Goal: Task Accomplishment & Management: Manage account settings

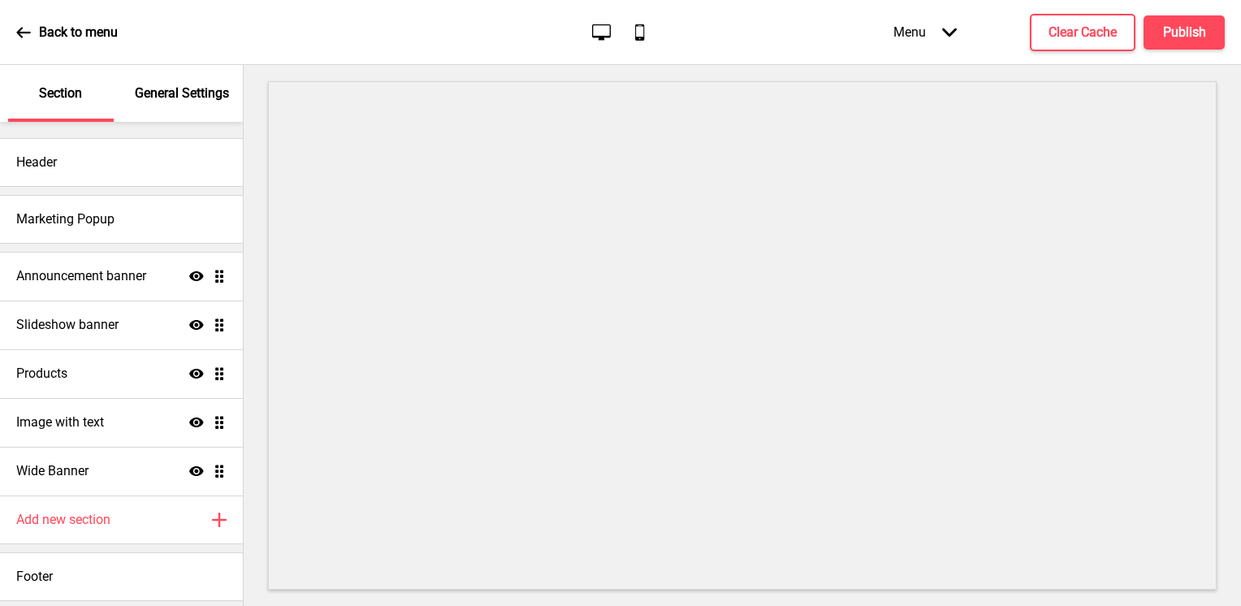
click at [29, 33] on icon at bounding box center [23, 32] width 15 height 15
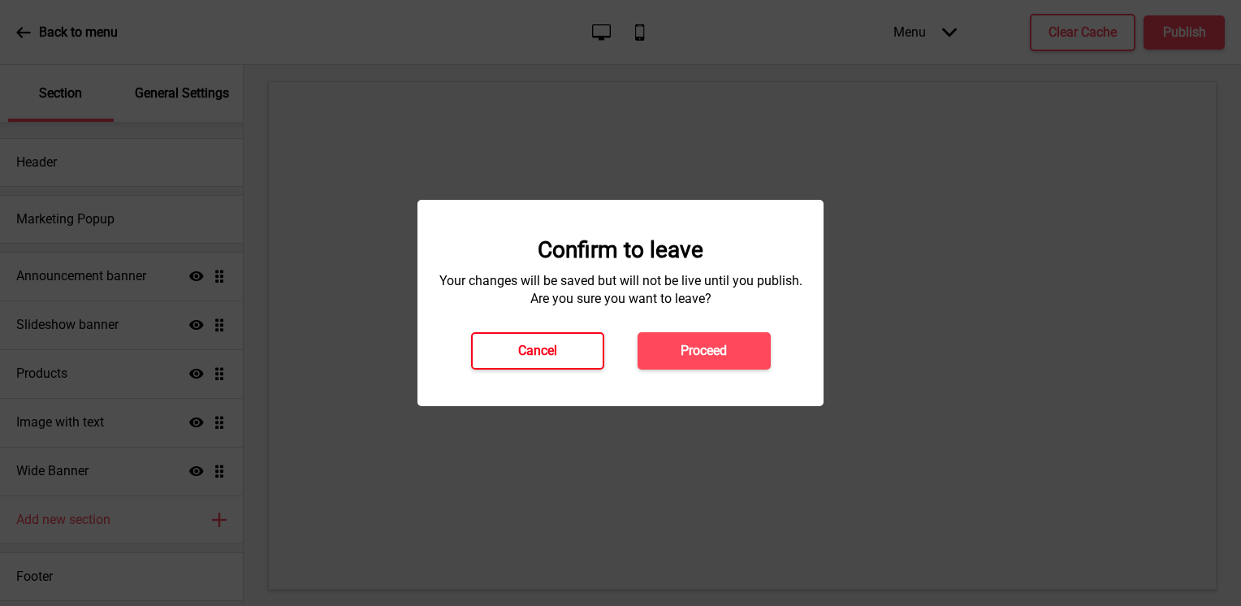
click at [546, 367] on button "Cancel" at bounding box center [537, 350] width 133 height 37
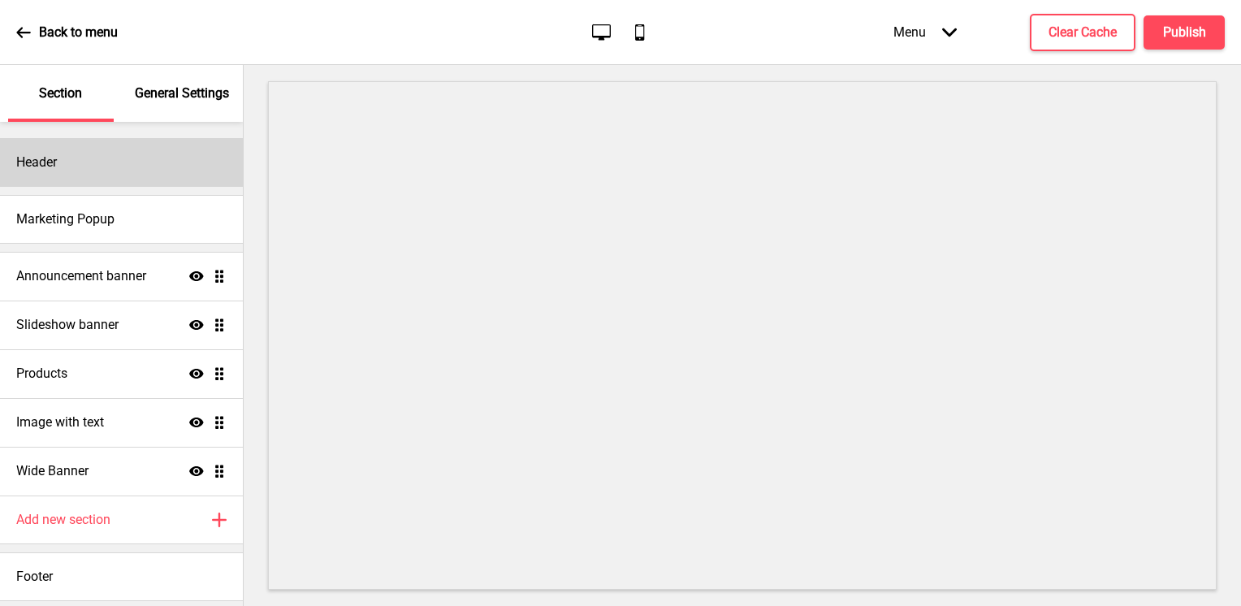
click at [144, 168] on div "Header" at bounding box center [121, 162] width 243 height 49
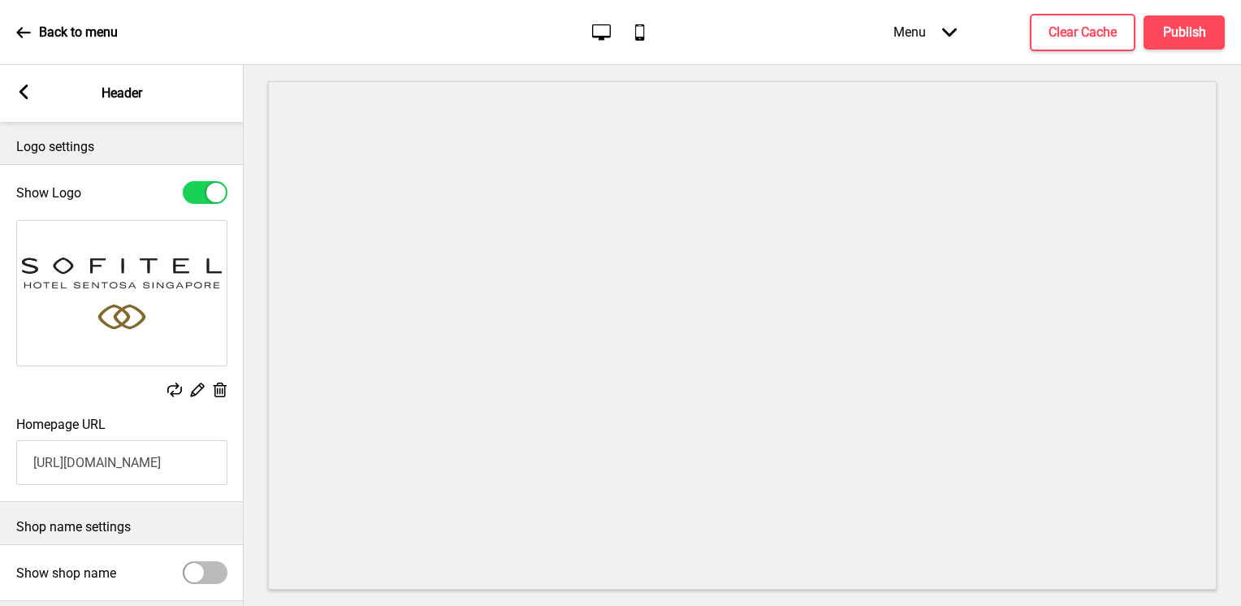
click at [179, 387] on rect at bounding box center [174, 389] width 15 height 15
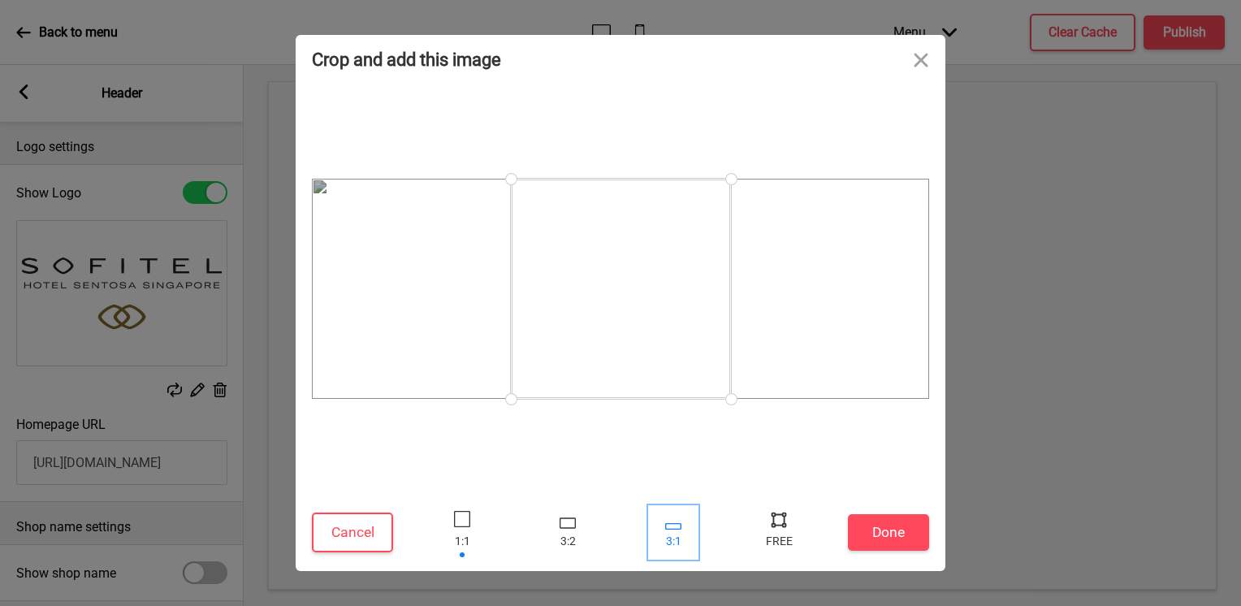
click at [669, 532] on div at bounding box center [673, 532] width 49 height 53
drag, startPoint x: 451, startPoint y: 353, endPoint x: 279, endPoint y: 414, distance: 182.6
click at [279, 414] on div "Crop and add this image Cancel Done Drop a file here Drag & drop files here or …" at bounding box center [620, 303] width 1241 height 606
click at [549, 524] on div at bounding box center [567, 532] width 49 height 53
drag, startPoint x: 634, startPoint y: 400, endPoint x: 890, endPoint y: 449, distance: 260.5
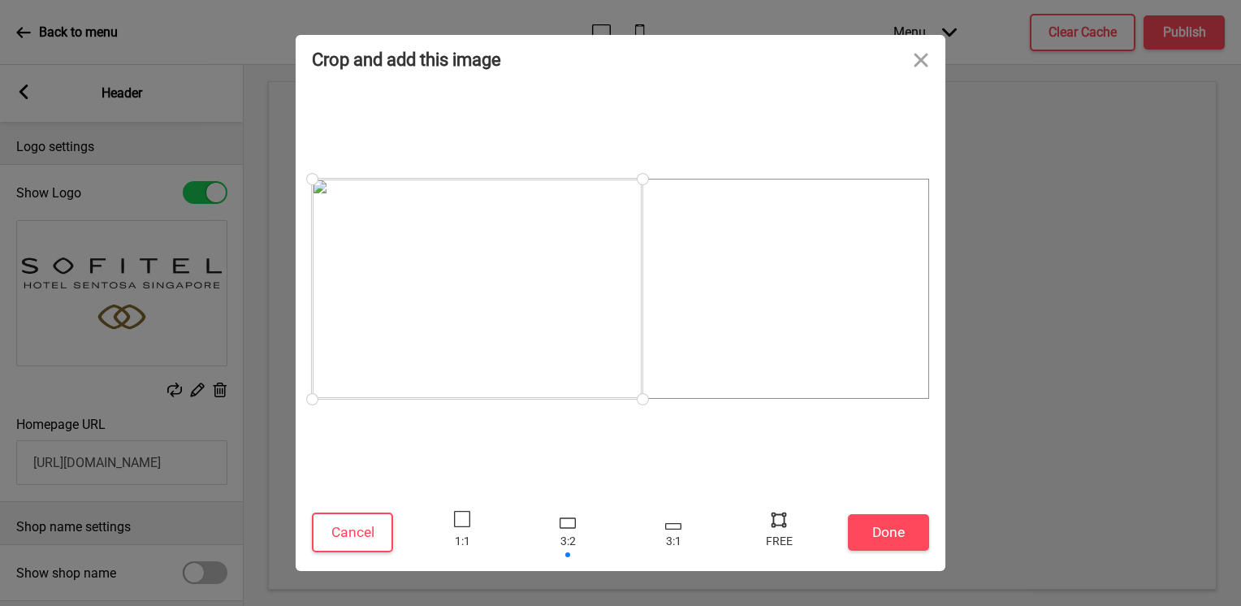
click at [890, 449] on div at bounding box center [620, 289] width 617 height 394
click at [769, 518] on div at bounding box center [779, 519] width 24 height 24
click at [784, 525] on div at bounding box center [779, 519] width 24 height 24
drag, startPoint x: 629, startPoint y: 274, endPoint x: 735, endPoint y: 283, distance: 106.0
click at [735, 283] on div at bounding box center [603, 289] width 330 height 220
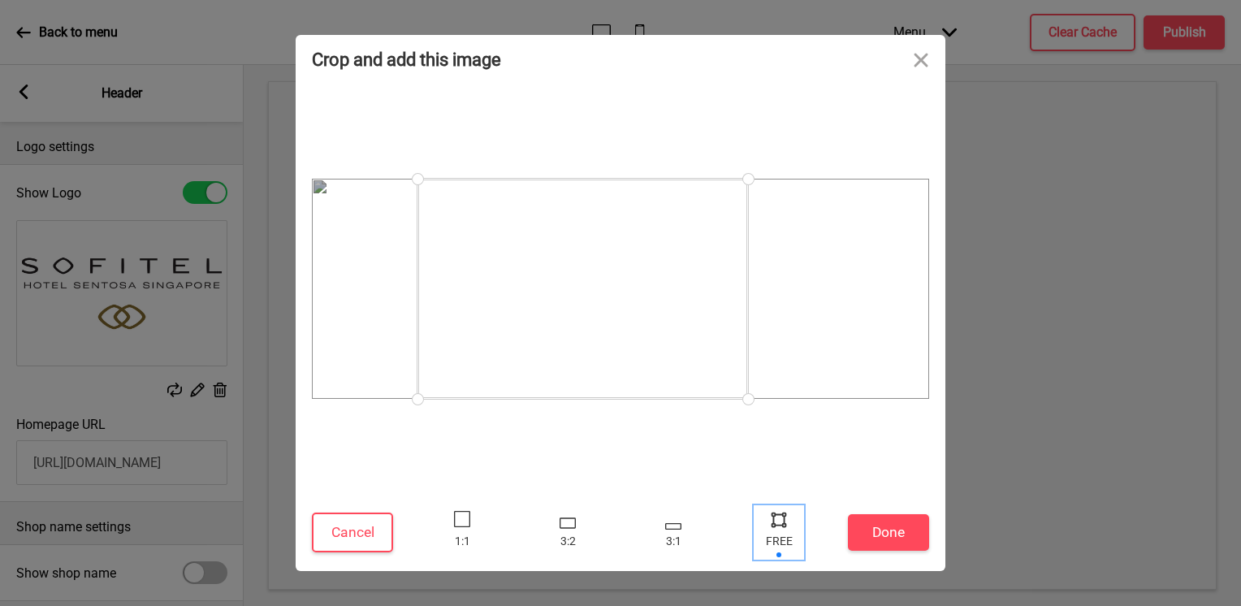
click at [770, 520] on div at bounding box center [779, 519] width 24 height 24
click at [777, 521] on div at bounding box center [779, 519] width 24 height 24
click at [783, 522] on div at bounding box center [779, 519] width 24 height 24
click at [786, 538] on div at bounding box center [778, 532] width 49 height 53
drag, startPoint x: 693, startPoint y: 538, endPoint x: 679, endPoint y: 538, distance: 13.8
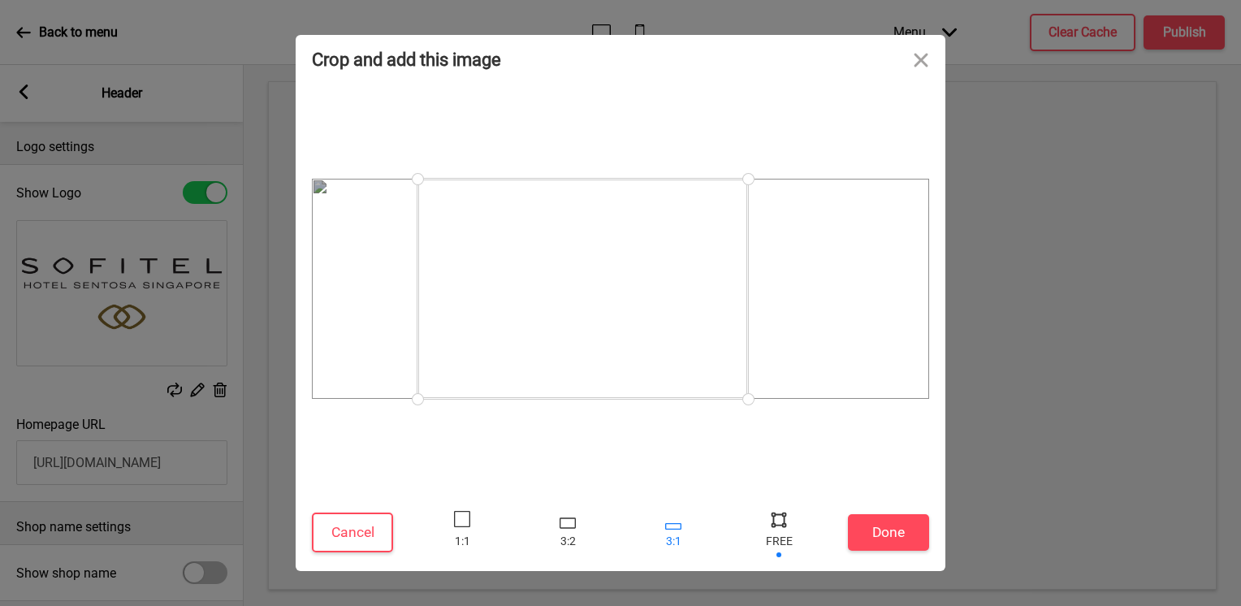
click at [692, 538] on div at bounding box center [673, 532] width 49 height 53
click at [679, 538] on div at bounding box center [673, 532] width 49 height 53
click at [793, 526] on div at bounding box center [778, 532] width 49 height 53
click at [784, 522] on div at bounding box center [779, 519] width 24 height 24
drag, startPoint x: 419, startPoint y: 352, endPoint x: 433, endPoint y: 501, distance: 150.0
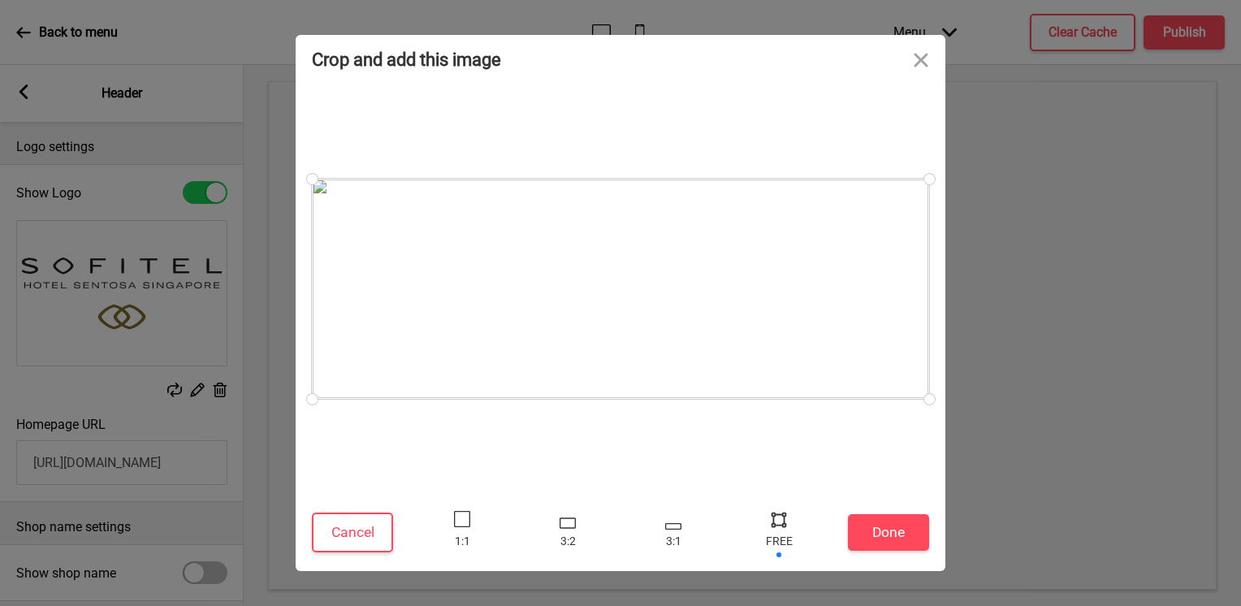
click at [250, 451] on div "Crop and add this image Cancel Done Drop a file here Drag & drop files here or …" at bounding box center [620, 303] width 1241 height 606
click at [891, 519] on button "Done" at bounding box center [888, 532] width 81 height 37
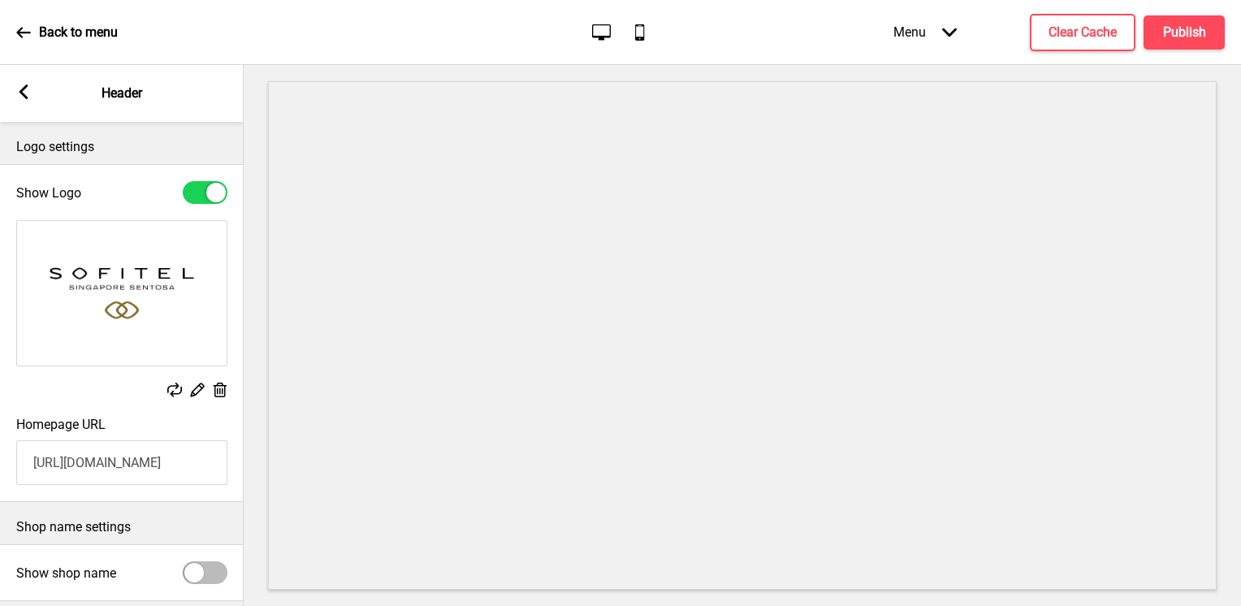
click at [182, 385] on div "Replace Edit Delete" at bounding box center [121, 391] width 211 height 18
click at [195, 390] on rect at bounding box center [196, 389] width 17 height 17
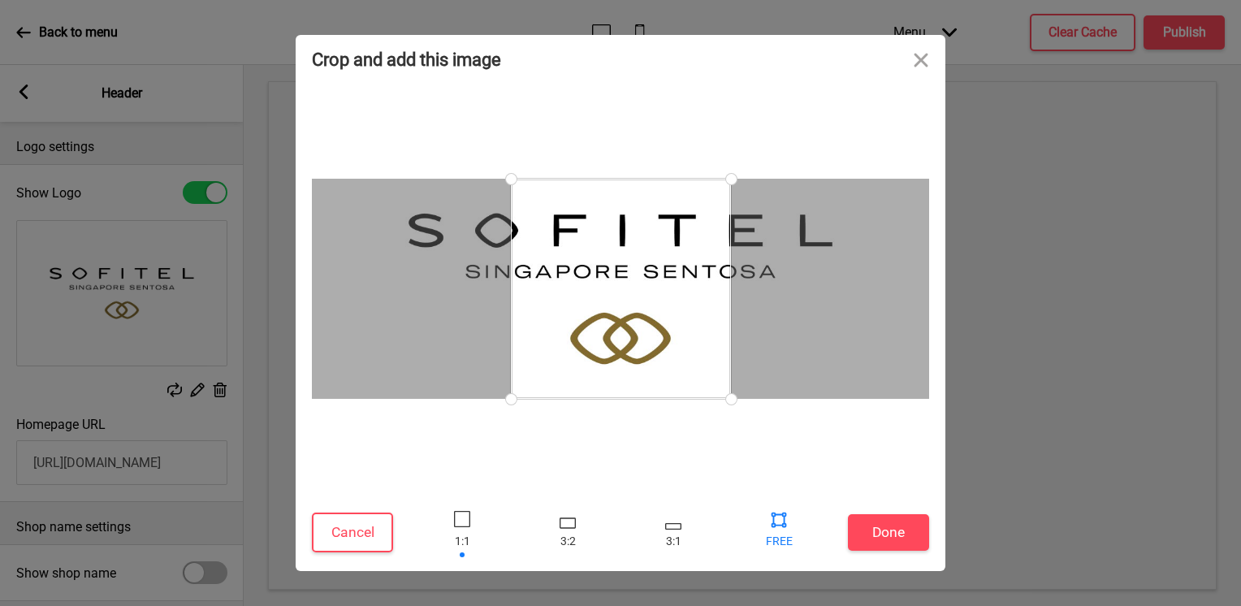
click at [799, 528] on div at bounding box center [620, 532] width 422 height 53
click at [782, 527] on div at bounding box center [779, 519] width 24 height 24
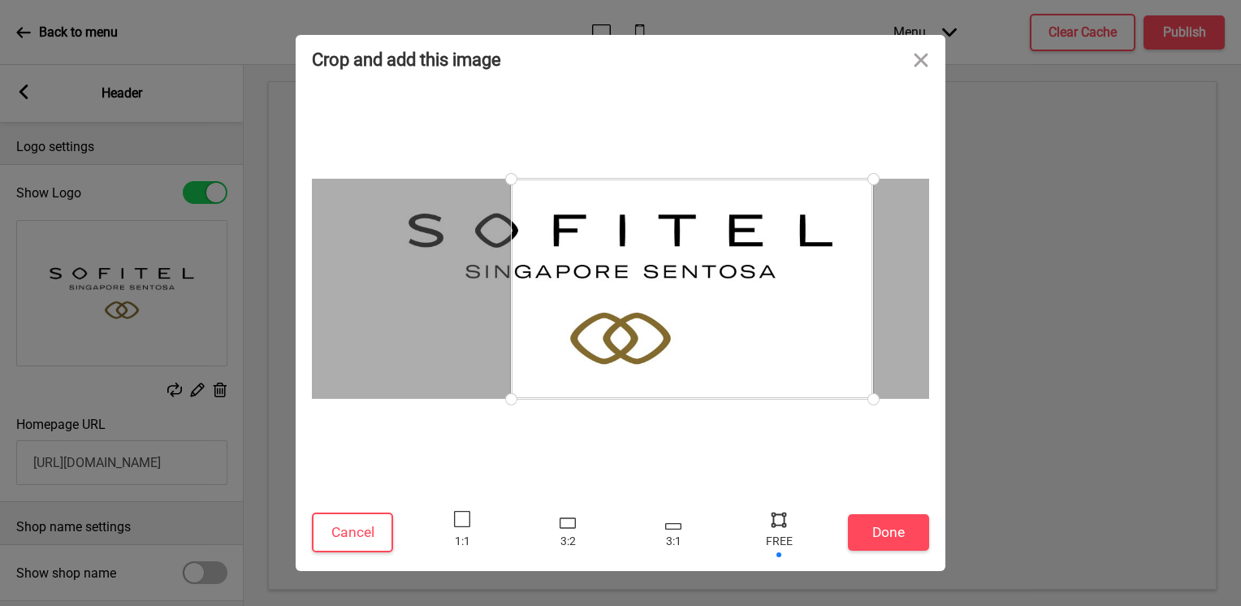
drag, startPoint x: 731, startPoint y: 396, endPoint x: 874, endPoint y: 419, distance: 144.7
click at [874, 419] on div at bounding box center [620, 289] width 617 height 394
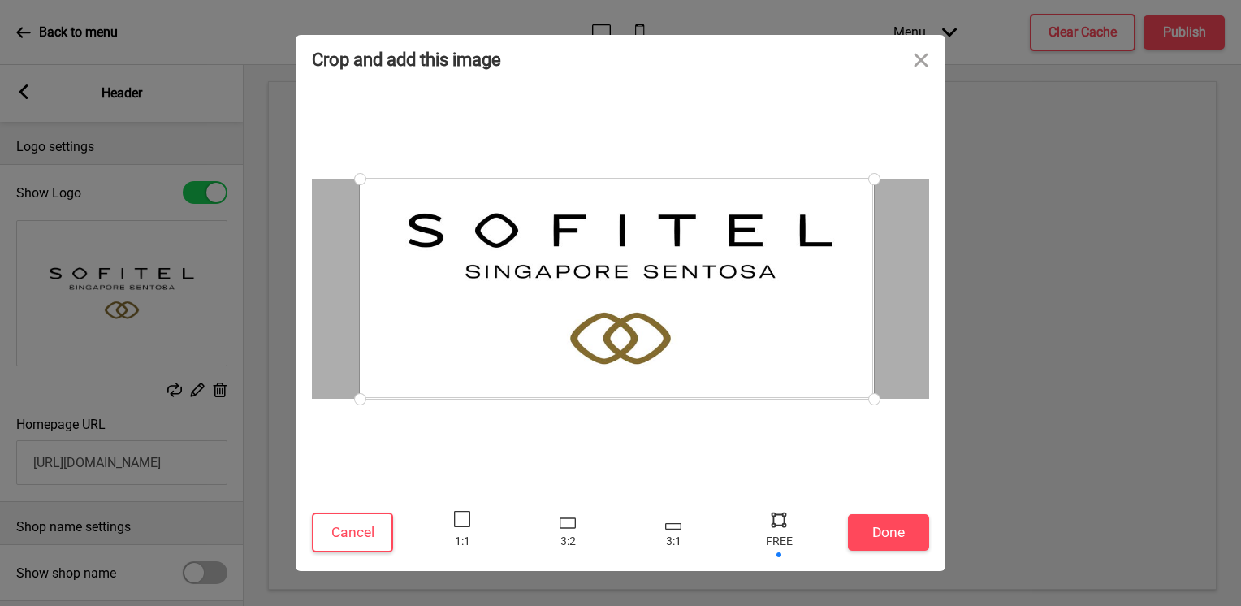
drag, startPoint x: 508, startPoint y: 400, endPoint x: 360, endPoint y: 407, distance: 148.7
click at [360, 407] on div at bounding box center [360, 399] width 28 height 28
click at [899, 538] on button "Done" at bounding box center [888, 532] width 81 height 37
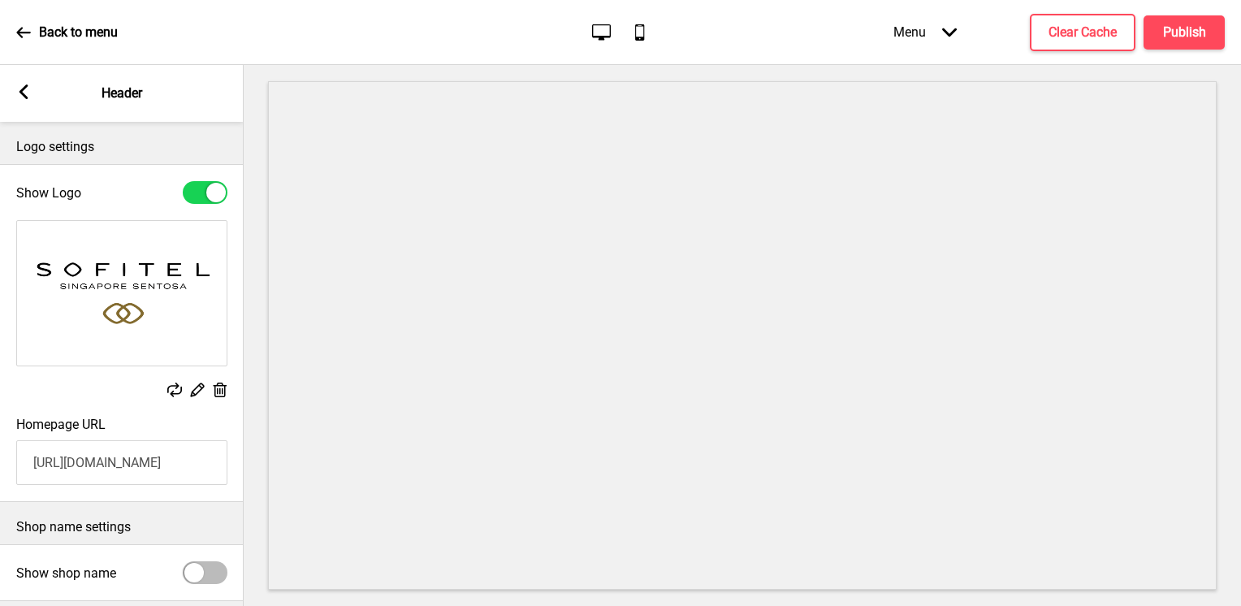
click at [197, 391] on rect at bounding box center [196, 389] width 17 height 17
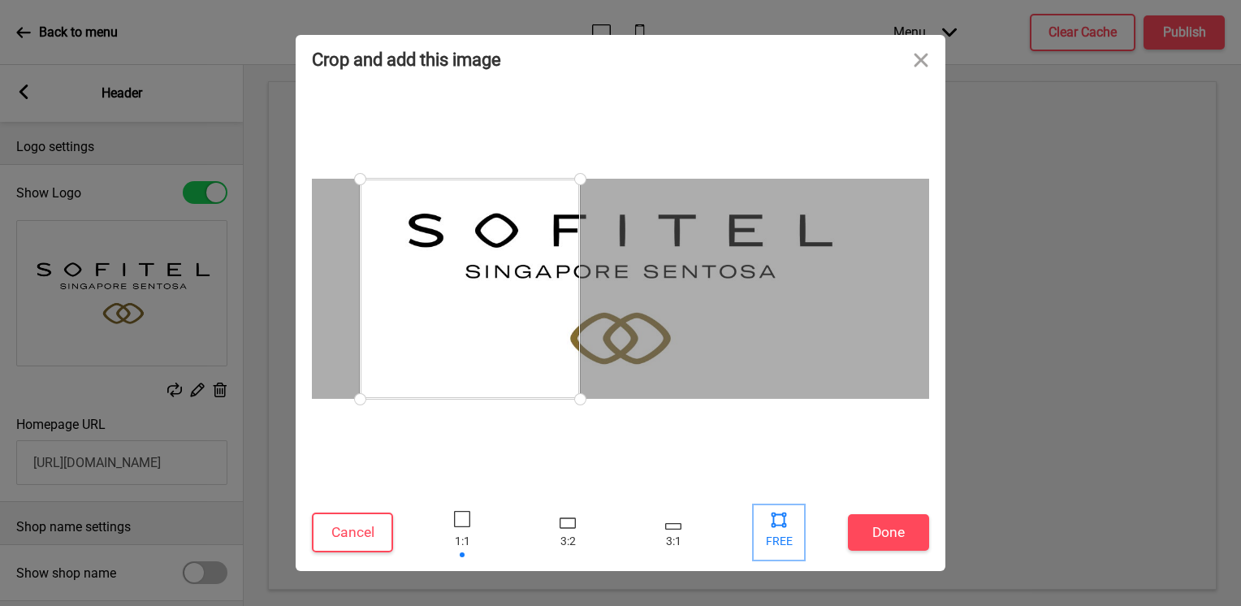
click at [779, 521] on div at bounding box center [779, 519] width 24 height 24
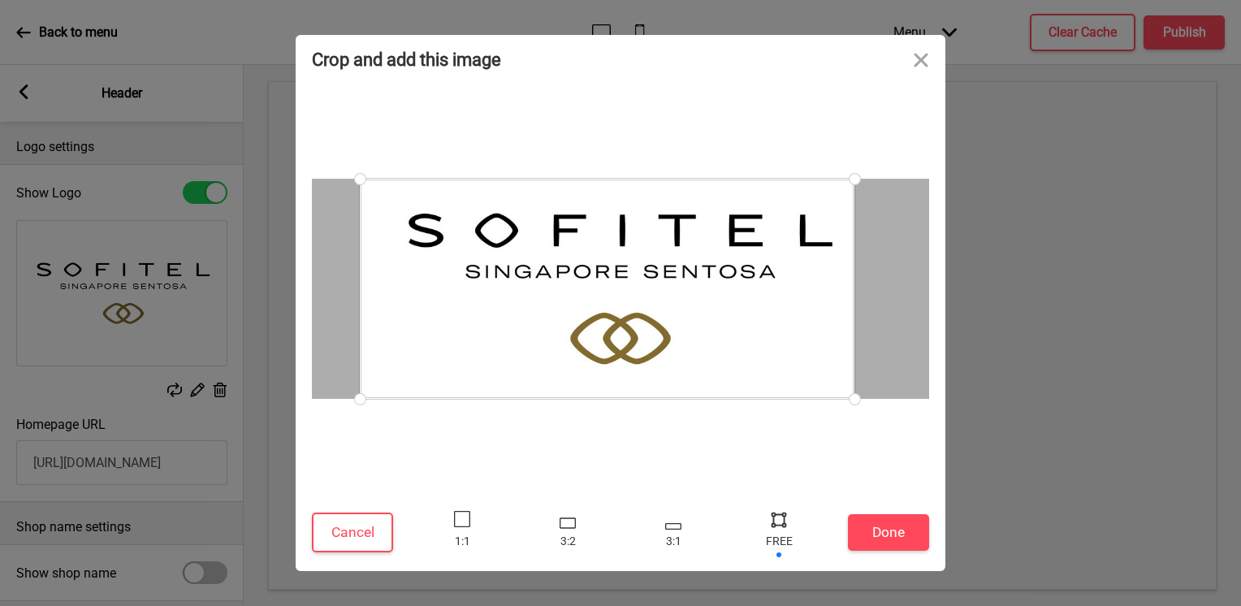
drag, startPoint x: 585, startPoint y: 404, endPoint x: 854, endPoint y: 418, distance: 269.2
click at [854, 418] on div at bounding box center [620, 289] width 617 height 394
drag, startPoint x: 364, startPoint y: 399, endPoint x: 380, endPoint y: 407, distance: 18.2
click at [380, 407] on div at bounding box center [380, 399] width 28 height 28
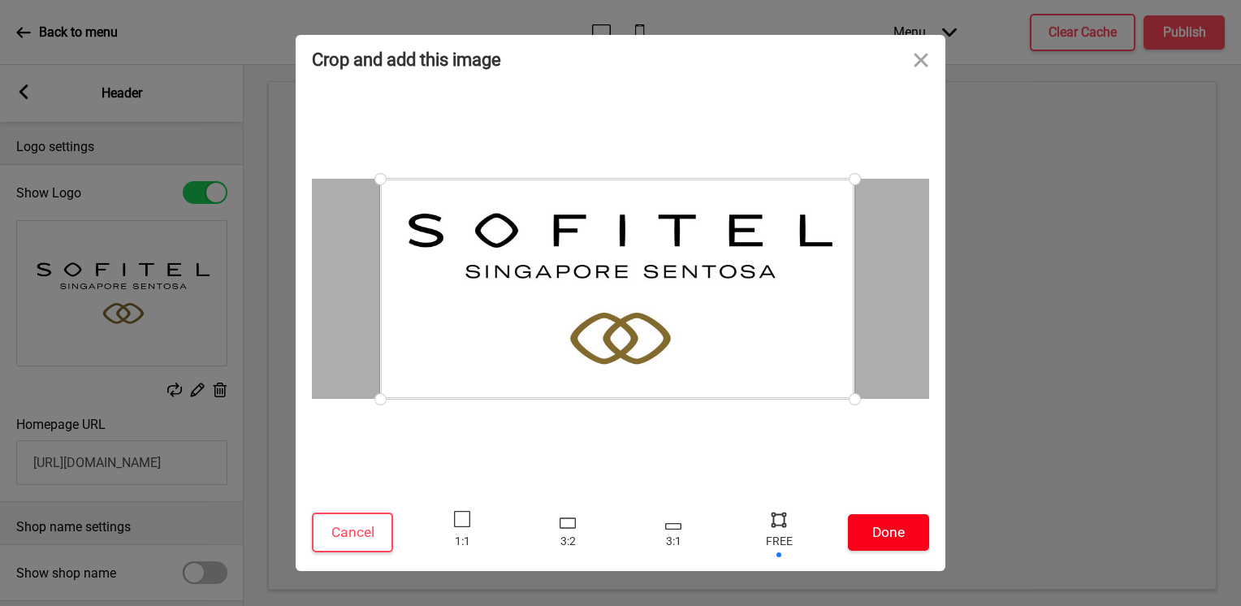
click at [901, 537] on button "Done" at bounding box center [888, 532] width 81 height 37
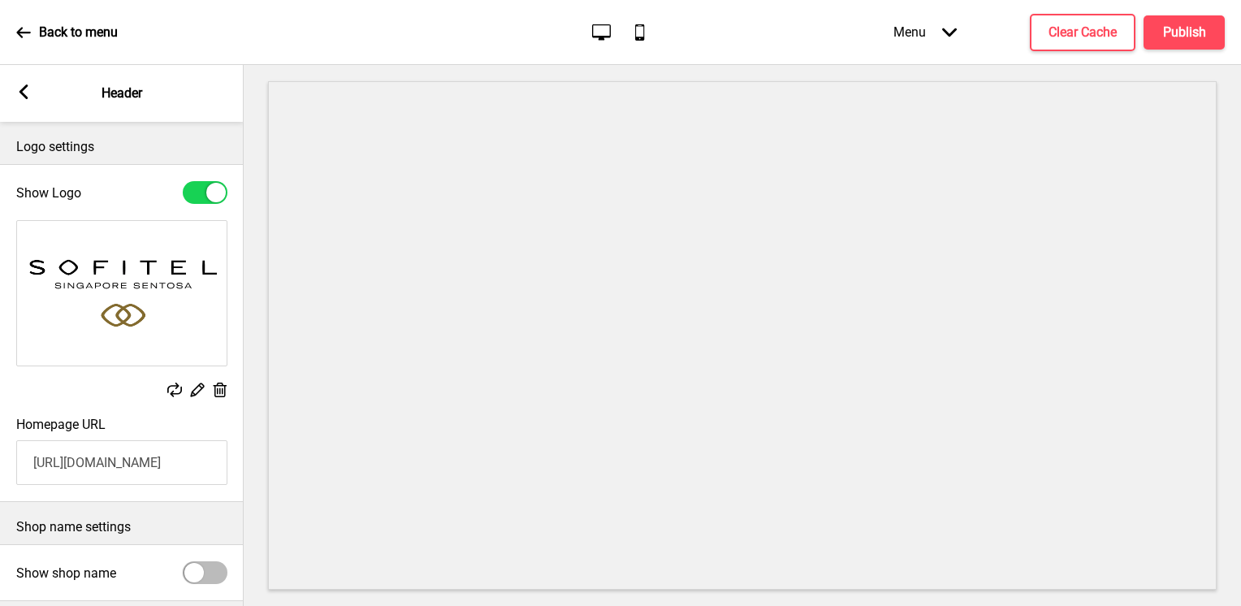
click at [143, 465] on input "[URL][DOMAIN_NAME]" at bounding box center [121, 462] width 211 height 45
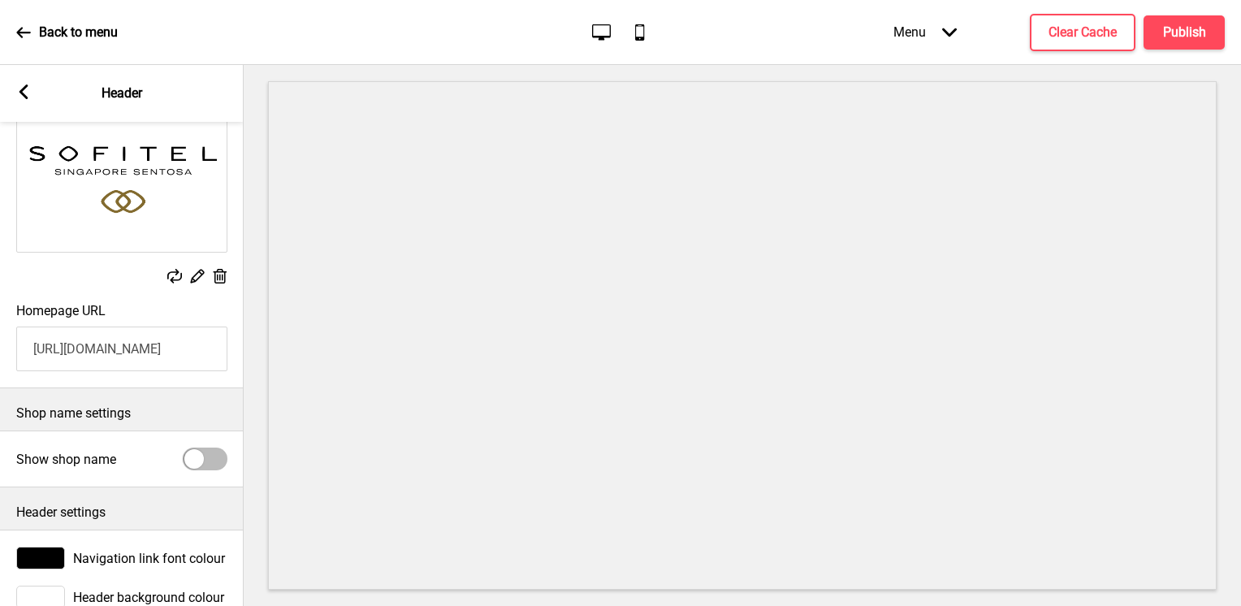
scroll to position [162, 0]
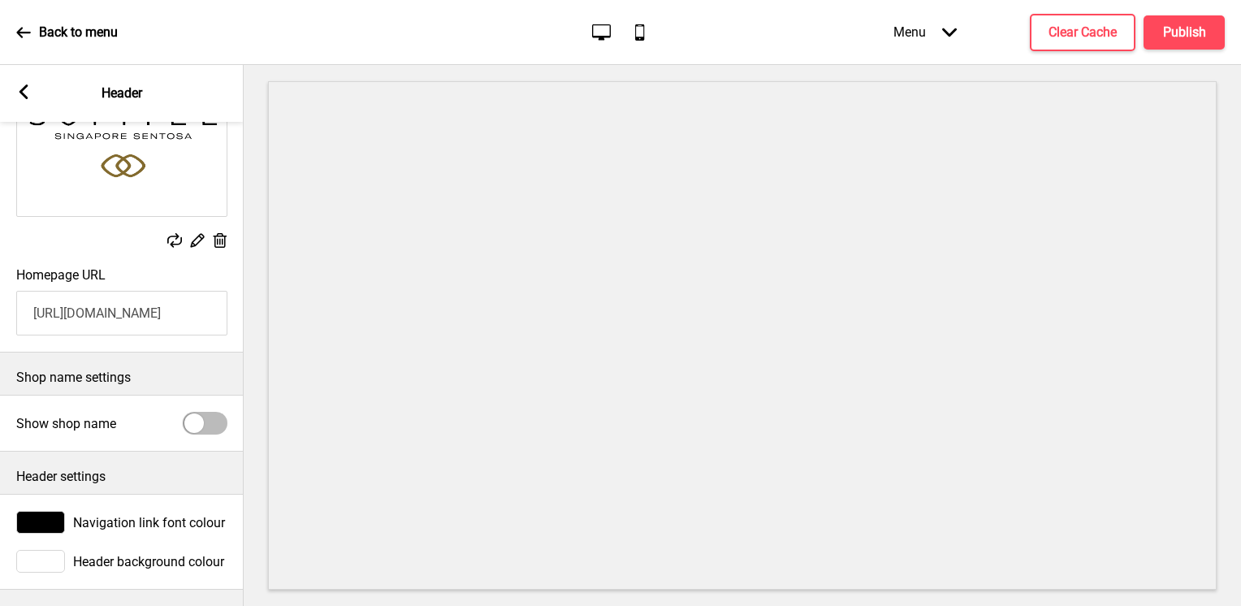
click at [12, 93] on div "Arrow left Header" at bounding box center [122, 93] width 244 height 57
click at [28, 96] on rect at bounding box center [23, 91] width 15 height 15
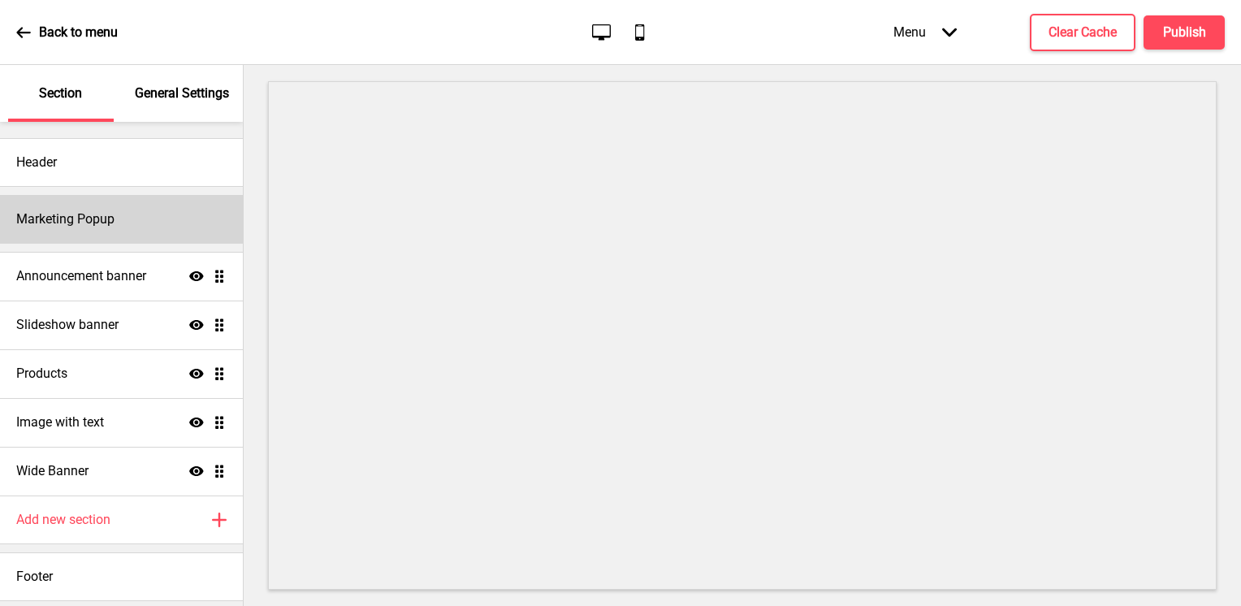
click at [160, 219] on div "Marketing Popup" at bounding box center [121, 219] width 243 height 49
select select "timeDelay"
select select "daily"
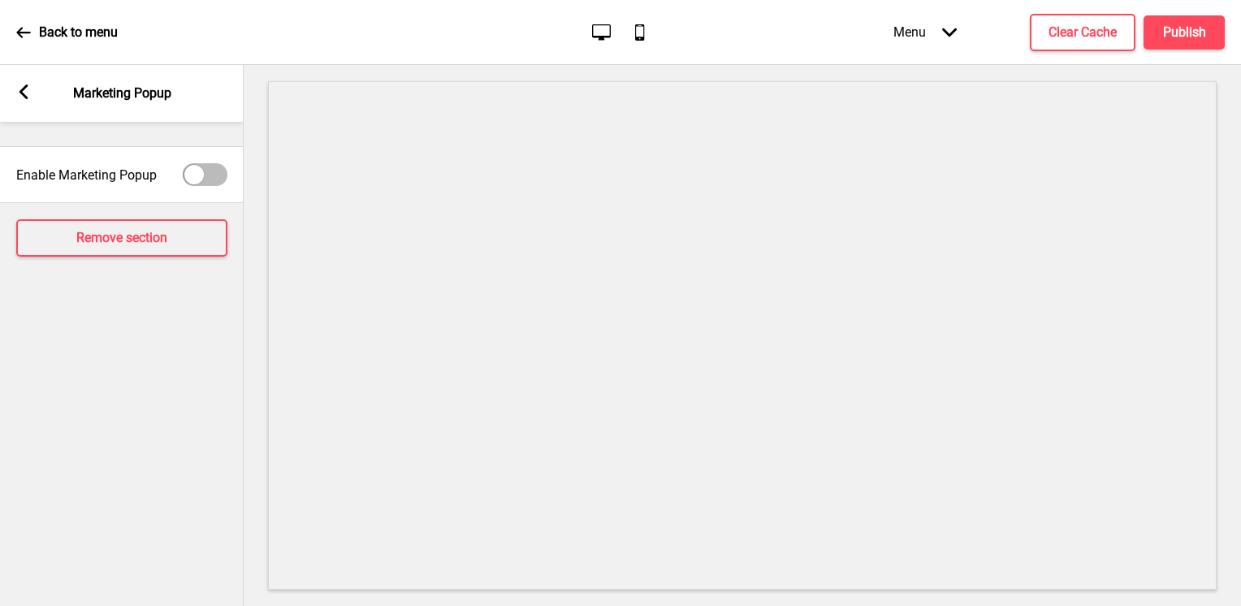
click at [28, 98] on rect at bounding box center [23, 91] width 15 height 15
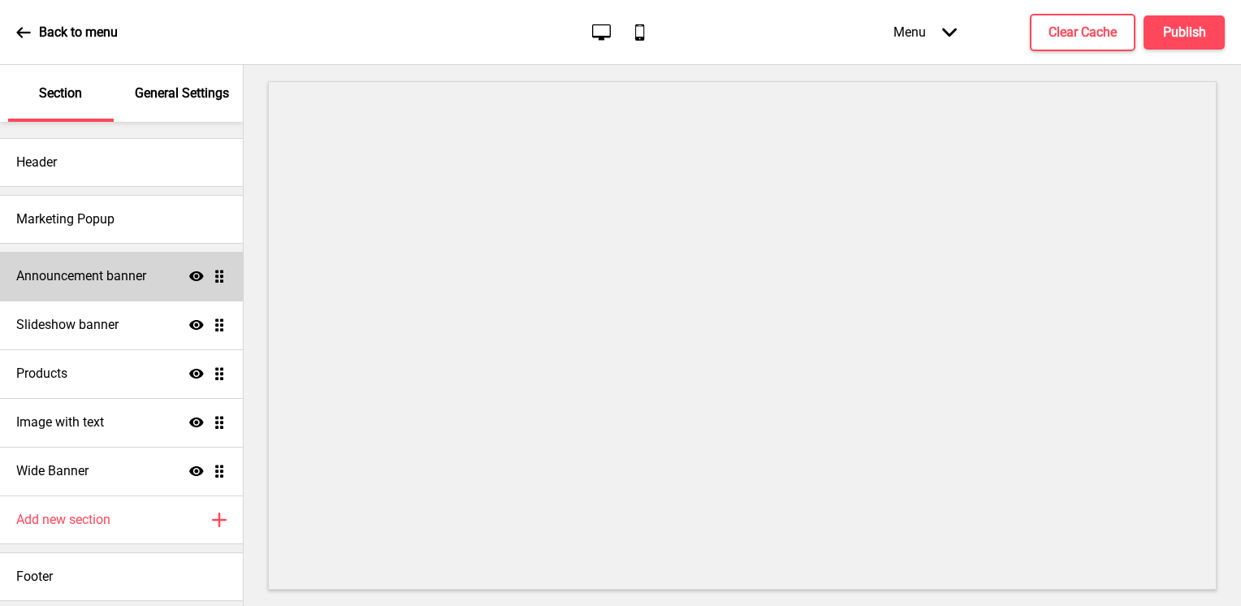
click at [137, 274] on h4 "Announcement banner" at bounding box center [81, 276] width 130 height 18
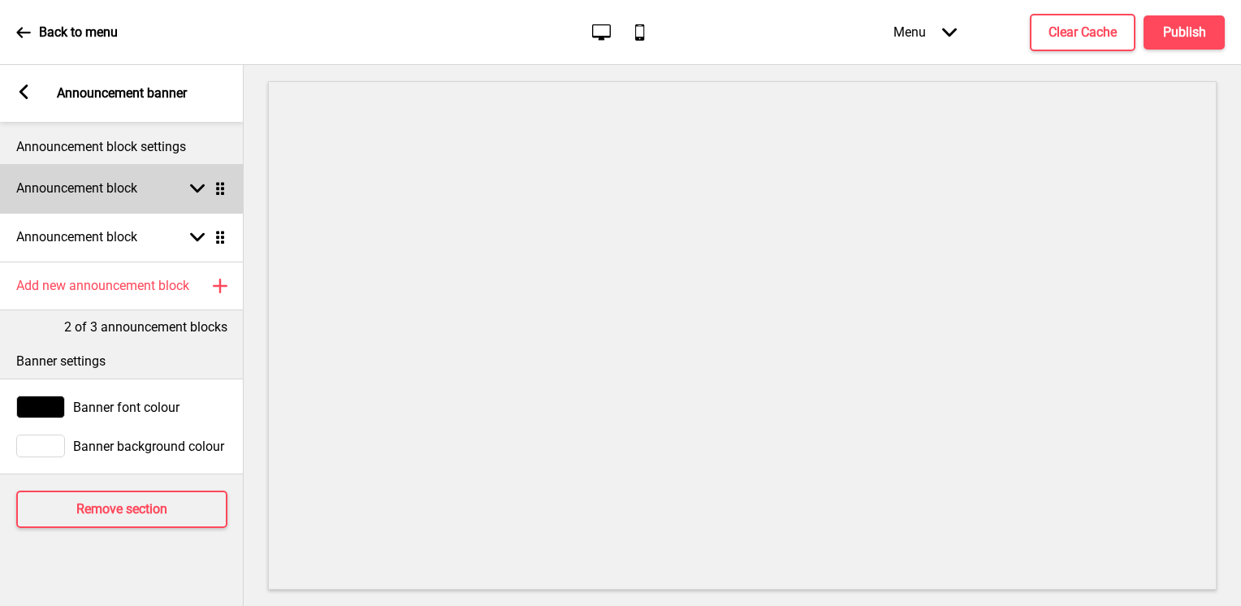
click at [195, 187] on icon at bounding box center [197, 188] width 15 height 9
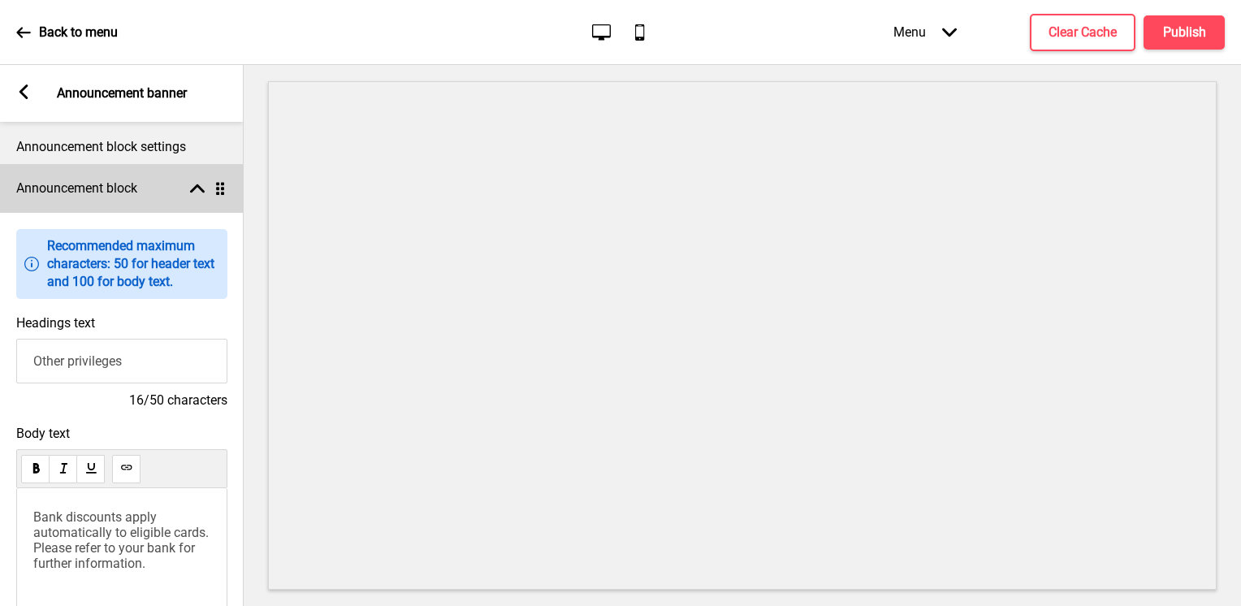
click at [192, 187] on rect at bounding box center [197, 188] width 15 height 15
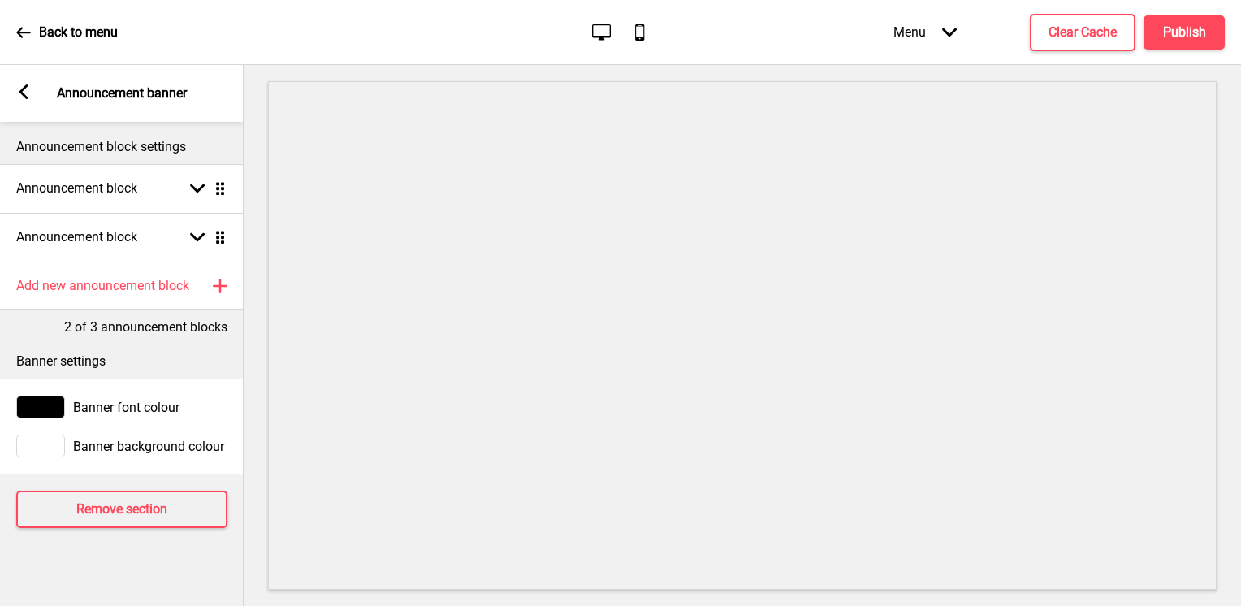
click at [24, 96] on g at bounding box center [23, 91] width 15 height 15
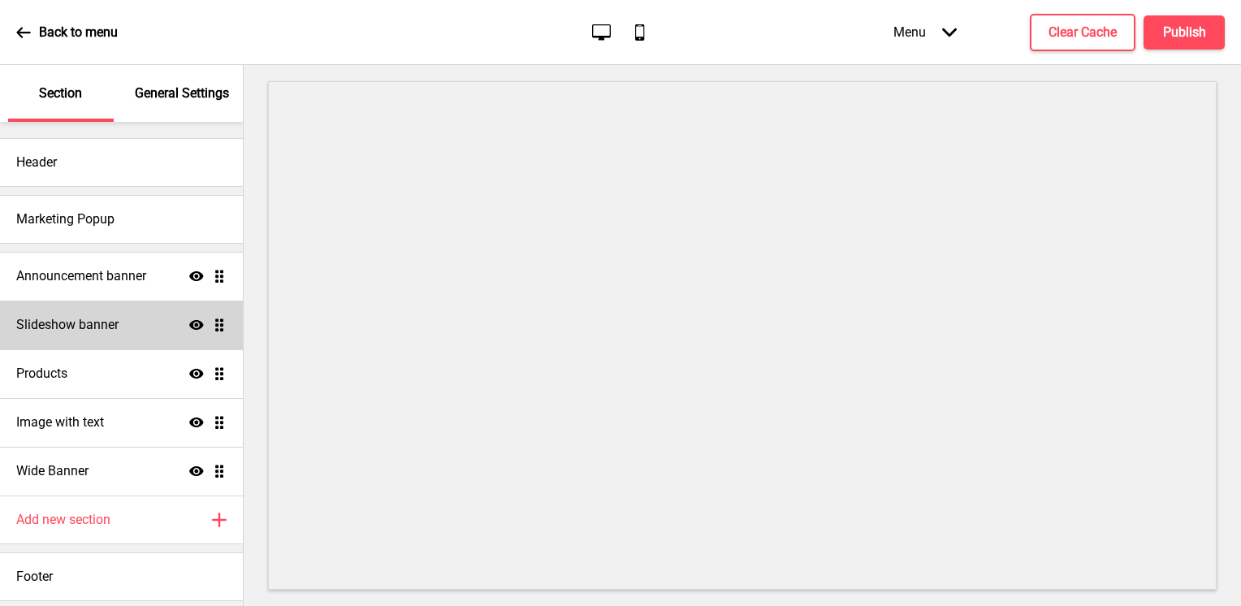
click at [106, 335] on div "Slideshow banner Show Drag" at bounding box center [121, 324] width 243 height 49
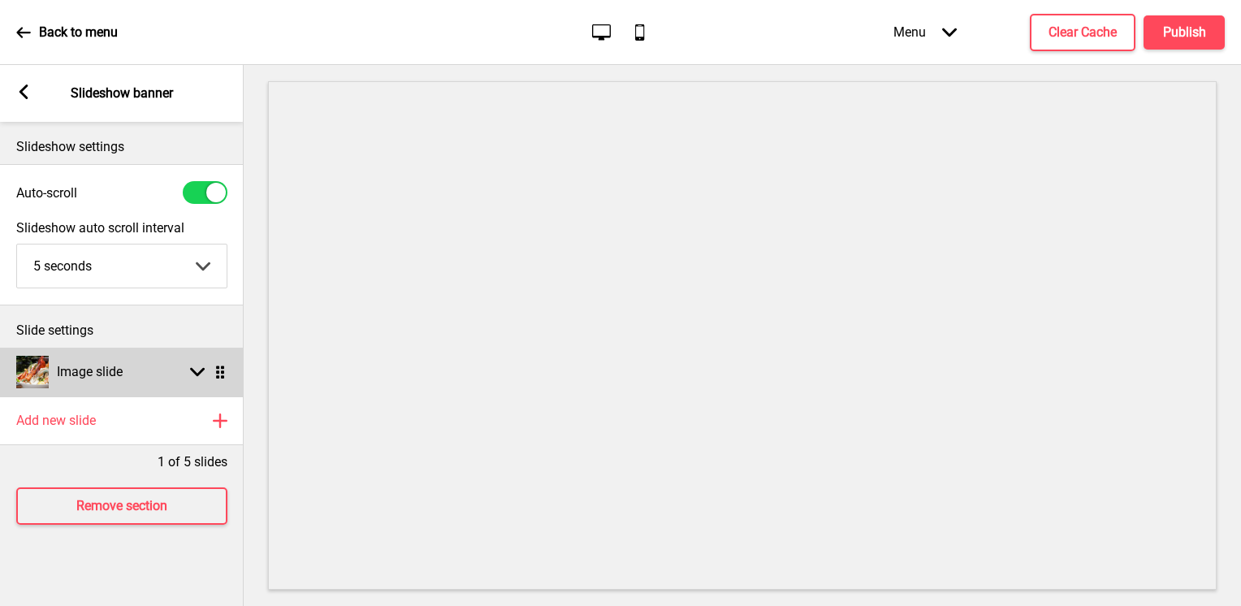
click at [186, 380] on div "Image slide Arrow down Drag" at bounding box center [122, 372] width 244 height 49
select select "right"
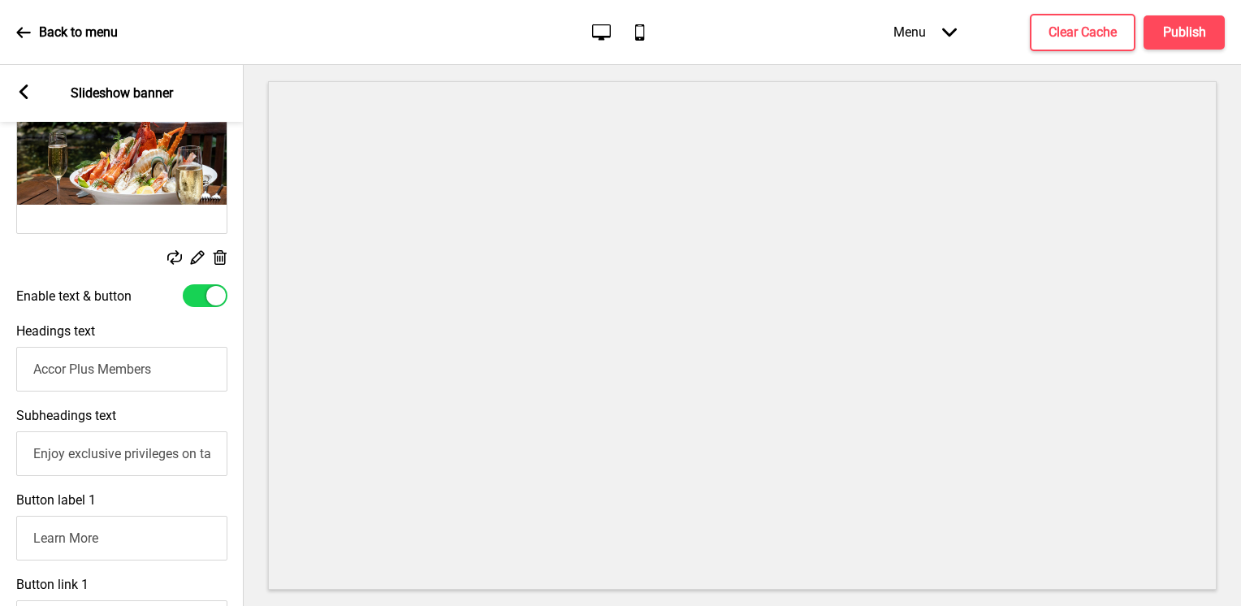
scroll to position [487, 0]
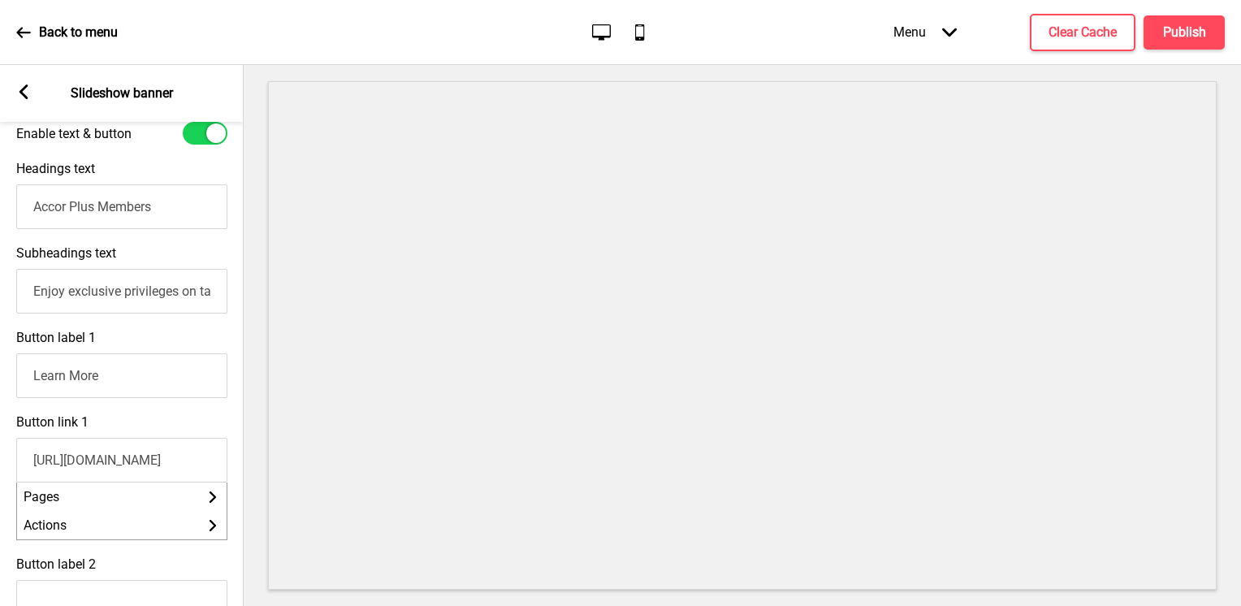
click at [172, 471] on input "https://www.accorplus.com/sg/" at bounding box center [121, 460] width 211 height 45
click at [172, 470] on input "https://www.accorplus.com/sg/" at bounding box center [121, 460] width 211 height 45
click at [172, 471] on input "https://www.accorplus.com/sg/" at bounding box center [121, 460] width 211 height 45
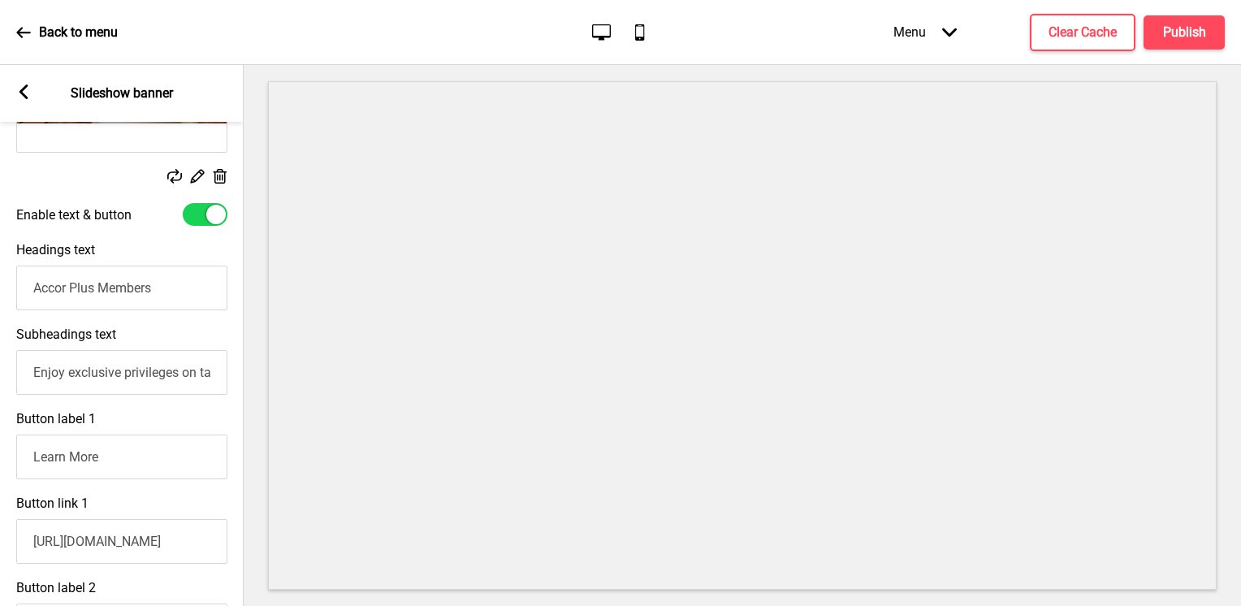
scroll to position [325, 0]
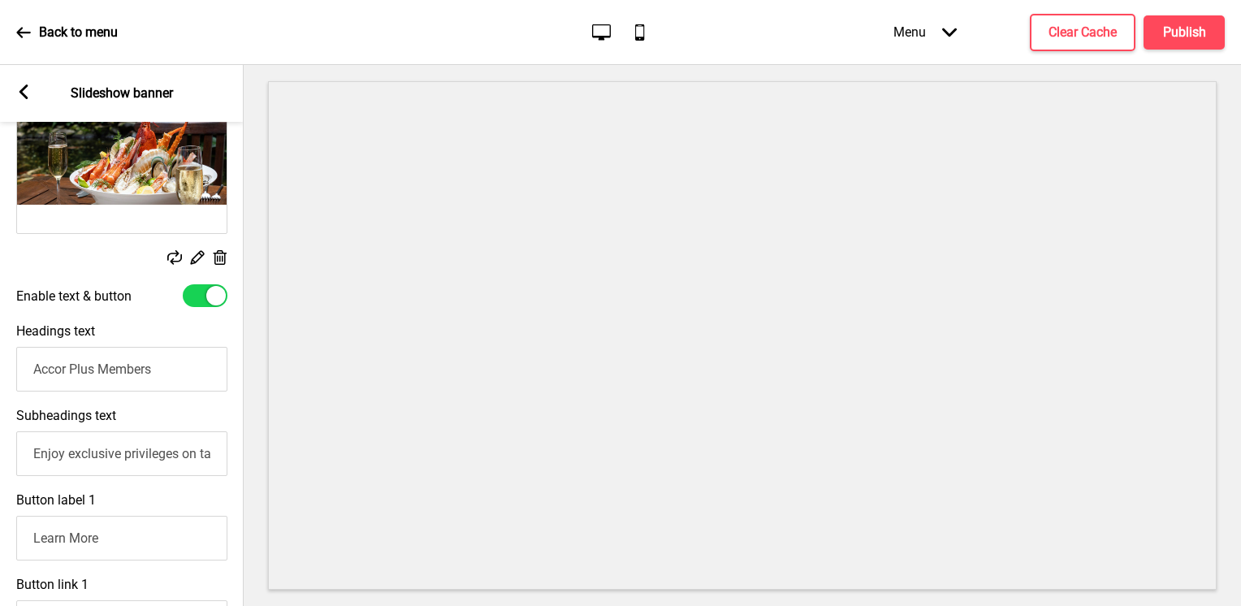
click at [201, 295] on div at bounding box center [205, 295] width 45 height 23
checkbox input "false"
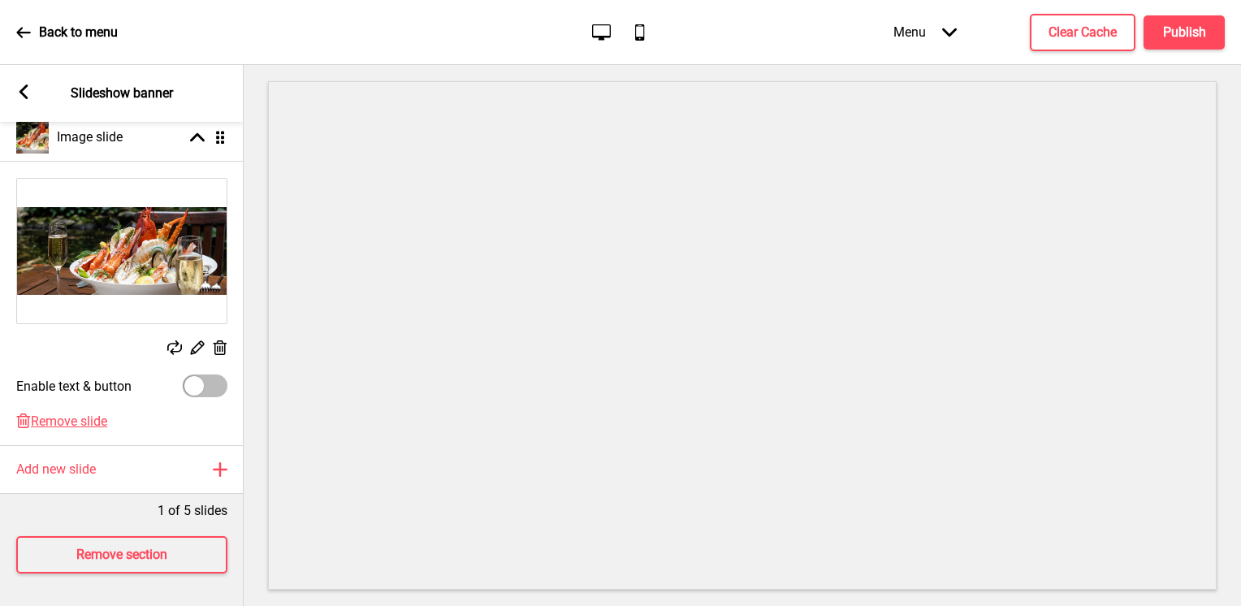
scroll to position [245, 0]
click at [19, 95] on rect at bounding box center [23, 91] width 15 height 15
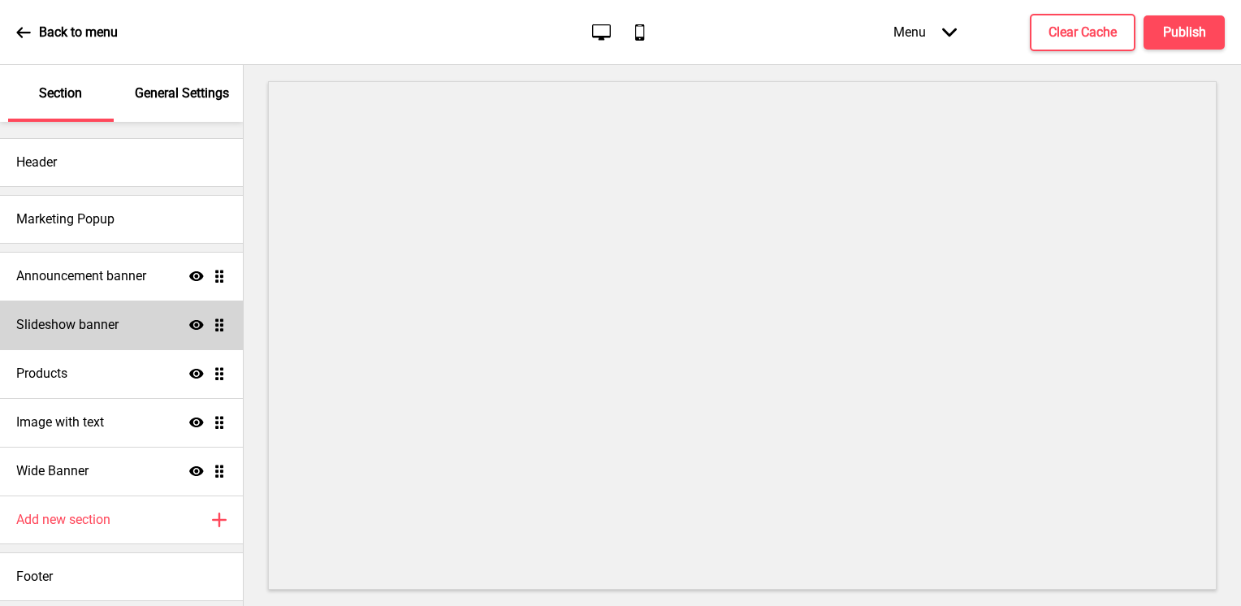
click at [175, 322] on div "Slideshow banner Show Drag" at bounding box center [121, 324] width 243 height 49
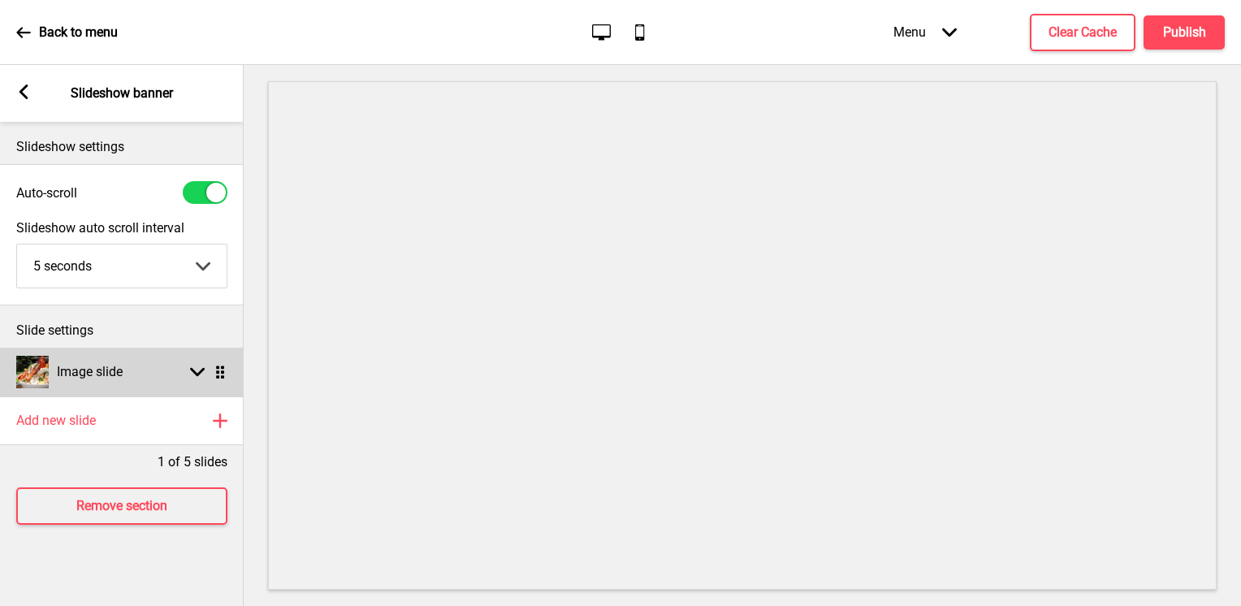
click at [178, 361] on div "Image slide Arrow down Drag" at bounding box center [122, 372] width 244 height 49
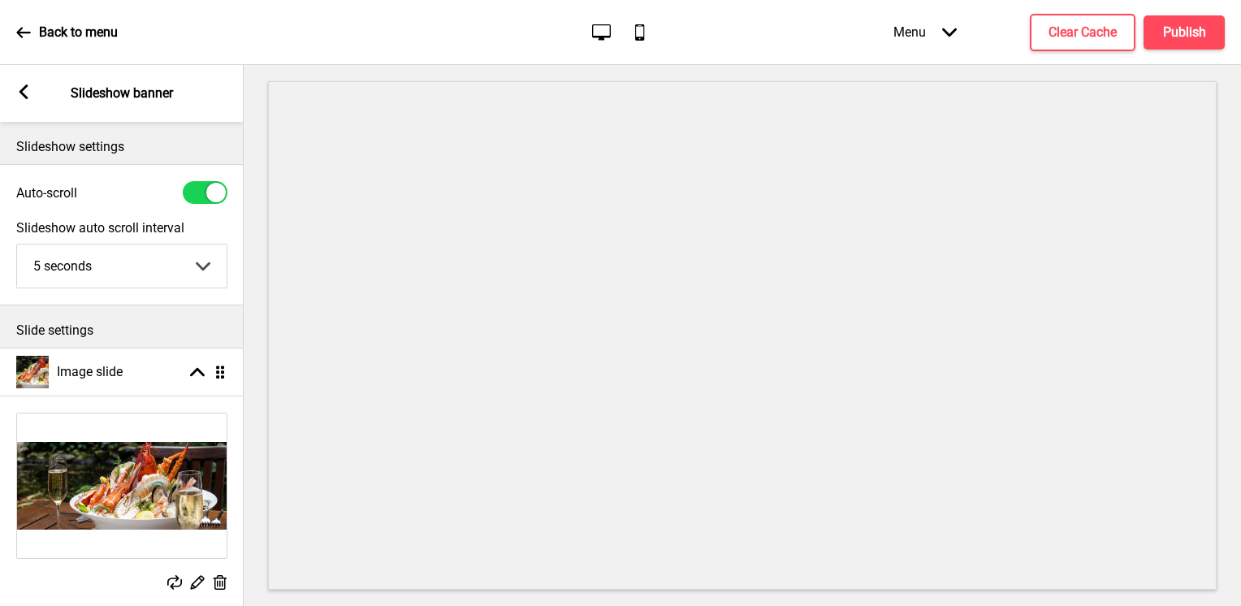
scroll to position [162, 0]
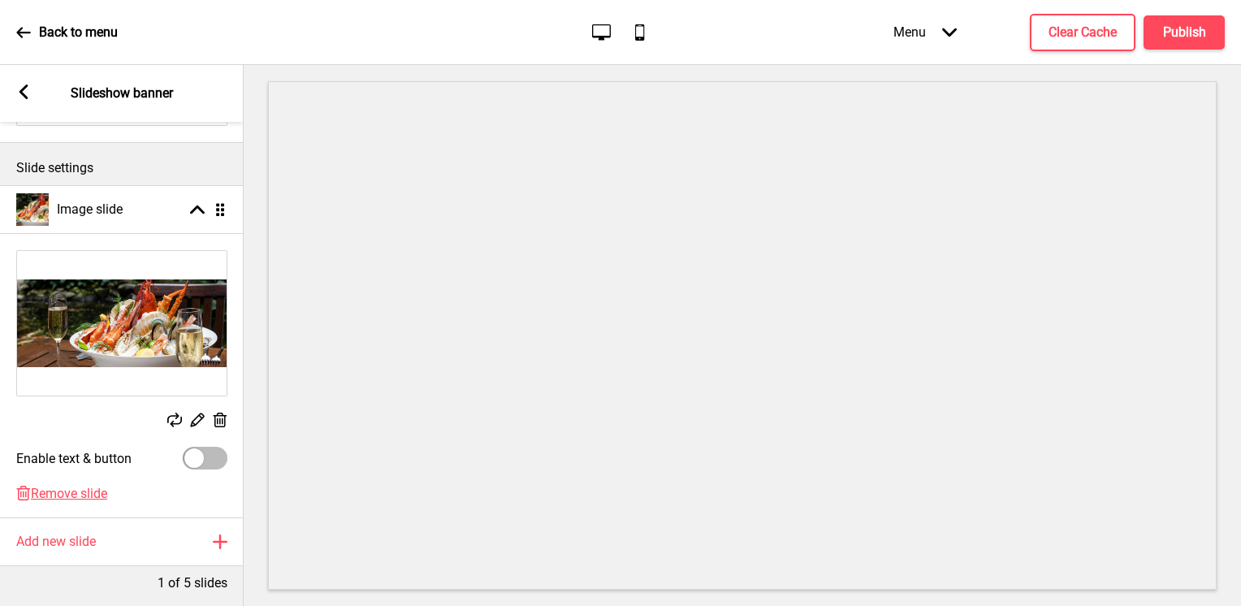
click at [172, 358] on img at bounding box center [121, 323] width 209 height 145
click at [195, 421] on rect at bounding box center [196, 419] width 17 height 17
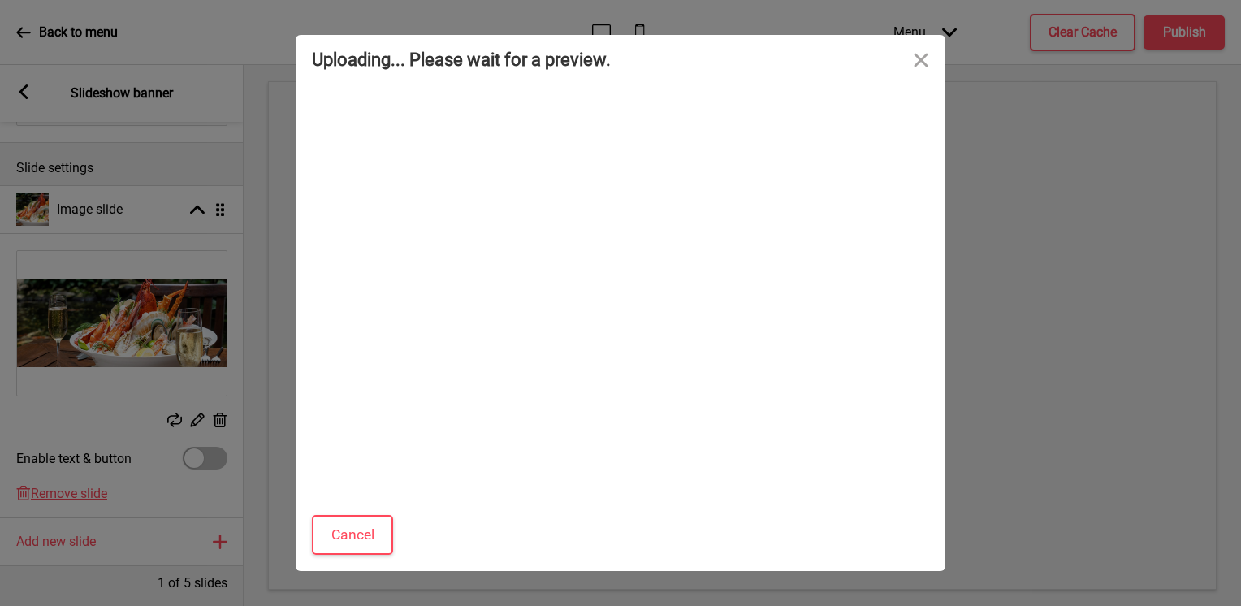
click at [179, 417] on div "Uploading... Please wait for a preview. Cancel Skip preview and accept Drop a f…" at bounding box center [620, 303] width 1241 height 606
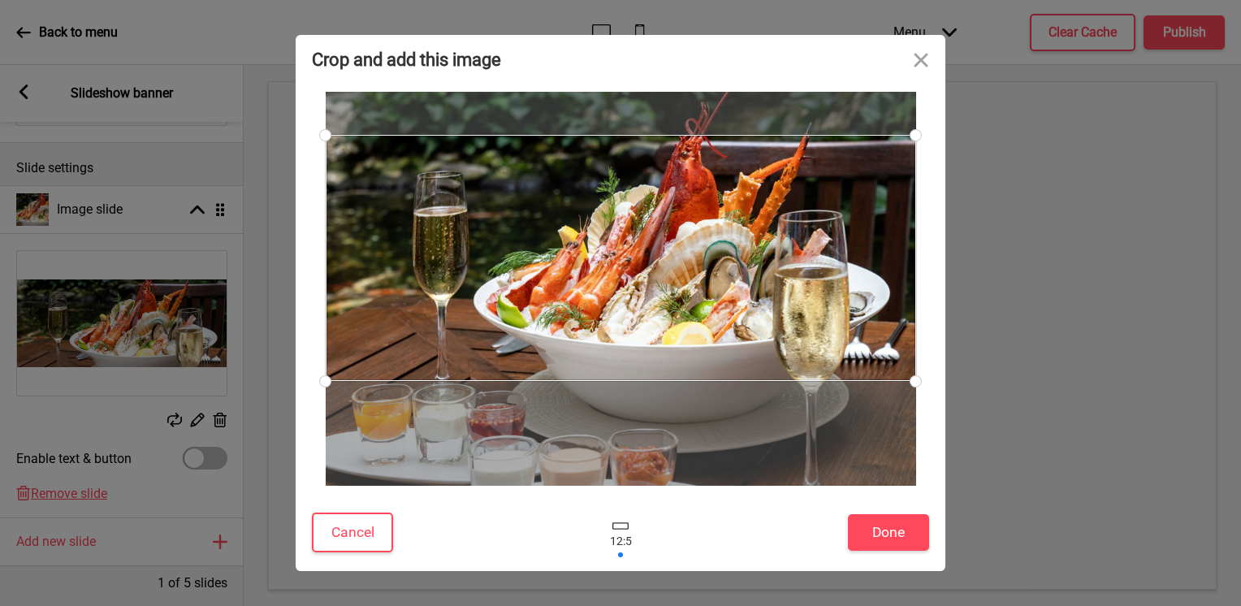
click at [711, 343] on div at bounding box center [621, 258] width 590 height 246
click at [224, 440] on div "Crop and add this image Cancel Done Drop a file here Drag & drop files here or …" at bounding box center [620, 303] width 1241 height 606
click at [380, 518] on button "Cancel" at bounding box center [352, 532] width 81 height 40
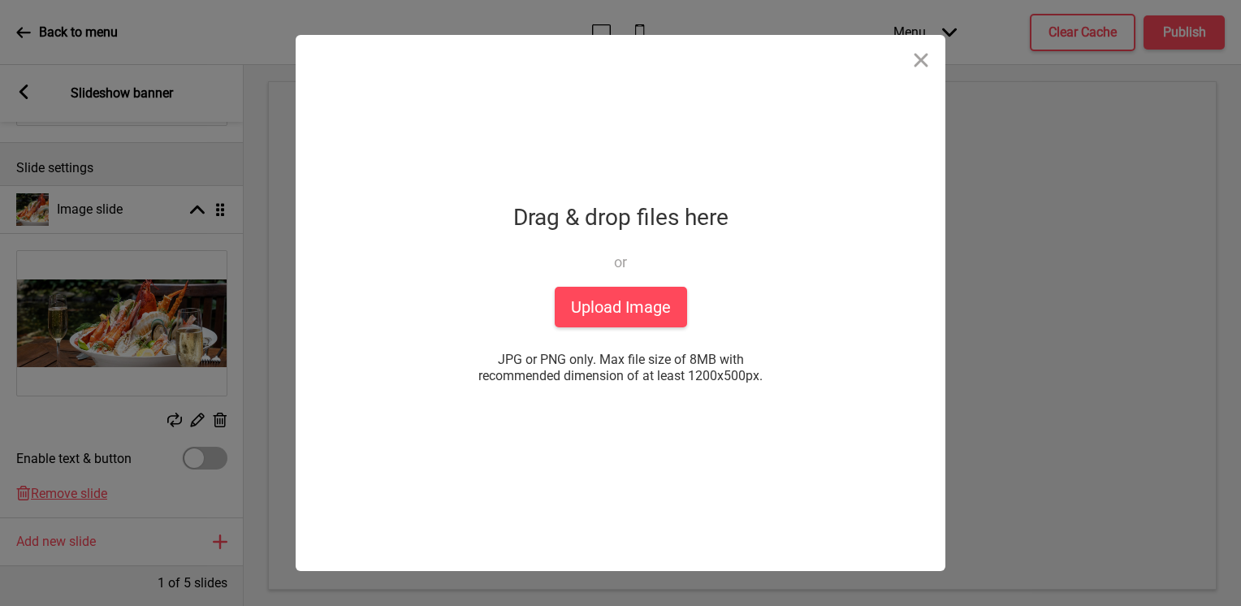
click at [175, 413] on div "Crop and add this image Cancel Done Drop a file here Drag & drop files here or …" at bounding box center [620, 303] width 1241 height 606
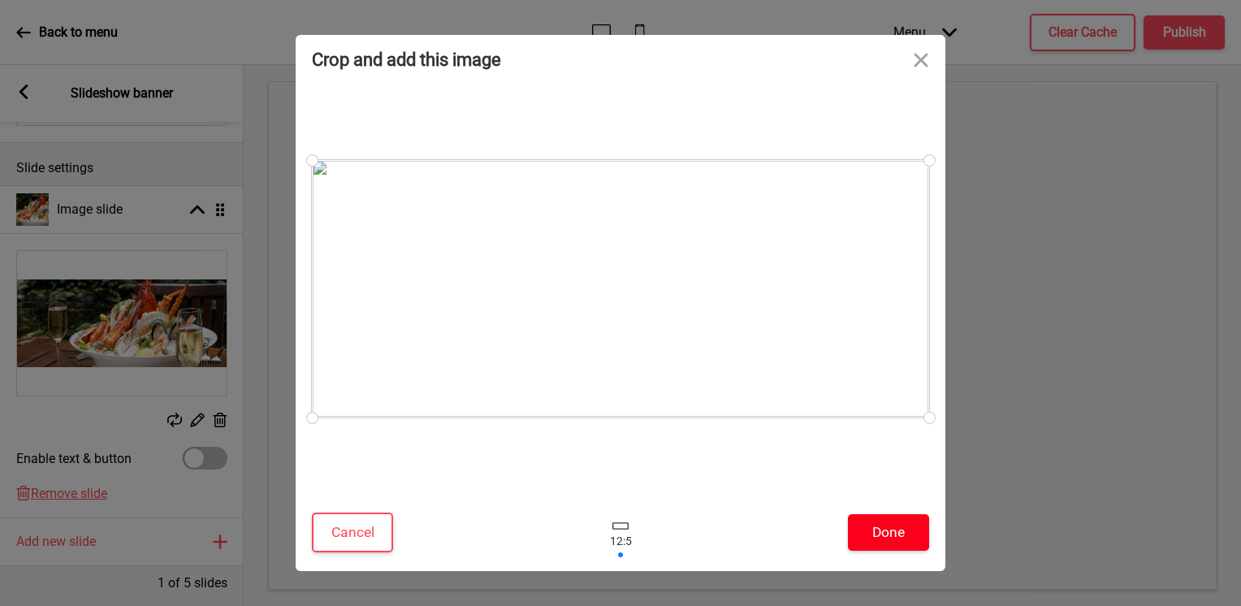
click at [887, 538] on button "Done" at bounding box center [888, 532] width 81 height 37
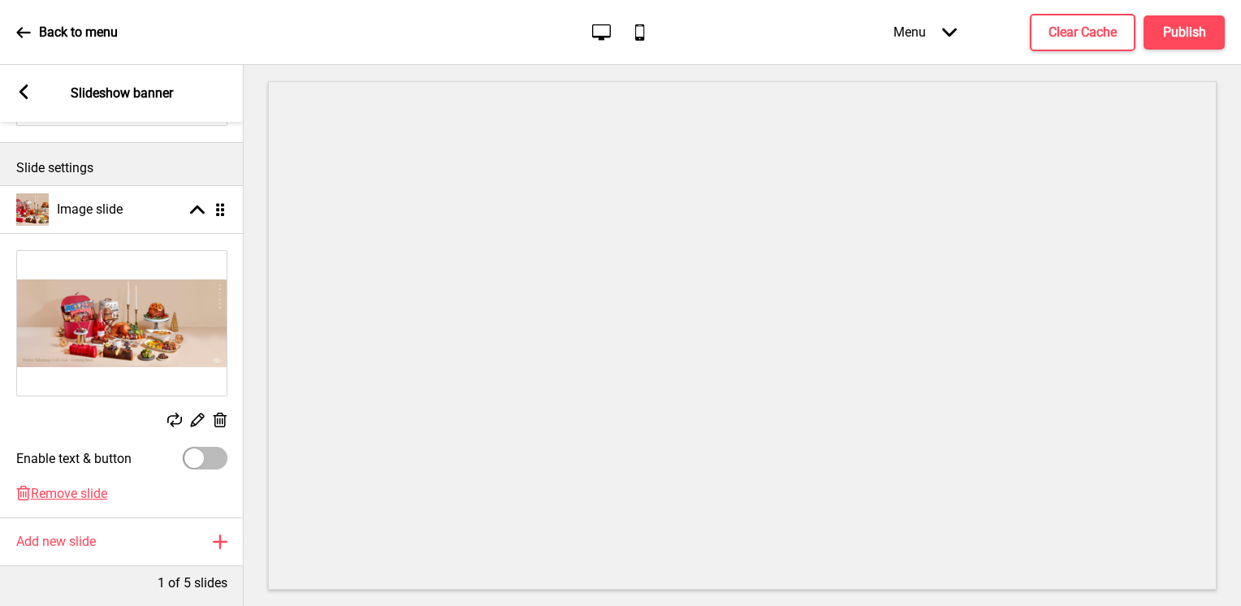
click at [178, 419] on rect at bounding box center [174, 420] width 15 height 15
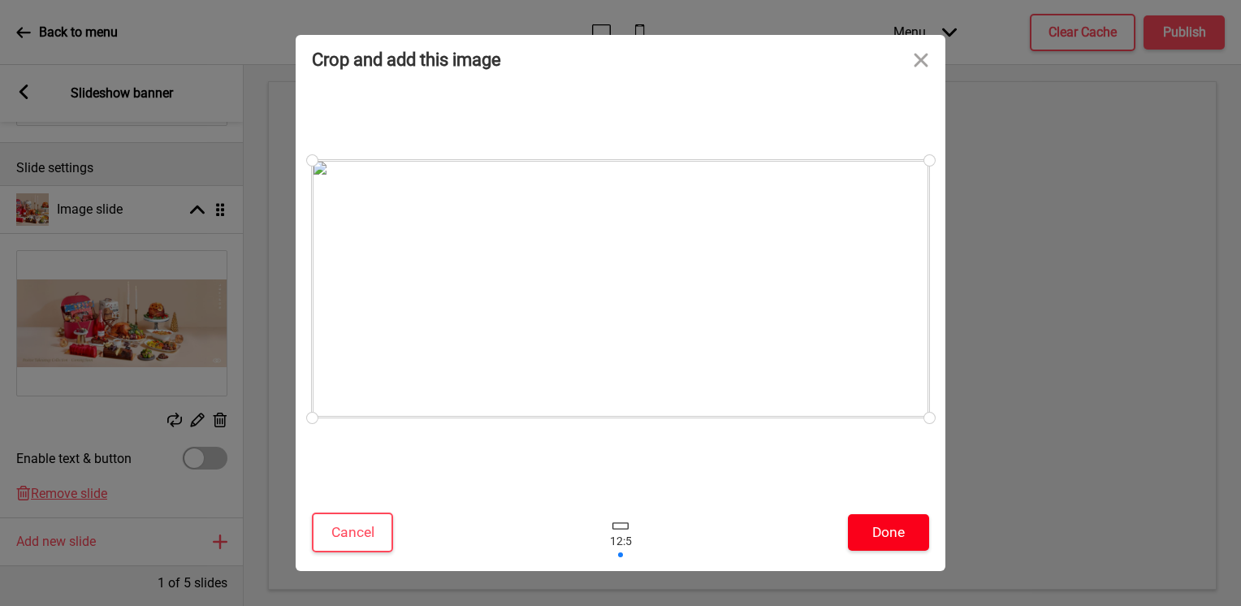
click at [859, 518] on button "Done" at bounding box center [888, 532] width 81 height 37
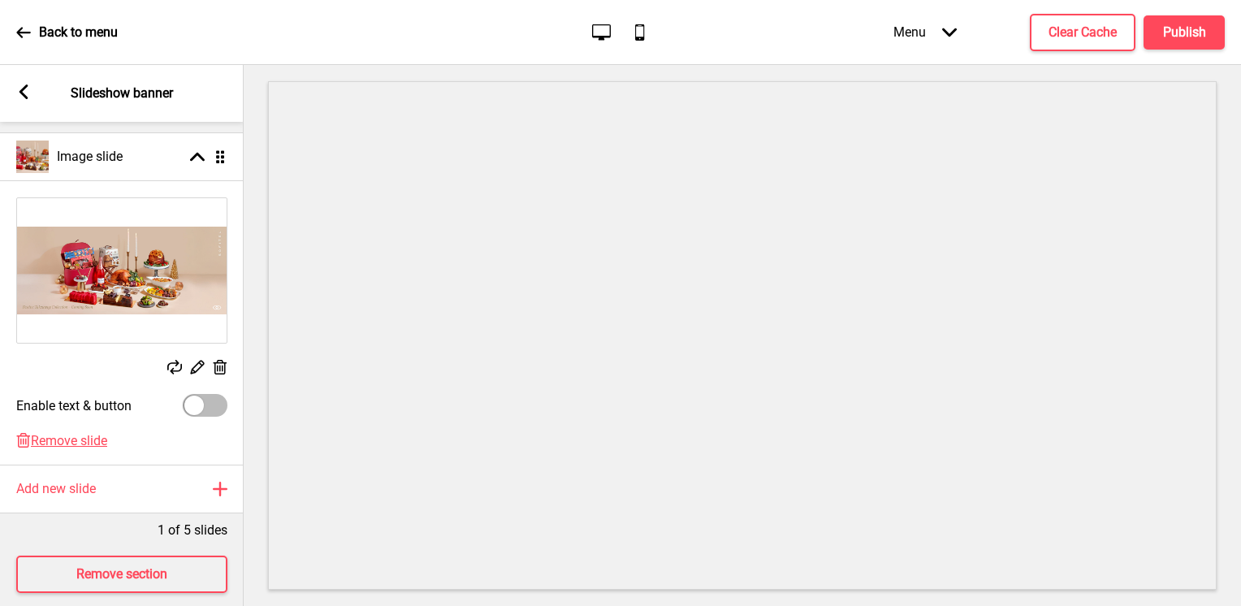
scroll to position [244, 0]
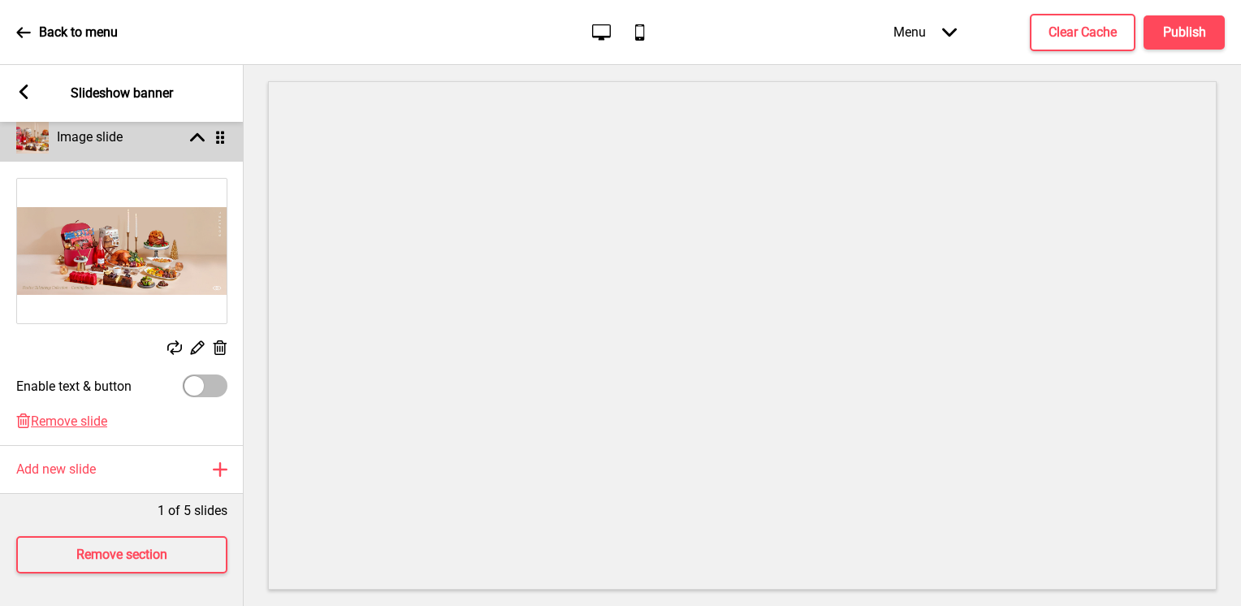
click at [197, 130] on g at bounding box center [197, 137] width 15 height 15
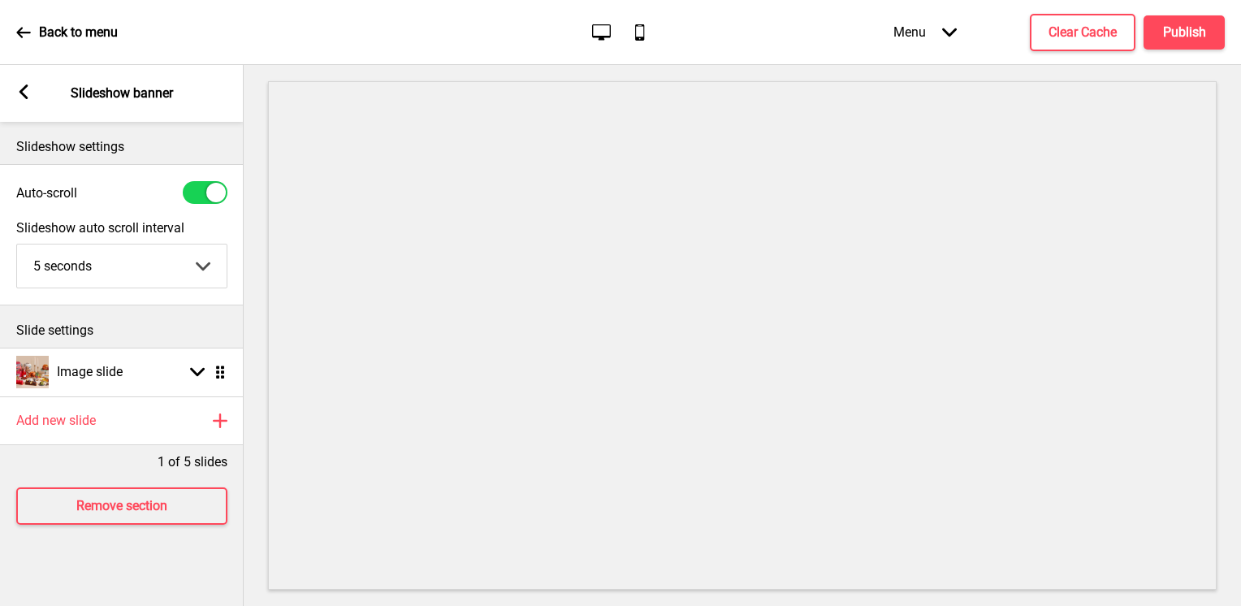
scroll to position [0, 0]
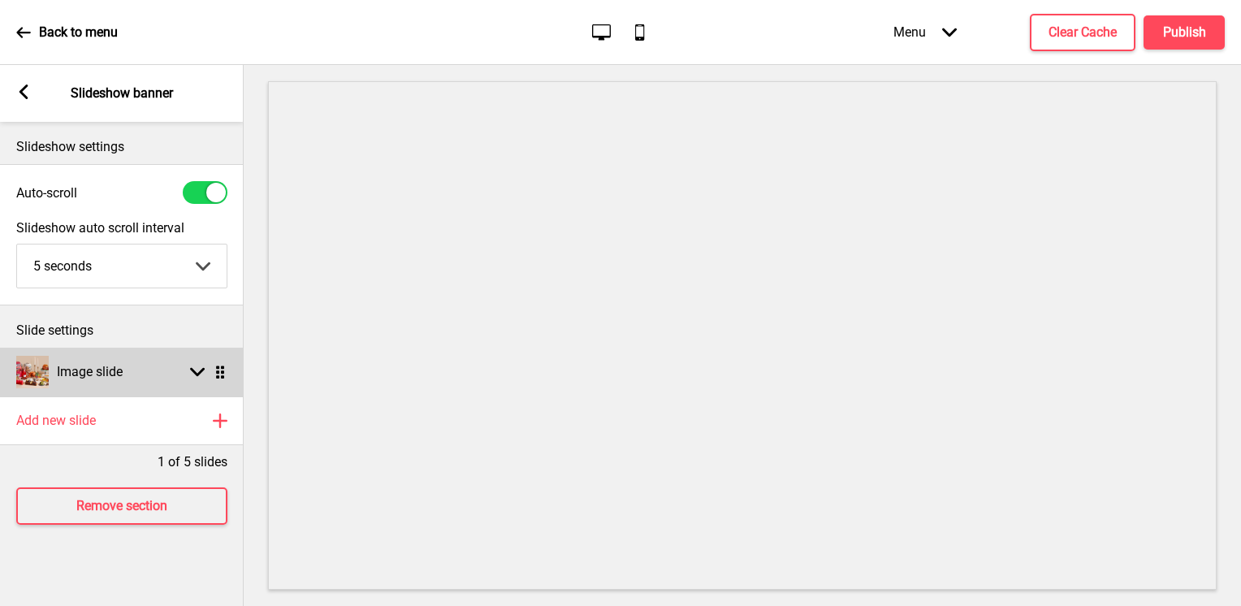
click at [192, 374] on rect at bounding box center [197, 372] width 15 height 15
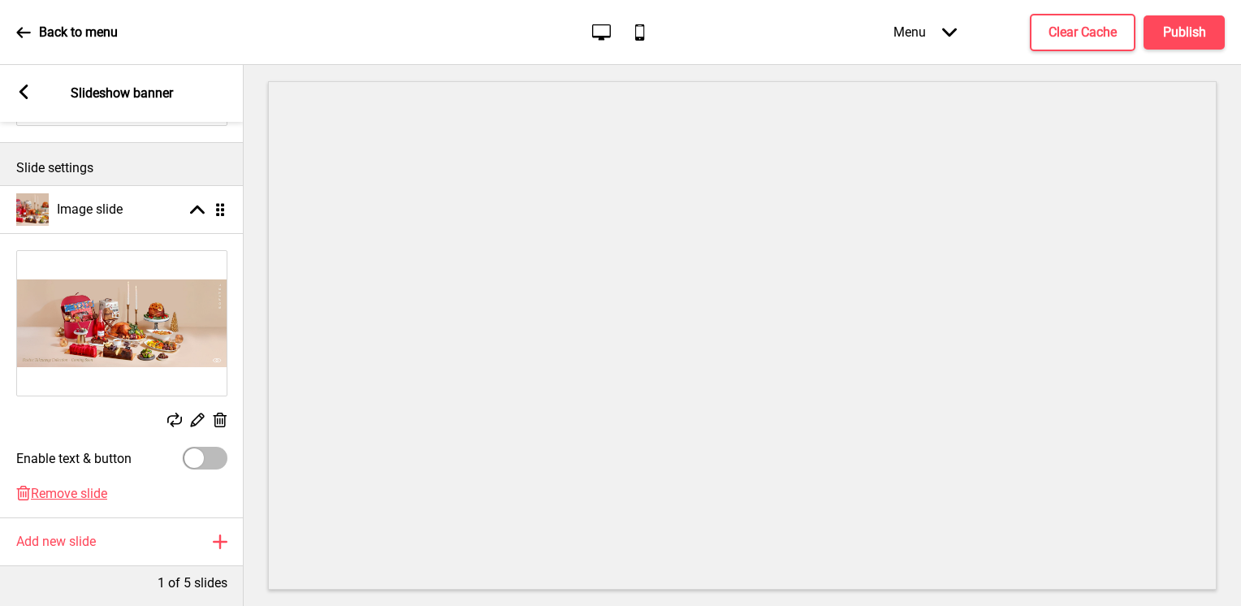
scroll to position [245, 0]
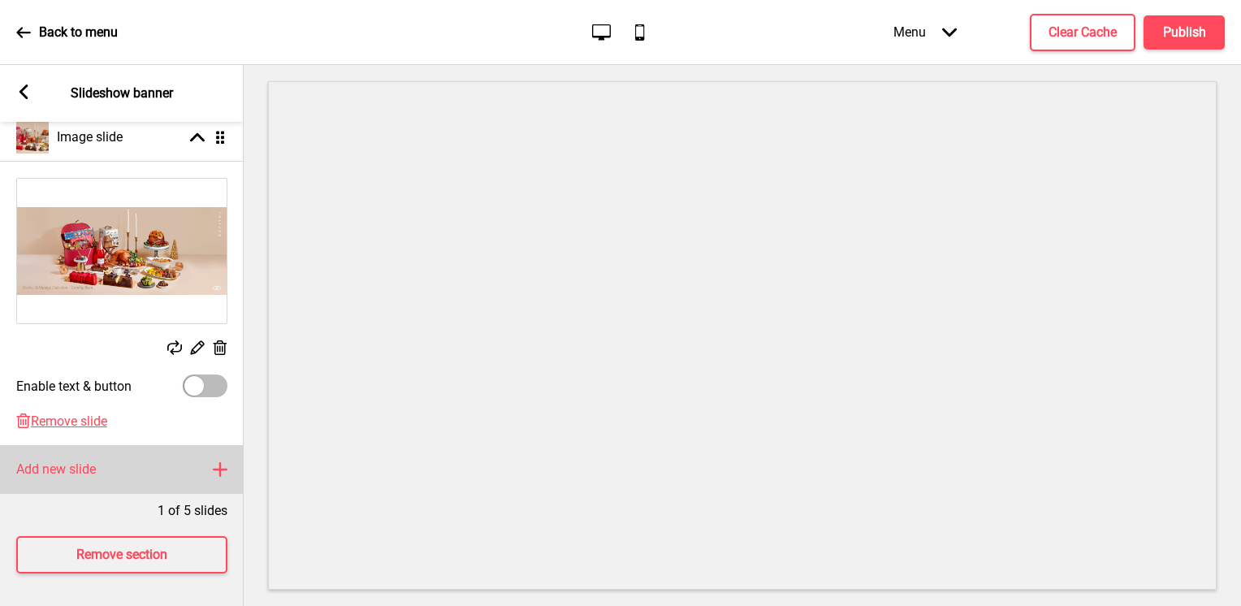
click at [162, 456] on div "Add new slide Plus" at bounding box center [122, 469] width 244 height 49
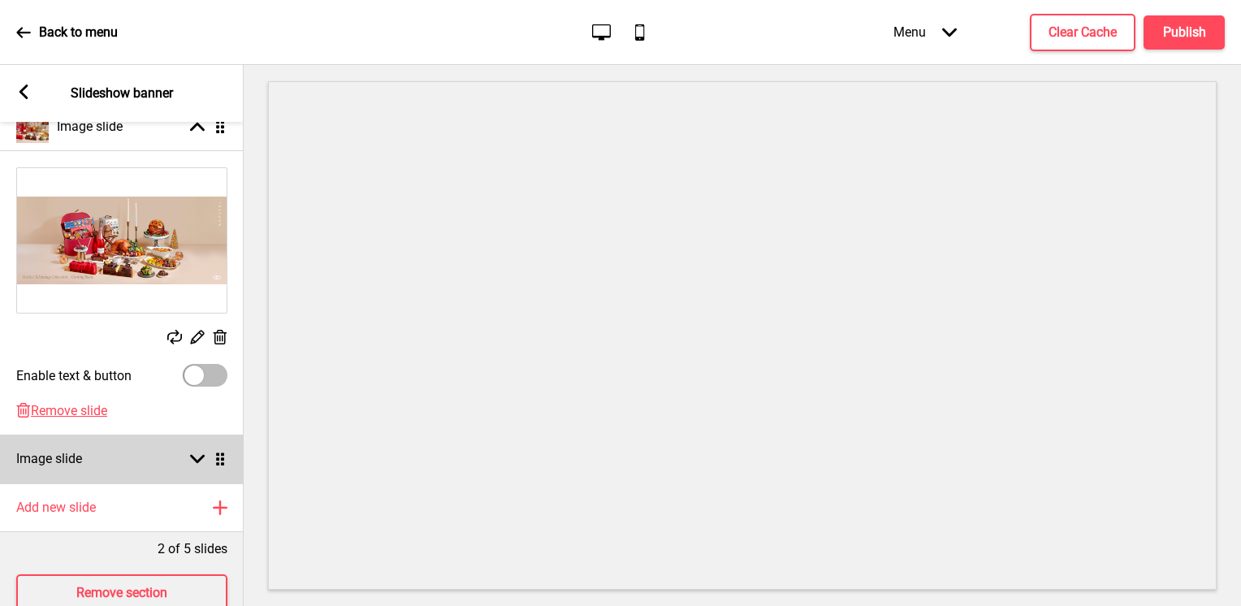
scroll to position [294, 0]
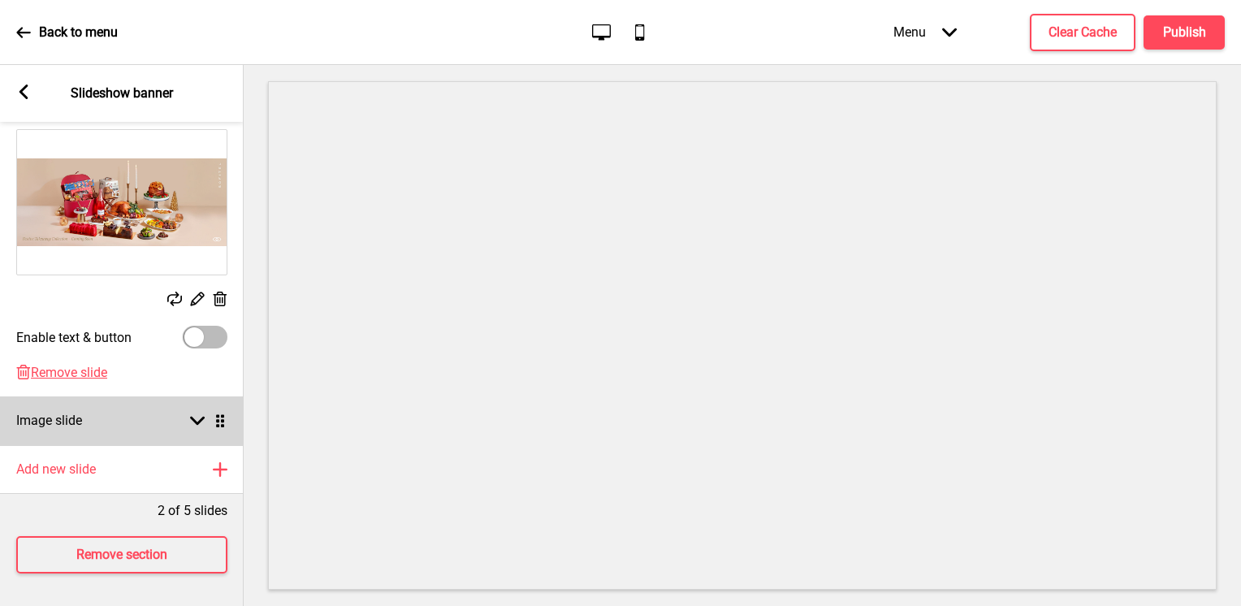
click at [193, 417] on icon at bounding box center [197, 421] width 15 height 9
select select "right"
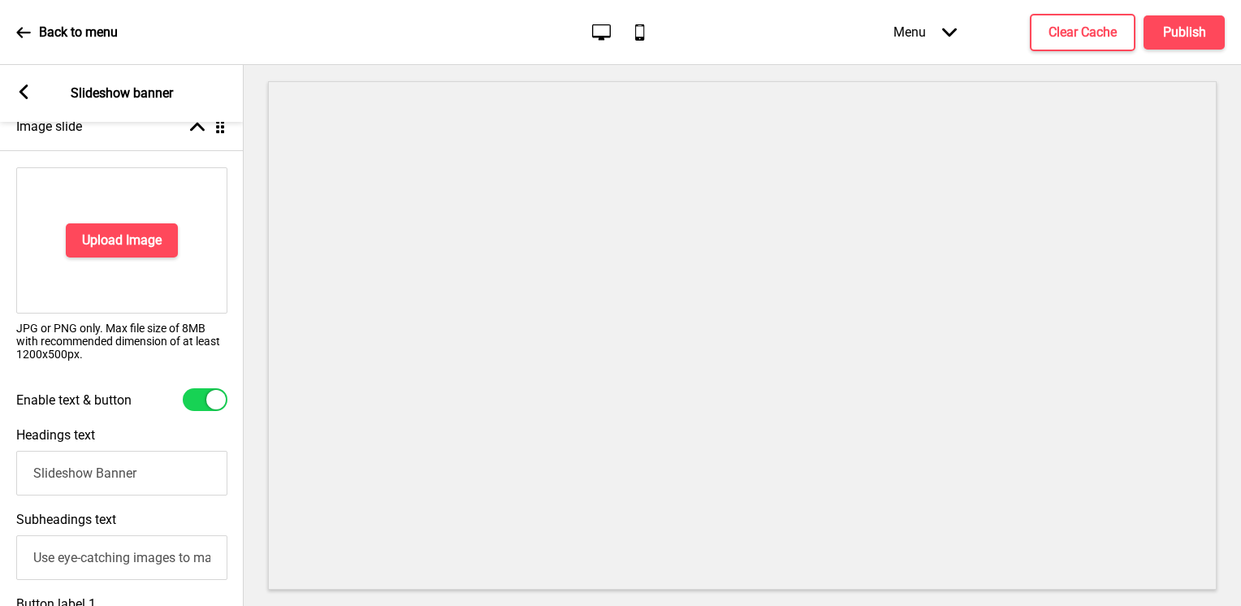
click at [145, 258] on div "Upload Image" at bounding box center [121, 240] width 211 height 146
click at [146, 243] on h4 "Upload Image" at bounding box center [122, 240] width 80 height 18
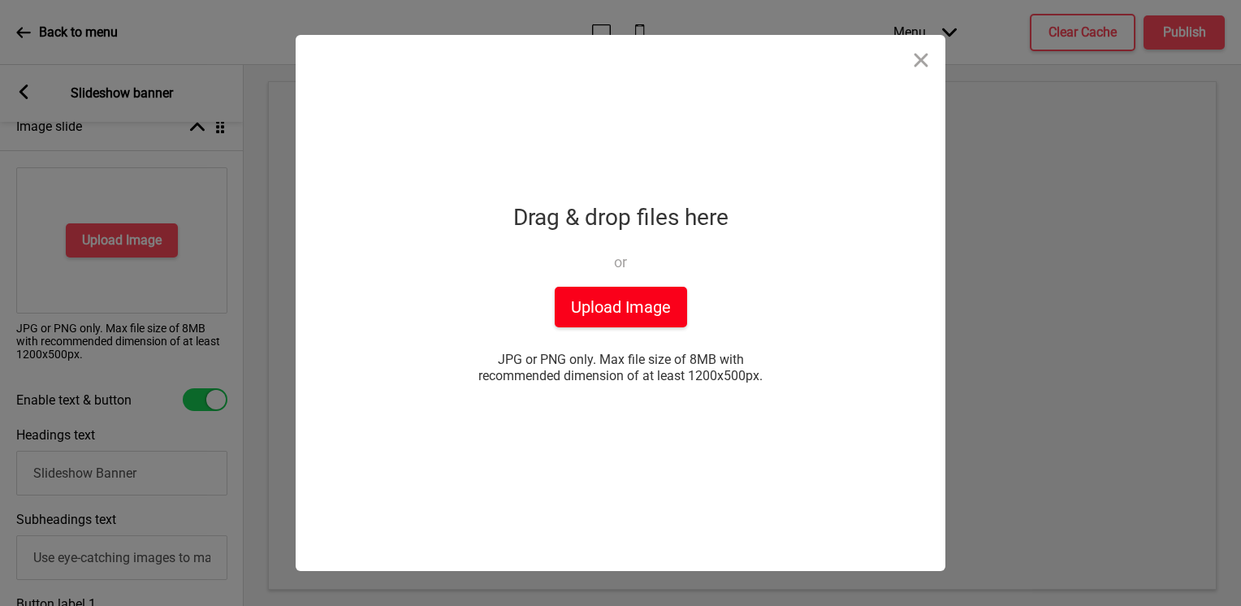
click at [588, 304] on button "Upload Image" at bounding box center [621, 307] width 132 height 41
click at [616, 317] on button "Upload Image" at bounding box center [621, 307] width 132 height 41
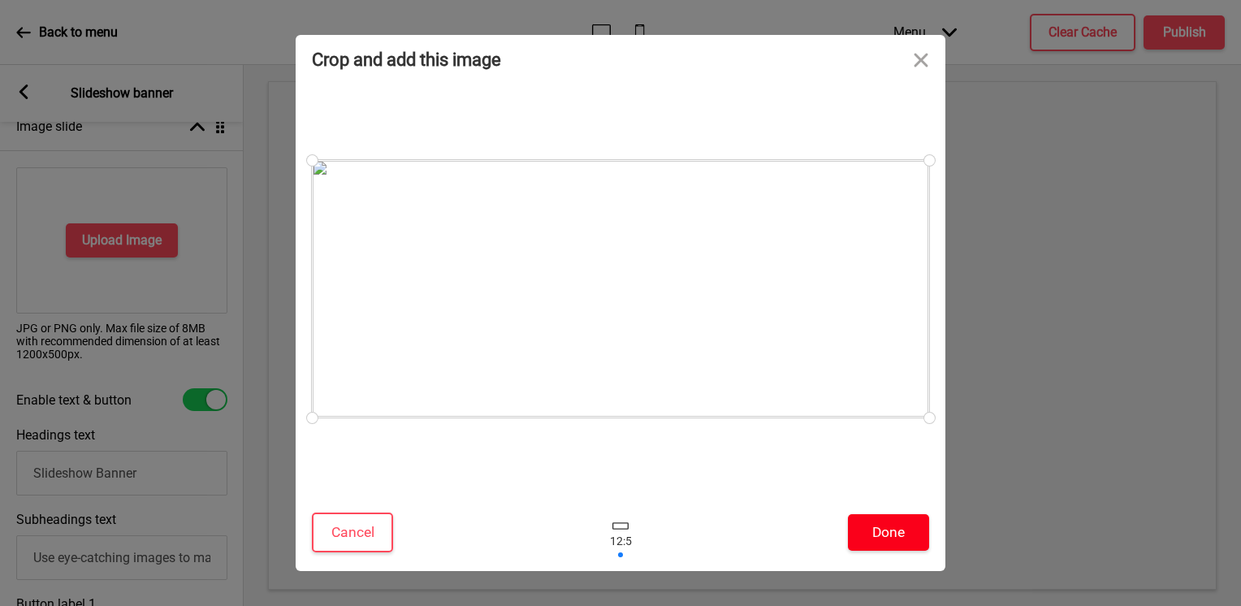
click at [903, 531] on button "Done" at bounding box center [888, 532] width 81 height 37
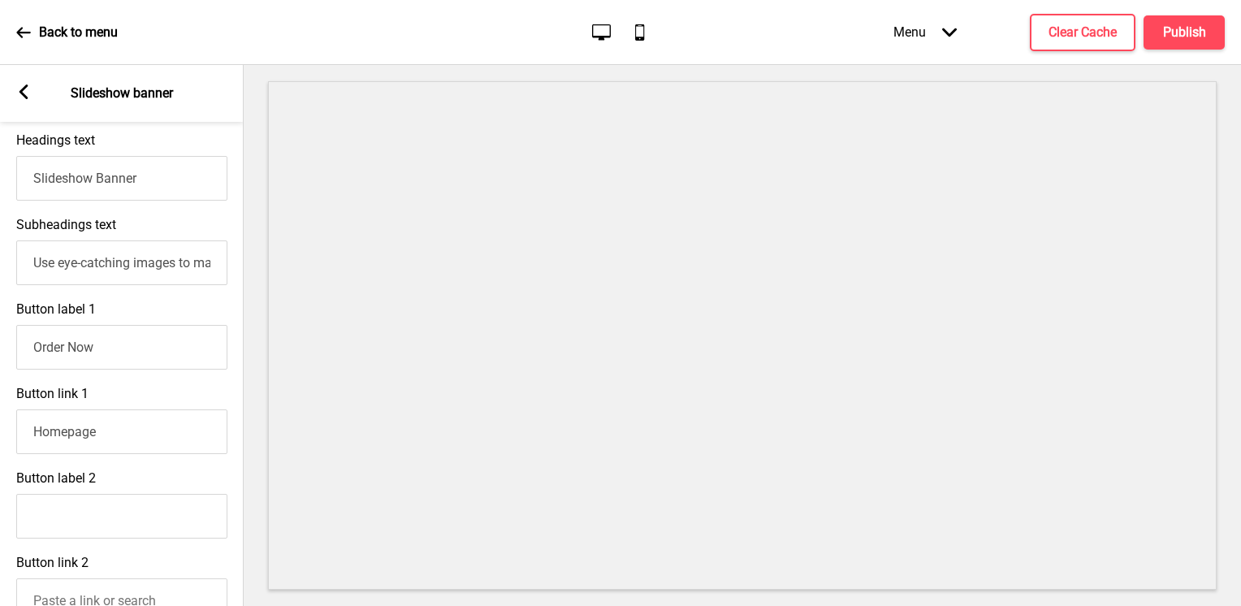
scroll to position [456, 0]
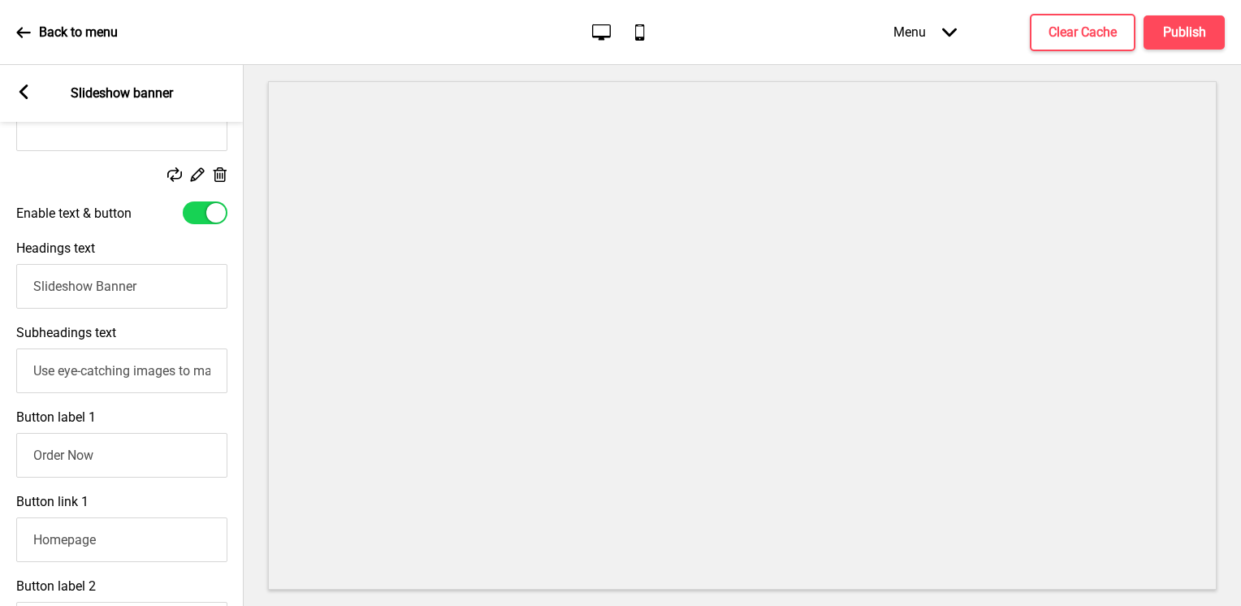
click at [196, 214] on div at bounding box center [205, 212] width 45 height 23
checkbox input "false"
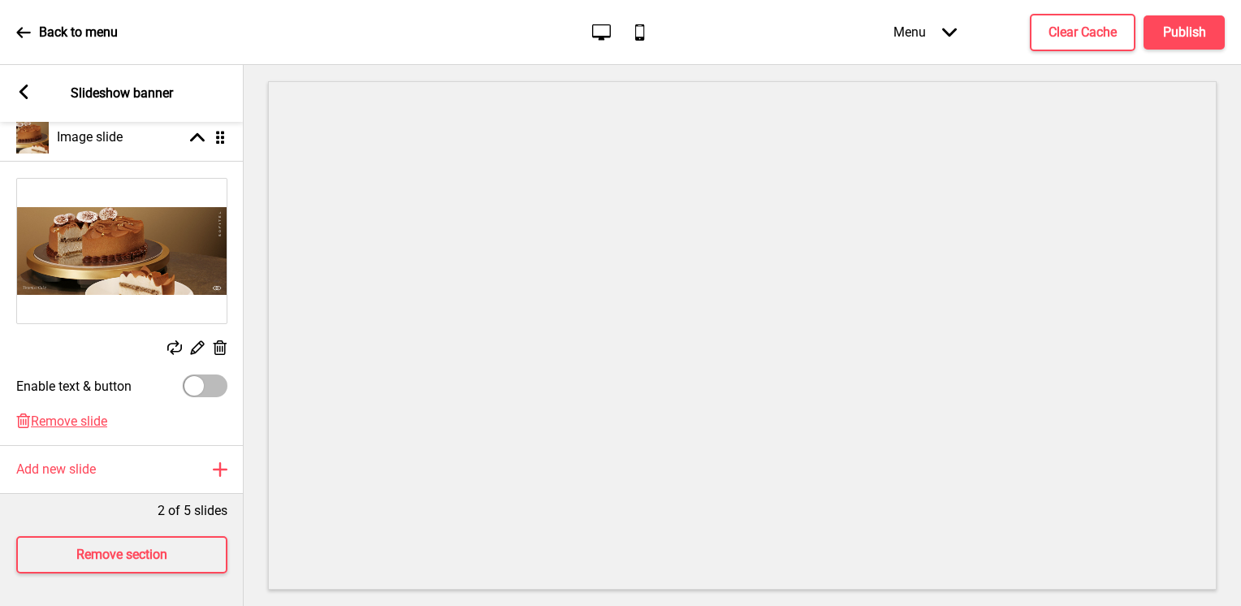
scroll to position [294, 0]
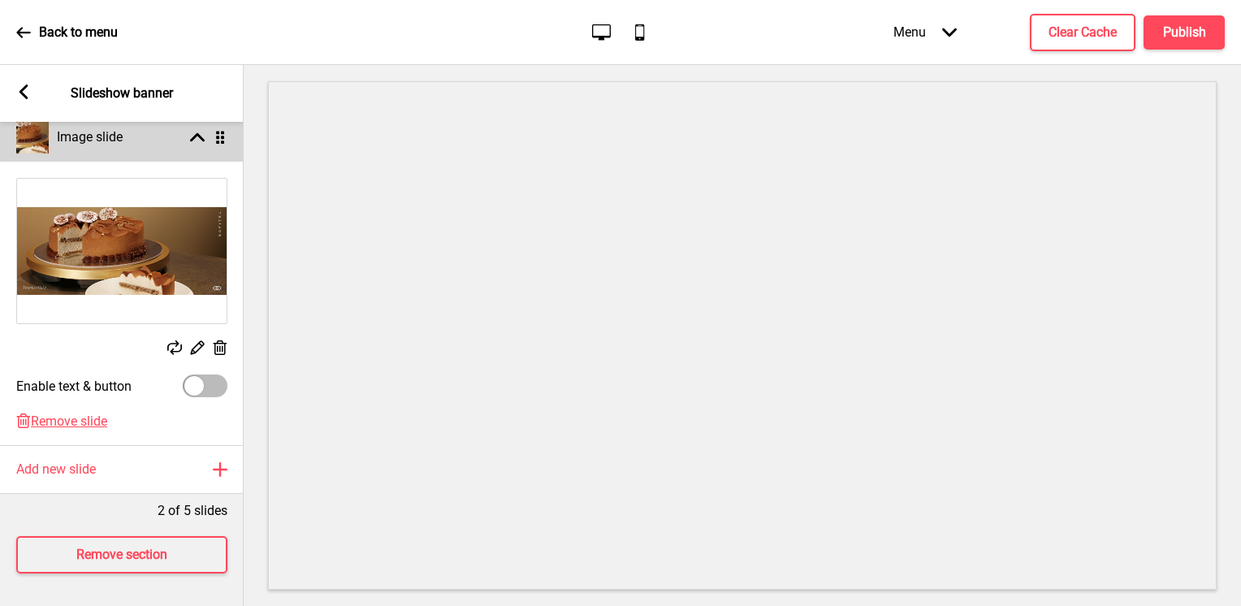
click at [192, 131] on rect at bounding box center [197, 137] width 15 height 15
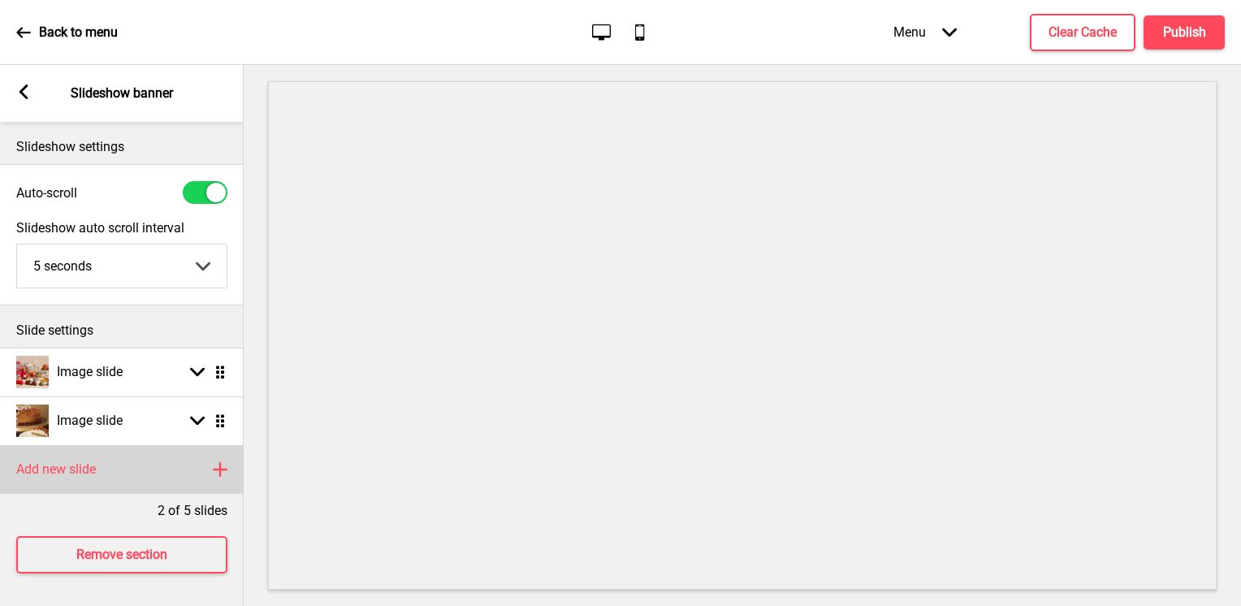
click at [164, 450] on div "Add new slide Plus" at bounding box center [122, 469] width 244 height 49
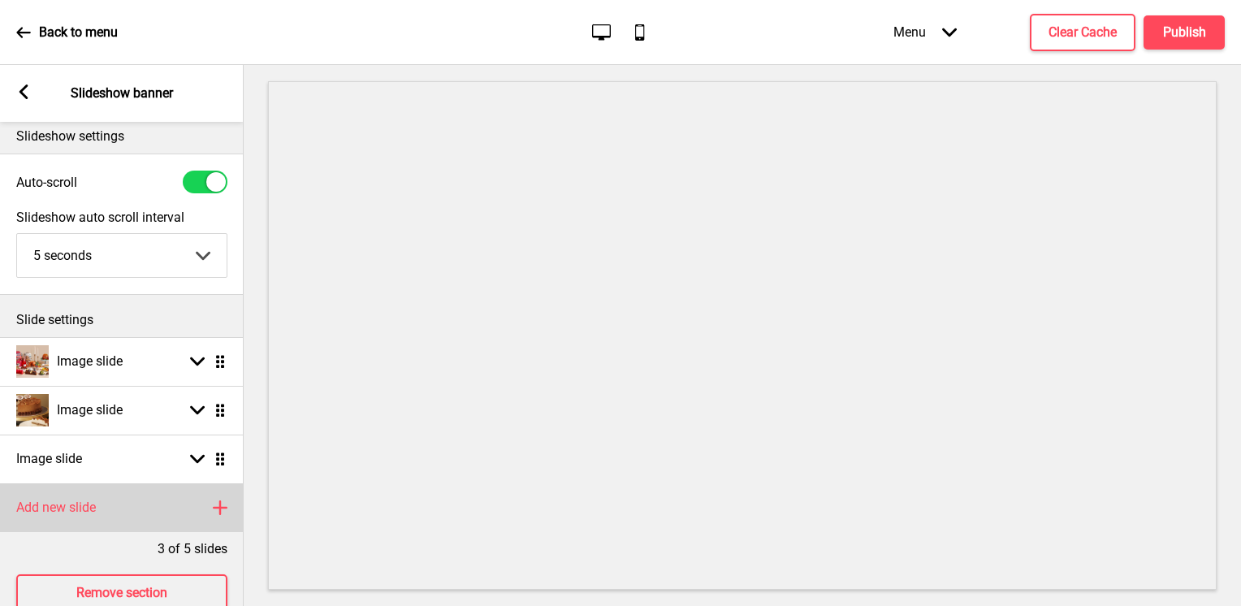
scroll to position [59, 0]
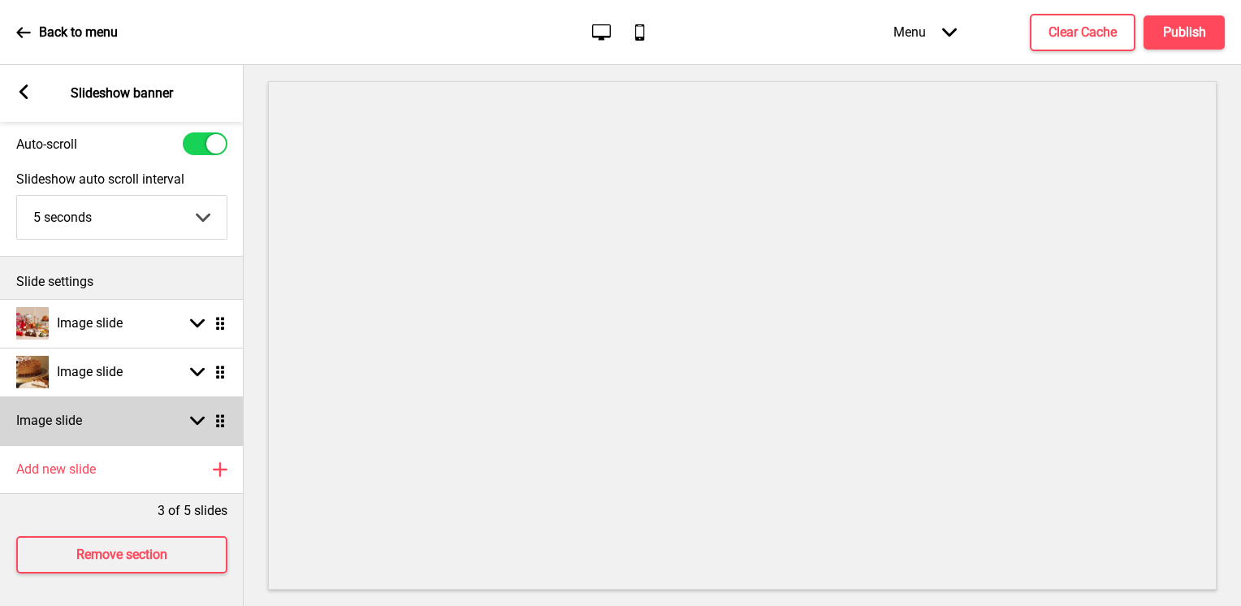
click at [153, 414] on div "Image slide Arrow down Drag" at bounding box center [122, 420] width 244 height 49
select select "right"
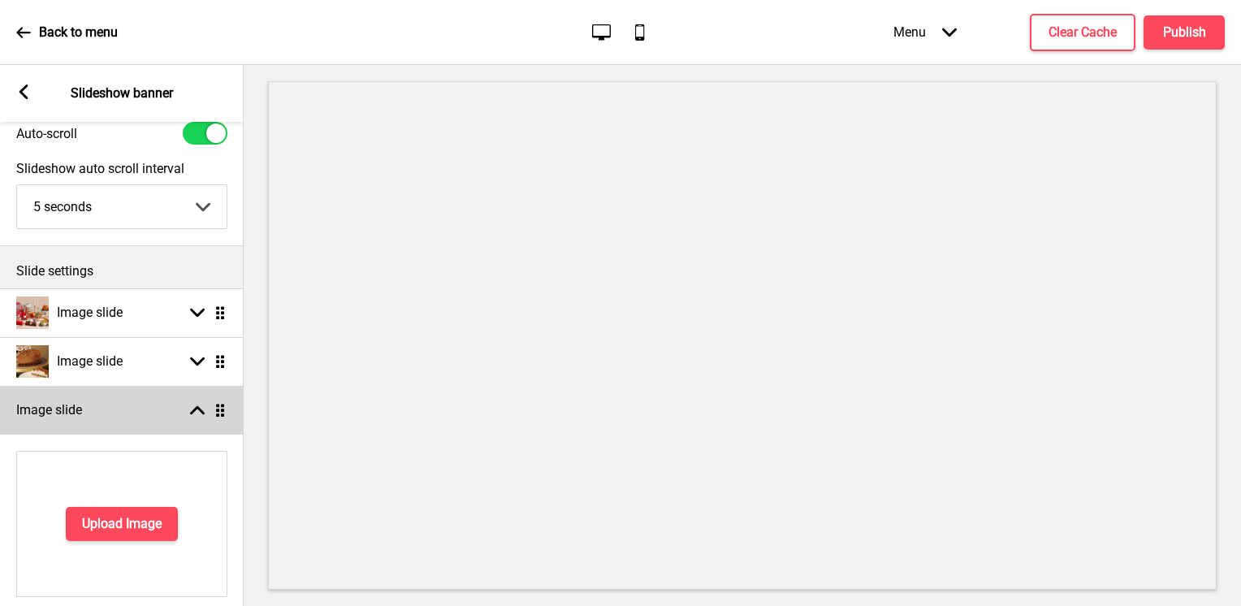
scroll to position [294, 0]
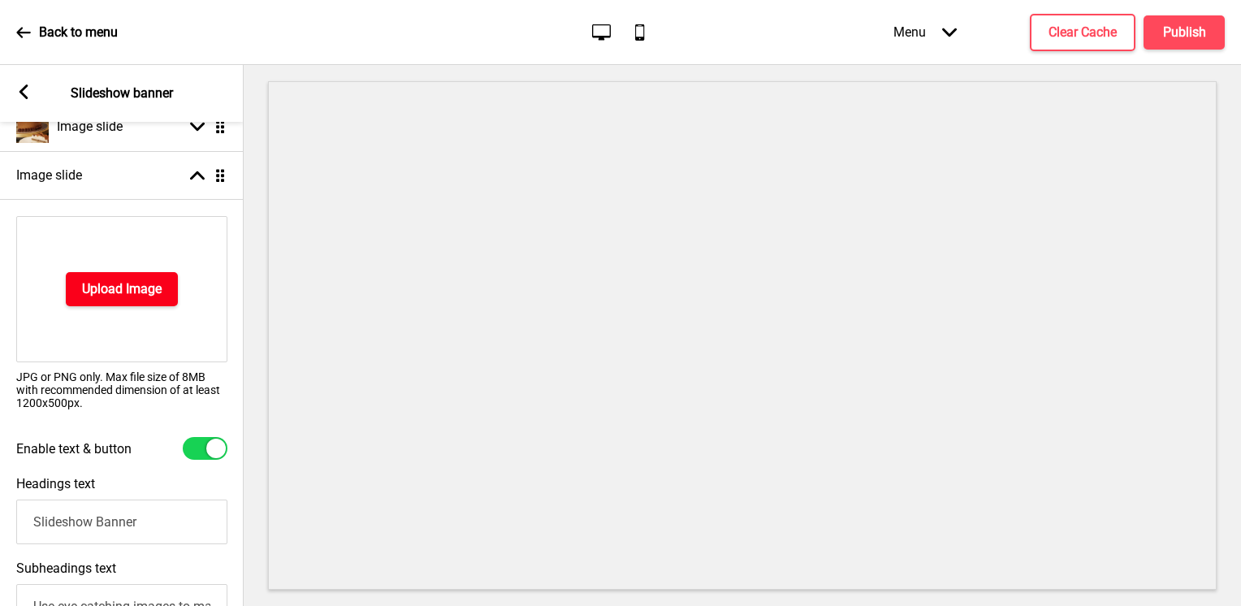
click at [151, 296] on h4 "Upload Image" at bounding box center [122, 289] width 80 height 18
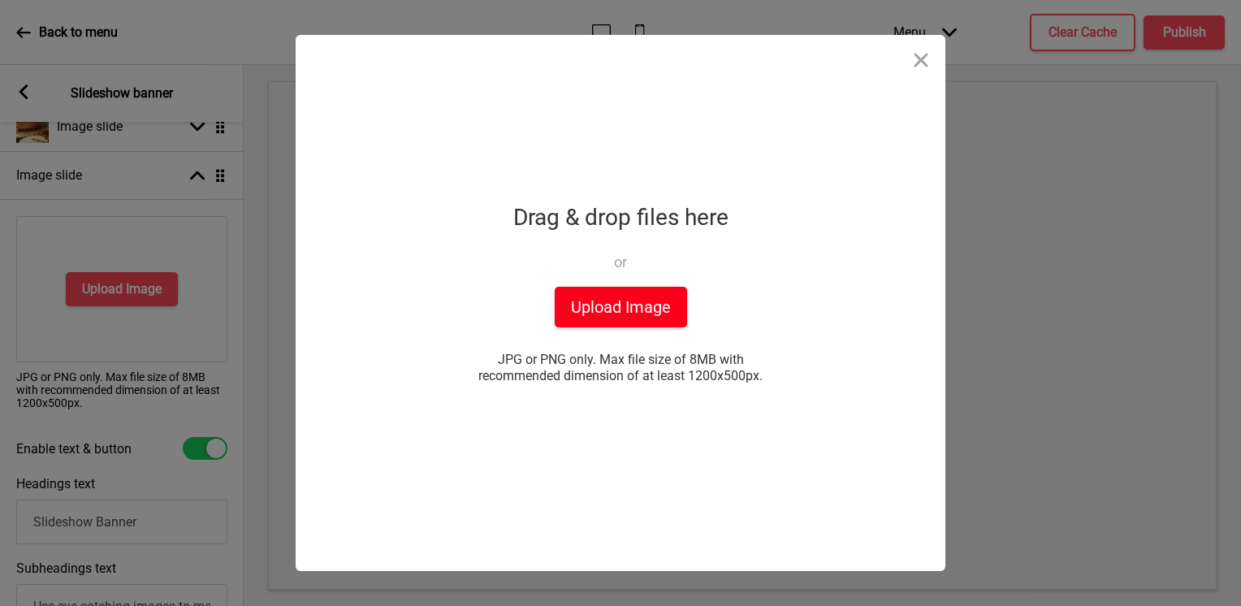
click at [607, 324] on button "Upload Image" at bounding box center [621, 307] width 132 height 41
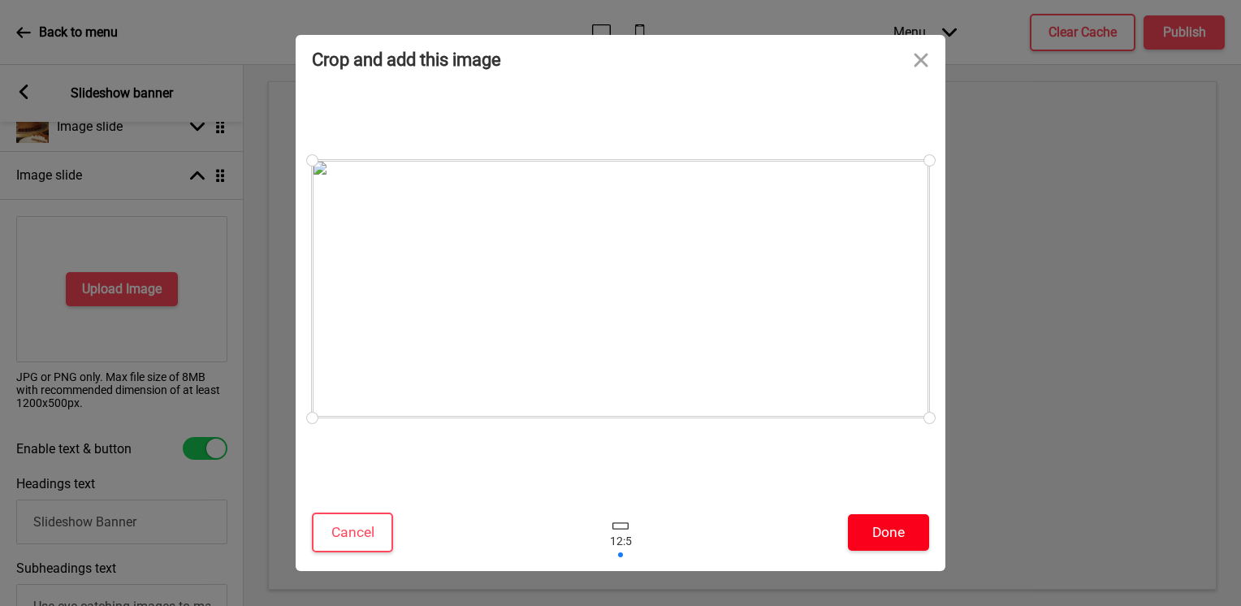
click at [882, 533] on button "Done" at bounding box center [888, 532] width 81 height 37
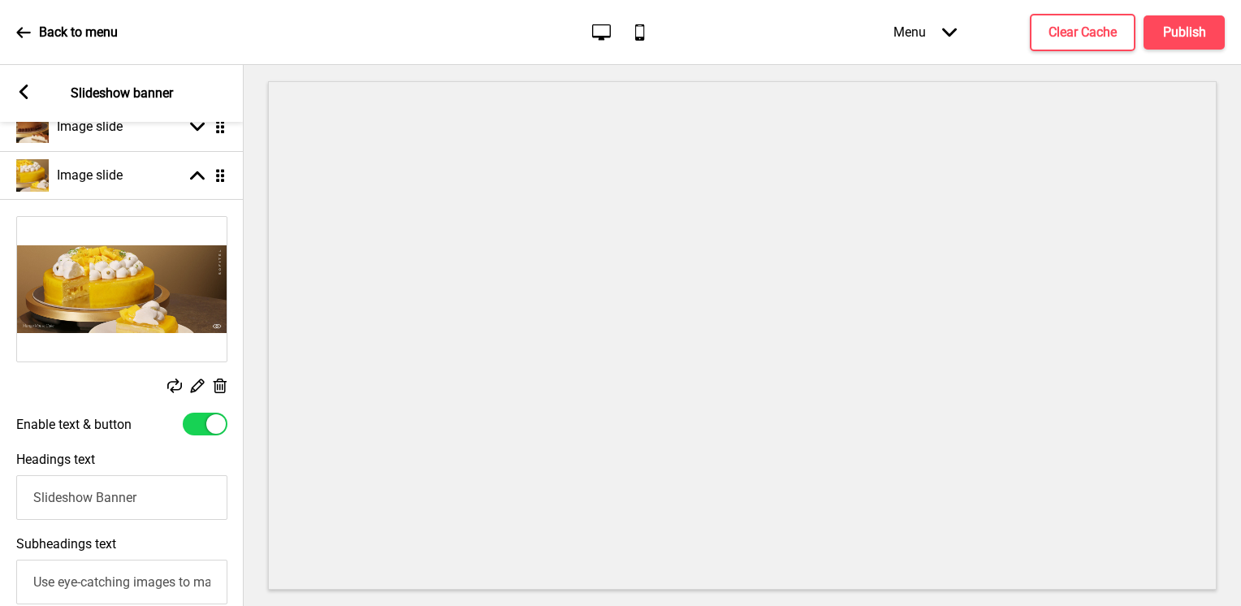
click at [197, 428] on div at bounding box center [205, 424] width 45 height 23
checkbox input "false"
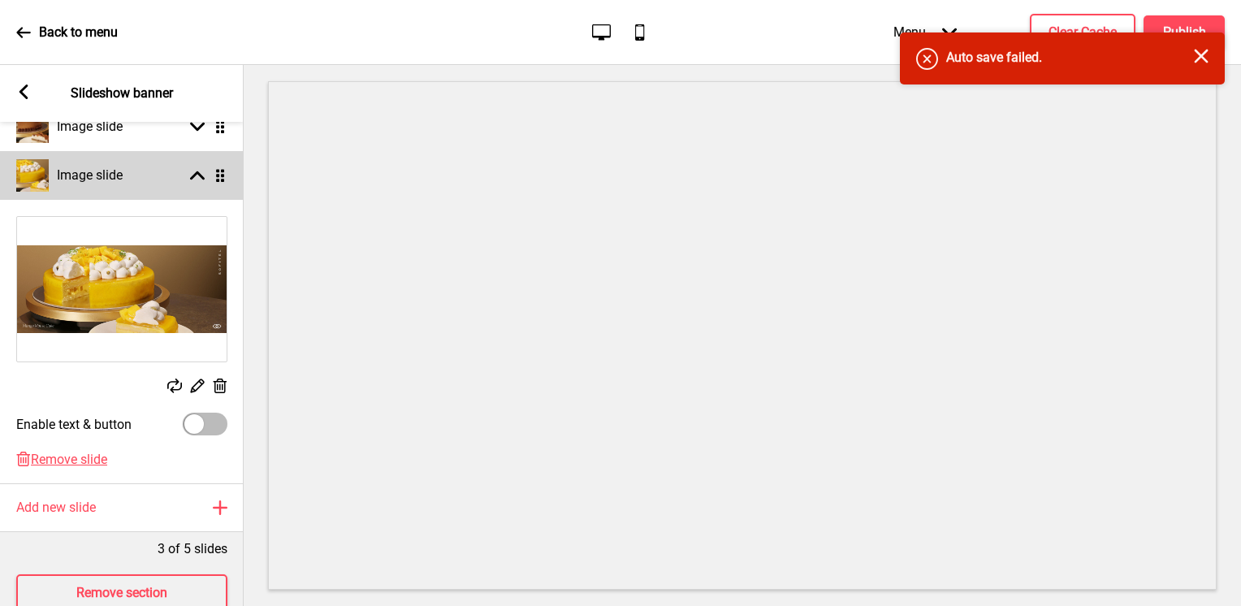
click at [195, 175] on icon at bounding box center [197, 175] width 15 height 9
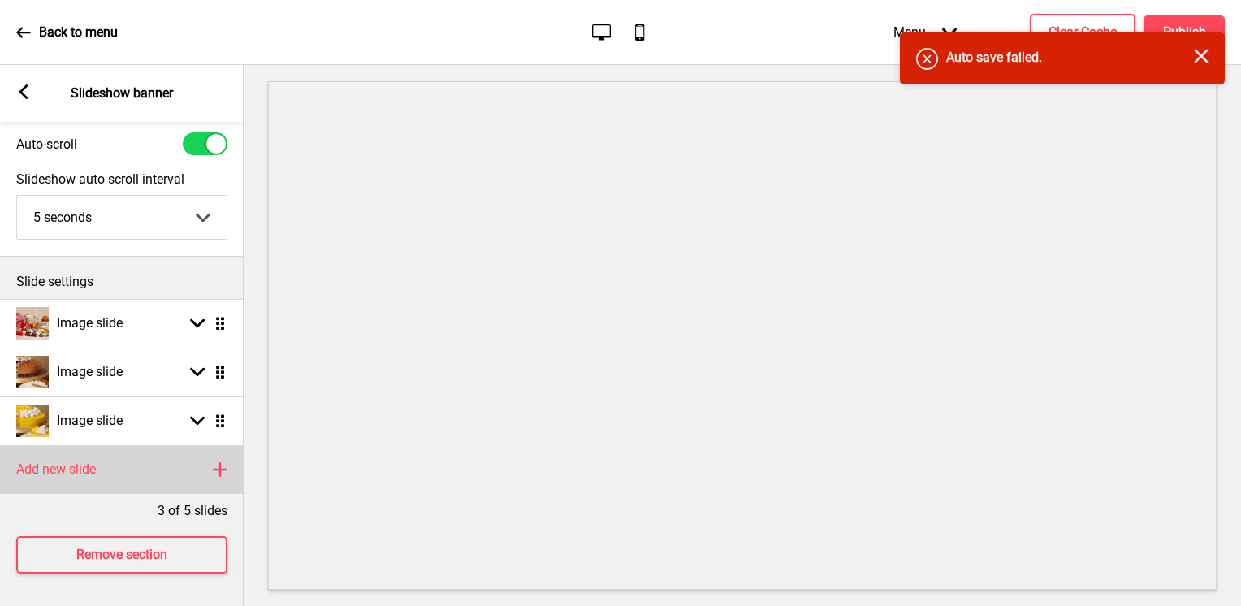
click at [191, 457] on div "Add new slide Plus" at bounding box center [122, 469] width 244 height 49
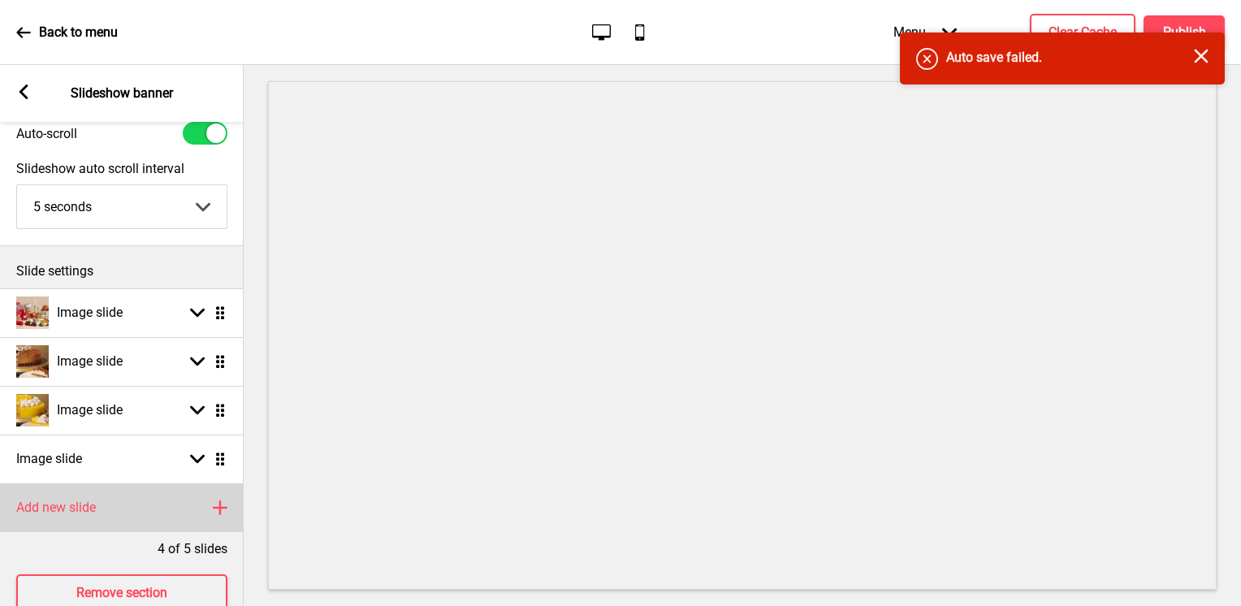
scroll to position [108, 0]
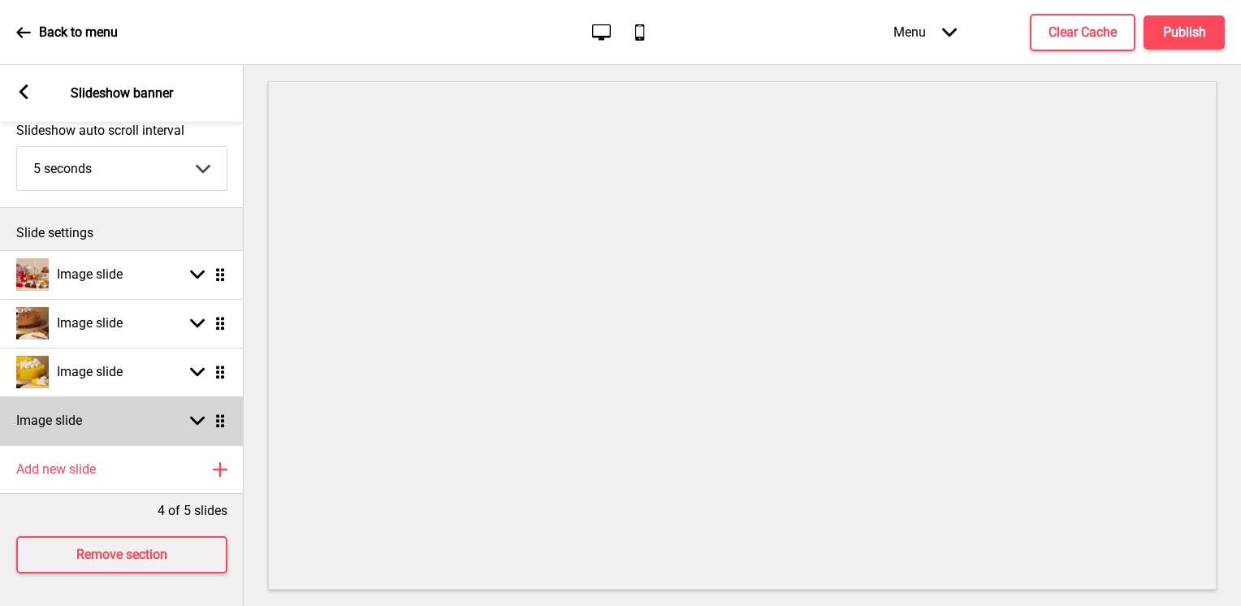
click at [182, 413] on div "Arrow down Drag" at bounding box center [204, 420] width 45 height 15
select select "right"
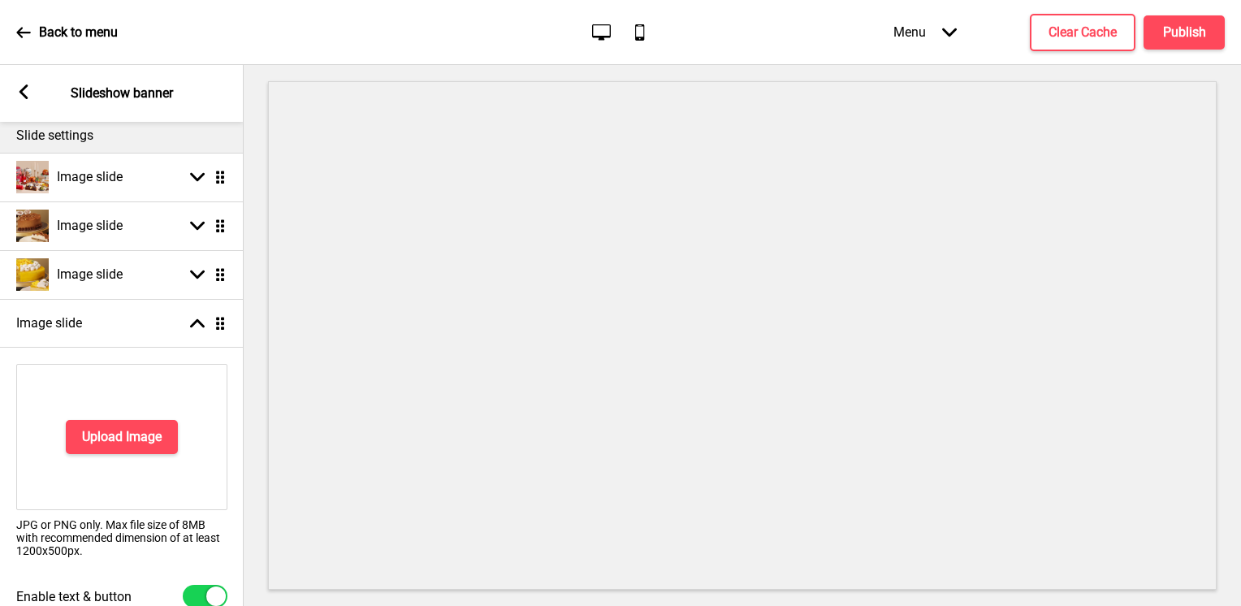
scroll to position [294, 0]
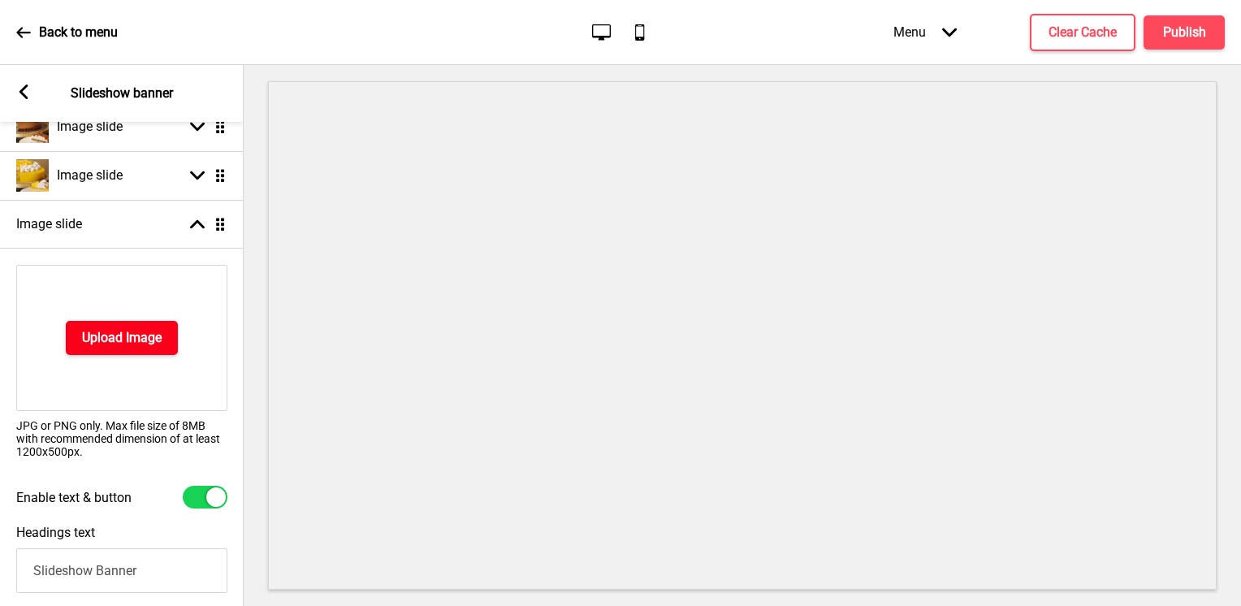
click at [145, 349] on button "Upload Image" at bounding box center [122, 338] width 112 height 34
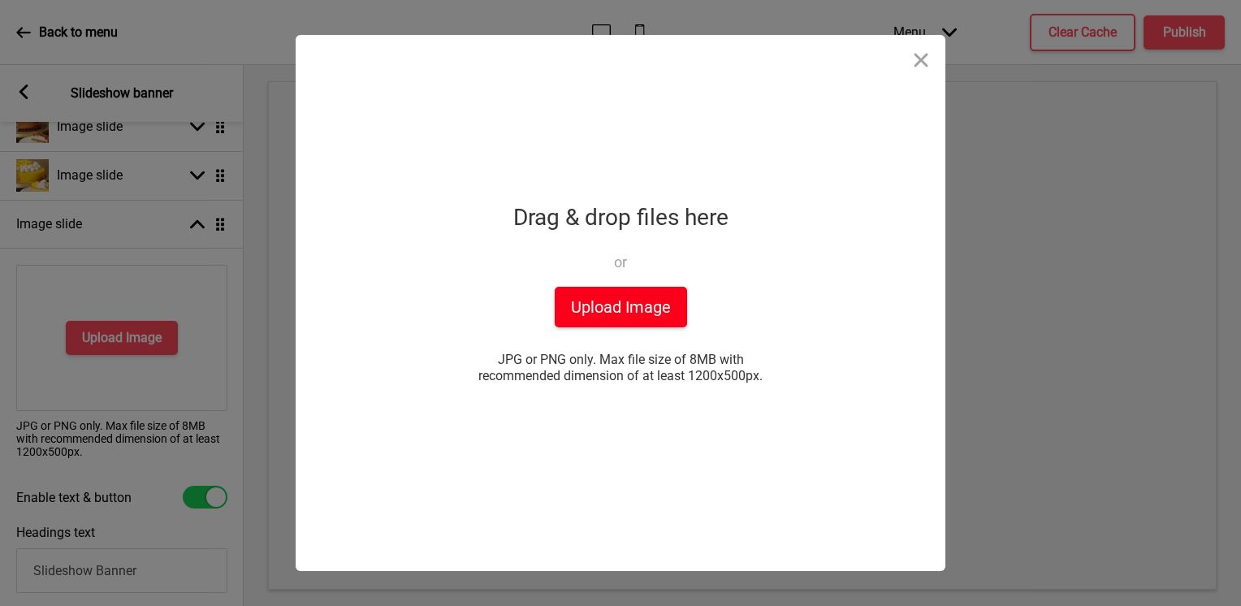
click at [591, 301] on button "Upload Image" at bounding box center [621, 307] width 132 height 41
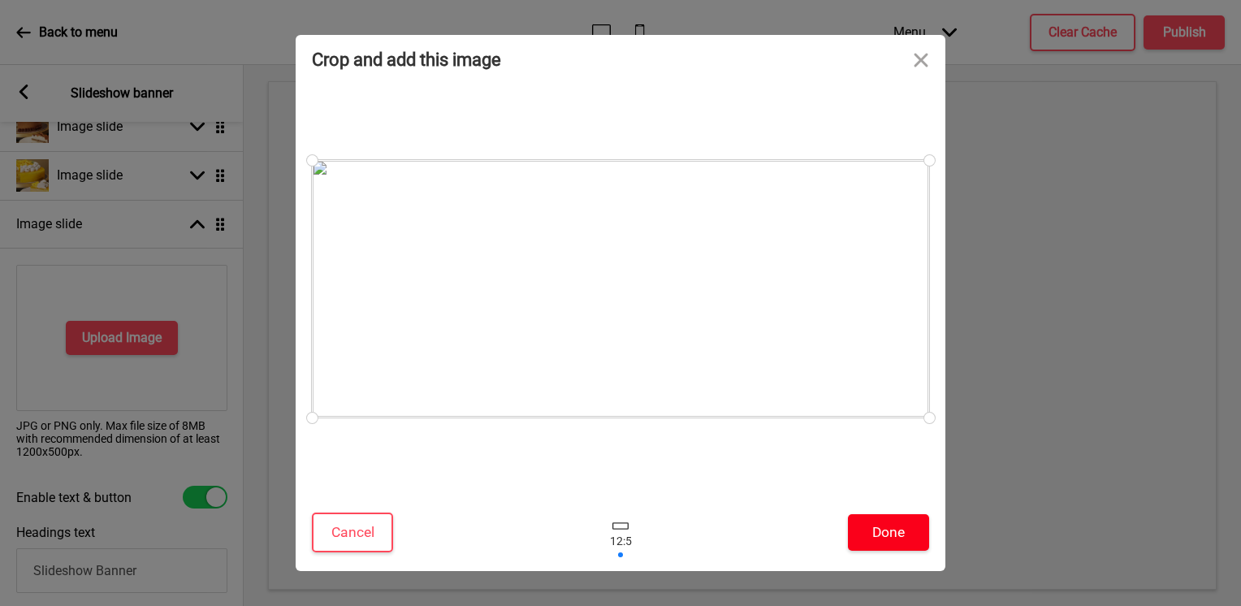
click at [871, 533] on button "Done" at bounding box center [888, 532] width 81 height 37
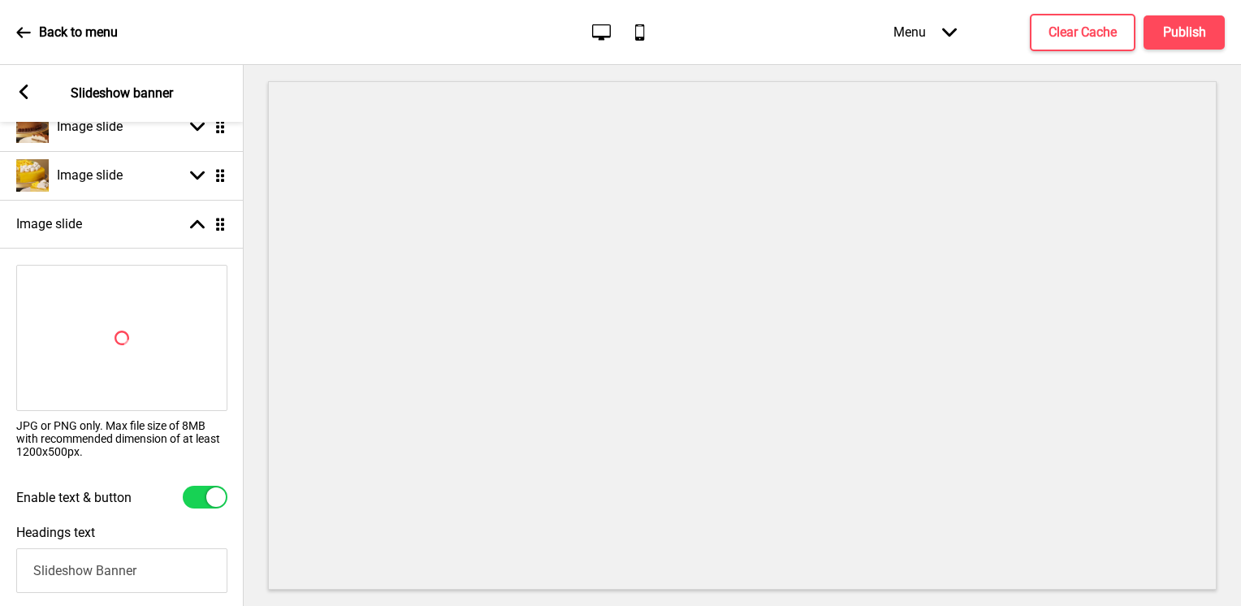
click at [198, 502] on div at bounding box center [205, 497] width 45 height 23
checkbox input "false"
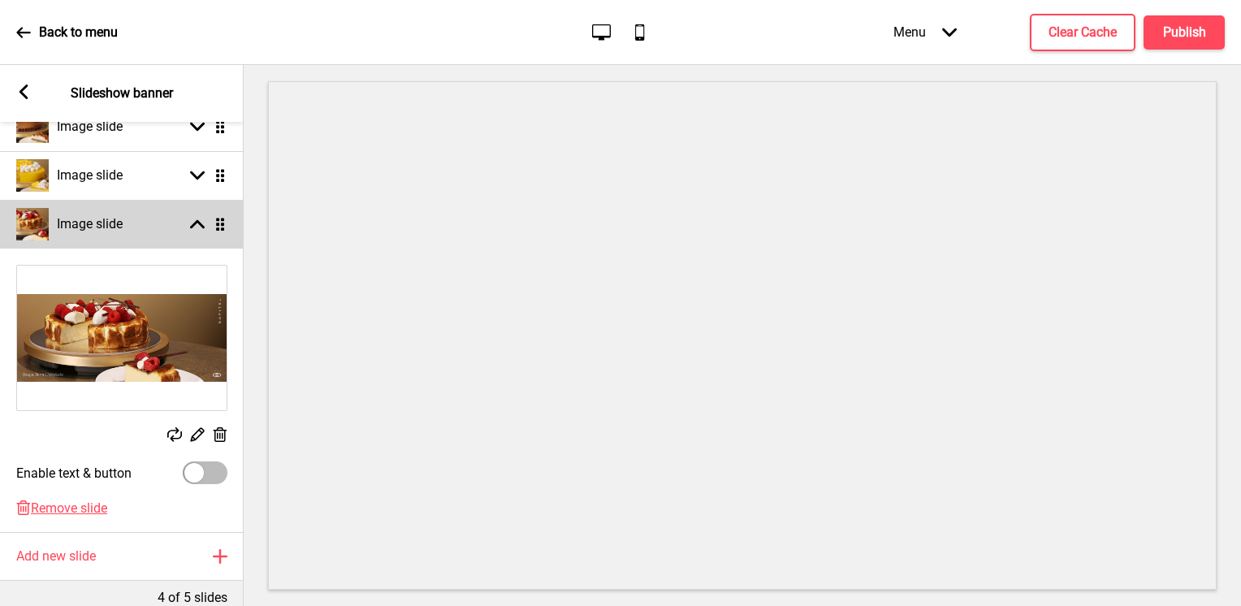
click at [200, 222] on icon at bounding box center [197, 224] width 15 height 9
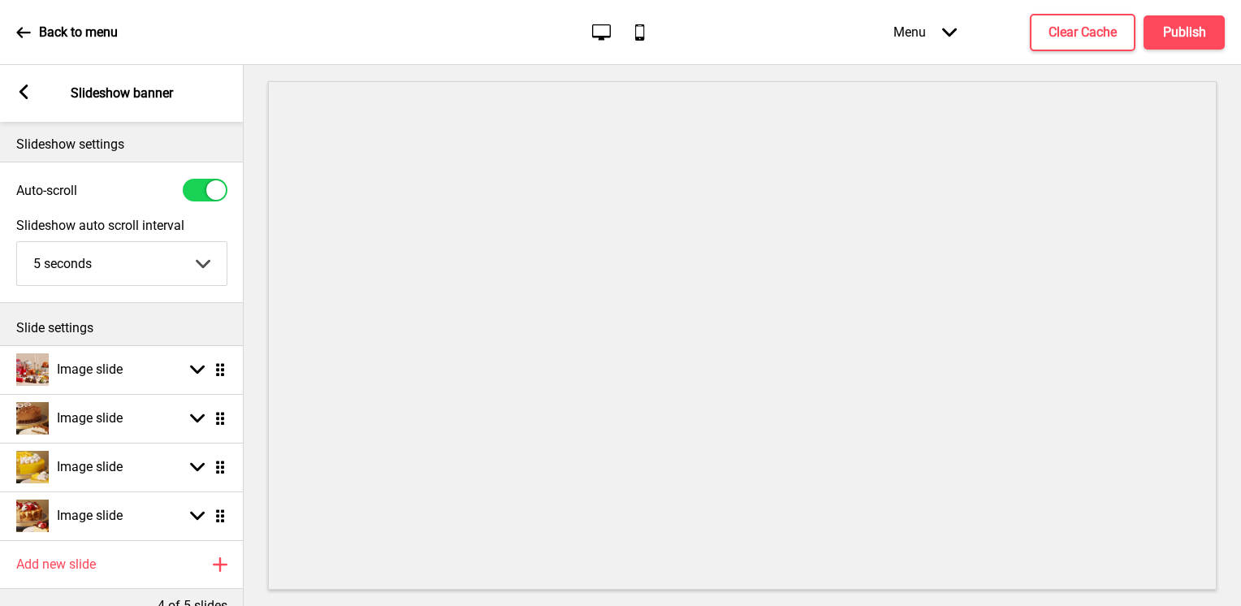
scroll to position [0, 0]
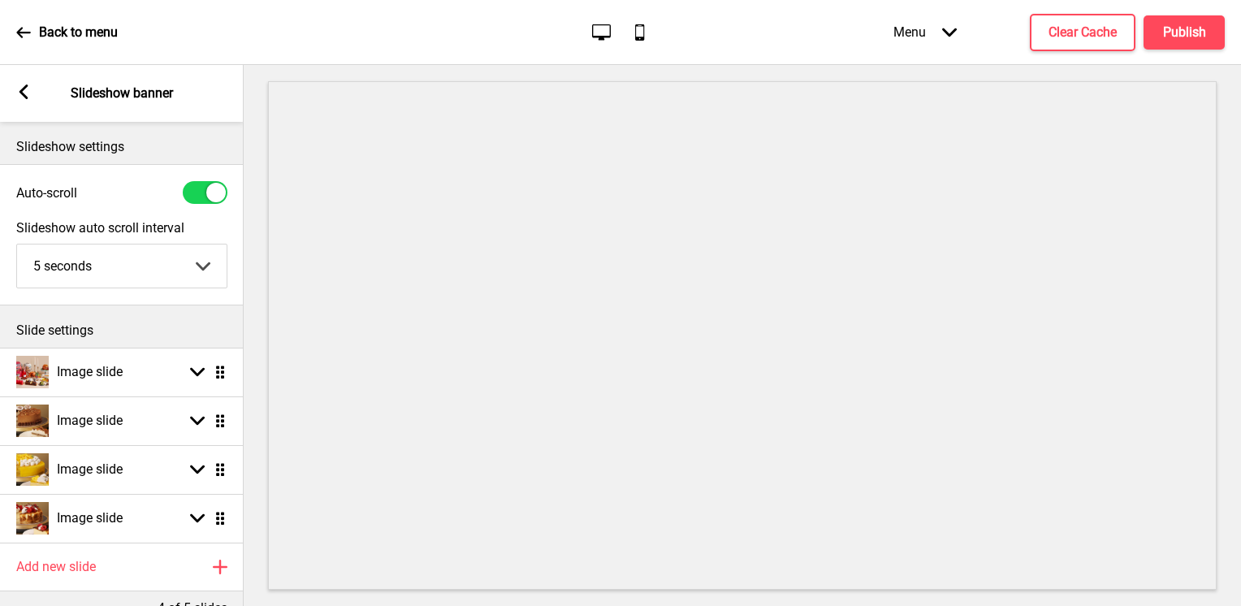
drag, startPoint x: 26, startPoint y: 94, endPoint x: 47, endPoint y: 110, distance: 26.1
click at [26, 93] on rect at bounding box center [23, 91] width 15 height 15
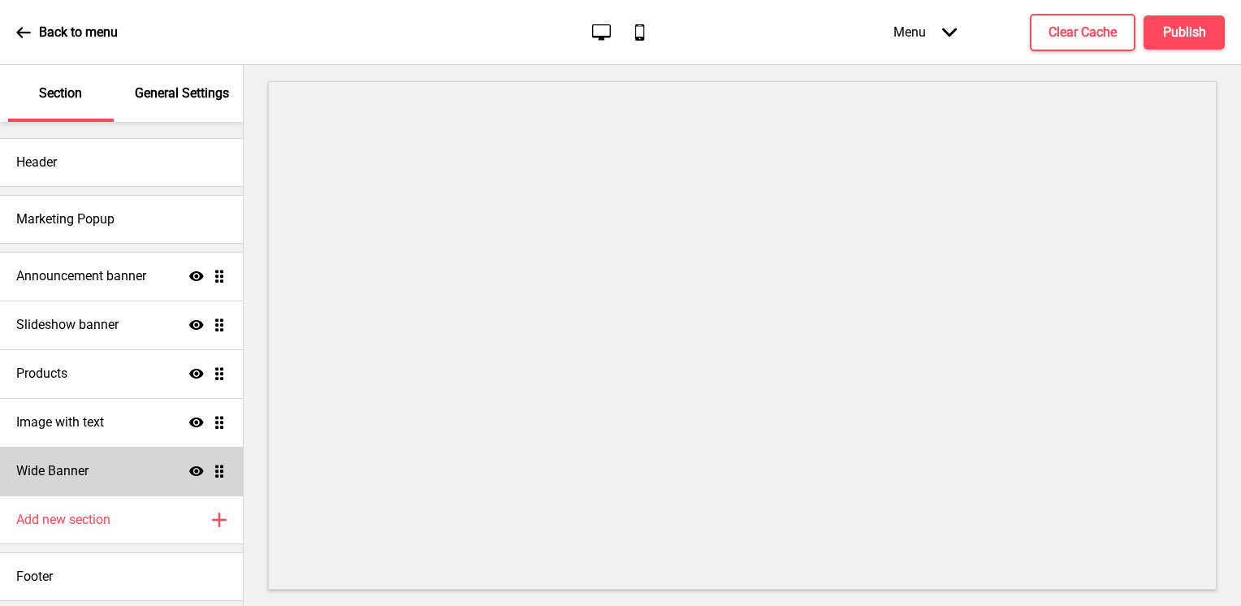
click at [129, 469] on div "Wide Banner Show Drag" at bounding box center [121, 471] width 243 height 49
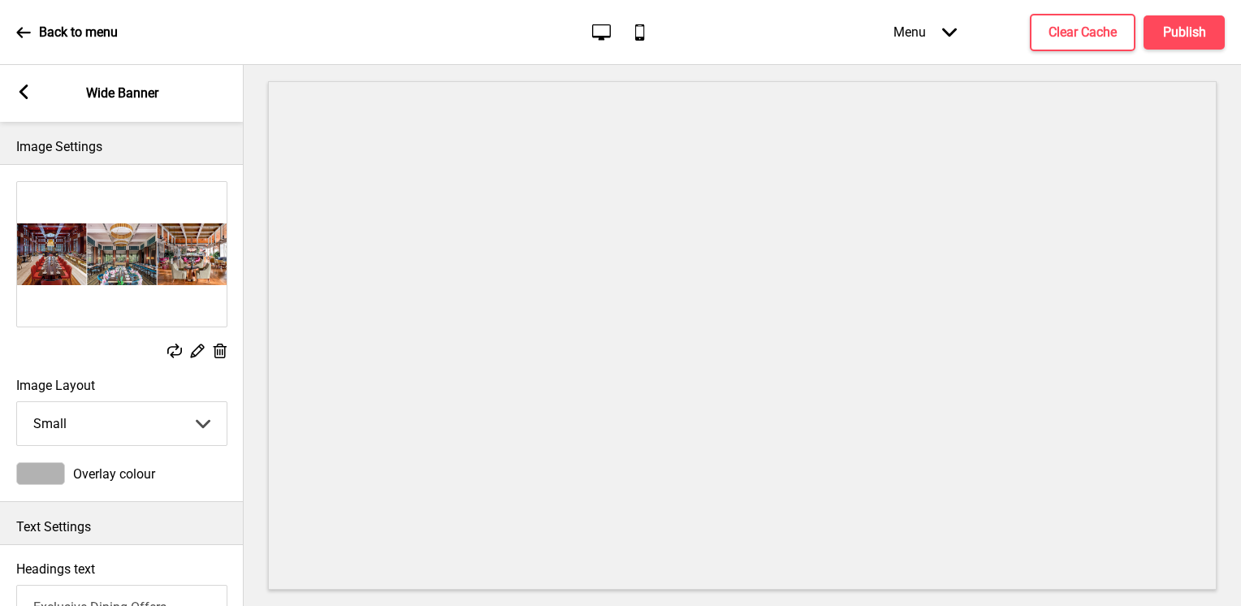
click at [21, 89] on icon at bounding box center [23, 91] width 9 height 15
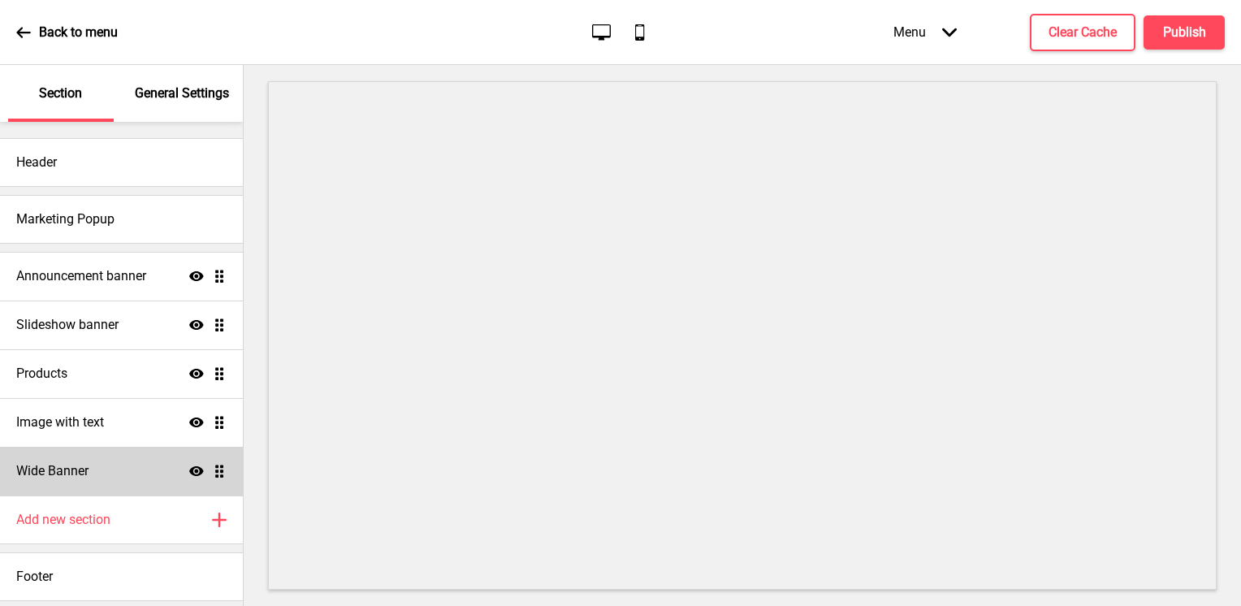
click at [119, 488] on div "Wide Banner Show Drag" at bounding box center [121, 471] width 243 height 49
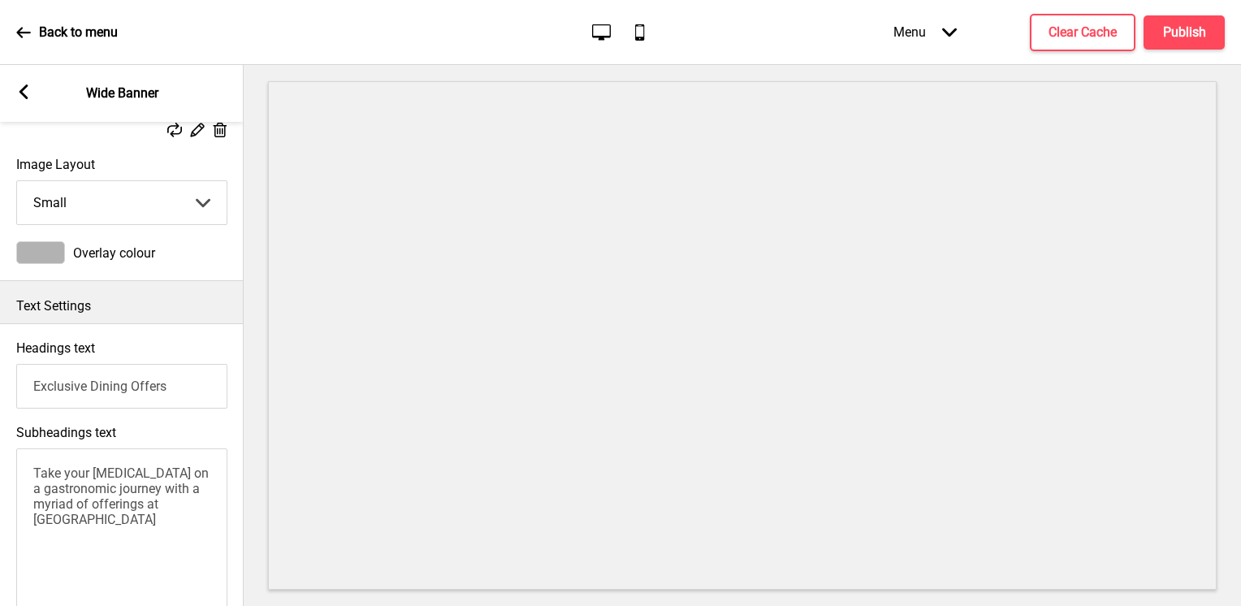
scroll to position [325, 0]
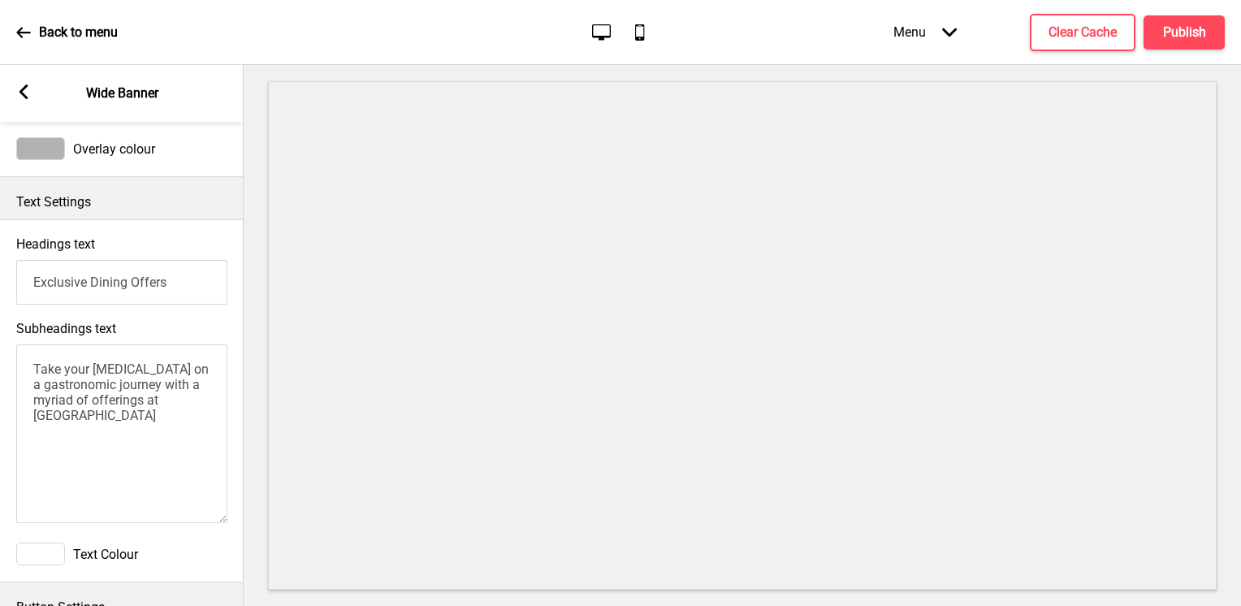
click at [47, 430] on textarea "Take your taste buds on a gastronomic journey with a myriad of offerings at Sof…" at bounding box center [121, 433] width 211 height 179
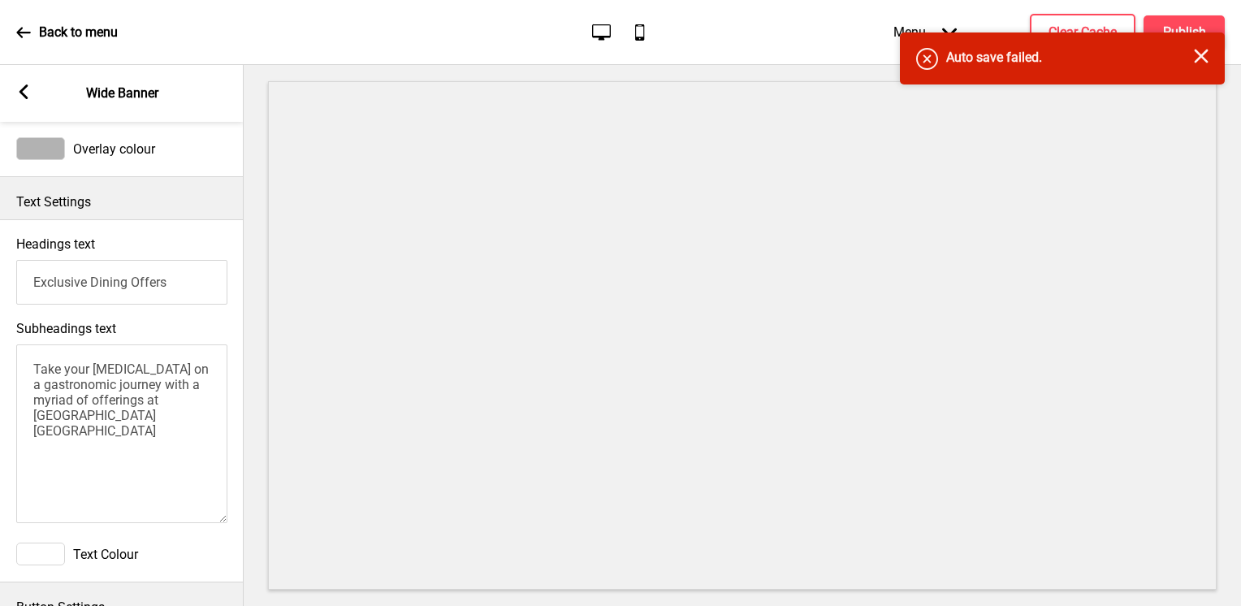
click at [45, 429] on textarea "Take your taste buds on a gastronomic journey with a myriad of offerings at Sof…" at bounding box center [121, 433] width 211 height 179
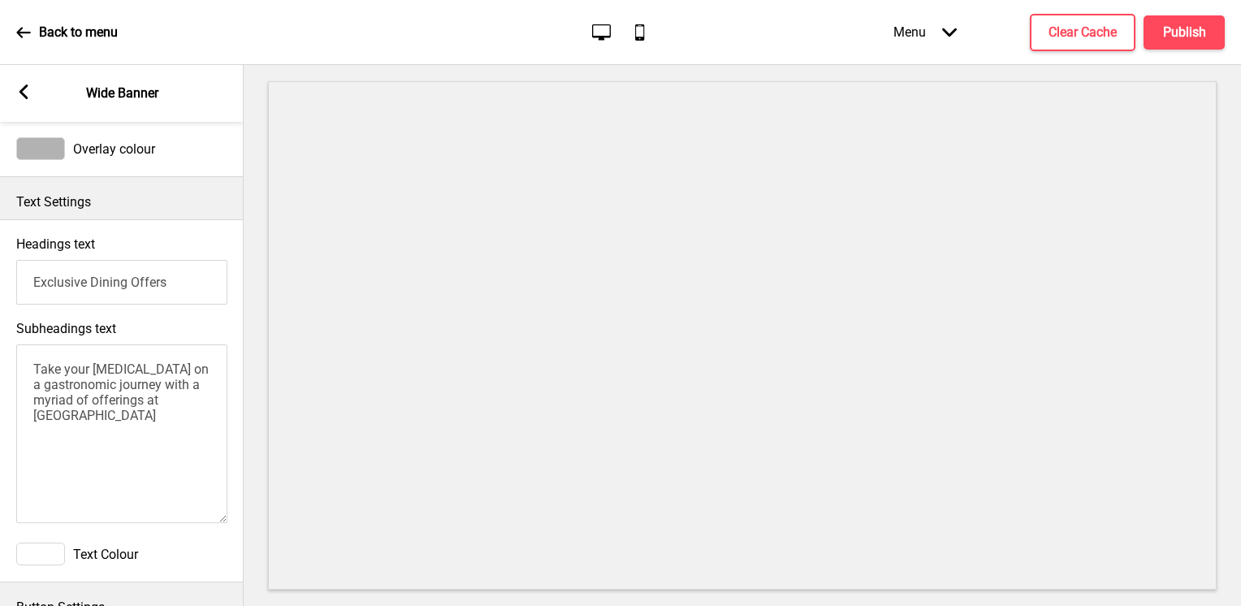
click at [127, 427] on textarea "Take your taste buds on a gastronomic journey with a myriad of offerings at Sof…" at bounding box center [121, 433] width 211 height 179
click at [153, 440] on textarea "Take your taste buds on a gastronomic journey with a myriad of offerings at Sof…" at bounding box center [121, 433] width 211 height 179
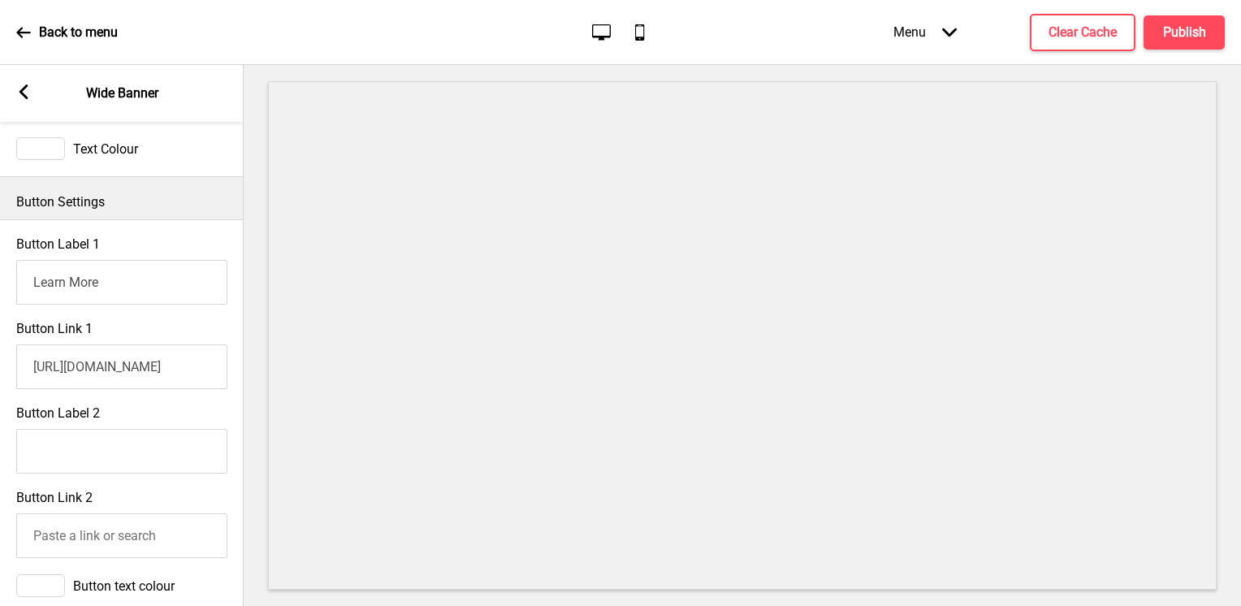
scroll to position [731, 0]
type textarea "Take your taste buds on a gastronomic journey with a myriad of offerings at Sof…"
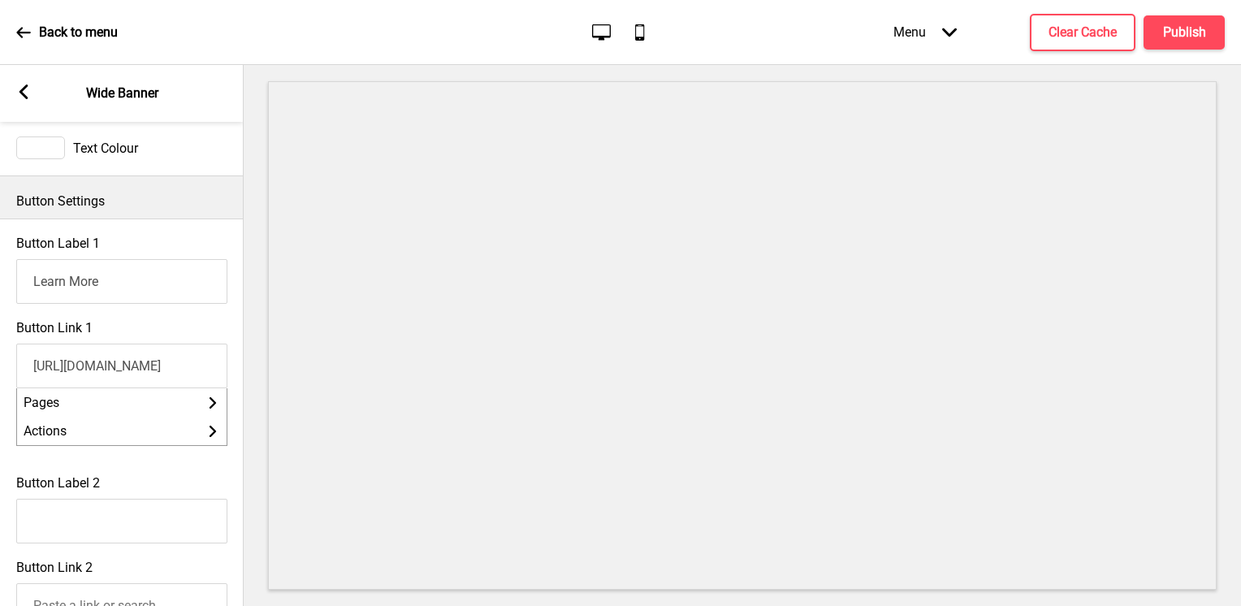
click at [185, 378] on input "https://sofitel.accor.com/en/hotels/9474/exclusive-dining-offers.html" at bounding box center [121, 365] width 211 height 45
click at [46, 372] on input "https://sofitel.accor.com/en/hotels/9474/exclusive-dining-offers.html" at bounding box center [121, 365] width 211 height 45
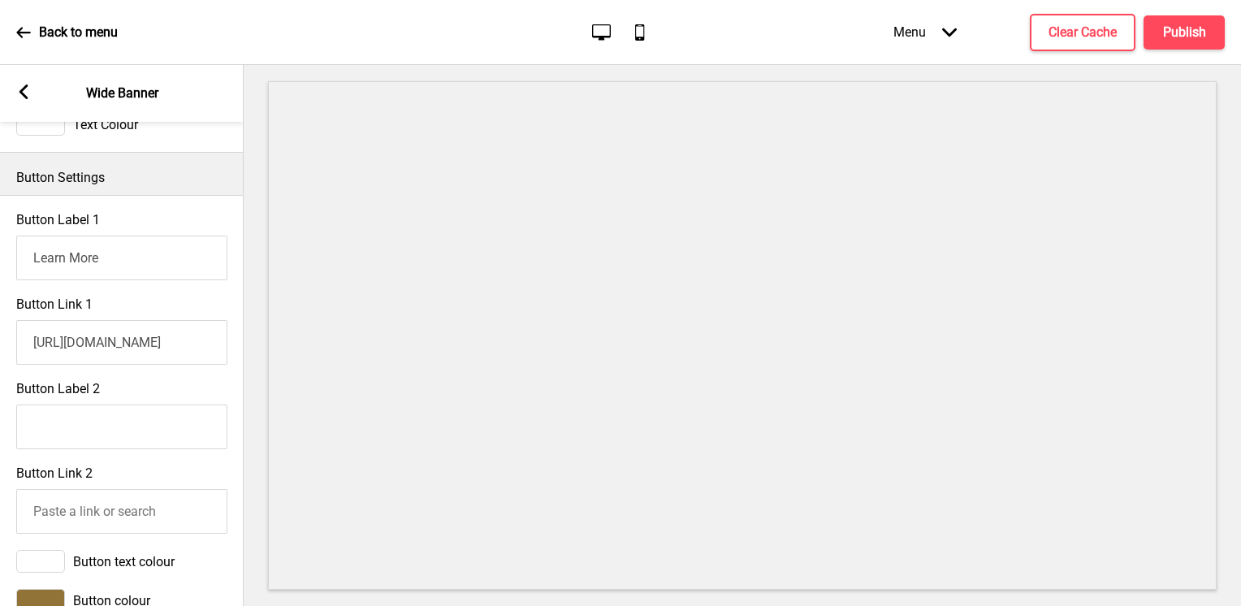
scroll to position [561, 0]
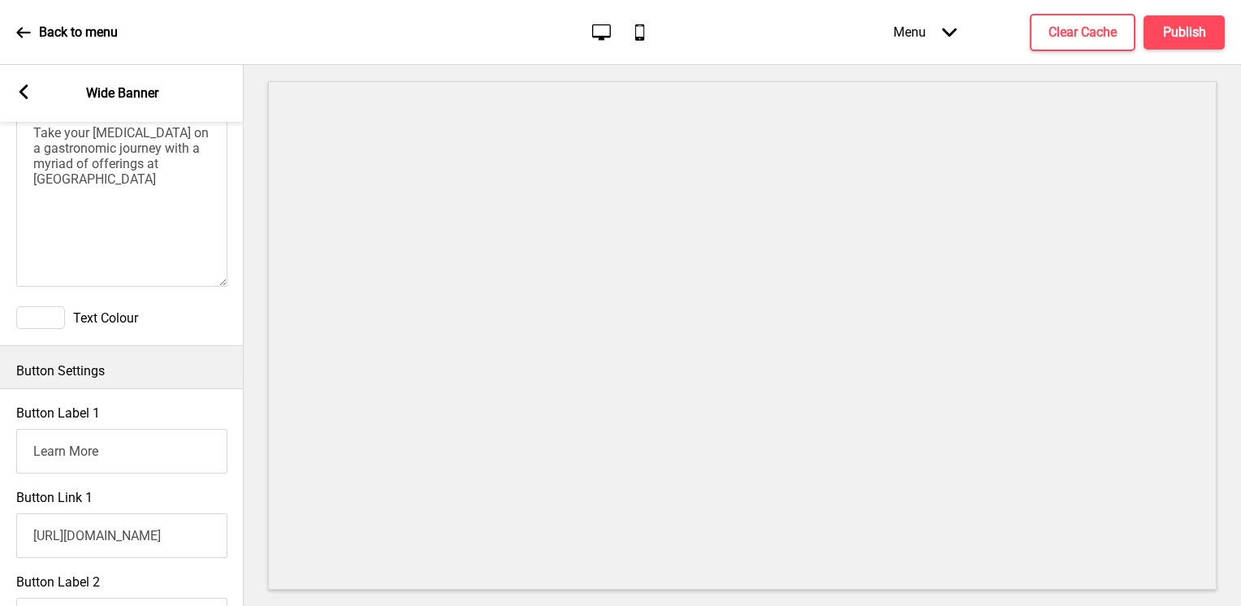
click at [32, 93] on div "Arrow left Wide Banner" at bounding box center [122, 93] width 244 height 57
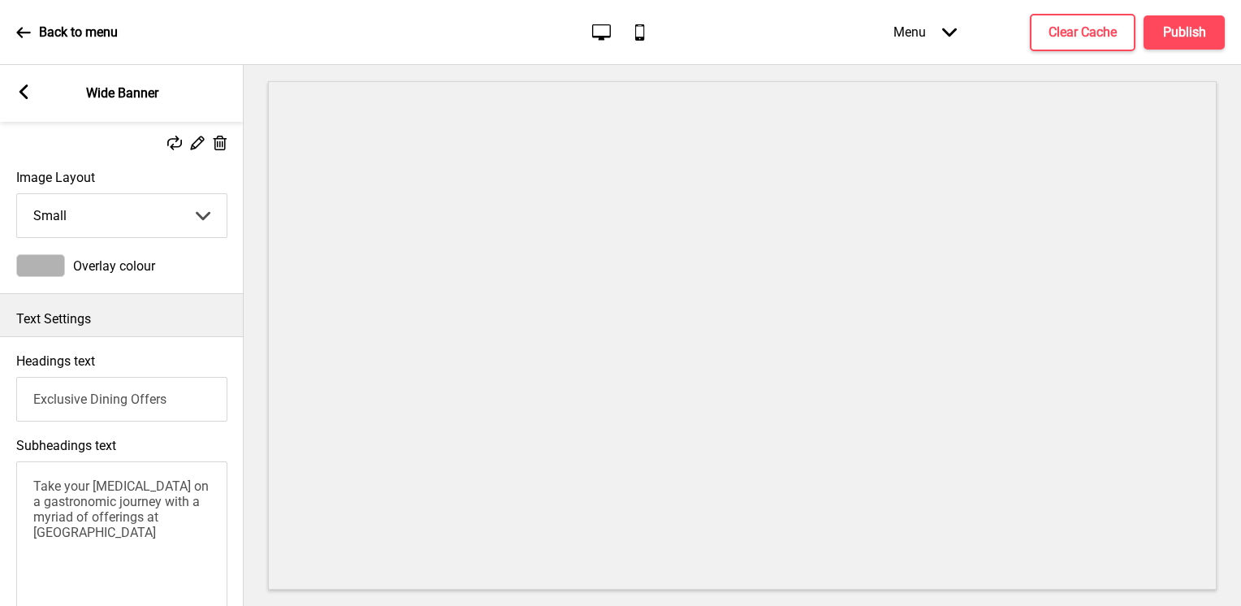
scroll to position [0, 0]
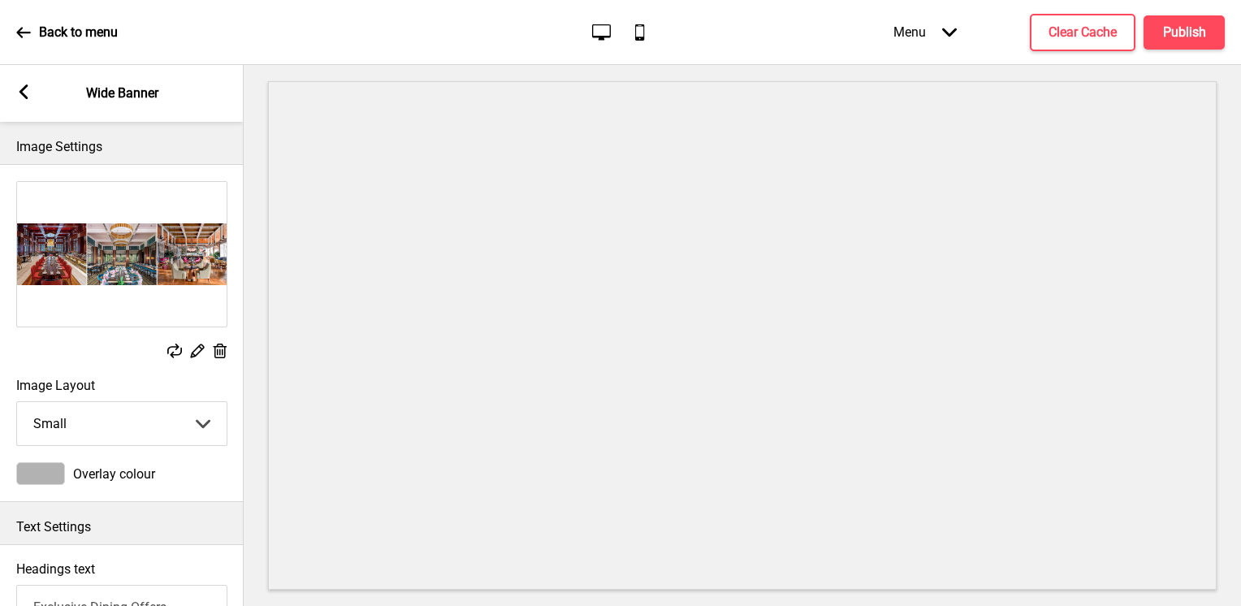
click at [24, 99] on rect at bounding box center [23, 91] width 15 height 15
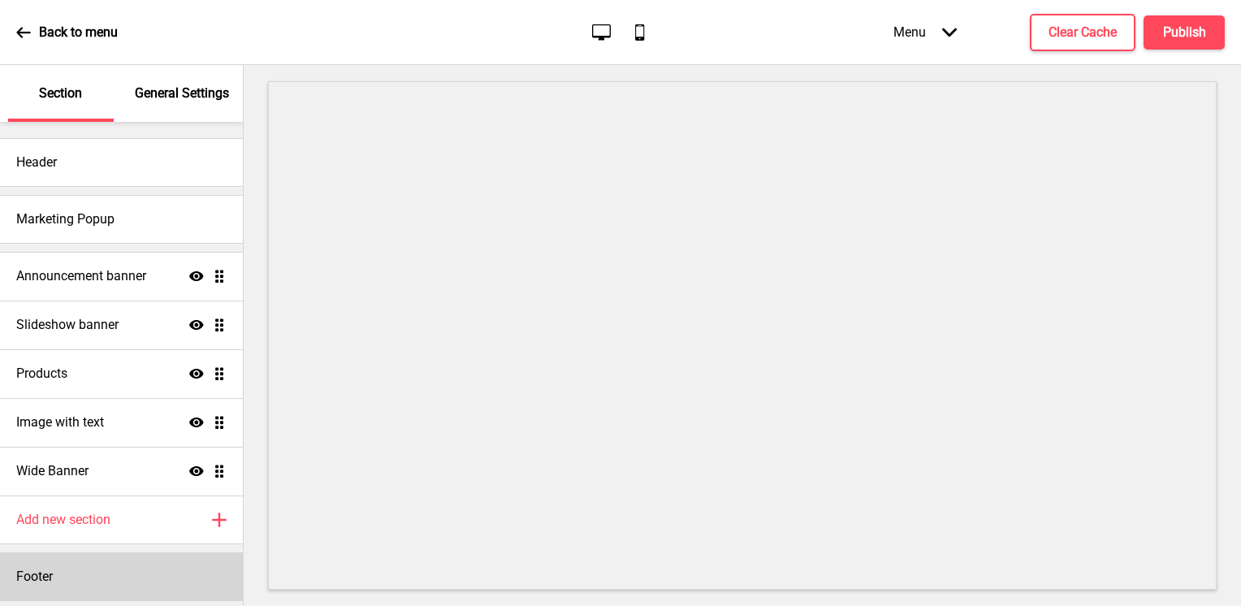
click at [130, 581] on div "Footer" at bounding box center [121, 576] width 243 height 49
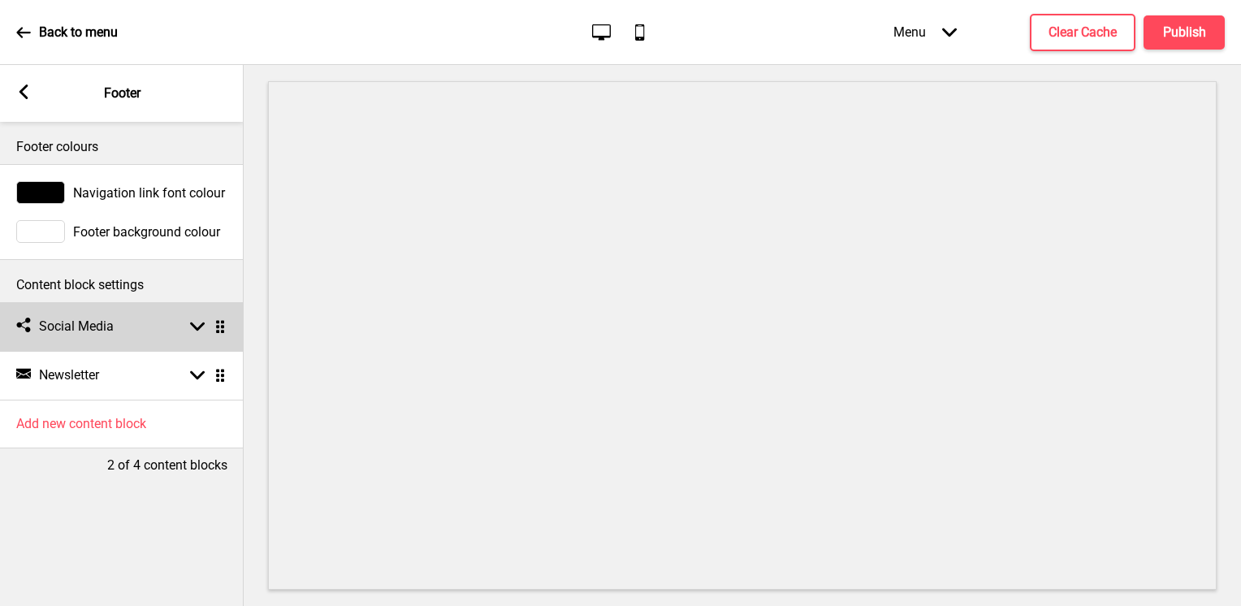
click at [156, 330] on div "Social media Social Media Arrow down Drag" at bounding box center [122, 326] width 244 height 49
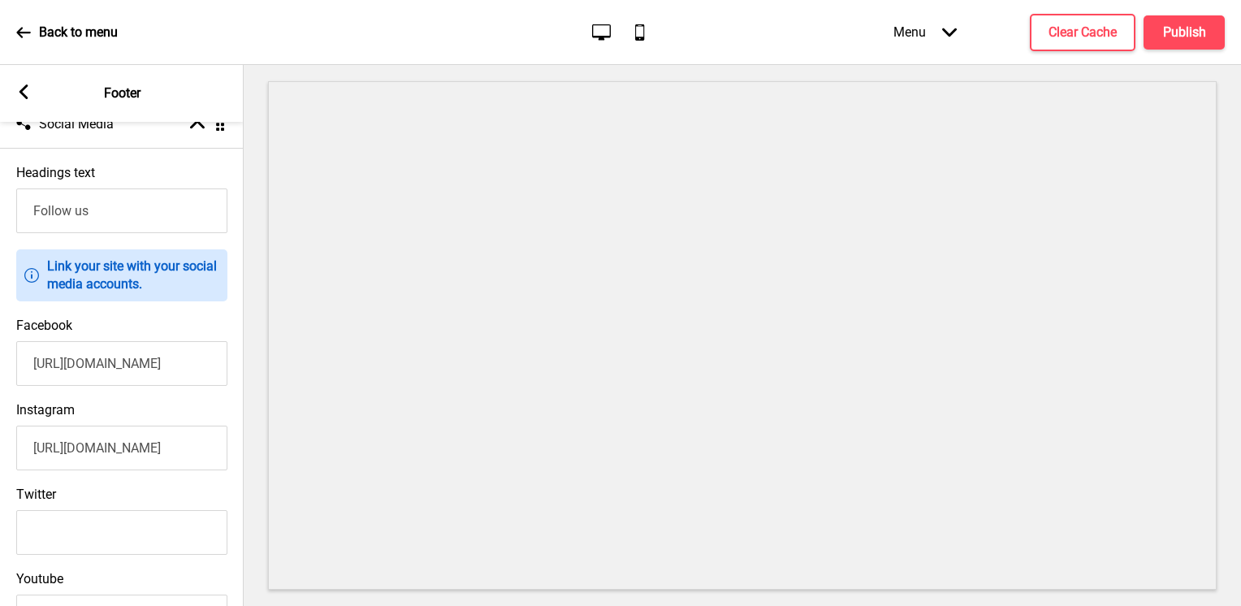
scroll to position [244, 0]
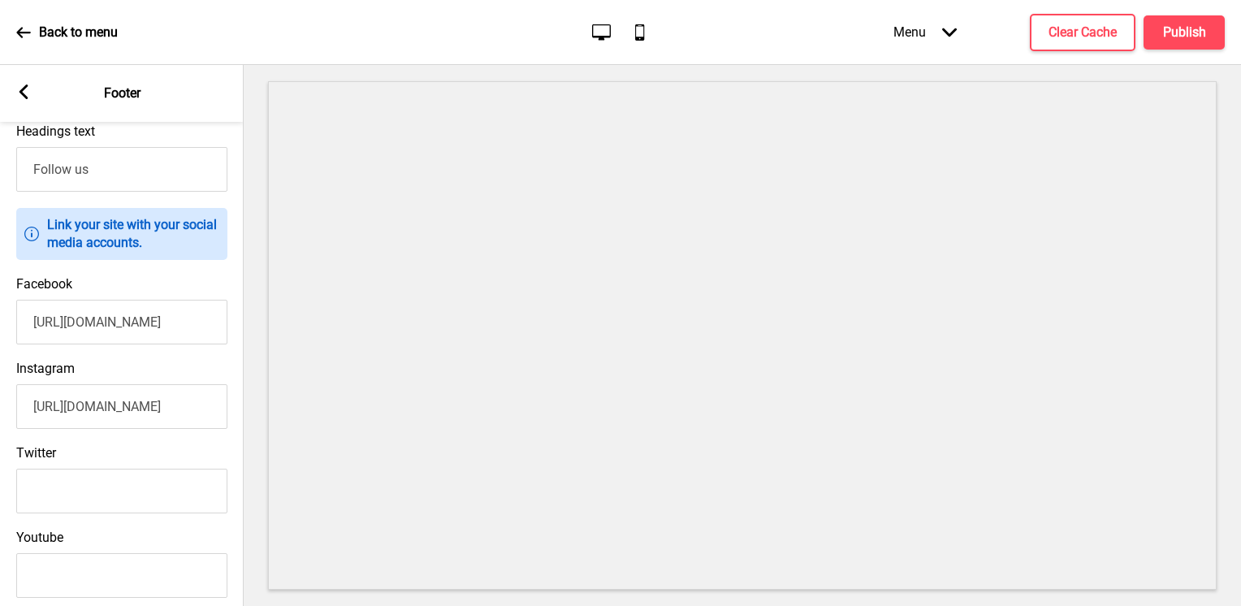
drag, startPoint x: 177, startPoint y: 323, endPoint x: 168, endPoint y: 326, distance: 9.3
click at [176, 323] on input "https://www.facebook.com/sofitelsentosasingapore/" at bounding box center [121, 322] width 211 height 45
drag, startPoint x: 166, startPoint y: 326, endPoint x: 229, endPoint y: 329, distance: 63.4
click at [229, 329] on div "Facebook https://www.facebook.com/sofitelsentosasingapore/" at bounding box center [122, 310] width 244 height 84
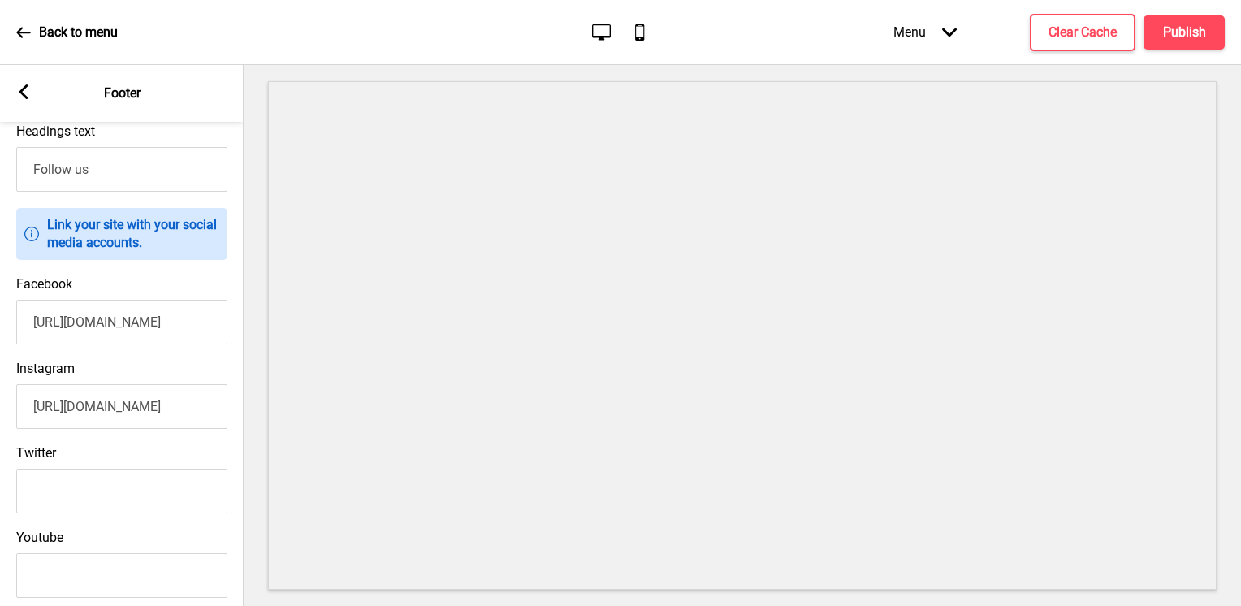
click at [162, 326] on input "https://www.facebook.com/sofitelsentosasingapore/" at bounding box center [121, 322] width 211 height 45
drag, startPoint x: 105, startPoint y: 325, endPoint x: 140, endPoint y: 326, distance: 34.9
click at [149, 323] on input "https://www.facebook.com/sofitelsentosasingapore/" at bounding box center [121, 322] width 211 height 45
click at [207, 323] on input "https://www.facebook.com/sofitelsingapore/" at bounding box center [121, 322] width 211 height 45
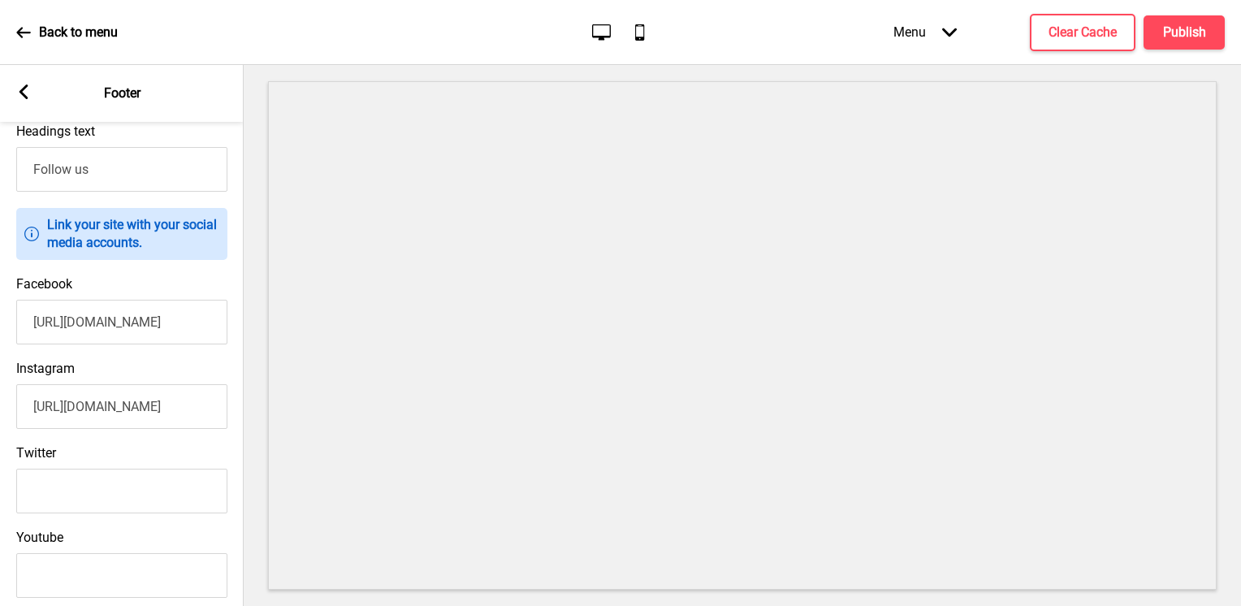
scroll to position [0, 117]
type input "https://www.facebook.com/sofitelsingaporesentosa/"
click at [148, 417] on input "https://www.instagram.com/sofitelsentosasingapore/" at bounding box center [121, 406] width 211 height 45
click at [171, 414] on input "https://www.instagram.com/sofitelsentosasingapore/" at bounding box center [121, 406] width 211 height 45
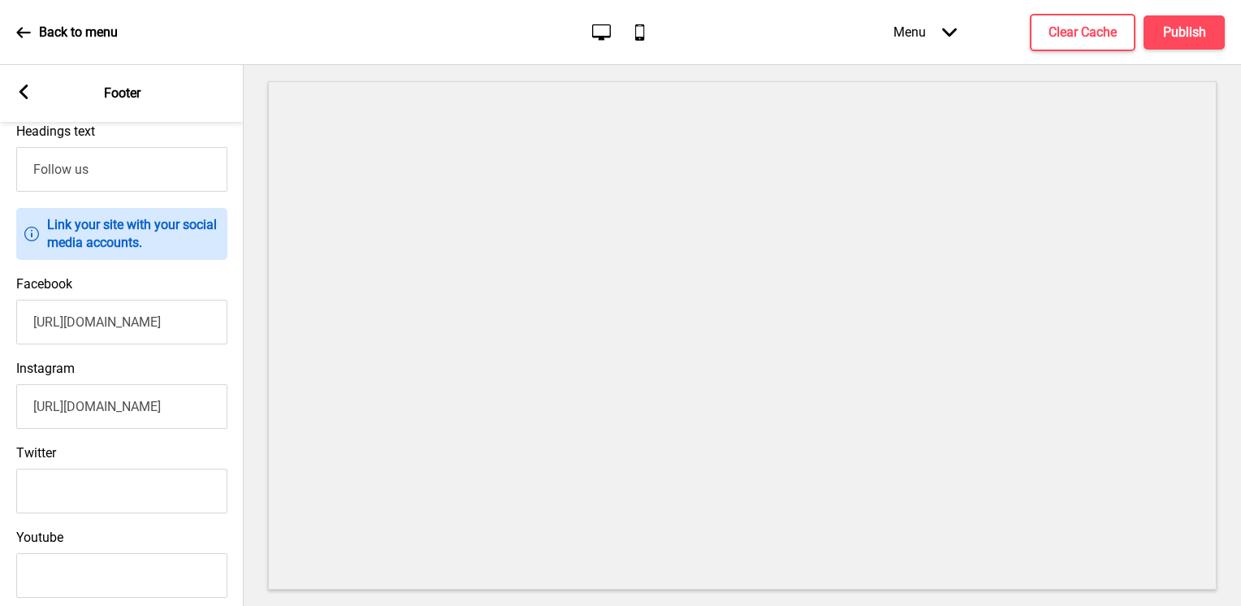
drag, startPoint x: 105, startPoint y: 413, endPoint x: 147, endPoint y: 417, distance: 42.5
click at [147, 417] on input "https://www.instagram.com/sofitelsentosasingapore/" at bounding box center [121, 406] width 211 height 45
click at [203, 414] on input "https://www.instagram.com/sofitelsingapore/" at bounding box center [121, 406] width 211 height 45
click at [205, 414] on input "https://www.instagram.com/sofitelsingapore/" at bounding box center [121, 406] width 211 height 45
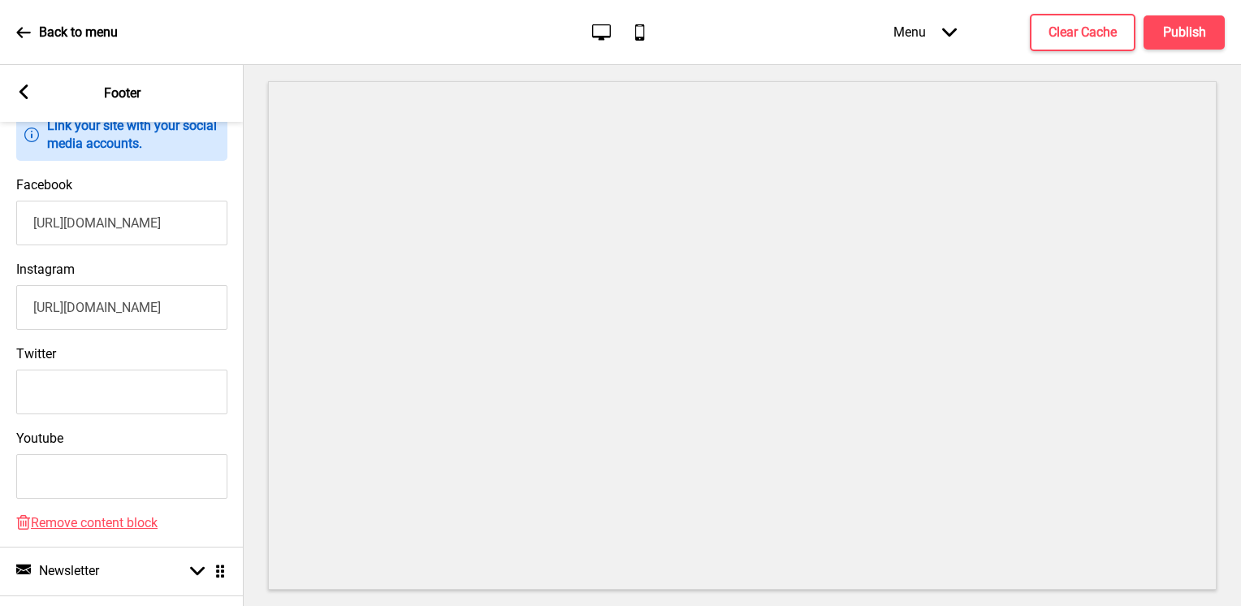
scroll to position [445, 0]
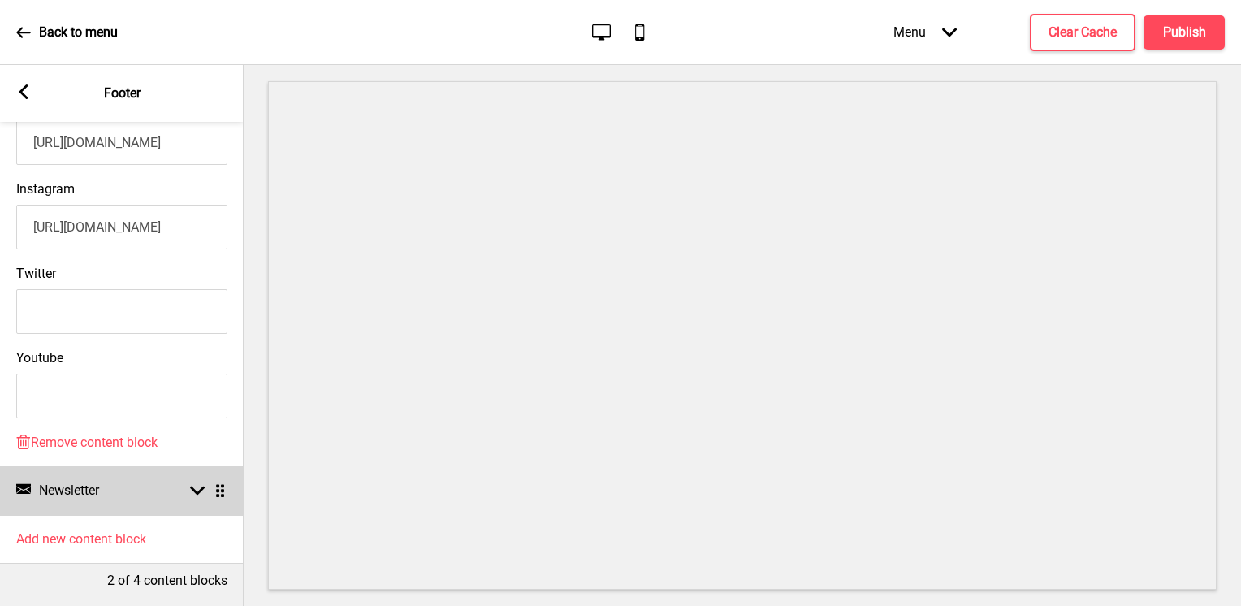
type input "https://www.instagram.com/sofitelsingaporesentosa/"
click at [182, 483] on div "Arrow down Drag" at bounding box center [204, 490] width 45 height 15
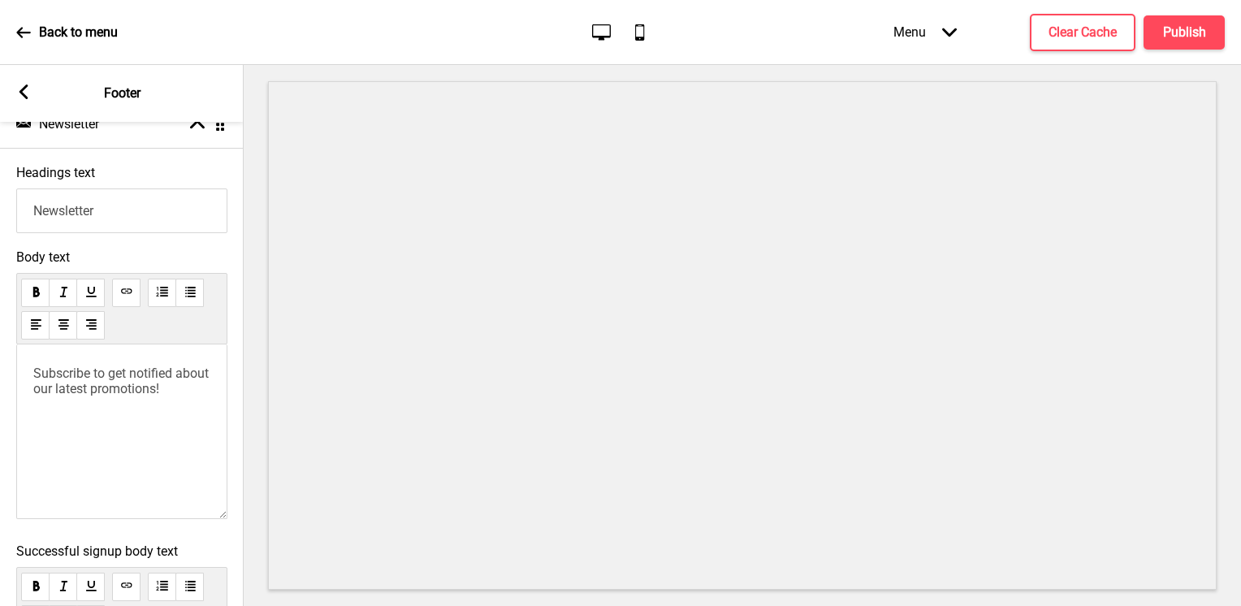
scroll to position [0, 0]
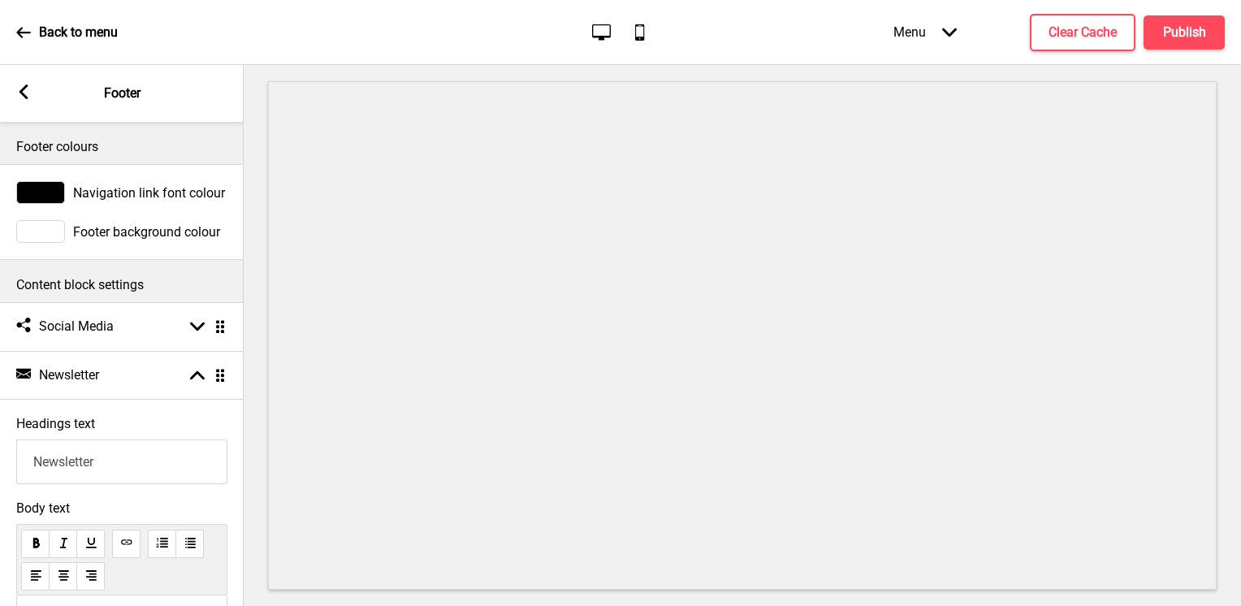
click at [19, 77] on div "Arrow left Footer" at bounding box center [122, 93] width 244 height 57
click at [28, 98] on rect at bounding box center [23, 91] width 15 height 15
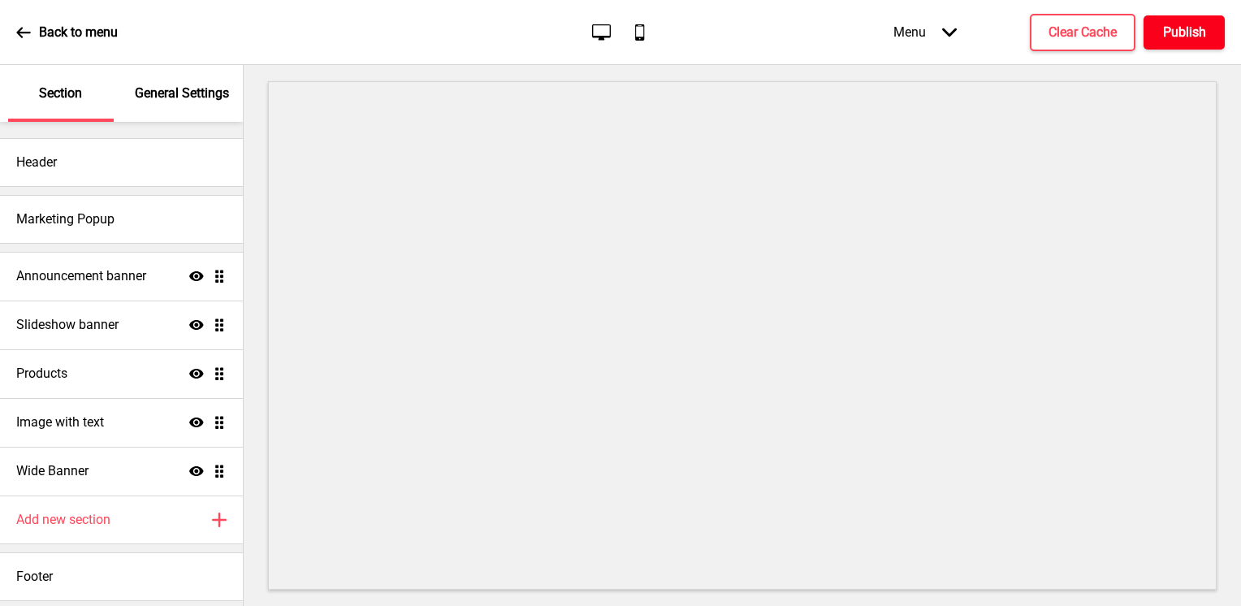
click at [1173, 37] on h4 "Publish" at bounding box center [1184, 33] width 43 height 18
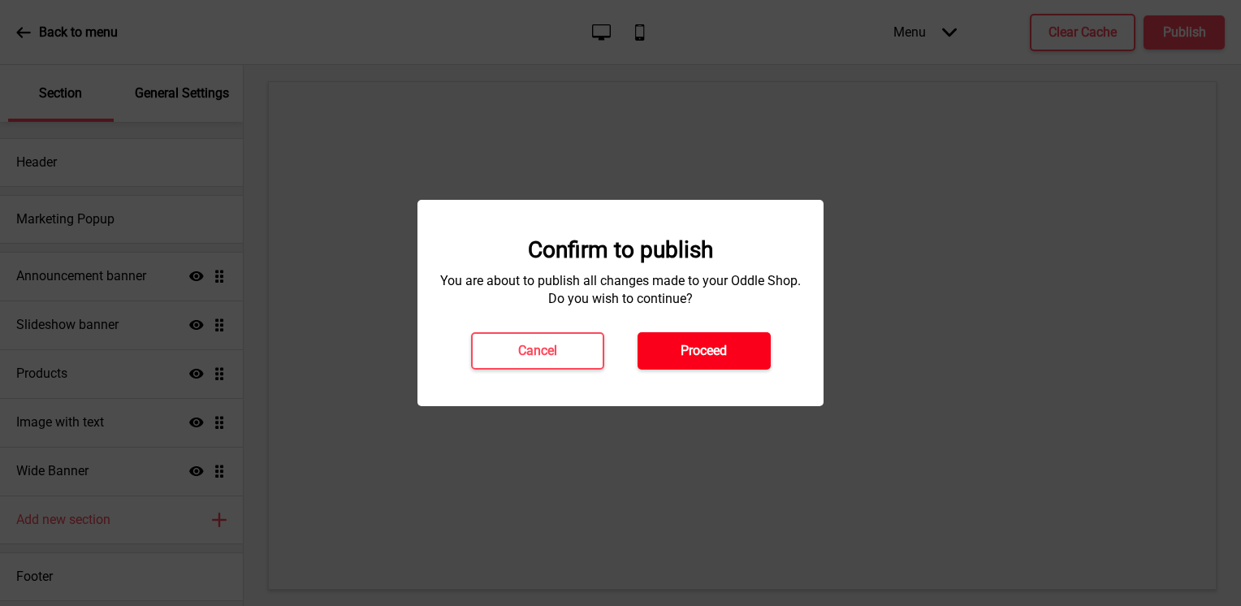
click at [713, 346] on h4 "Proceed" at bounding box center [703, 351] width 46 height 18
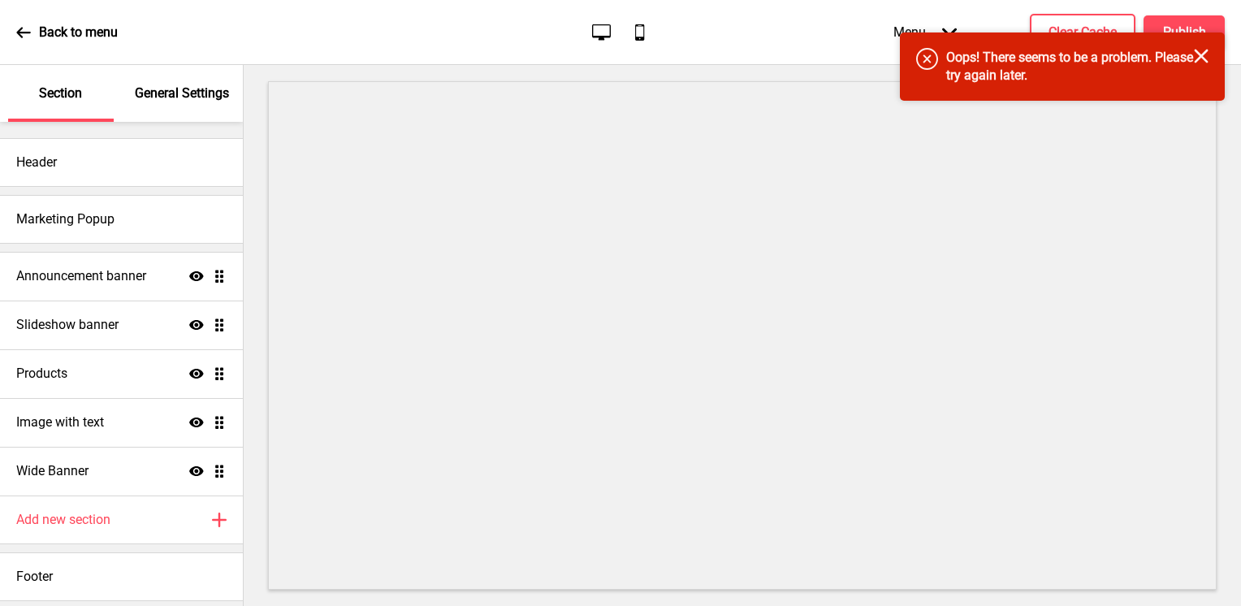
click at [1199, 56] on icon "Close" at bounding box center [1201, 56] width 15 height 15
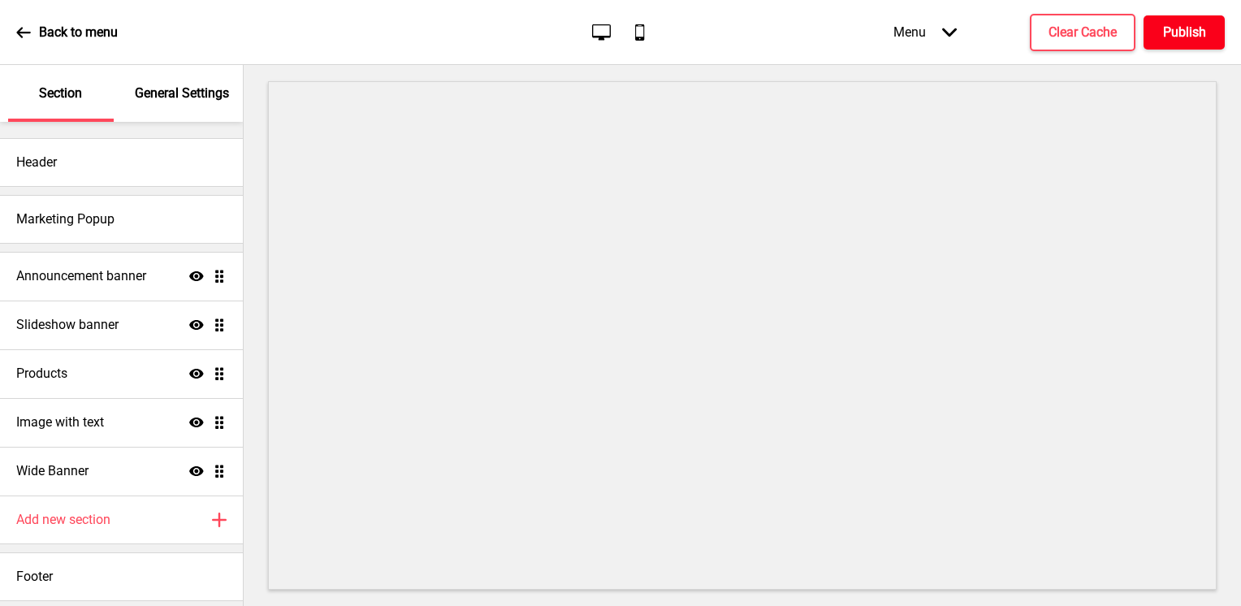
click at [1192, 34] on h4 "Publish" at bounding box center [1184, 33] width 43 height 18
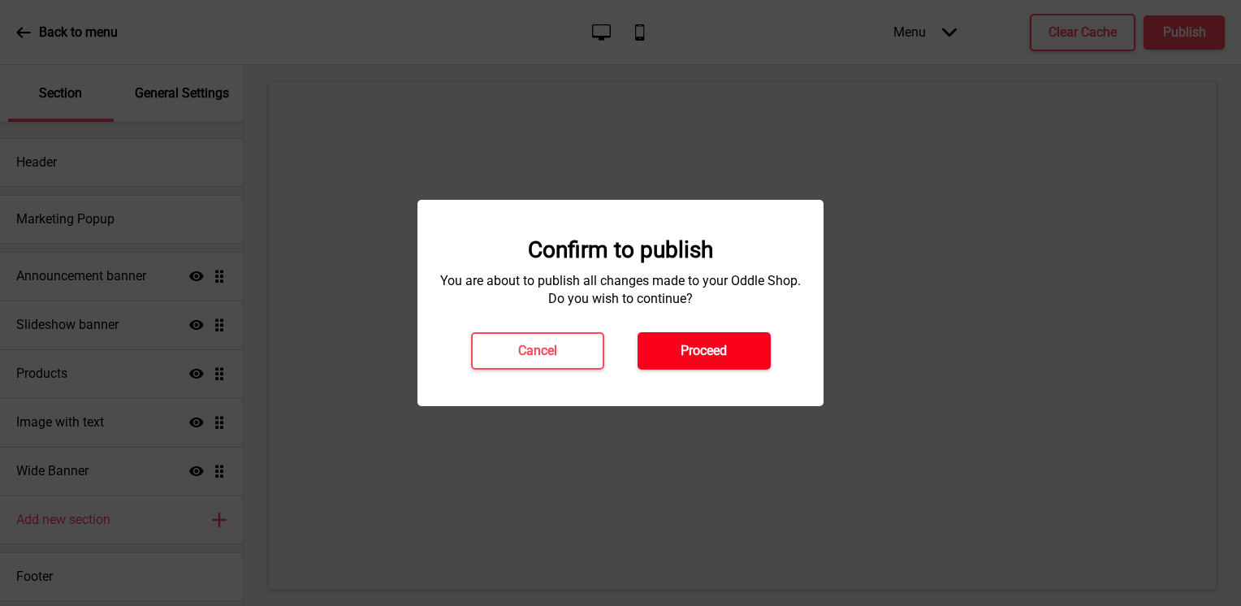
click at [736, 352] on button "Proceed" at bounding box center [703, 350] width 133 height 37
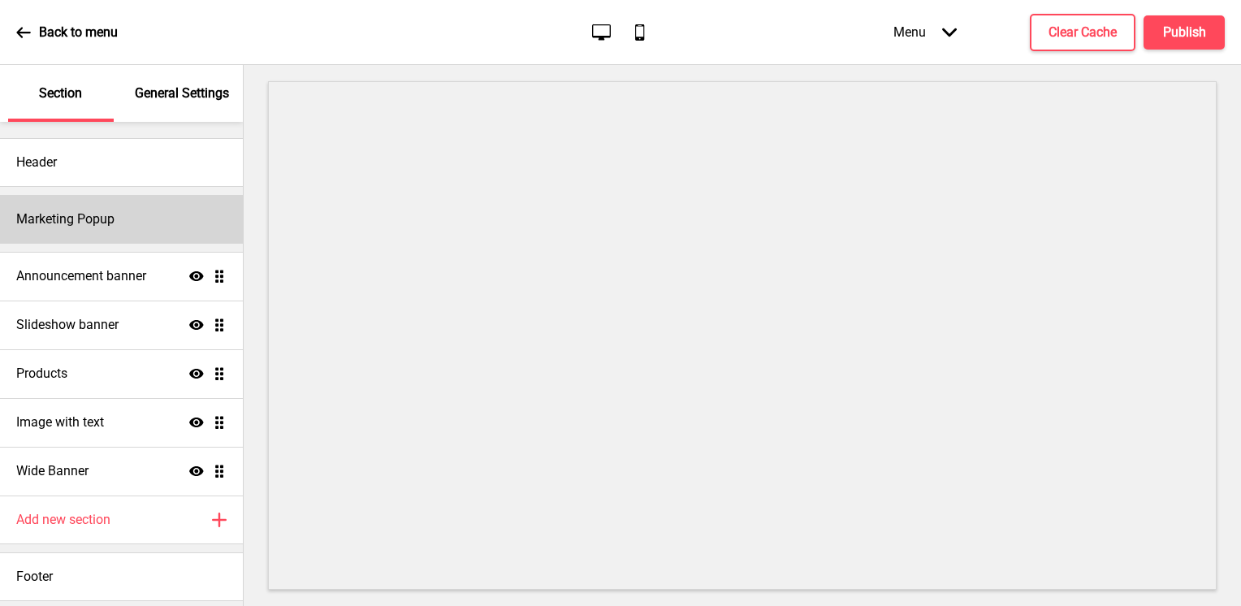
click at [120, 222] on div "Marketing Popup" at bounding box center [121, 219] width 243 height 49
select select "timeDelay"
select select "daily"
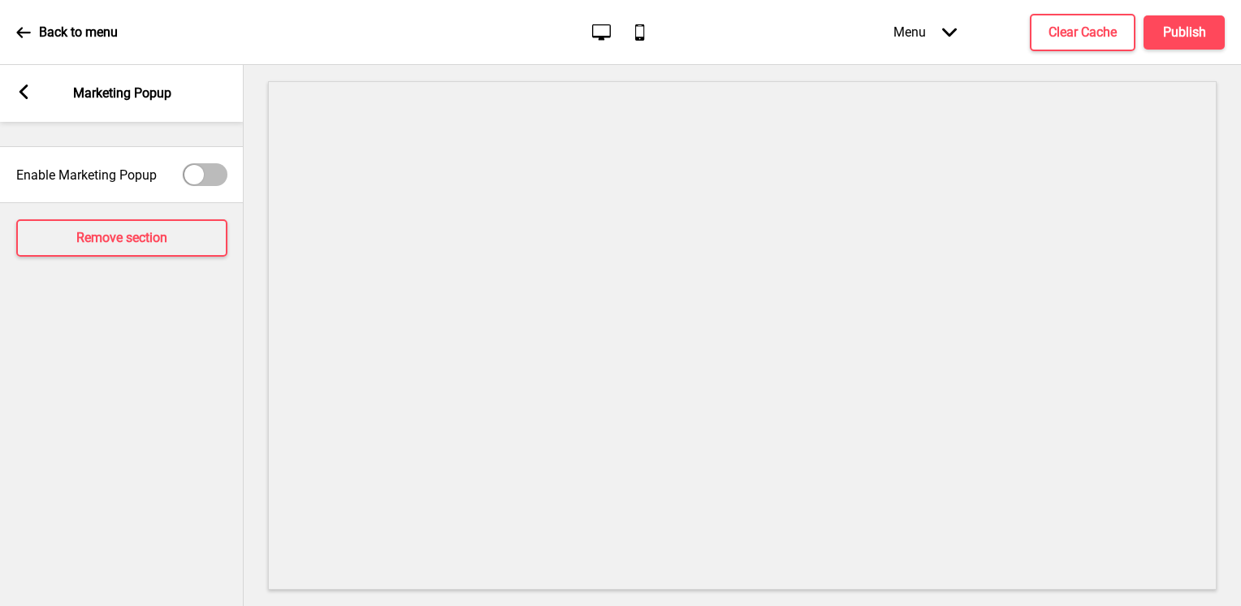
click at [21, 98] on rect at bounding box center [23, 91] width 15 height 15
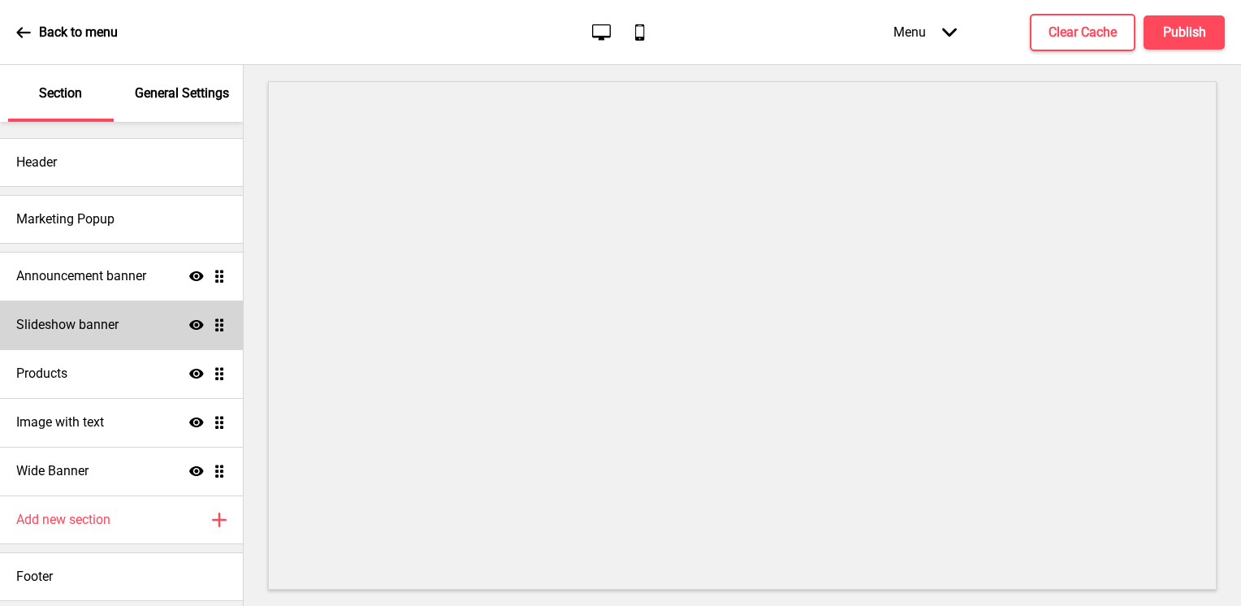
click at [162, 312] on div "Slideshow banner Show Drag" at bounding box center [121, 324] width 243 height 49
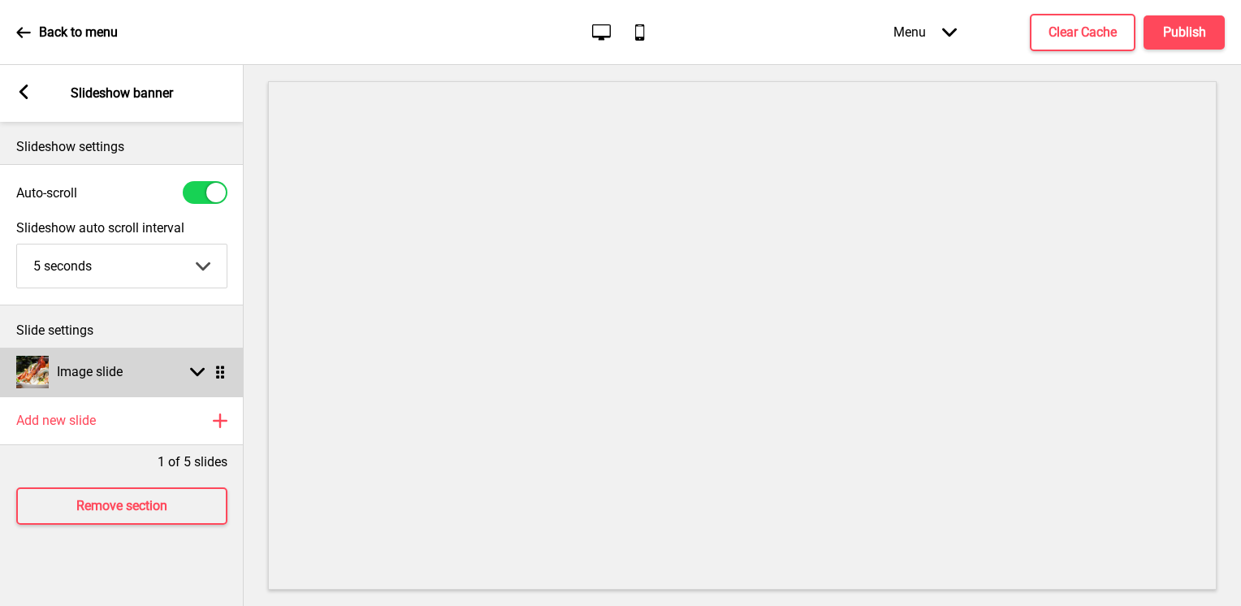
click at [175, 377] on div "Image slide Arrow down Drag" at bounding box center [122, 372] width 244 height 49
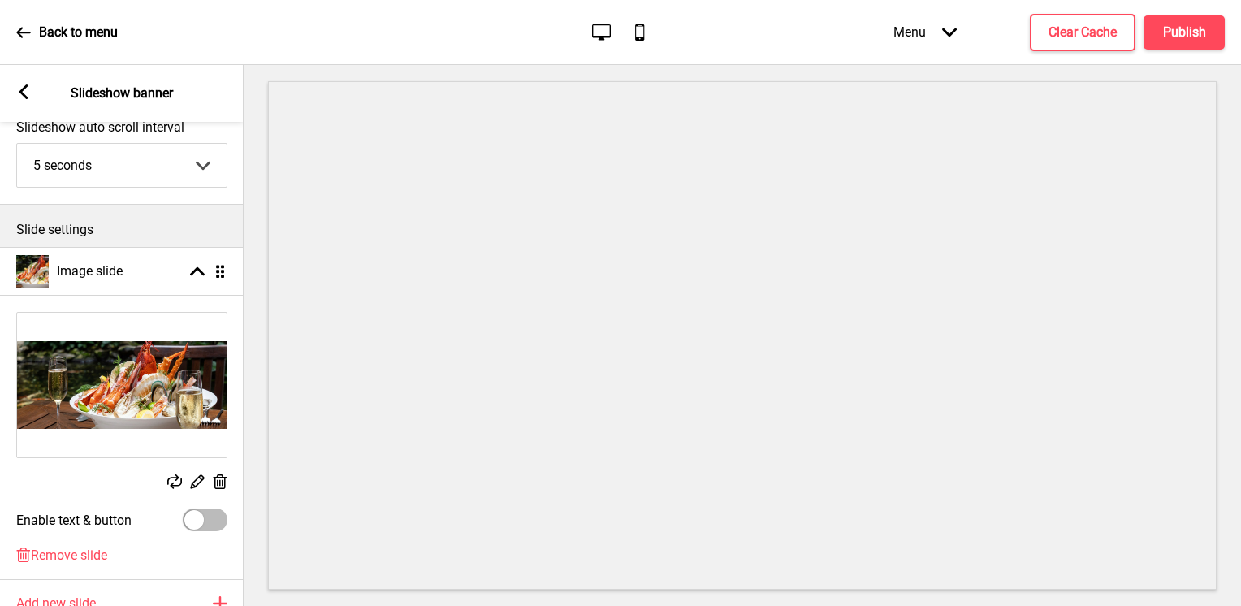
scroll to position [162, 0]
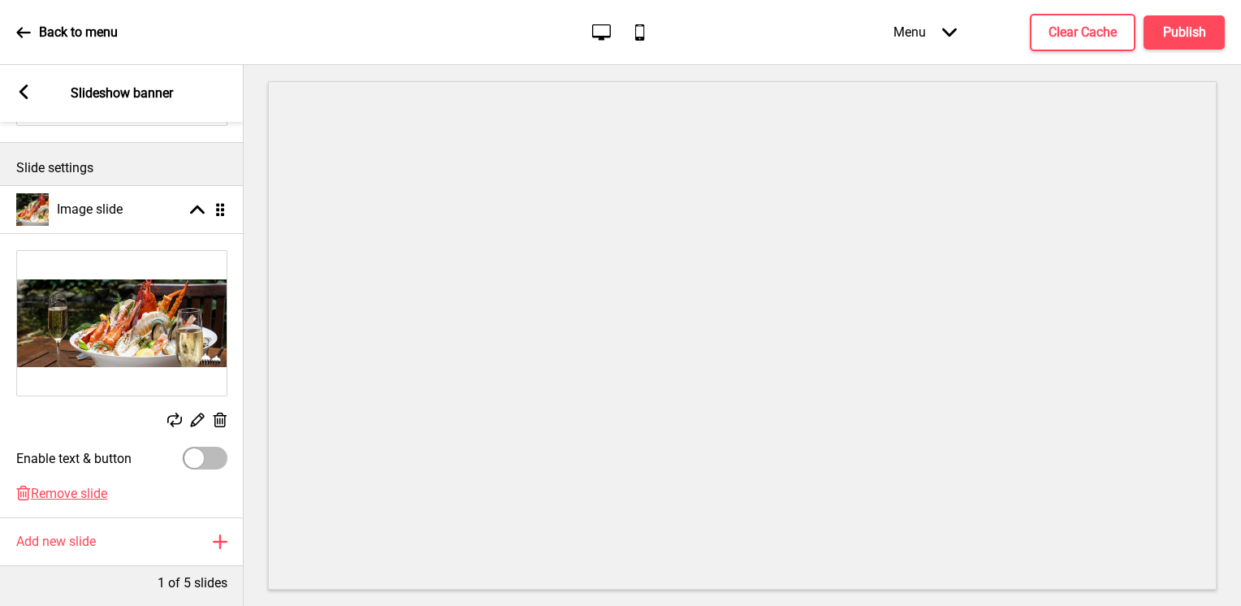
click at [176, 419] on rect at bounding box center [174, 420] width 15 height 15
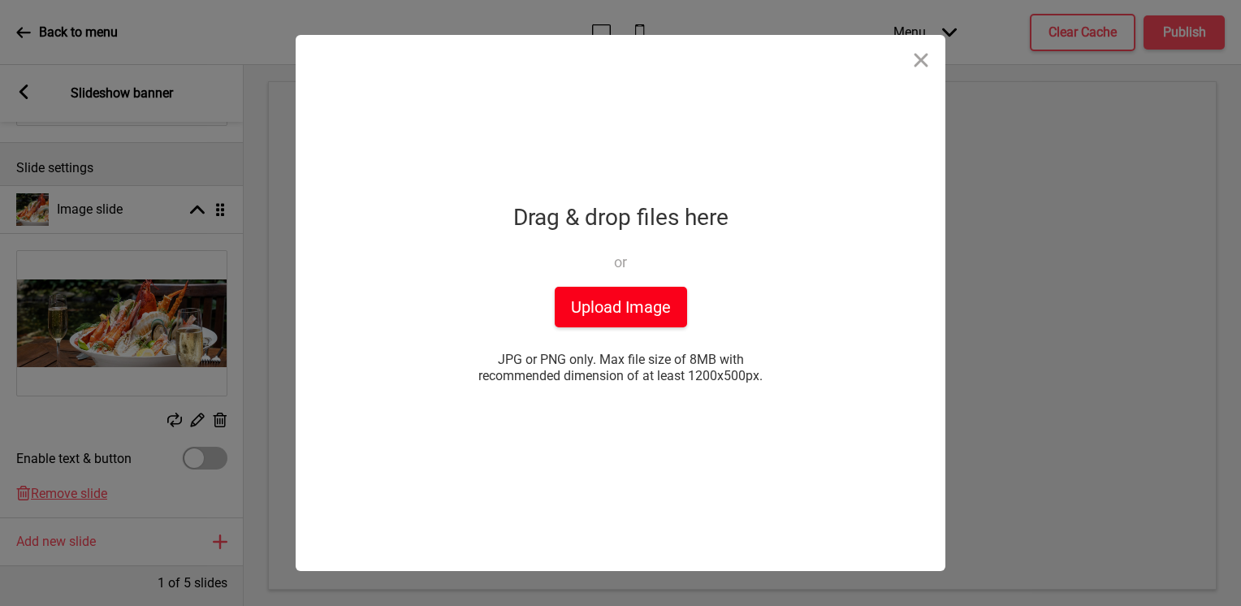
click at [607, 288] on button "Upload Image" at bounding box center [621, 307] width 132 height 41
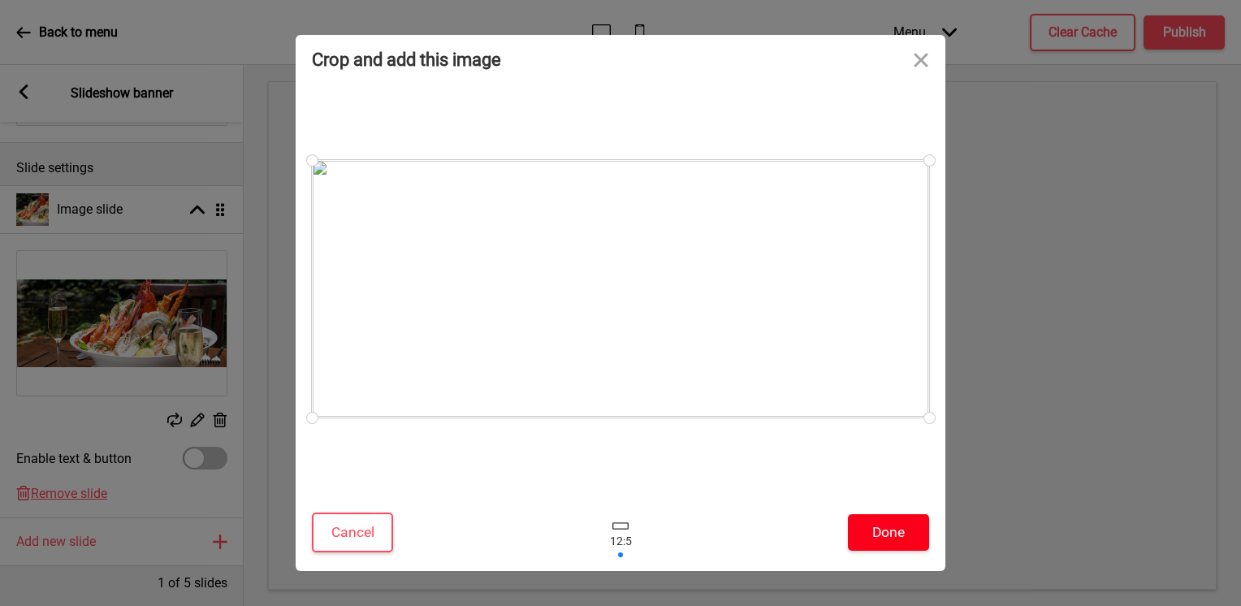
click at [907, 530] on button "Done" at bounding box center [888, 532] width 81 height 37
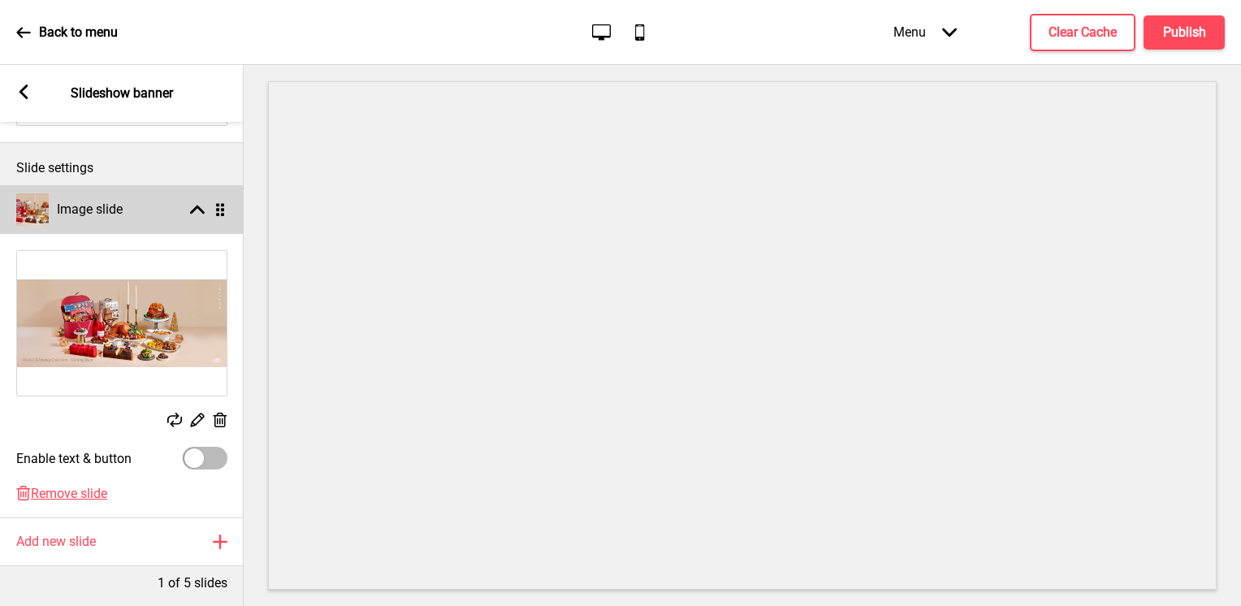
click at [182, 210] on div "Arrow up Drag" at bounding box center [204, 209] width 45 height 15
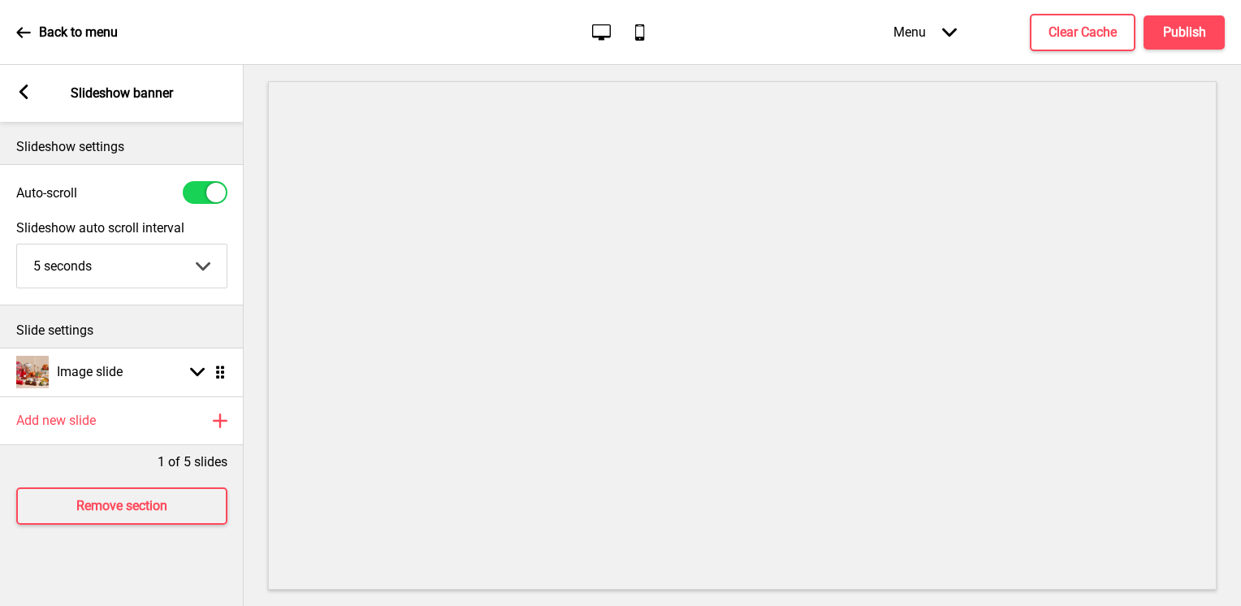
scroll to position [0, 0]
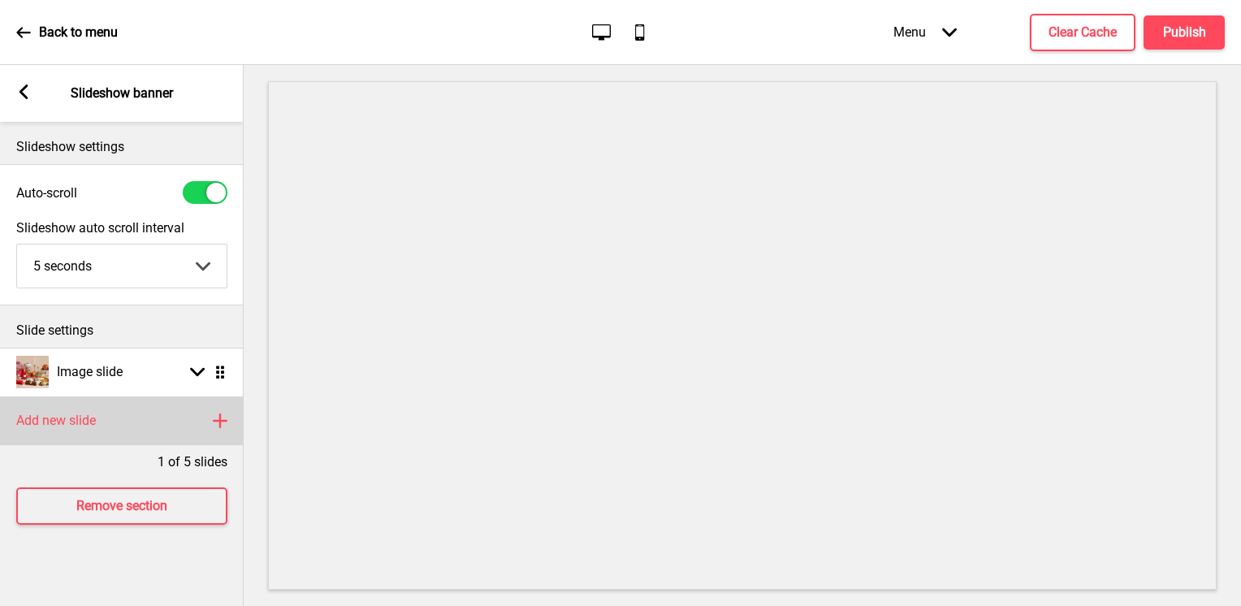
click at [172, 425] on div "Add new slide Plus" at bounding box center [122, 420] width 244 height 49
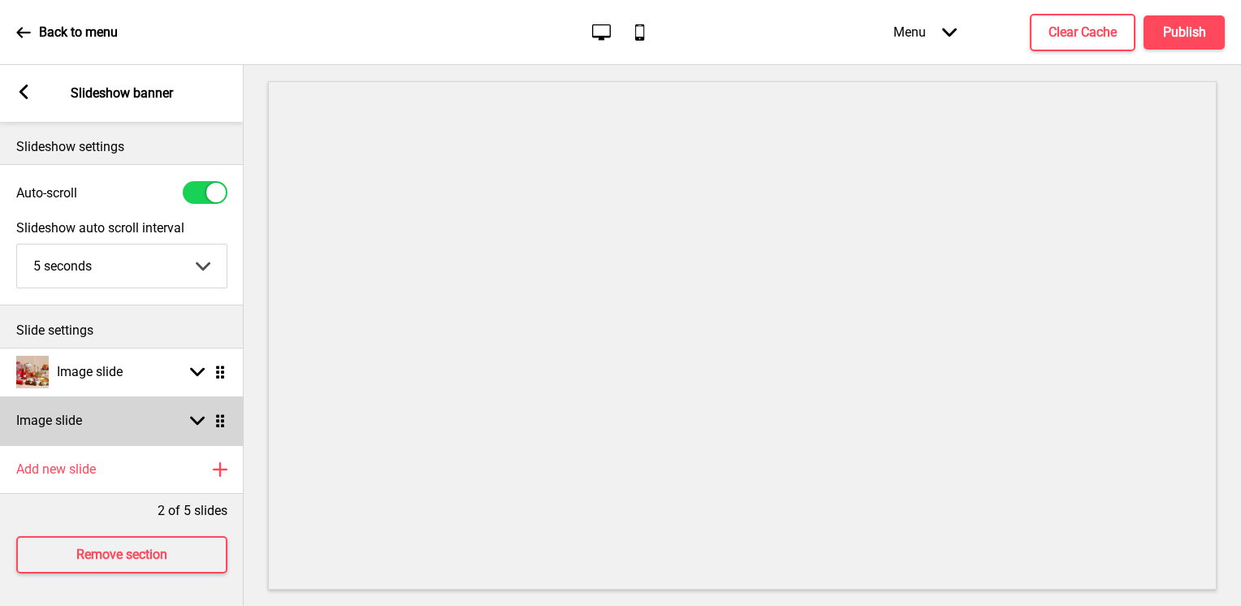
click at [153, 435] on div "Image slide Arrow down Drag" at bounding box center [122, 420] width 244 height 49
select select "right"
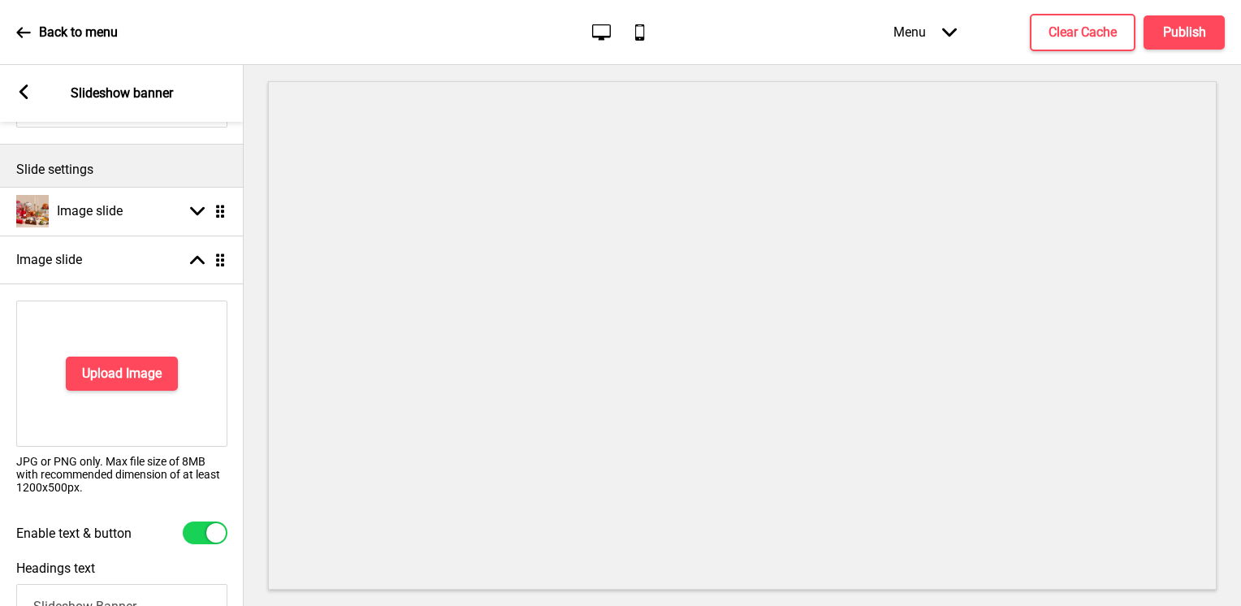
scroll to position [162, 0]
click at [195, 529] on div at bounding box center [205, 531] width 45 height 23
checkbox input "false"
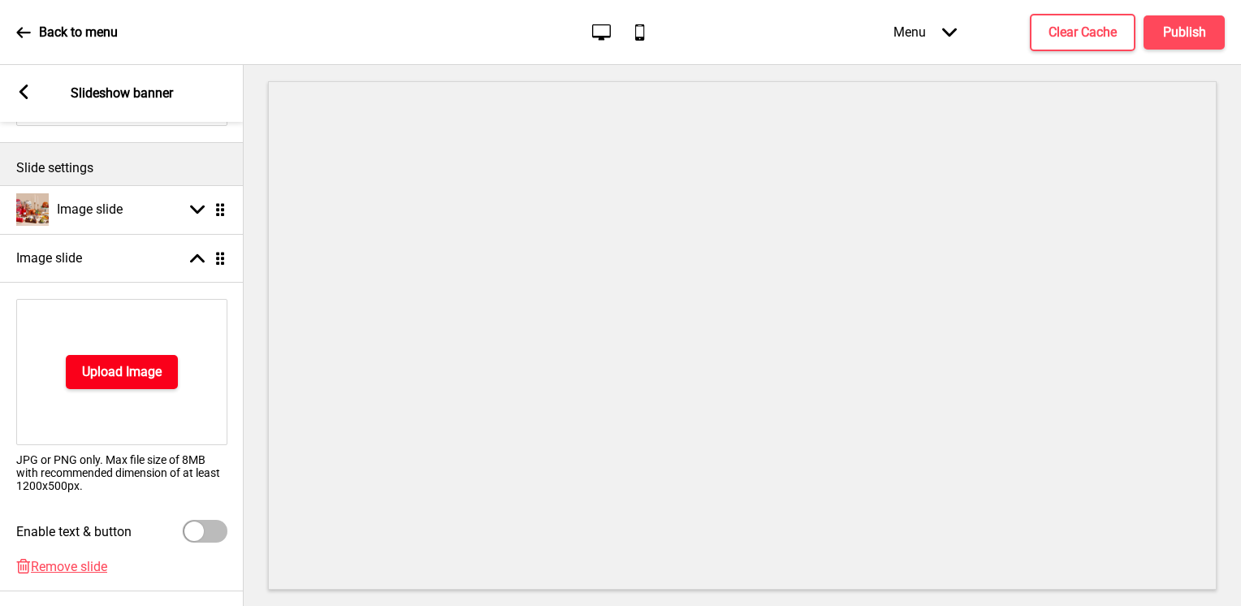
click at [157, 372] on h4 "Upload Image" at bounding box center [122, 372] width 80 height 18
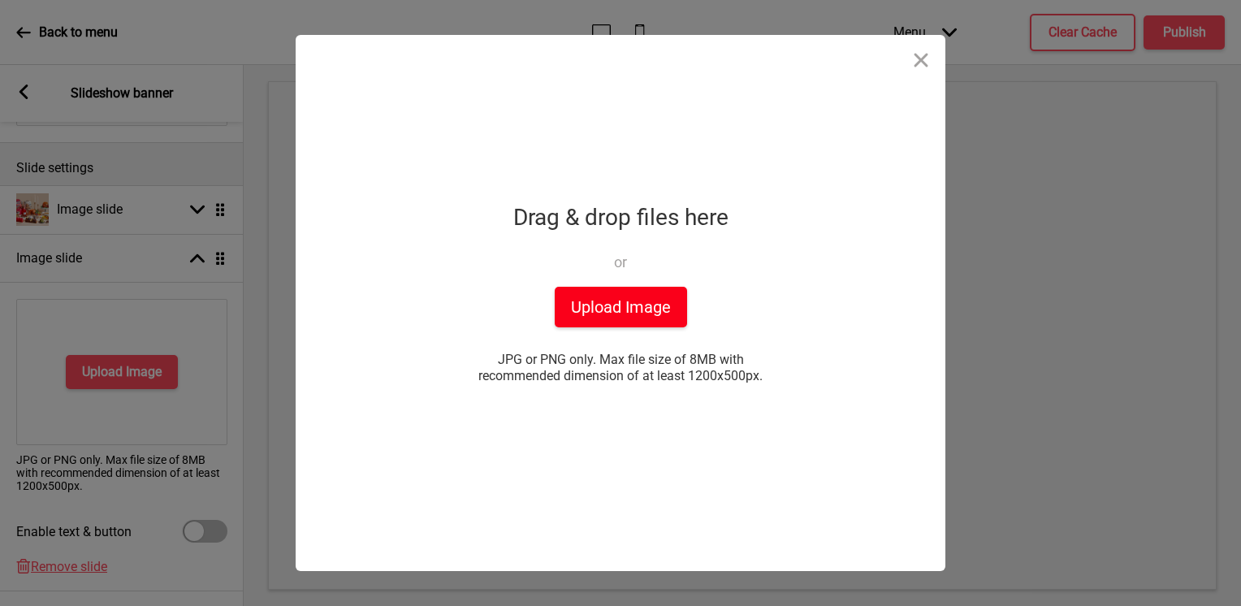
click at [624, 324] on button "Upload Image" at bounding box center [621, 307] width 132 height 41
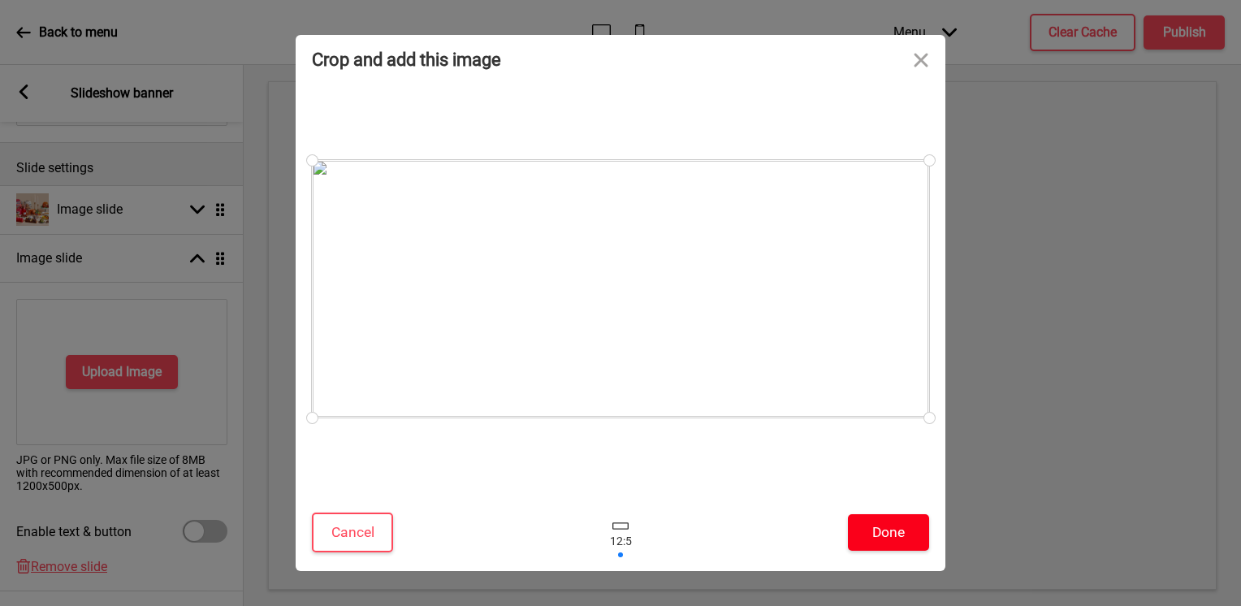
click at [885, 532] on button "Done" at bounding box center [888, 532] width 81 height 37
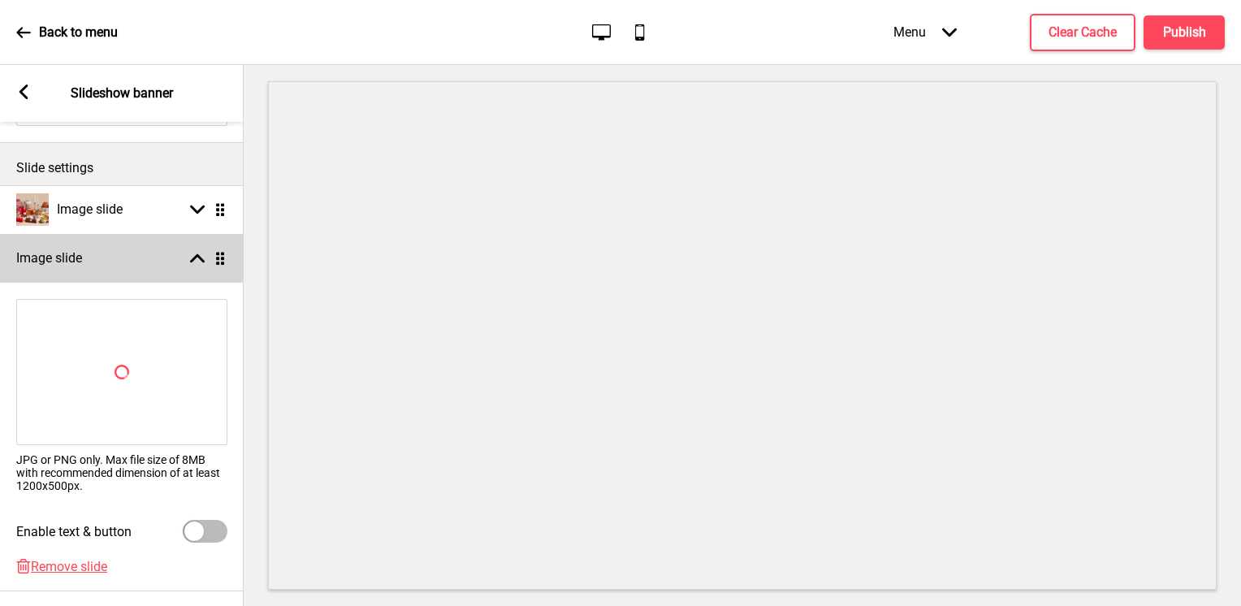
click at [192, 253] on rect at bounding box center [197, 258] width 15 height 15
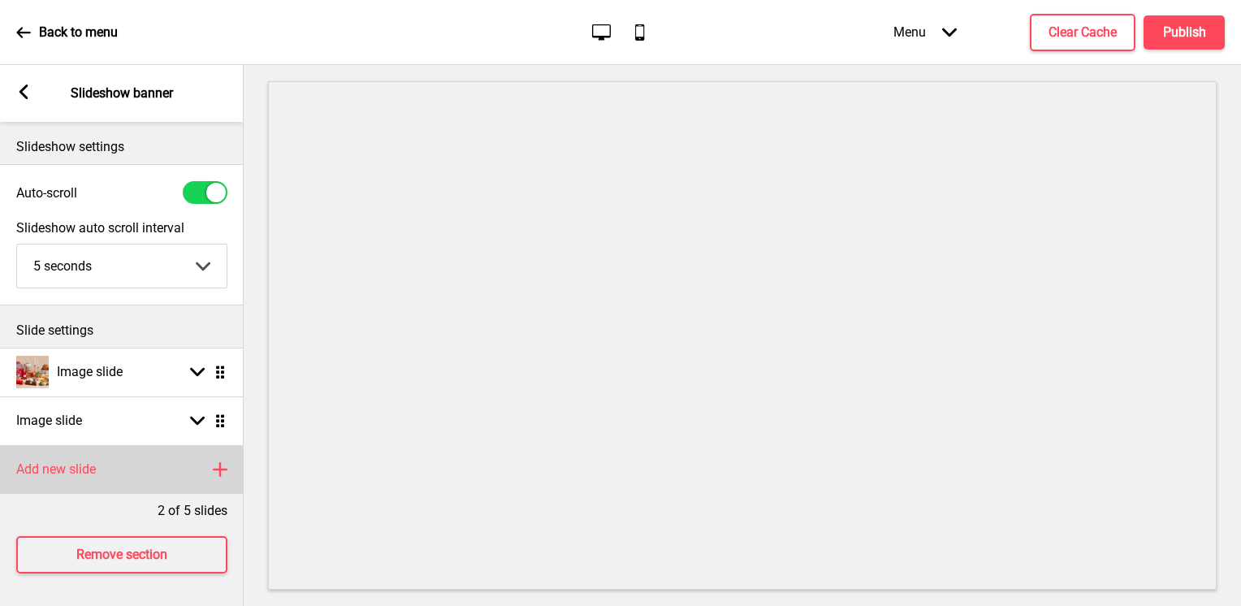
click at [162, 456] on div "Add new slide Plus" at bounding box center [122, 469] width 244 height 49
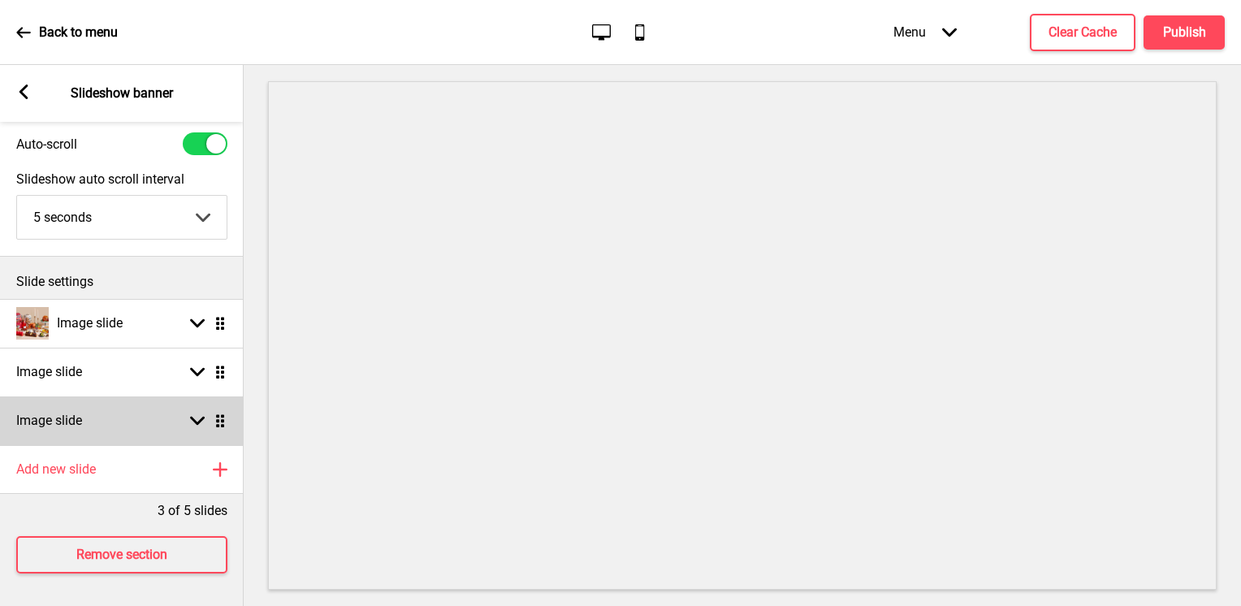
click at [179, 407] on div "Image slide Arrow down Drag" at bounding box center [122, 420] width 244 height 49
select select "right"
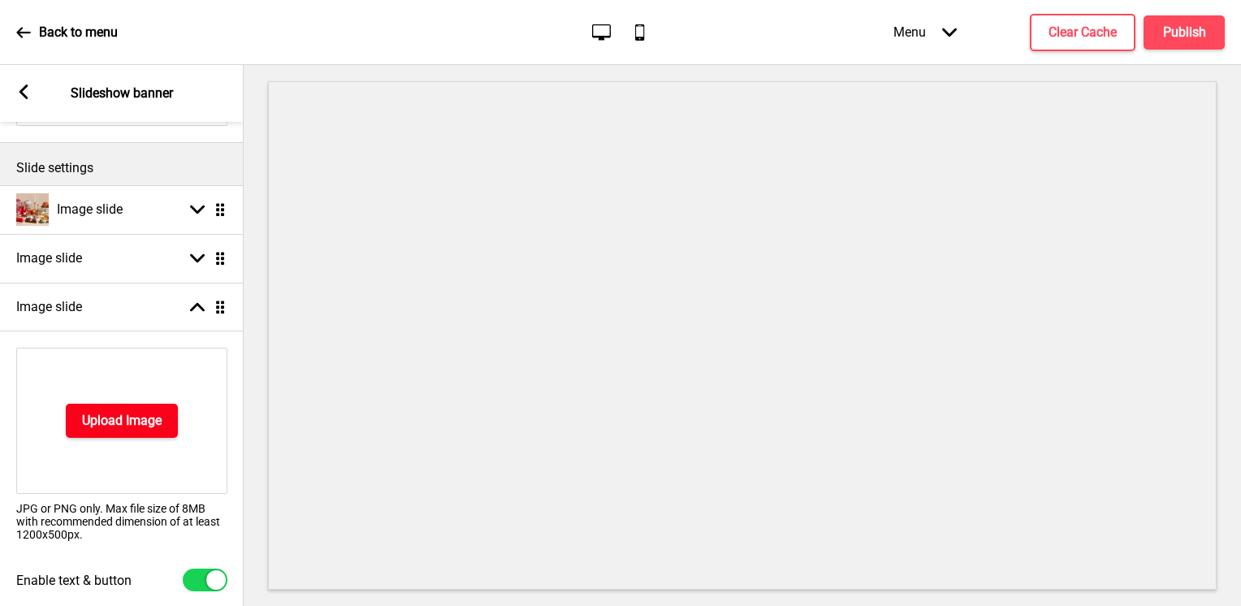
click at [132, 413] on h4 "Upload Image" at bounding box center [122, 421] width 80 height 18
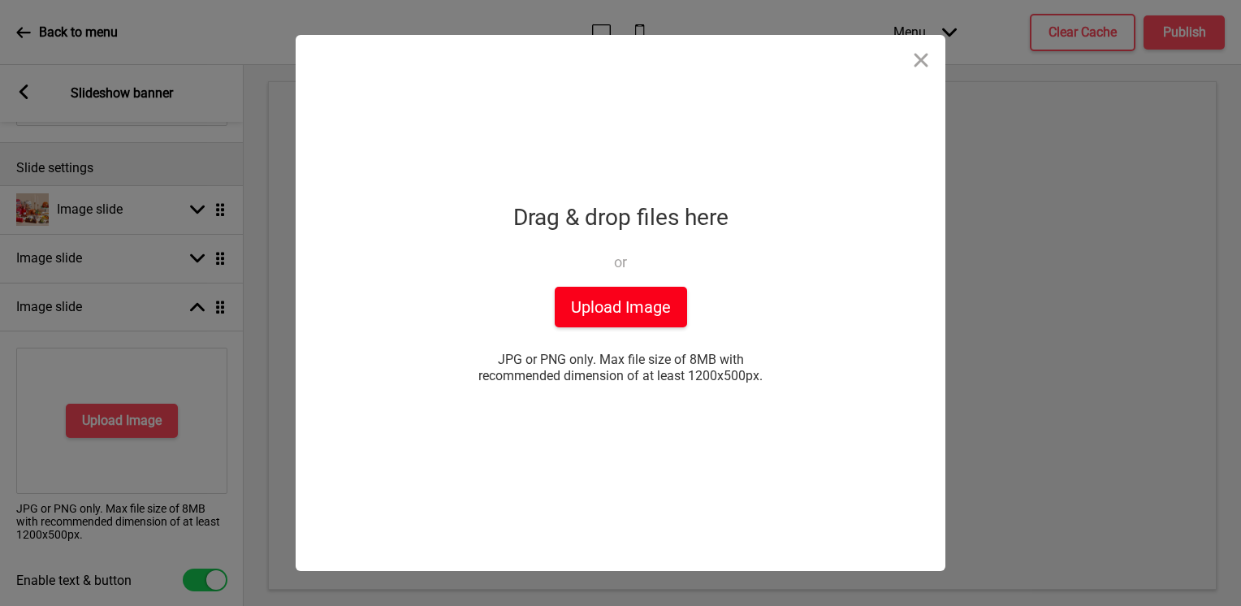
click at [641, 300] on button "Upload Image" at bounding box center [621, 307] width 132 height 41
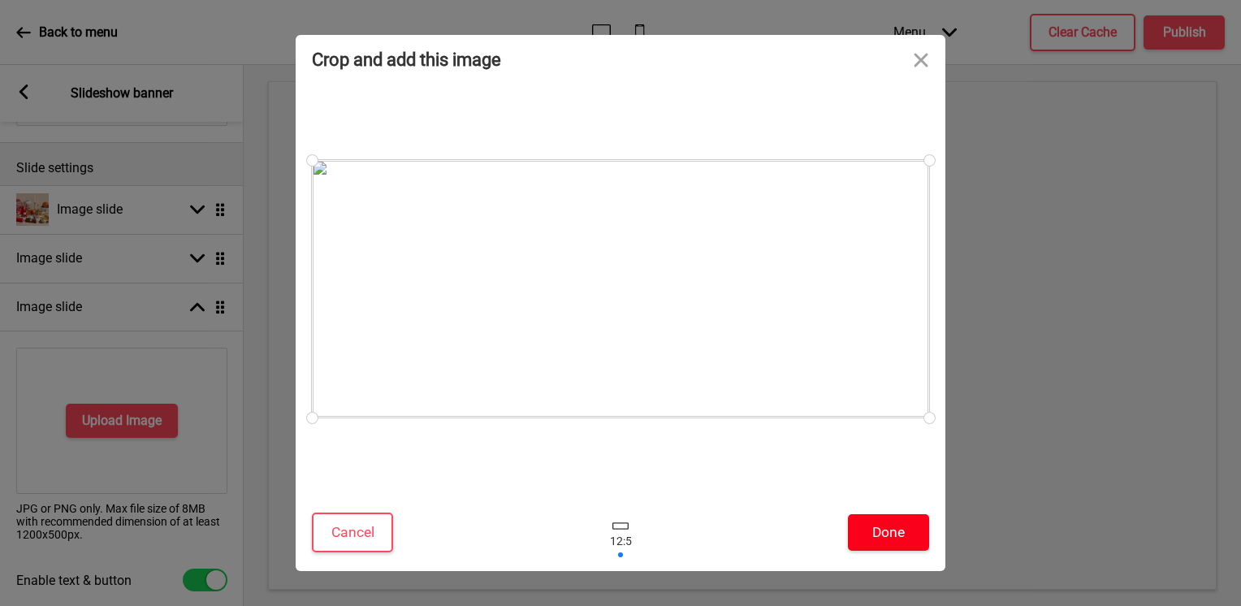
click at [877, 540] on button "Done" at bounding box center [888, 532] width 81 height 37
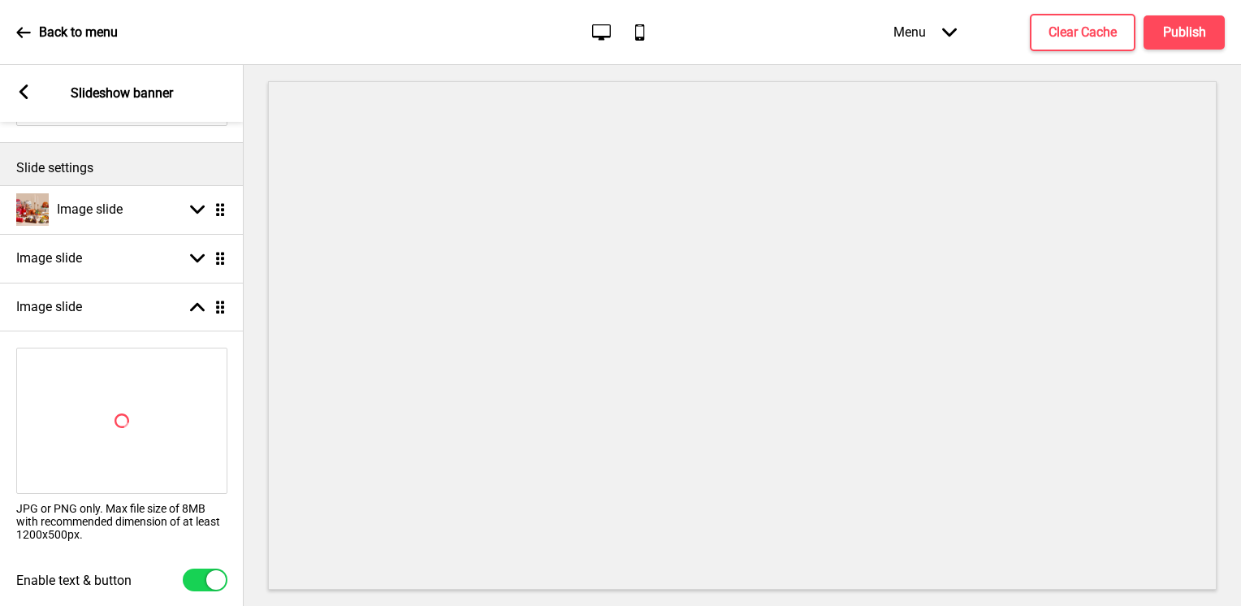
click at [192, 554] on div "Spinner JPG or PNG only. Max file size of 8MB with recommended dimension of at …" at bounding box center [122, 449] width 244 height 221
click at [197, 573] on div at bounding box center [205, 579] width 45 height 23
checkbox input "false"
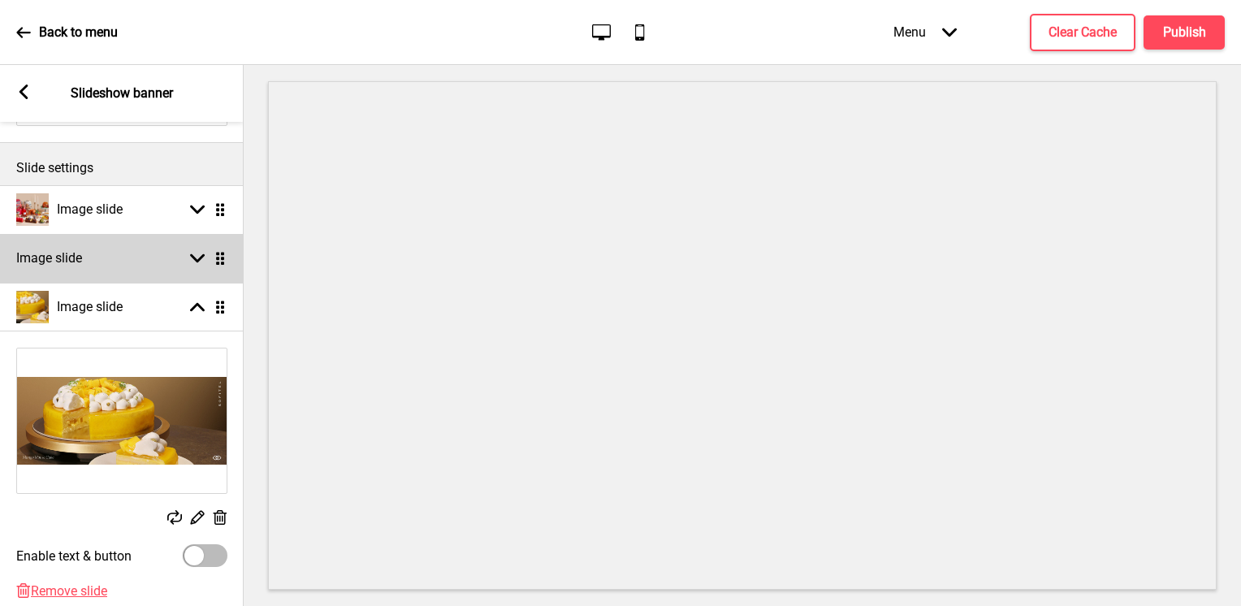
click at [157, 257] on div "Image slide Arrow down Drag" at bounding box center [122, 258] width 244 height 49
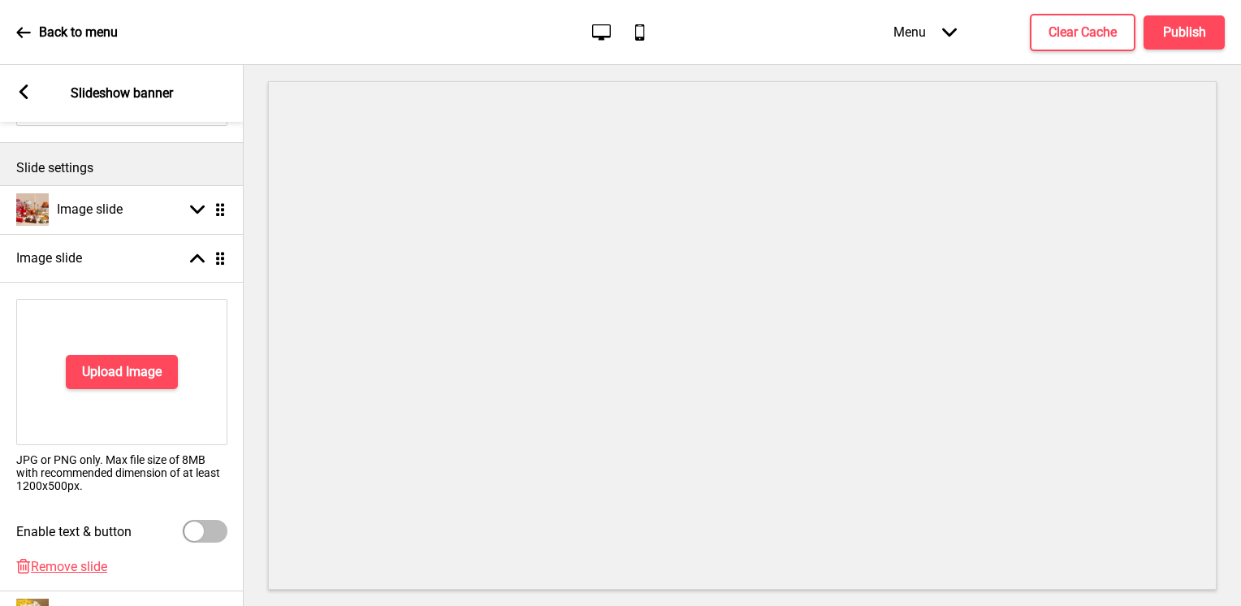
click at [139, 388] on div "Upload Image" at bounding box center [121, 372] width 211 height 146
click at [153, 369] on h4 "Upload Image" at bounding box center [122, 372] width 80 height 18
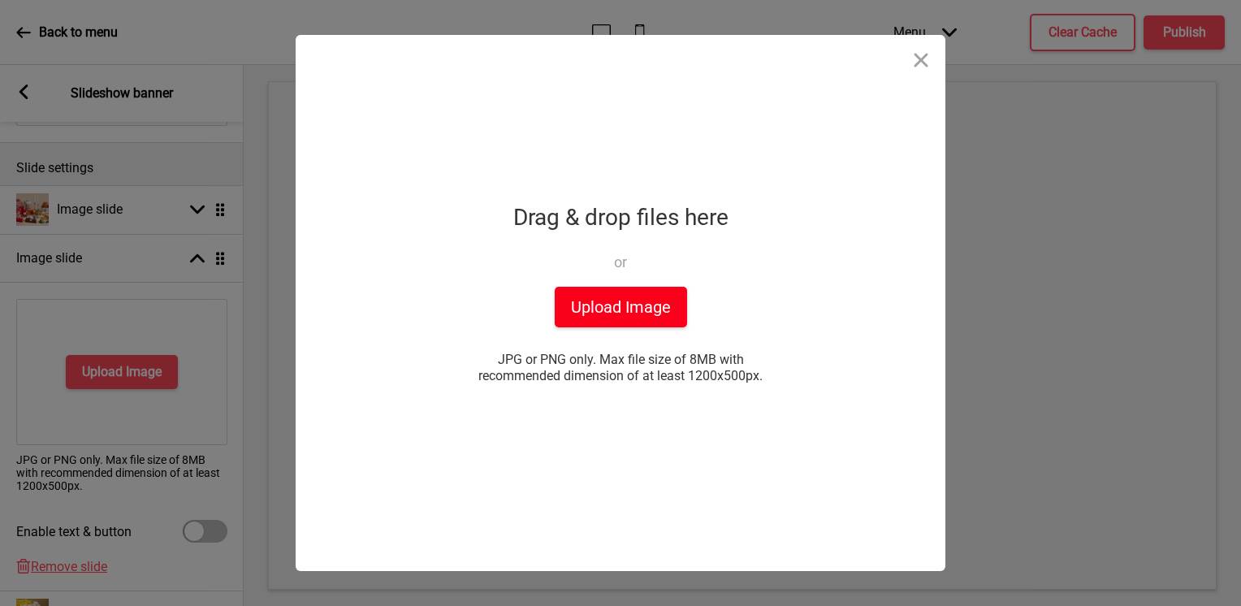
click at [631, 317] on button "Upload Image" at bounding box center [621, 307] width 132 height 41
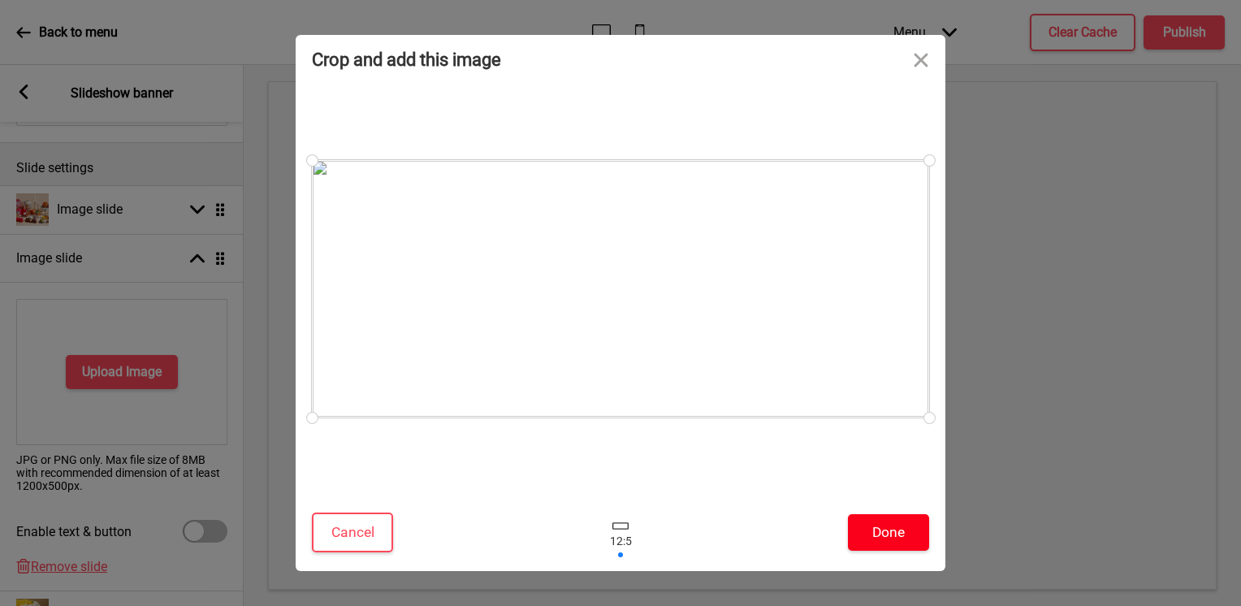
click at [879, 515] on div "Cancel Done" at bounding box center [621, 536] width 650 height 69
click at [877, 527] on button "Done" at bounding box center [888, 532] width 81 height 37
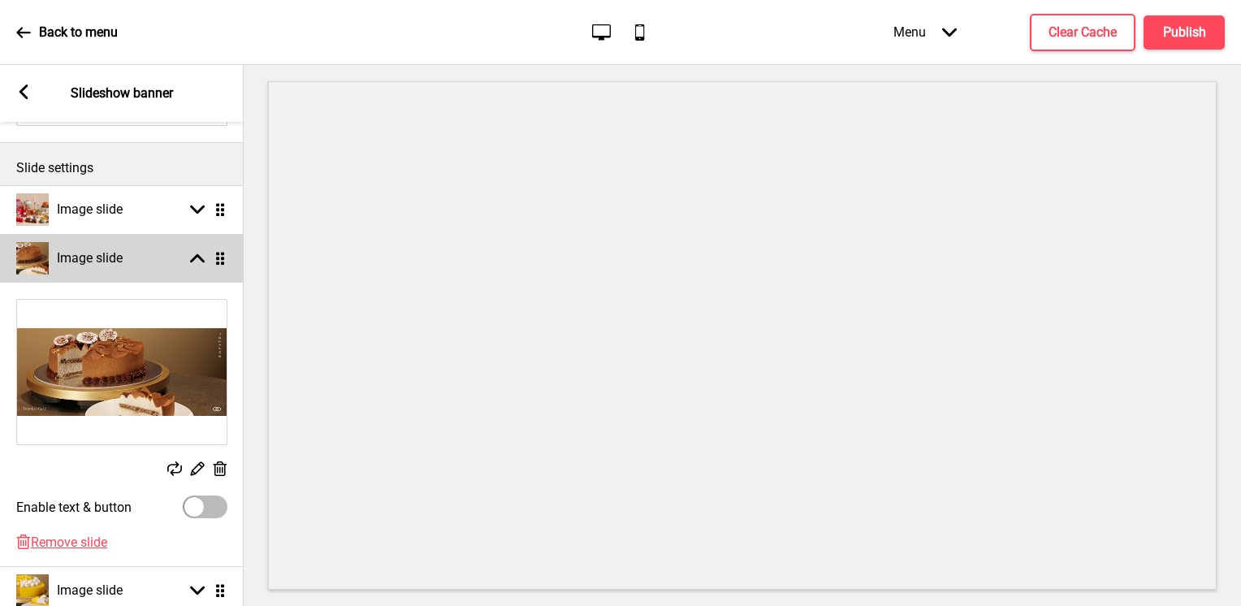
click at [192, 248] on div "Image slide Arrow up Drag" at bounding box center [122, 258] width 244 height 49
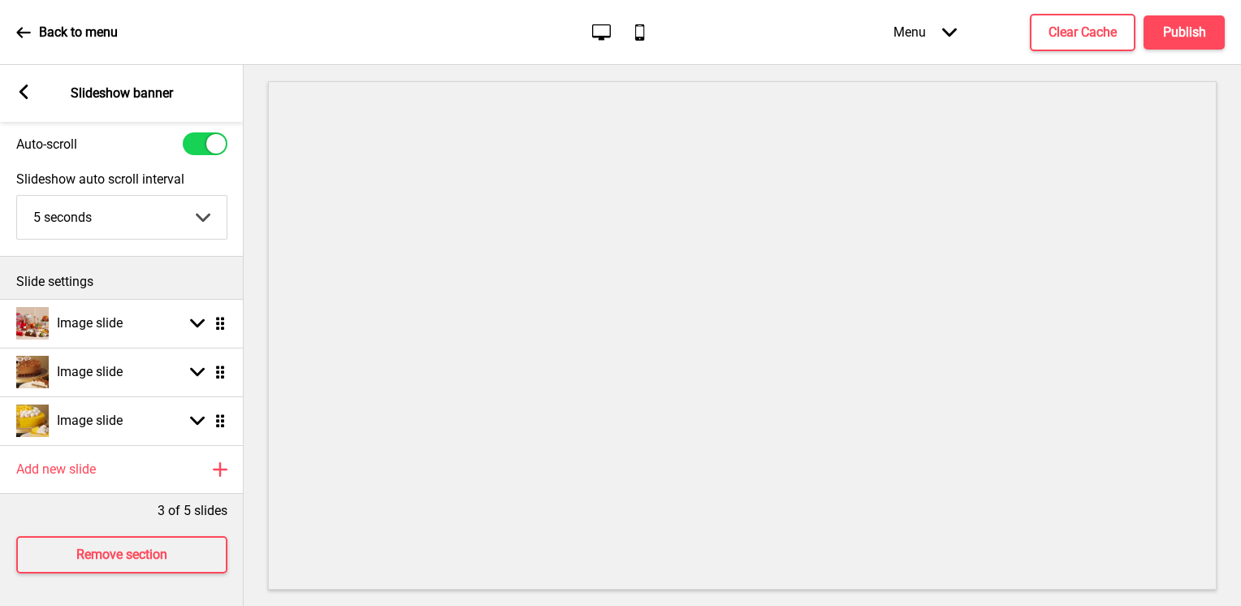
scroll to position [59, 0]
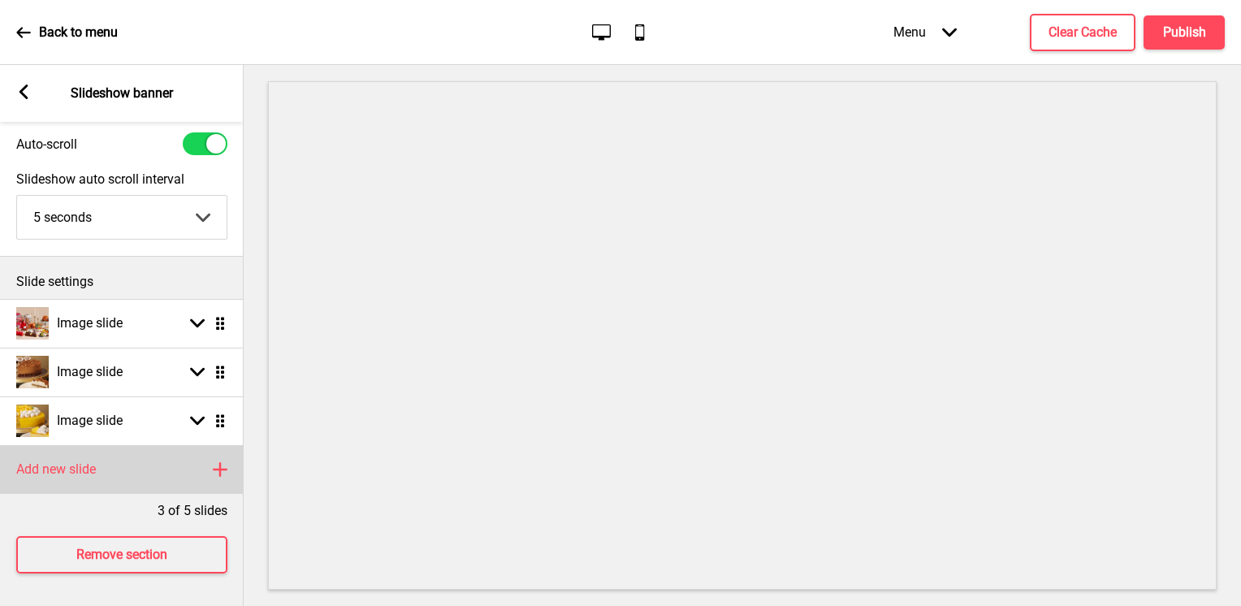
click at [157, 453] on div "Add new slide Plus" at bounding box center [122, 469] width 244 height 49
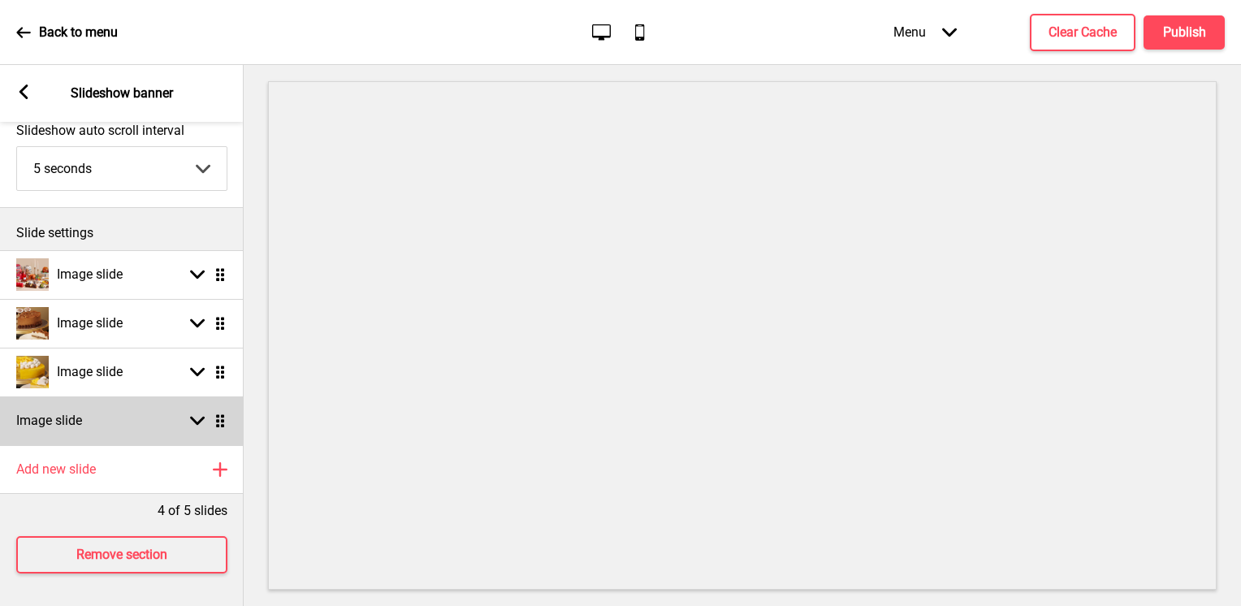
click at [209, 413] on div "Arrow down Drag" at bounding box center [204, 420] width 45 height 15
select select "right"
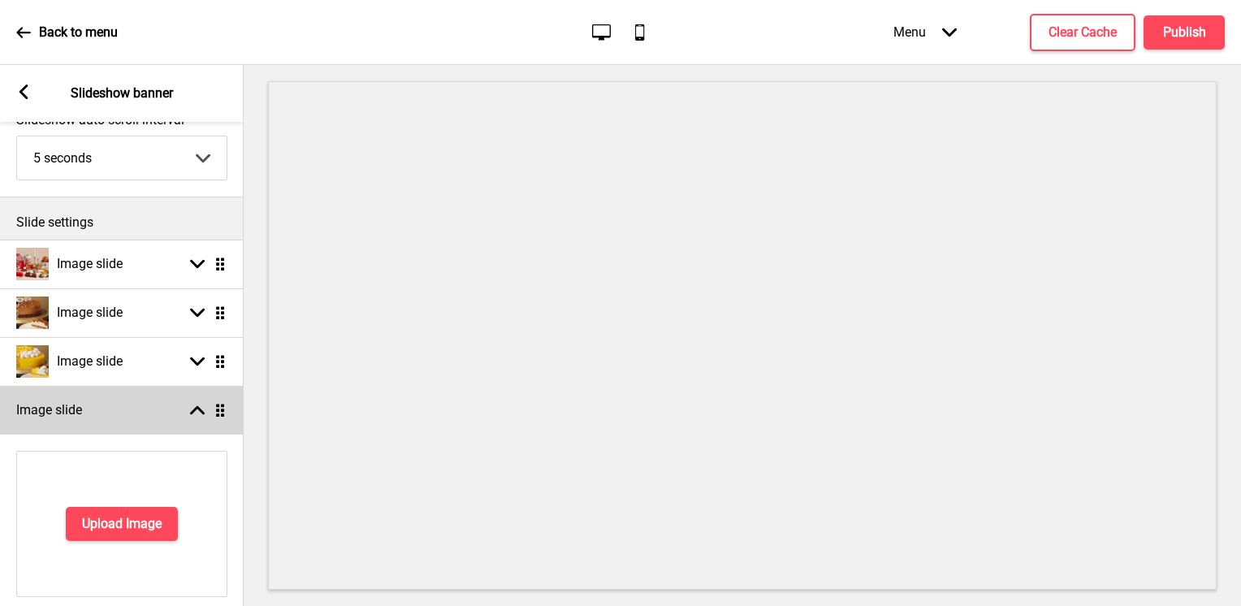
scroll to position [162, 0]
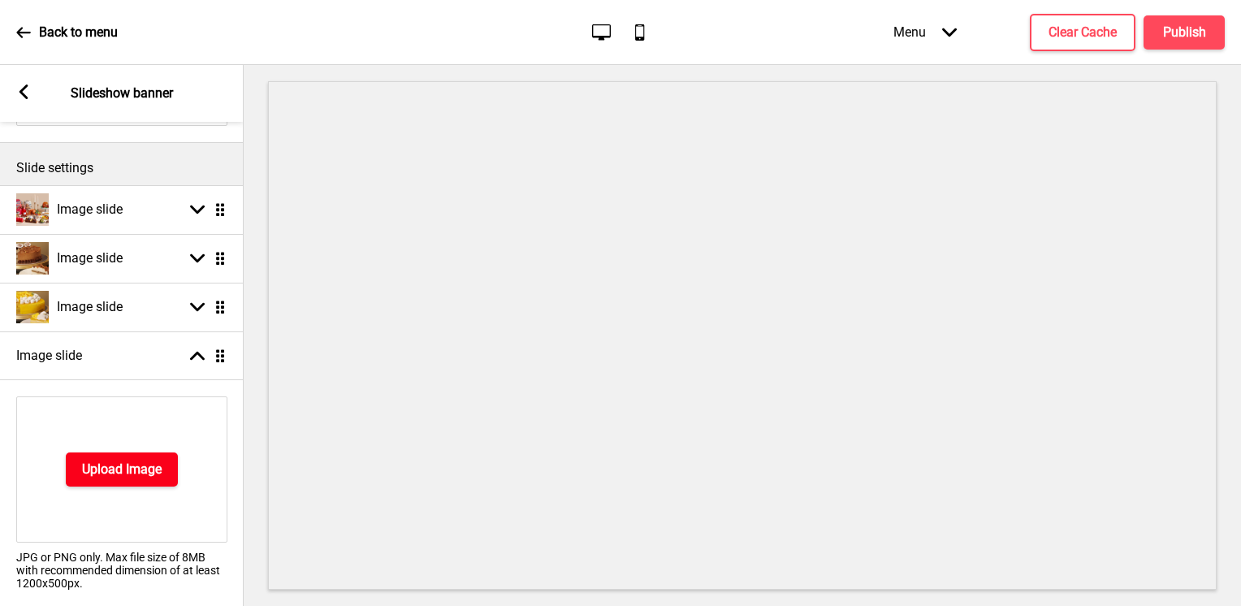
click at [174, 467] on button "Upload Image" at bounding box center [122, 469] width 112 height 34
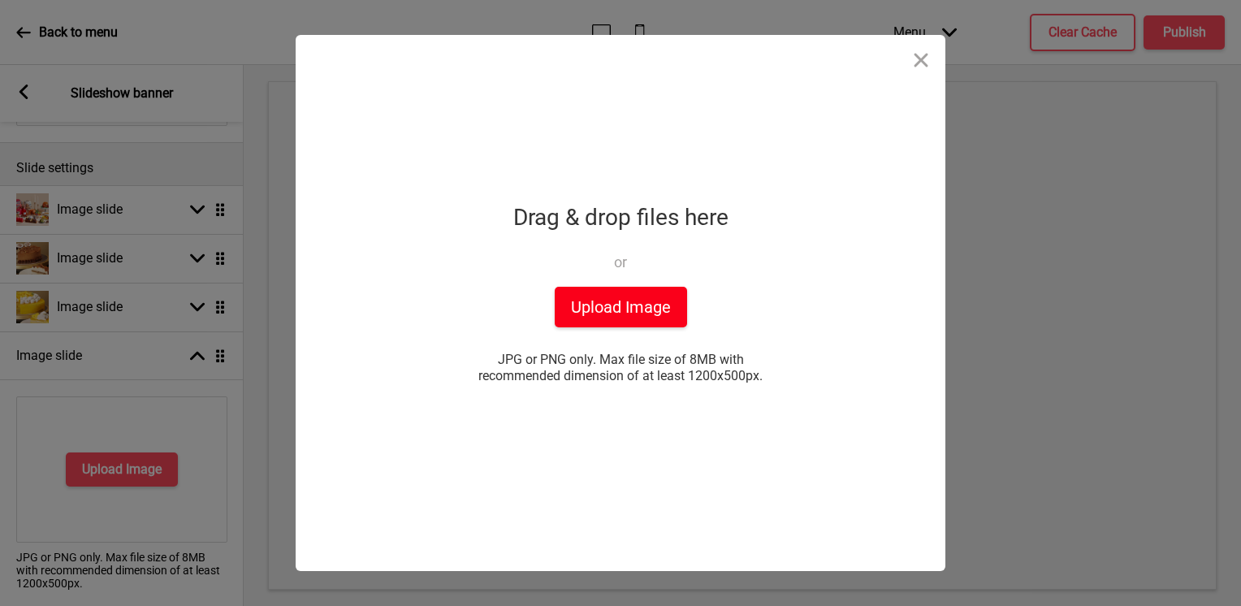
click at [632, 314] on button "Upload Image" at bounding box center [621, 307] width 132 height 41
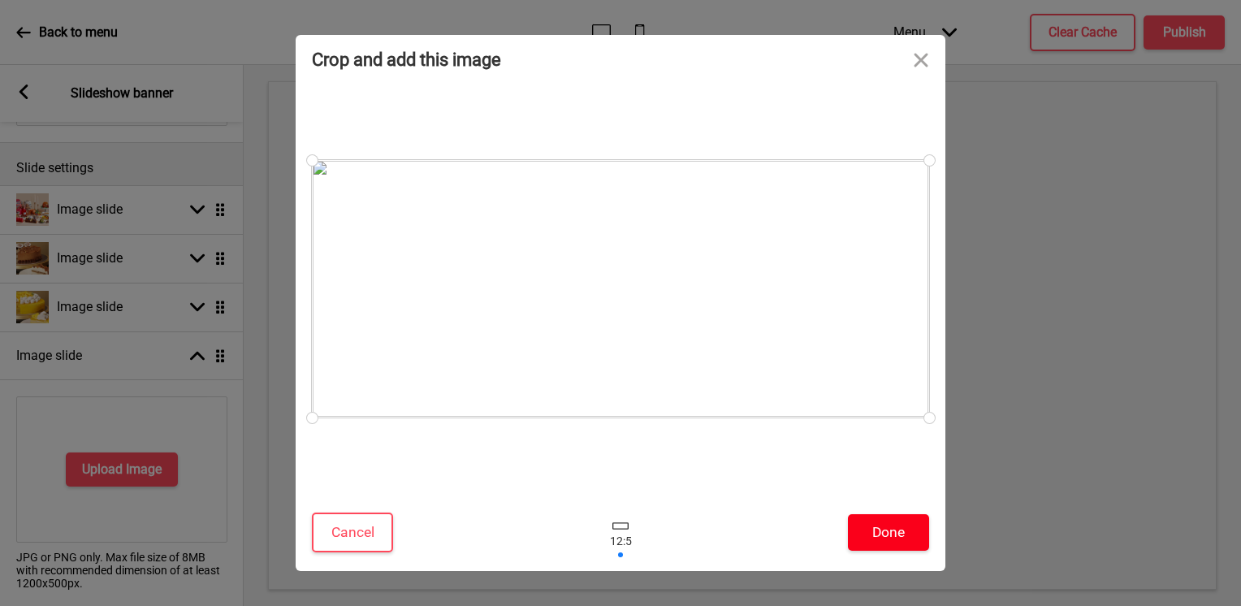
click at [887, 532] on button "Done" at bounding box center [888, 532] width 81 height 37
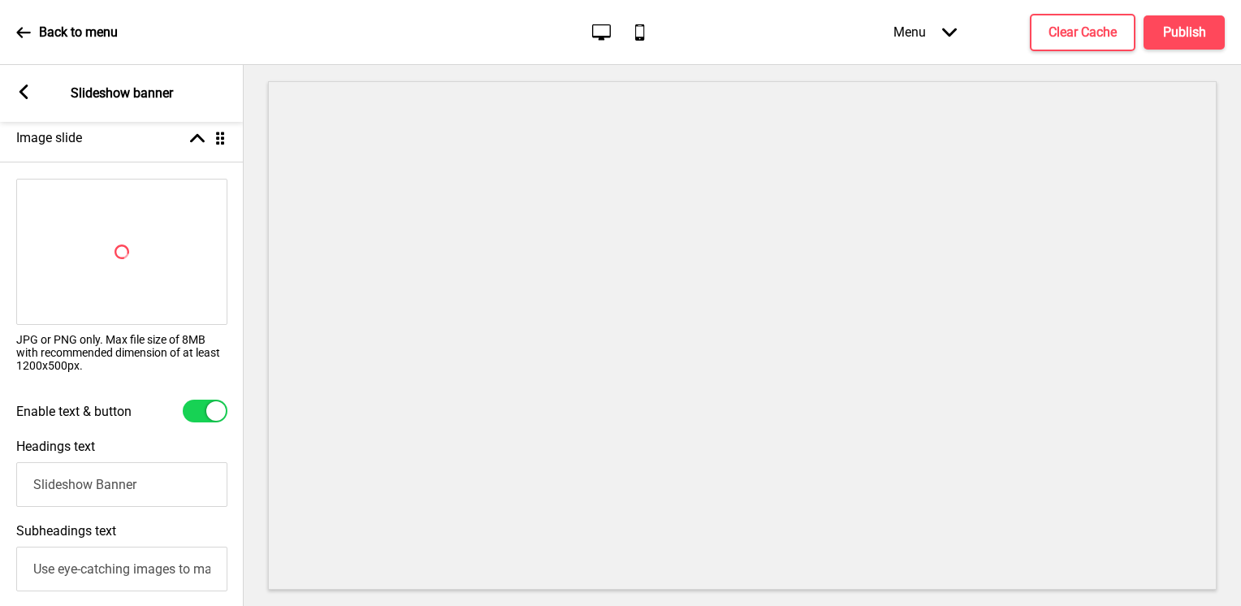
scroll to position [406, 0]
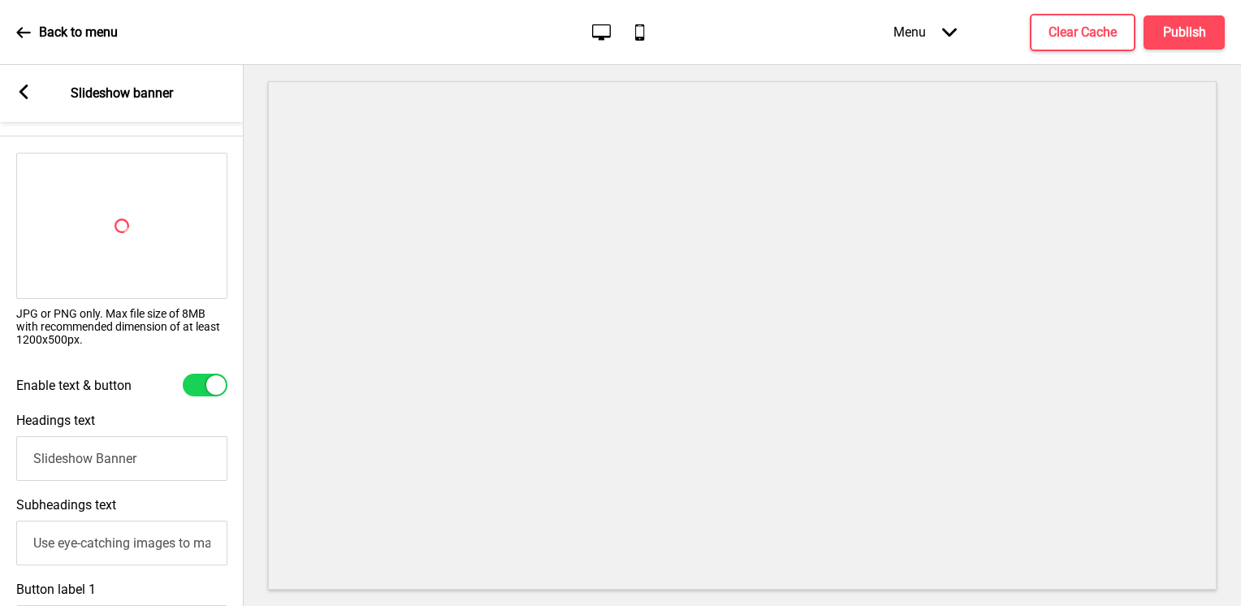
click at [199, 386] on div at bounding box center [205, 385] width 45 height 23
checkbox input "false"
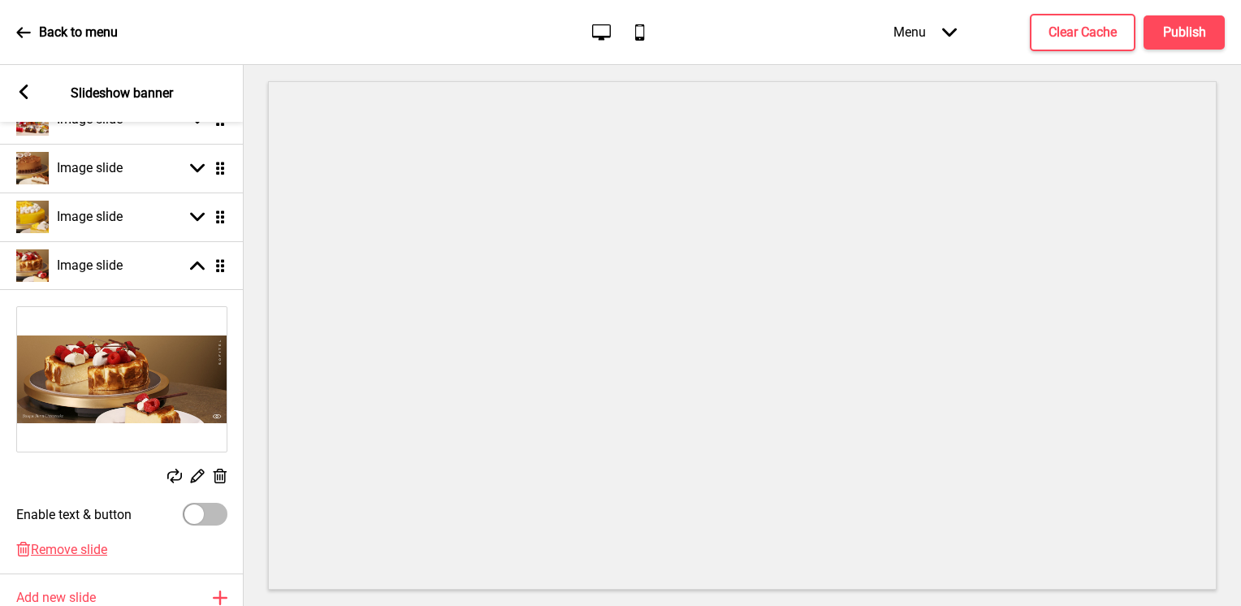
scroll to position [0, 0]
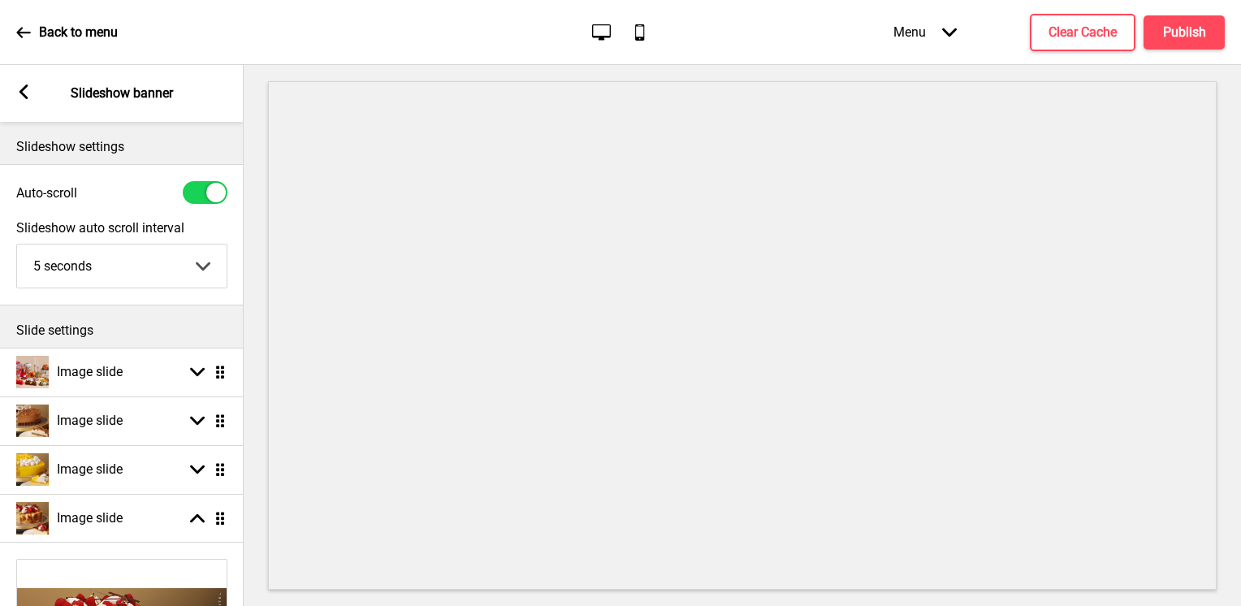
click at [25, 89] on rect at bounding box center [23, 91] width 15 height 15
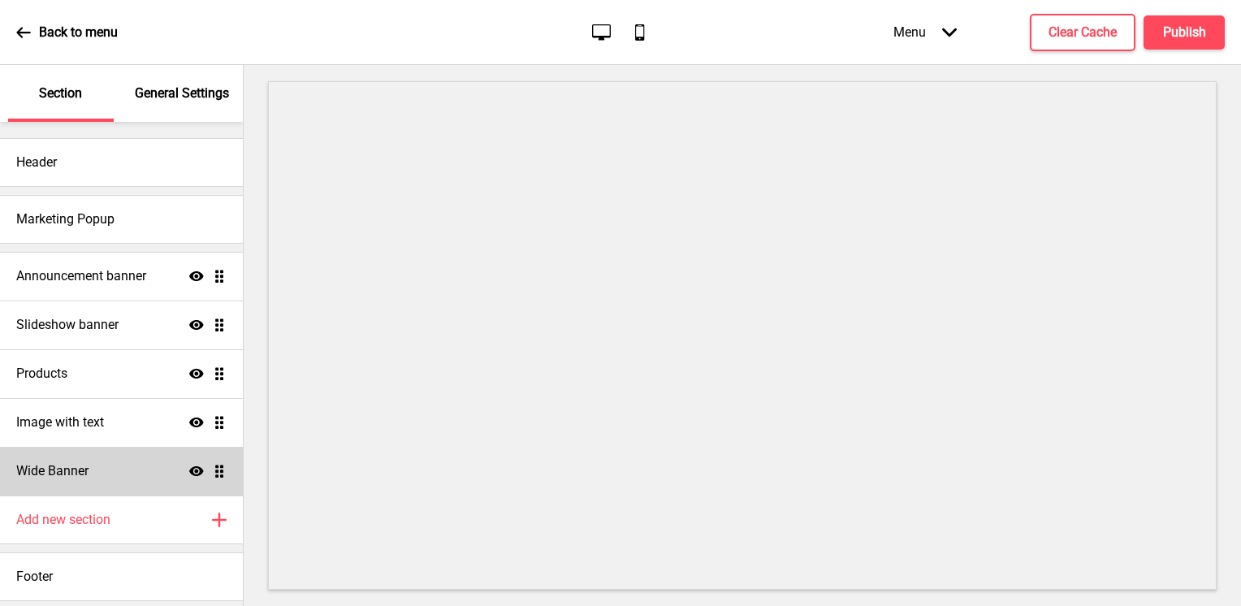
click at [139, 464] on div "Wide Banner Show Drag" at bounding box center [121, 471] width 243 height 49
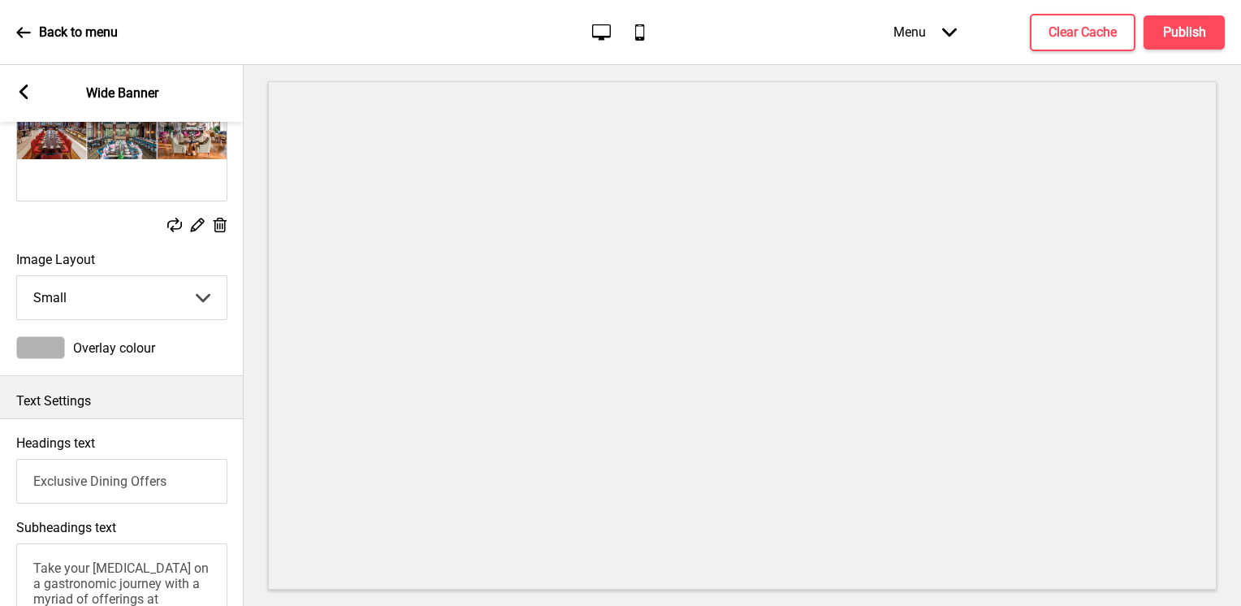
scroll to position [244, 0]
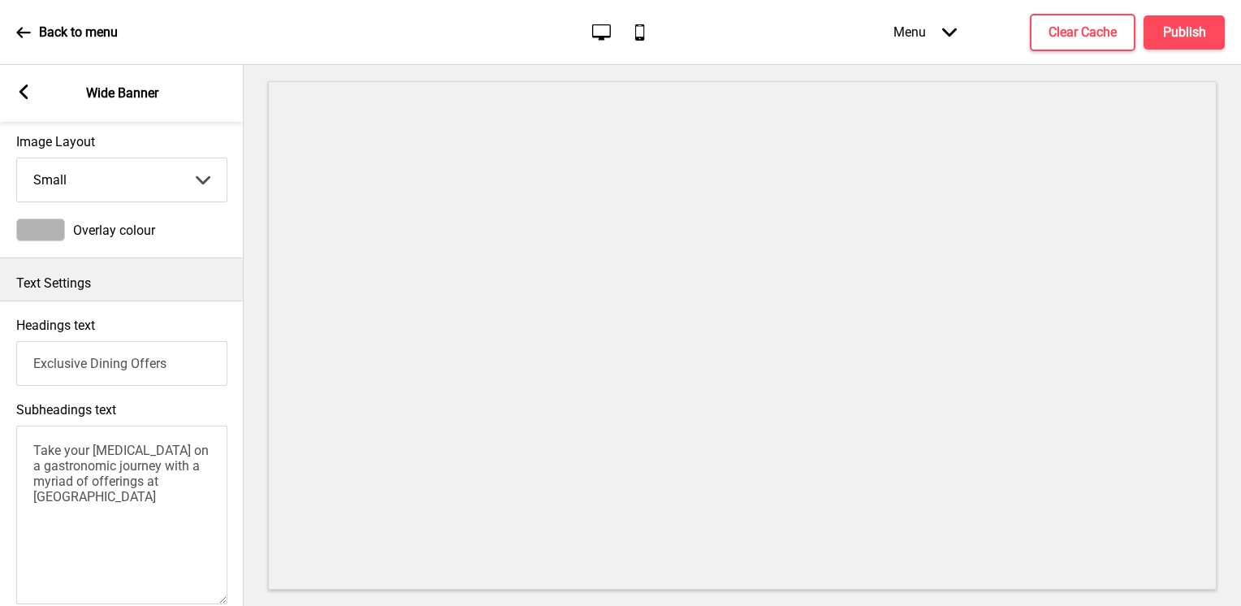
drag, startPoint x: 162, startPoint y: 491, endPoint x: 192, endPoint y: 512, distance: 35.6
click at [192, 512] on textarea "Take your taste buds on a gastronomic journey with a myriad of offerings at Sof…" at bounding box center [121, 514] width 211 height 179
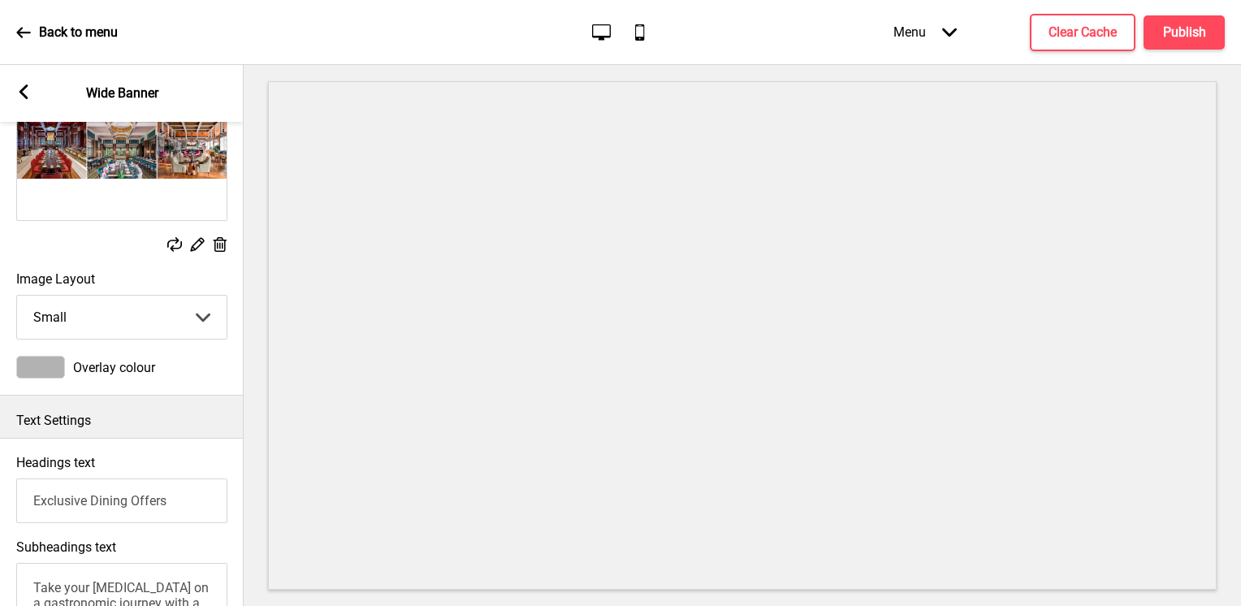
scroll to position [0, 0]
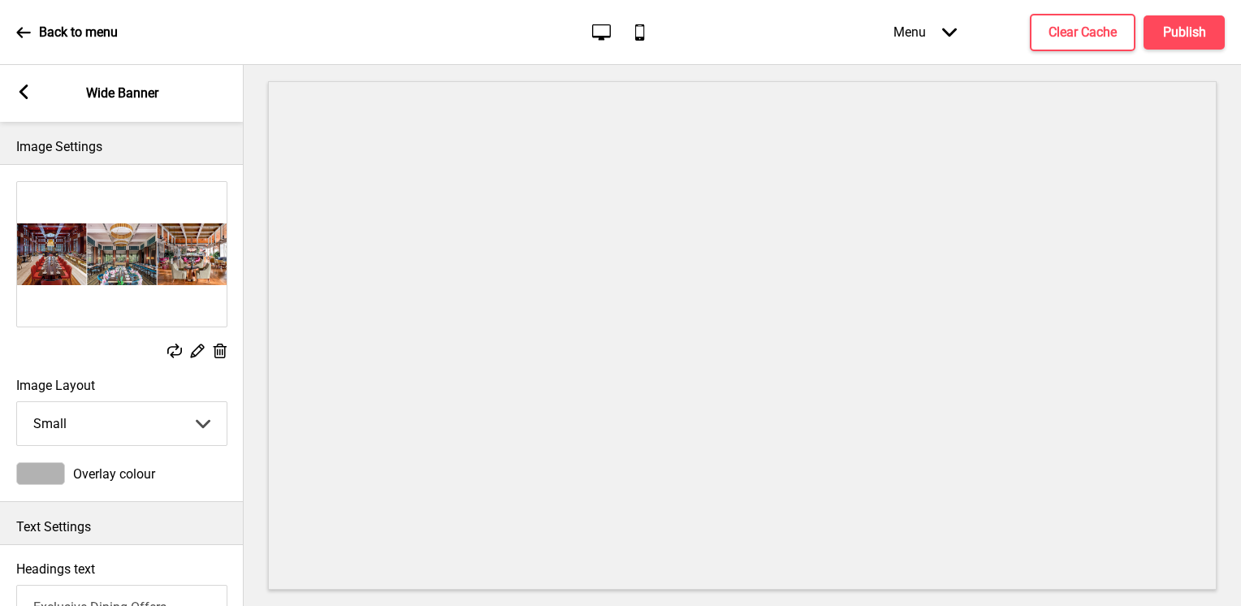
type textarea "Take your taste buds on a gastronomic journey with a myriad of offerings at Sof…"
click at [24, 86] on icon at bounding box center [23, 91] width 9 height 15
click at [24, 86] on div "Section General Settings Header Marketing Popup Announcement banner Show Drag S…" at bounding box center [122, 335] width 244 height 541
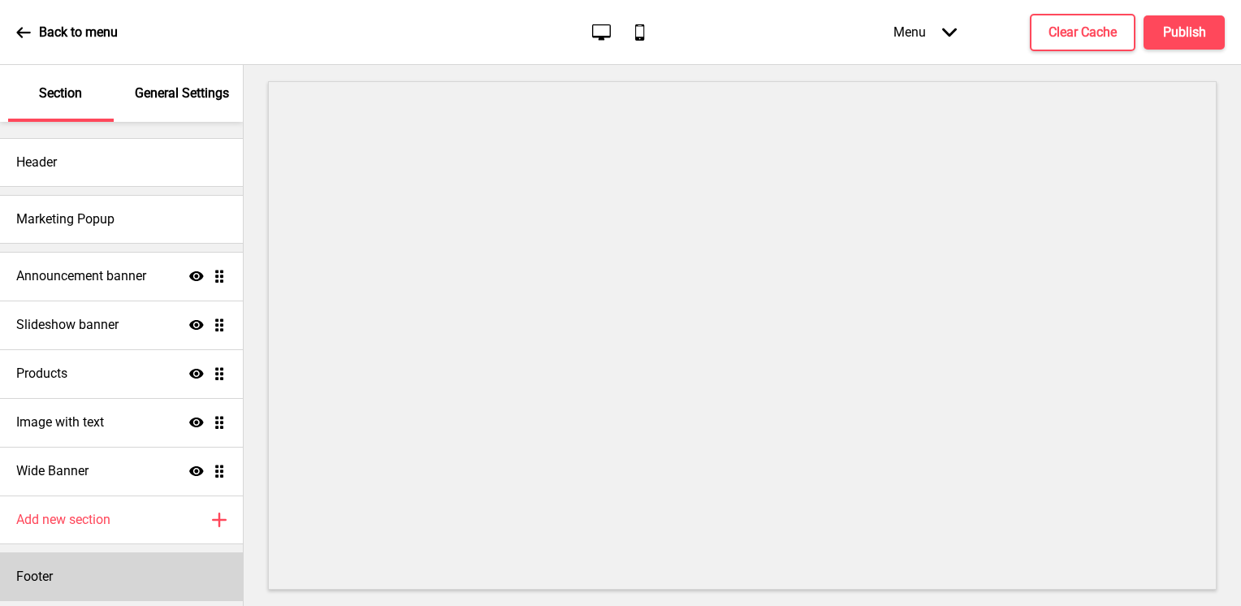
click at [107, 567] on div "Footer" at bounding box center [121, 576] width 243 height 49
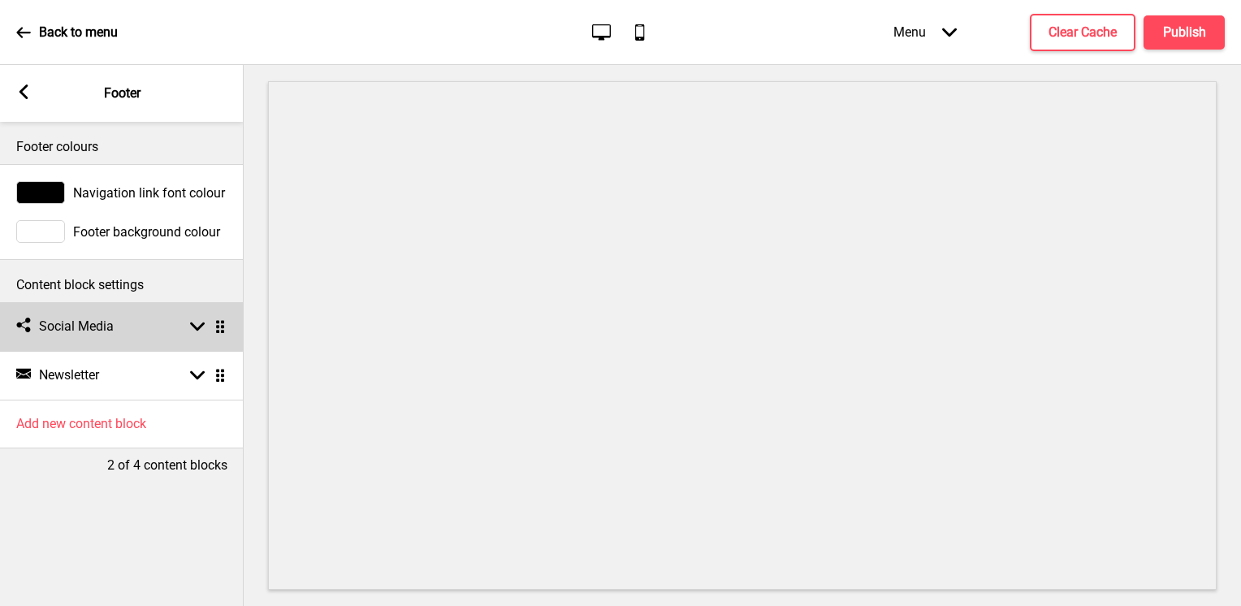
click at [154, 310] on div "Social media Social Media Arrow down Drag" at bounding box center [122, 326] width 244 height 49
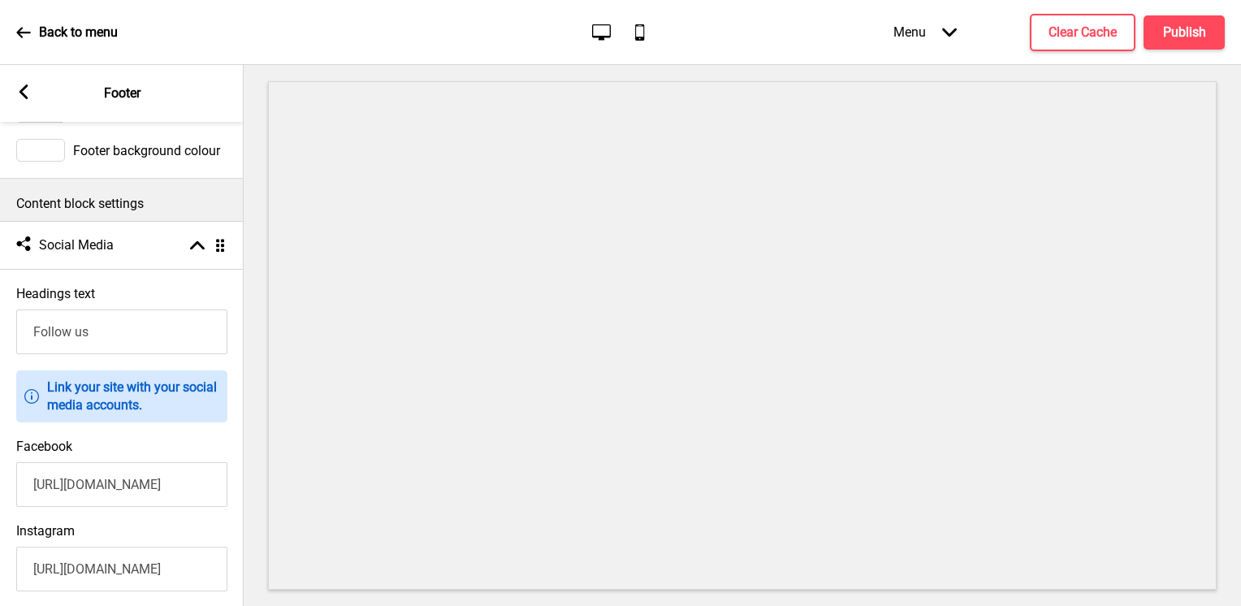
click at [189, 490] on input "https://www.facebook.com/sofitelsentosasingapore/" at bounding box center [121, 484] width 211 height 45
drag, startPoint x: 105, startPoint y: 488, endPoint x: 205, endPoint y: 492, distance: 100.0
click at [205, 492] on input "https://www.facebook.com/sofitelsentosasingapore/" at bounding box center [121, 484] width 211 height 45
click at [189, 507] on input "https://www.facebook.com/sofitelsingaporesentosa/" at bounding box center [121, 484] width 211 height 45
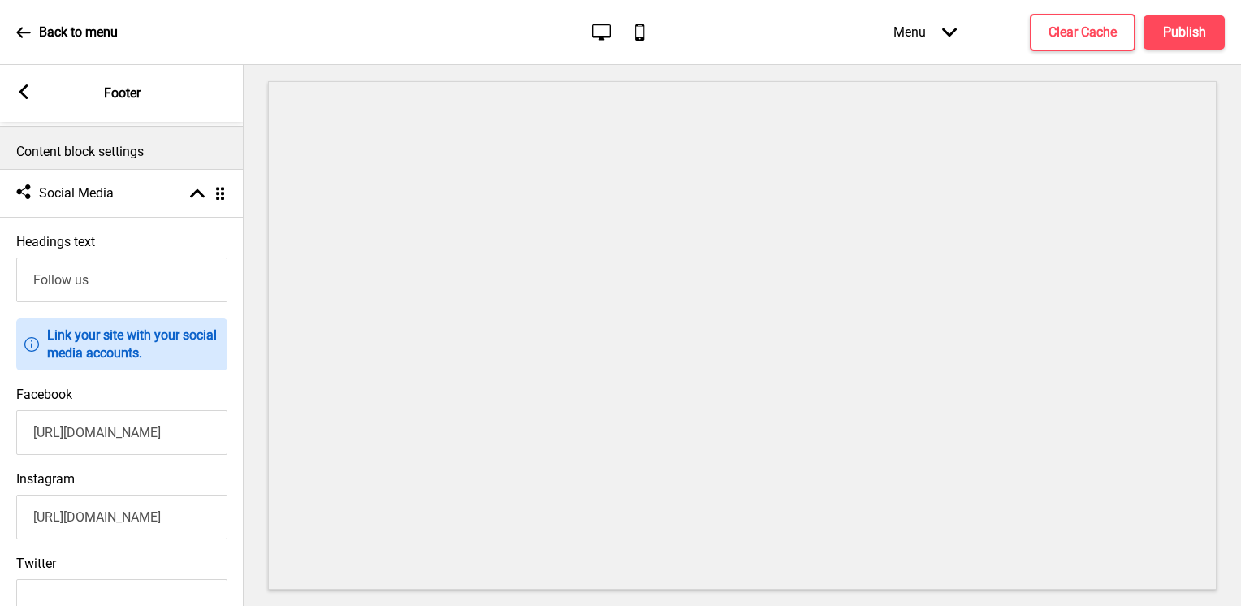
scroll to position [162, 0]
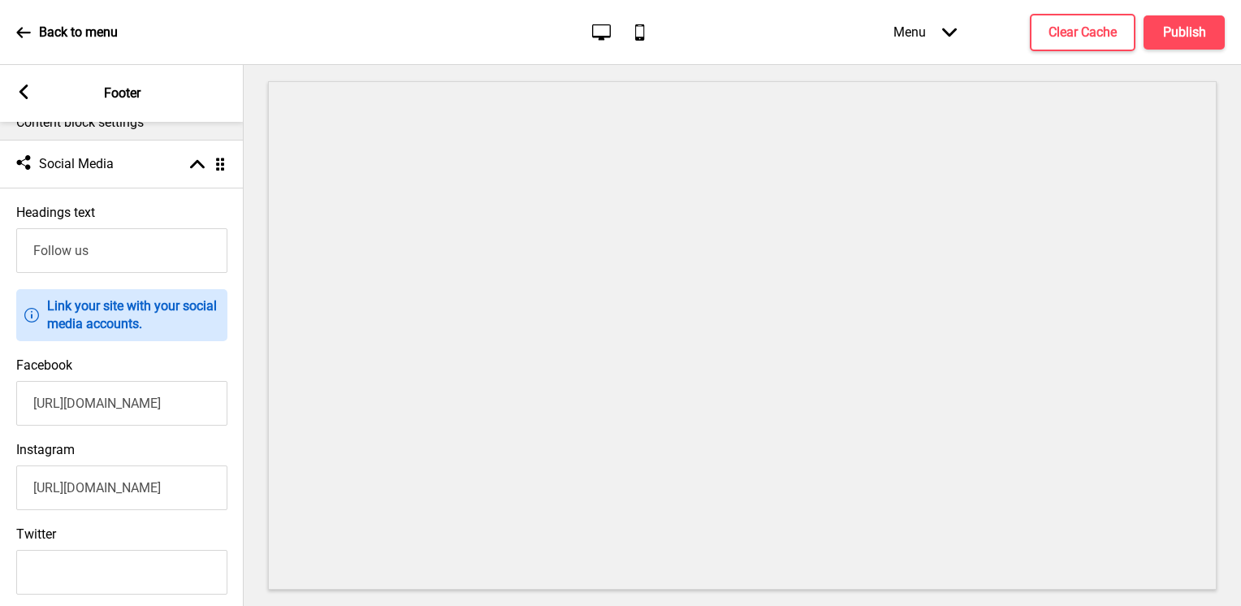
type input "https://www.facebook.com/sofitelsingaporesentosa/"
click at [133, 492] on input "https://www.instagram.com/sofitelsentosasingapore/" at bounding box center [121, 487] width 211 height 45
click at [169, 502] on input "https://www.instagram.com/sofitelsentosasingapore/" at bounding box center [121, 487] width 211 height 45
drag, startPoint x: 105, startPoint y: 495, endPoint x: 205, endPoint y: 495, distance: 99.9
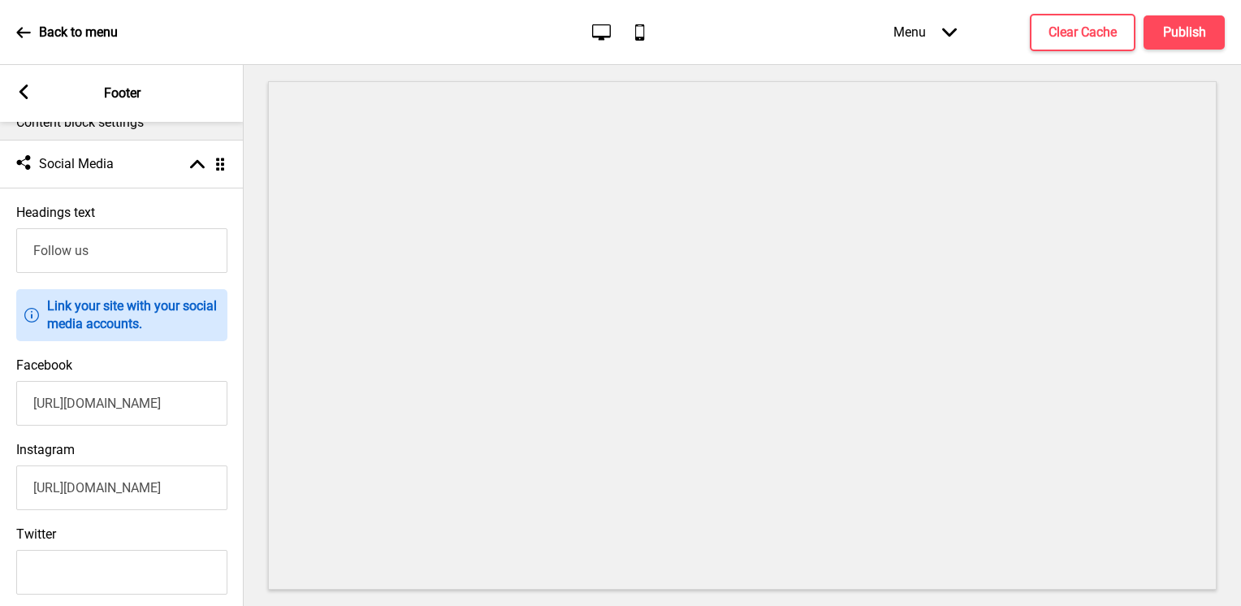
click at [205, 495] on input "https://www.instagram.com/sofitelsentosasingapore/" at bounding box center [121, 487] width 211 height 45
drag, startPoint x: 166, startPoint y: 495, endPoint x: 261, endPoint y: 499, distance: 95.9
click at [261, 499] on div "Section General Settings Header Marketing Popup Announcement banner Show Drag S…" at bounding box center [620, 335] width 1241 height 541
type input "https://www.instagram.com/sofitelsingaporesentosa/"
click at [197, 398] on input "https://www.facebook.com/sofitelsingaporesentosa/" at bounding box center [121, 403] width 211 height 45
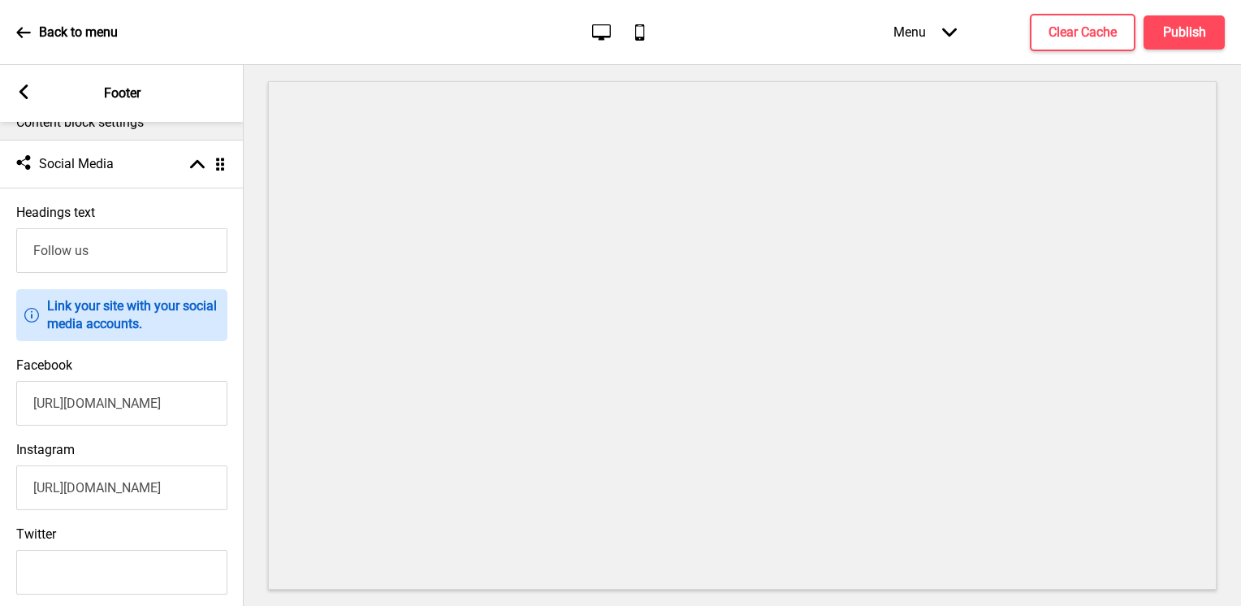
scroll to position [0, 121]
drag, startPoint x: 188, startPoint y: 404, endPoint x: 263, endPoint y: 406, distance: 75.5
click at [263, 406] on div "Section General Settings Header Marketing Popup Announcement banner Show Drag S…" at bounding box center [620, 335] width 1241 height 541
click at [211, 434] on div "Facebook https://www.facebook.com/sofitelsingaporesentosa/" at bounding box center [122, 391] width 244 height 84
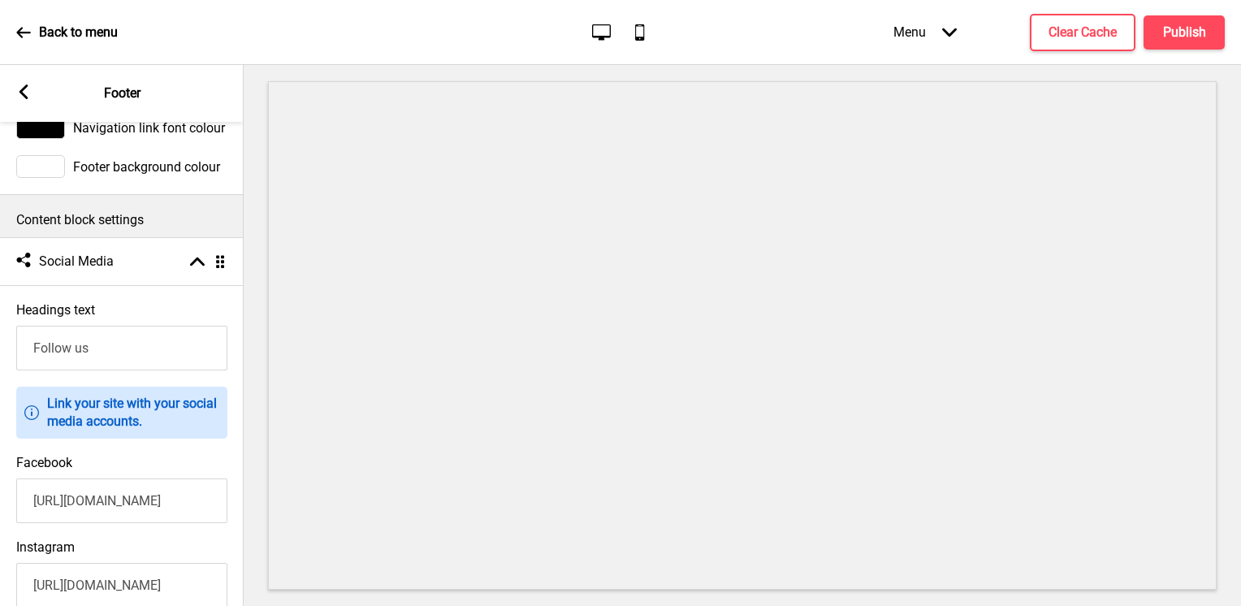
scroll to position [0, 0]
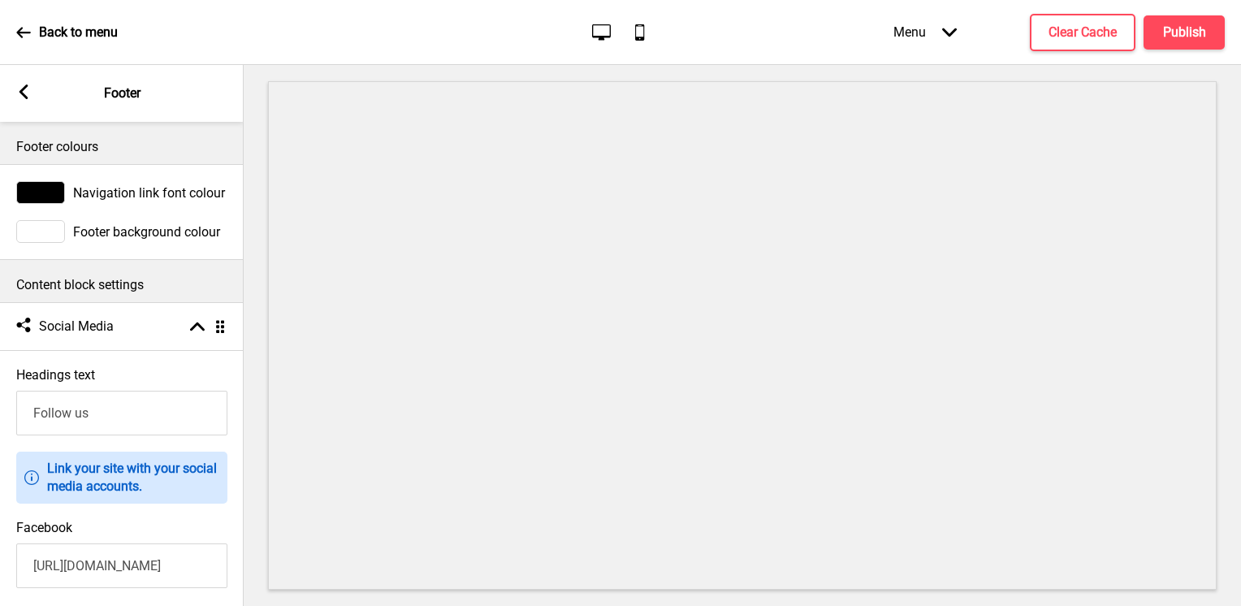
click at [23, 96] on icon at bounding box center [23, 91] width 9 height 15
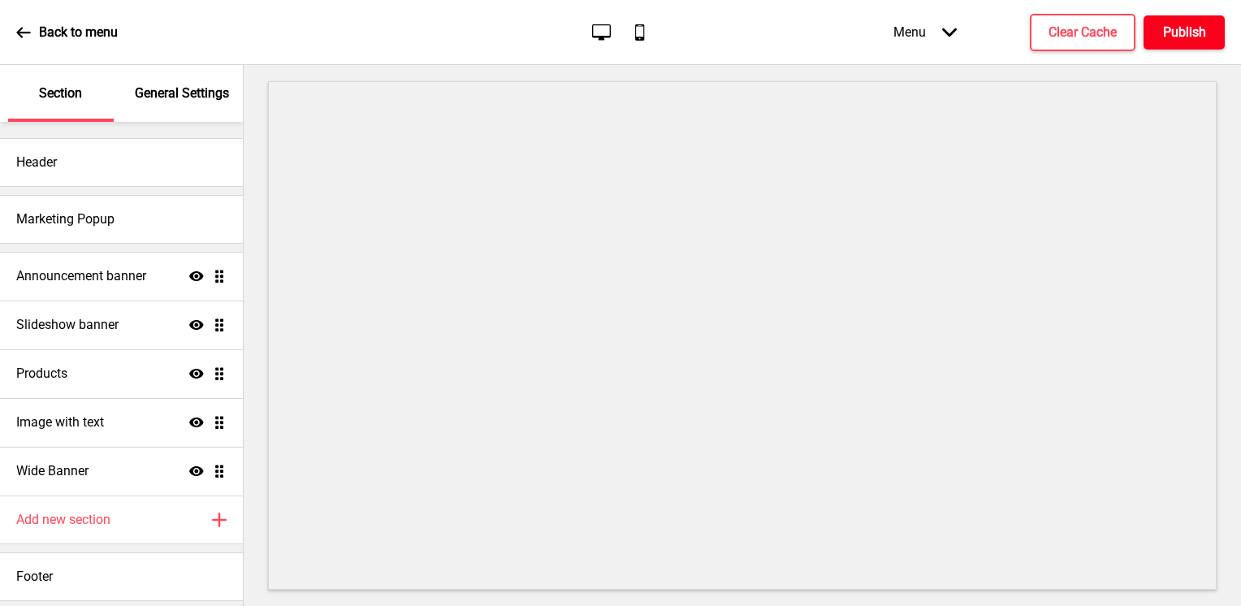
click at [1193, 29] on h4 "Publish" at bounding box center [1184, 33] width 43 height 18
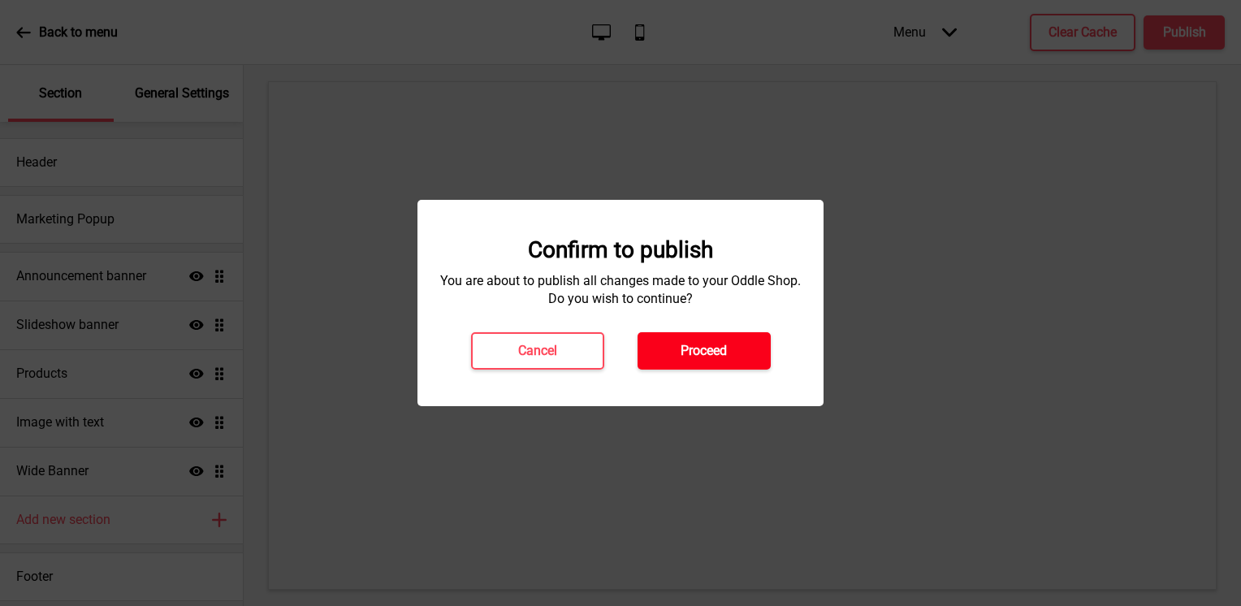
click at [672, 338] on button "Proceed" at bounding box center [703, 350] width 133 height 37
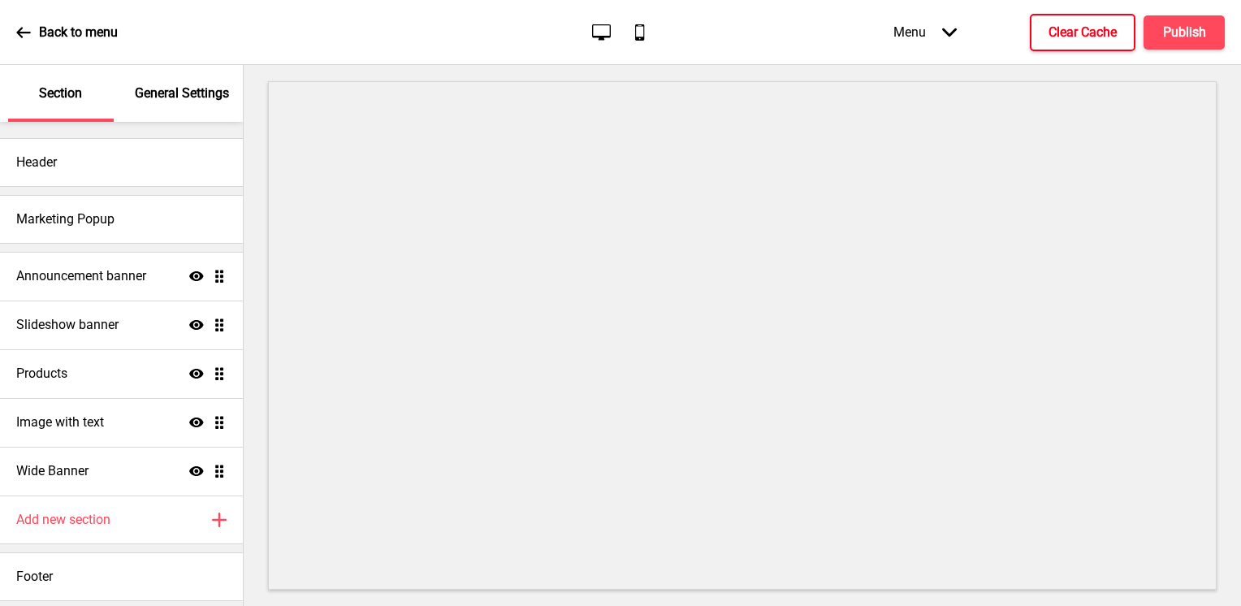
click at [1072, 41] on button "Clear Cache" at bounding box center [1083, 32] width 106 height 37
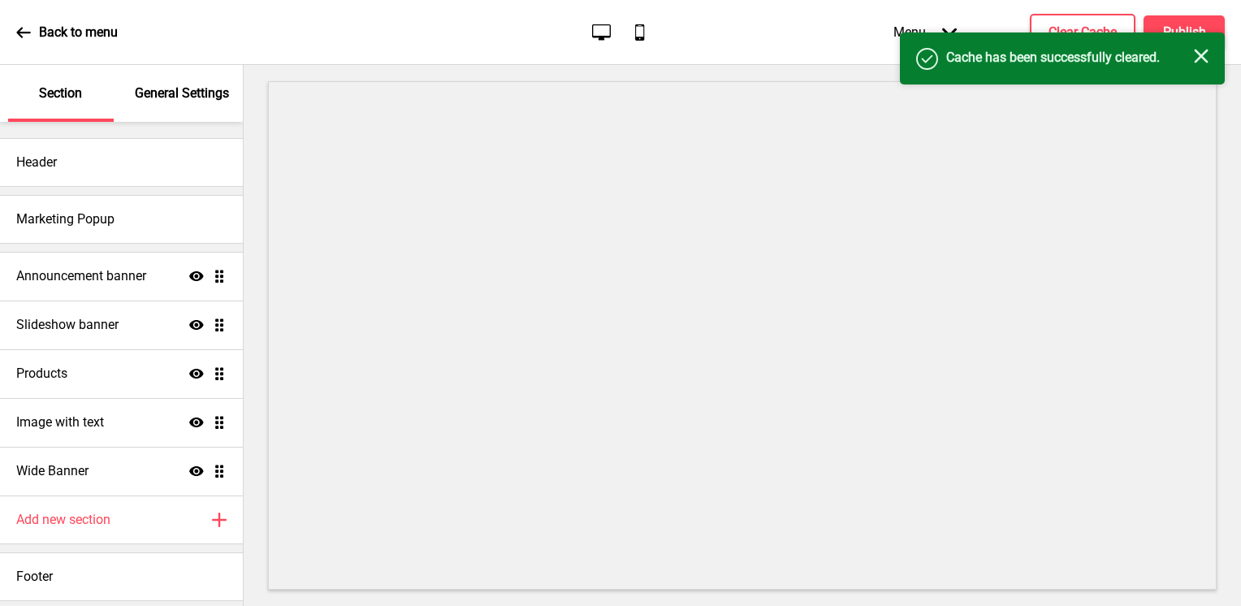
click at [1200, 58] on icon "Close" at bounding box center [1201, 56] width 15 height 15
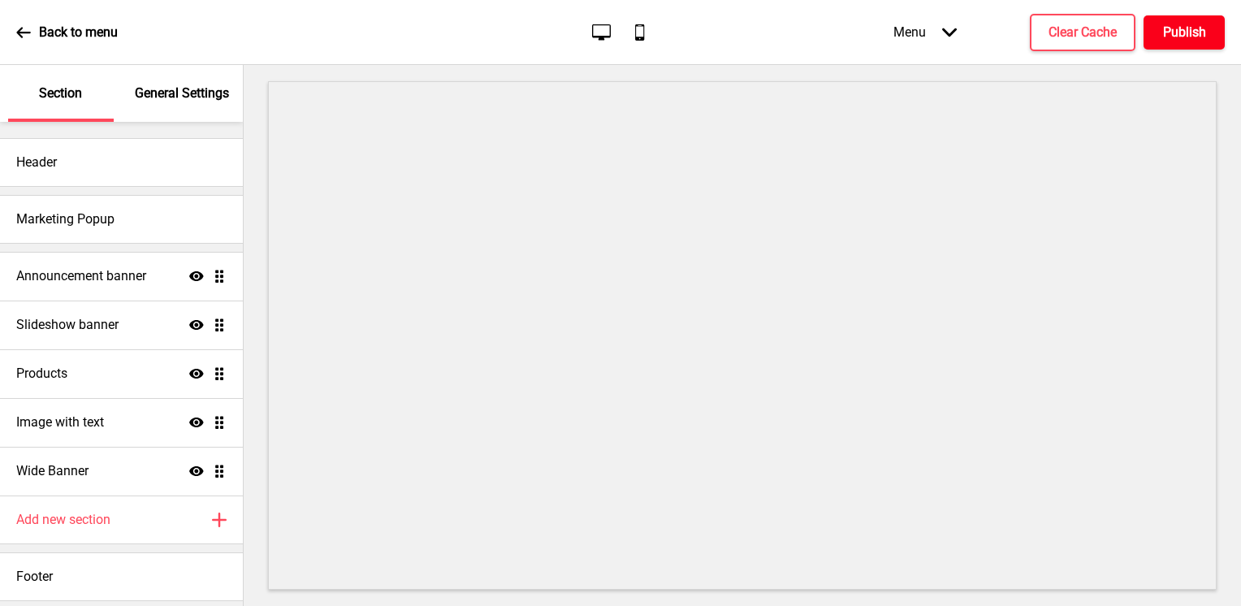
click at [1190, 36] on h4 "Publish" at bounding box center [1184, 33] width 43 height 18
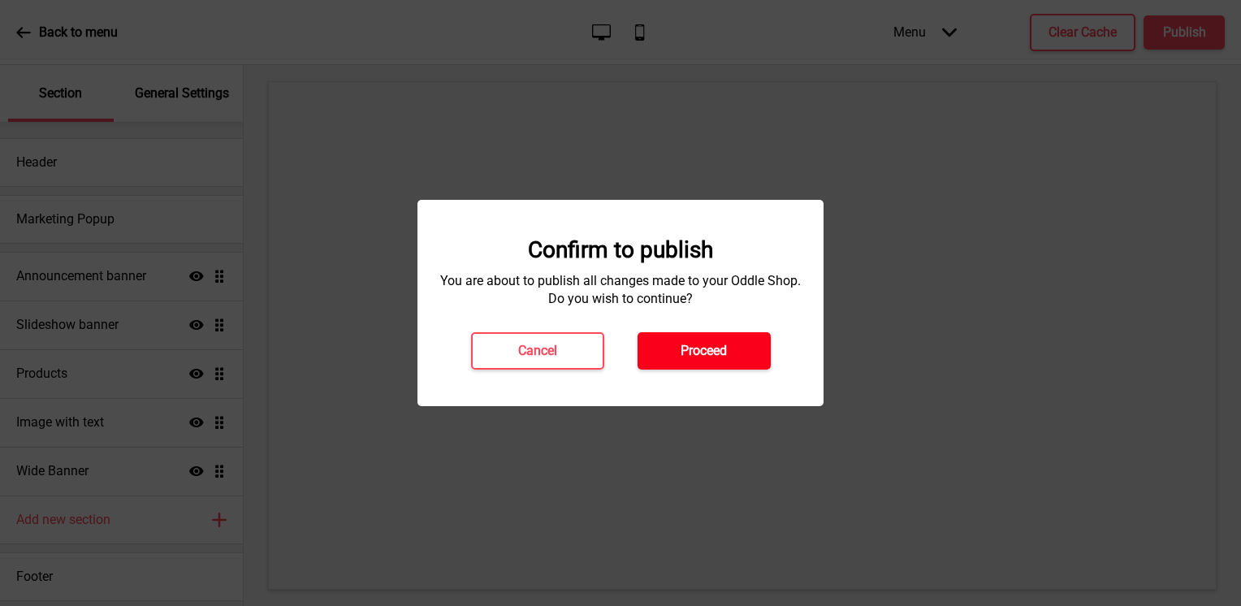
click at [698, 354] on h4 "Proceed" at bounding box center [703, 351] width 46 height 18
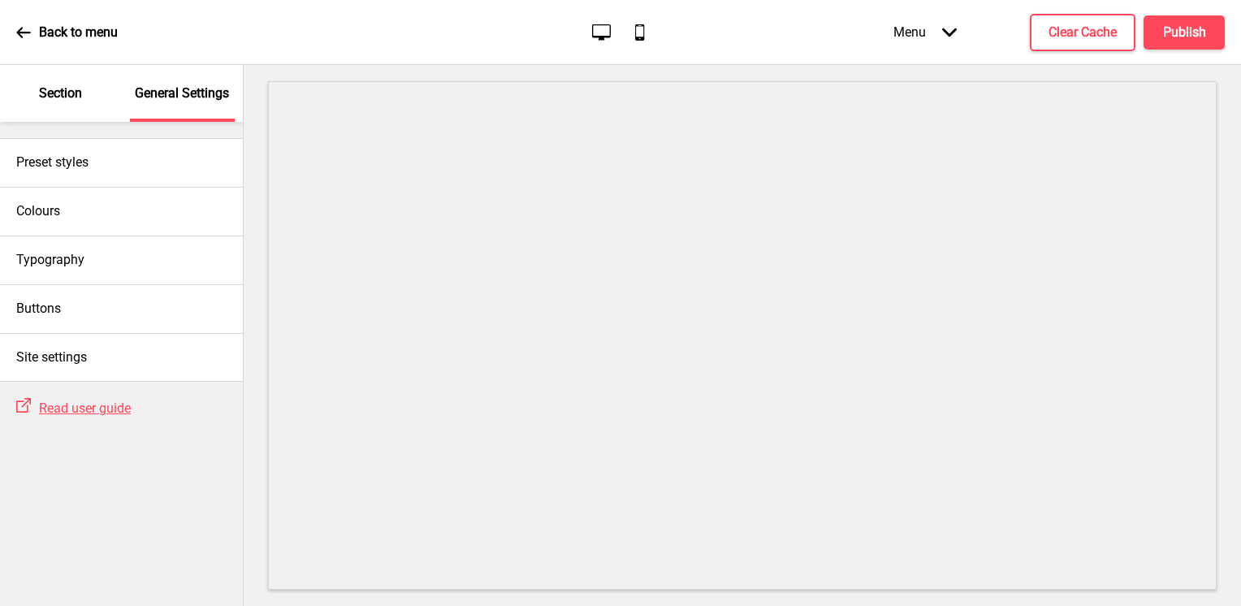
drag, startPoint x: 0, startPoint y: 0, endPoint x: 73, endPoint y: 106, distance: 128.4
click at [73, 106] on div "Section" at bounding box center [61, 93] width 106 height 57
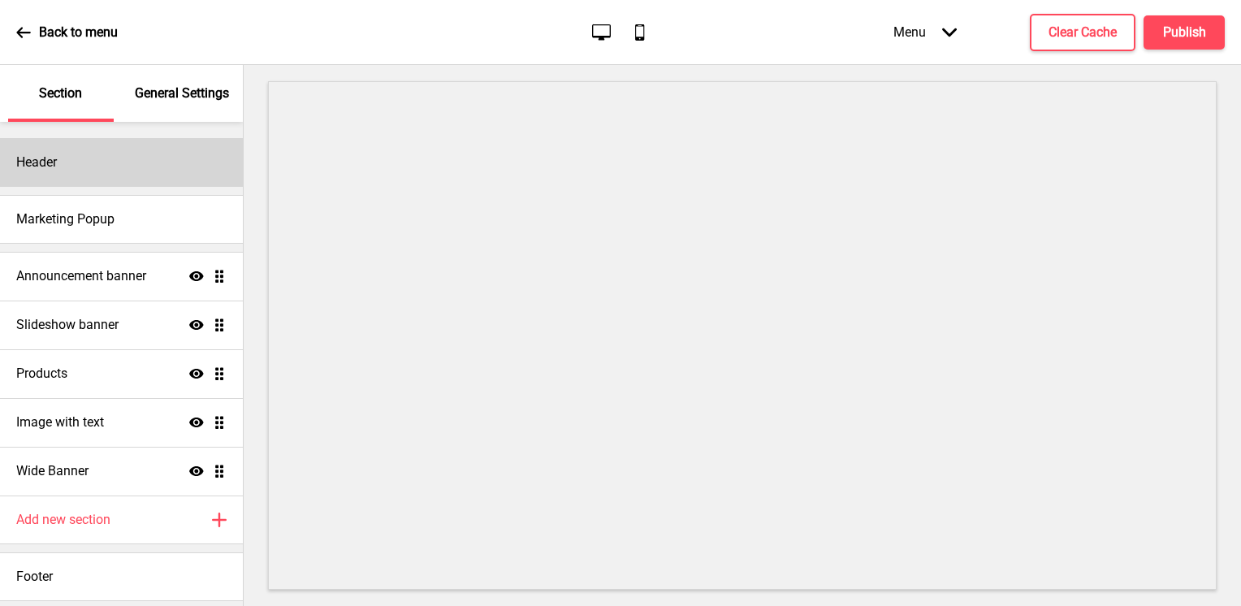
click at [98, 177] on div "Header" at bounding box center [121, 162] width 243 height 49
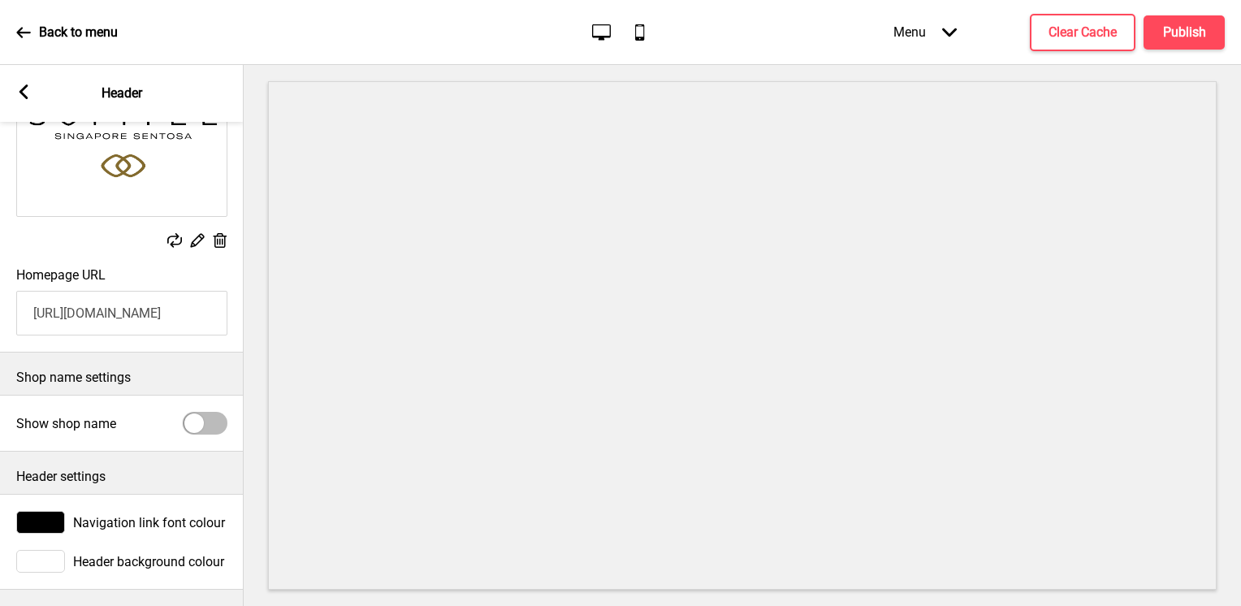
click at [213, 310] on input "[URL][DOMAIN_NAME]" at bounding box center [121, 313] width 211 height 45
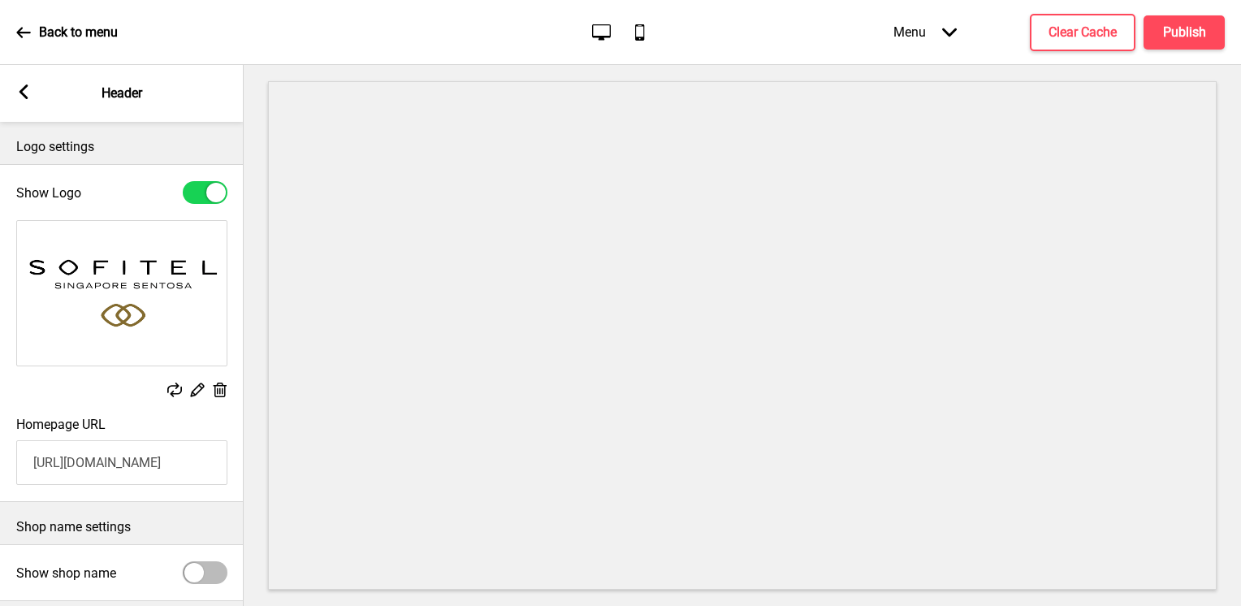
click at [24, 89] on rect at bounding box center [23, 91] width 15 height 15
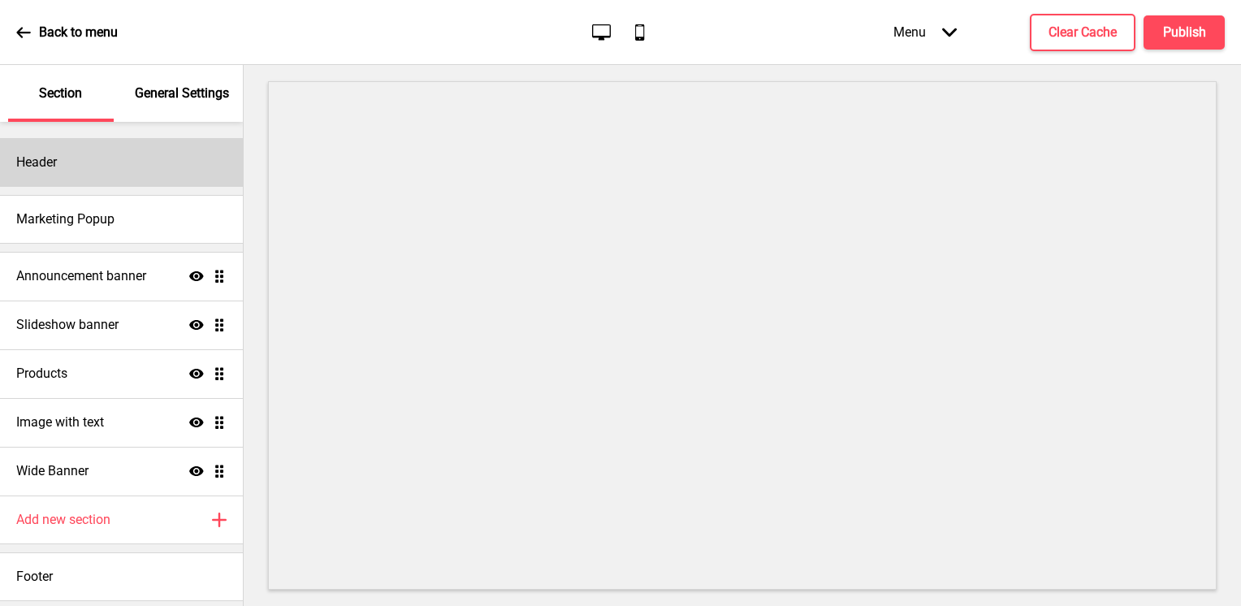
click at [117, 174] on div "Header" at bounding box center [121, 162] width 243 height 49
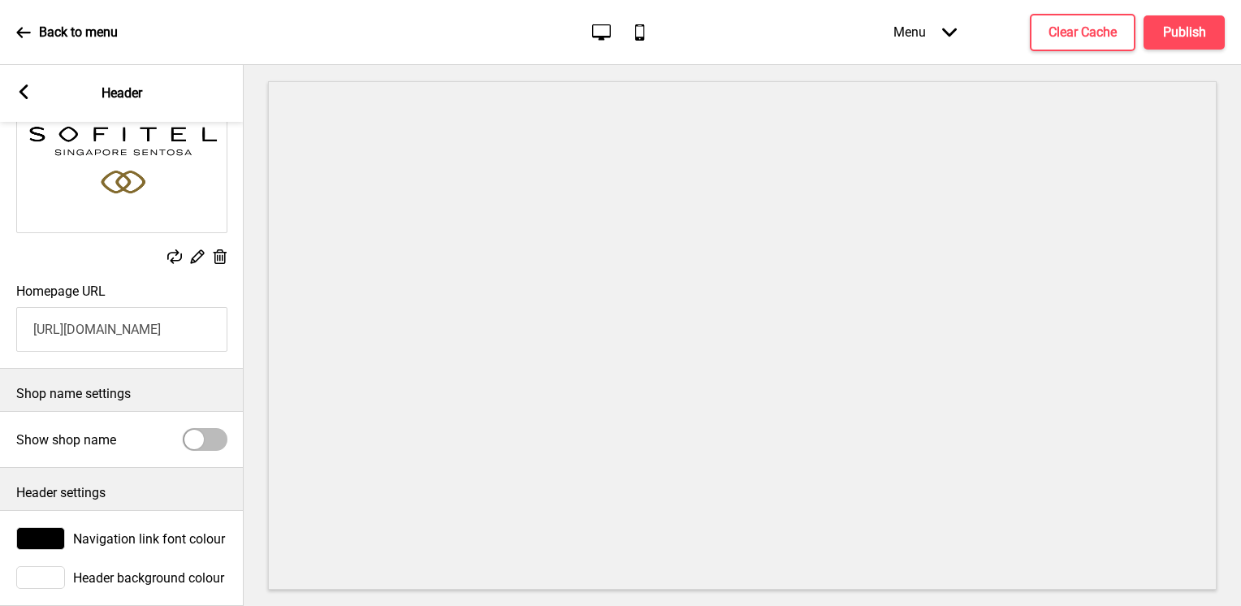
scroll to position [162, 0]
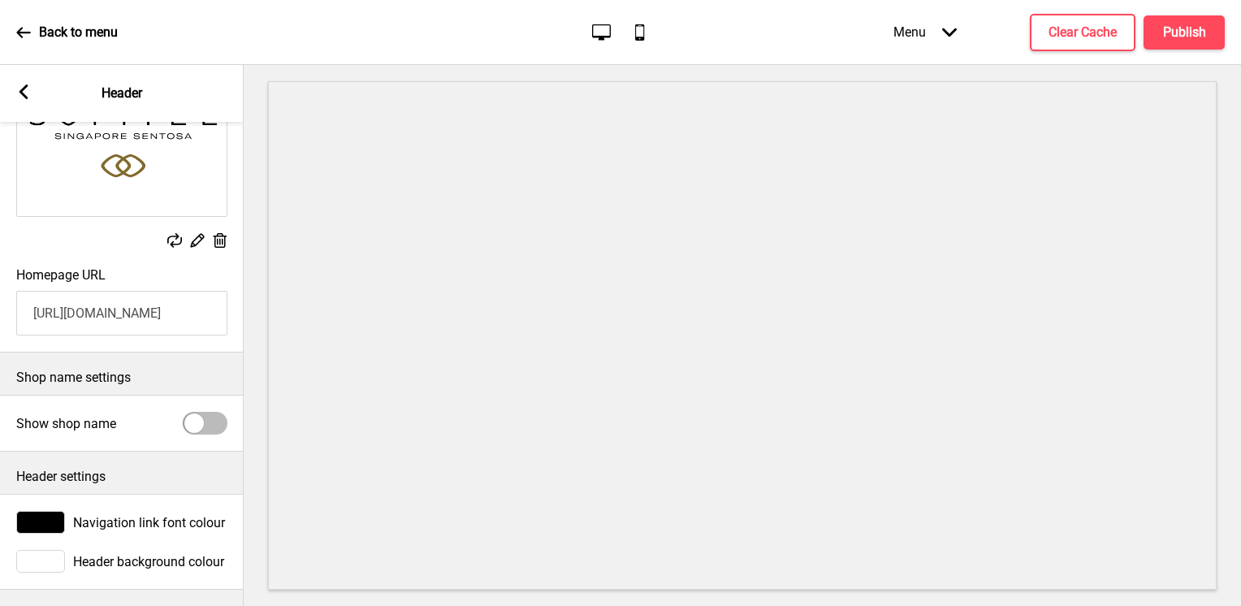
click at [32, 93] on div "Arrow left Header" at bounding box center [122, 93] width 244 height 57
click at [31, 96] on div "Arrow left Header" at bounding box center [122, 93] width 244 height 57
click at [24, 89] on icon at bounding box center [23, 91] width 9 height 15
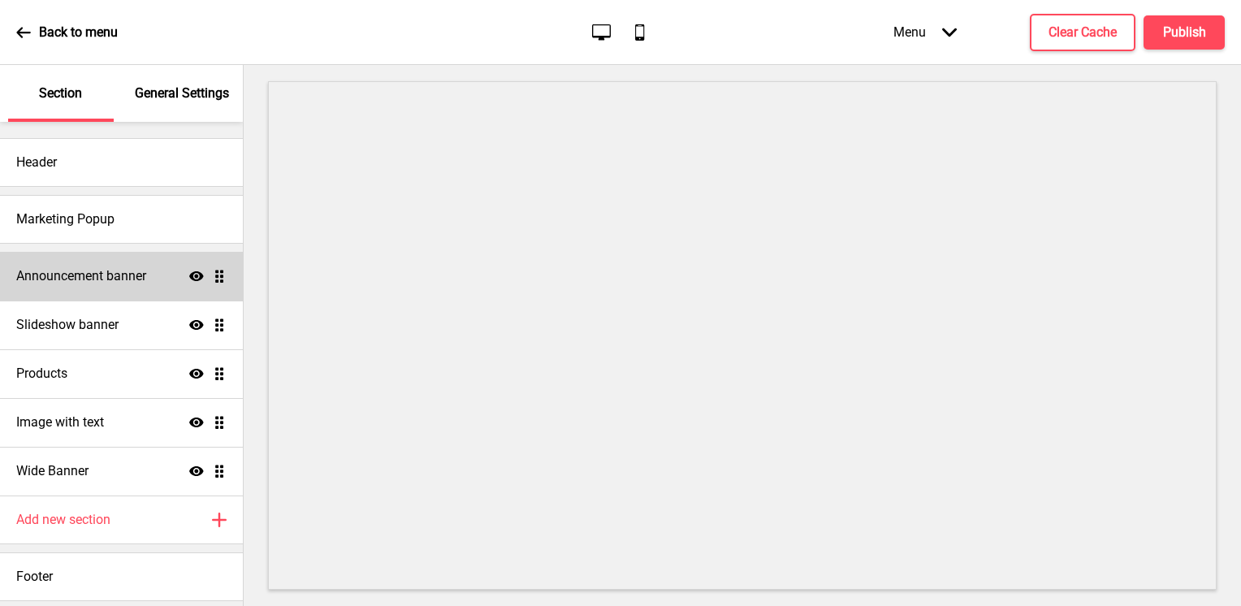
click at [119, 291] on div "Announcement banner Show Drag" at bounding box center [121, 276] width 243 height 49
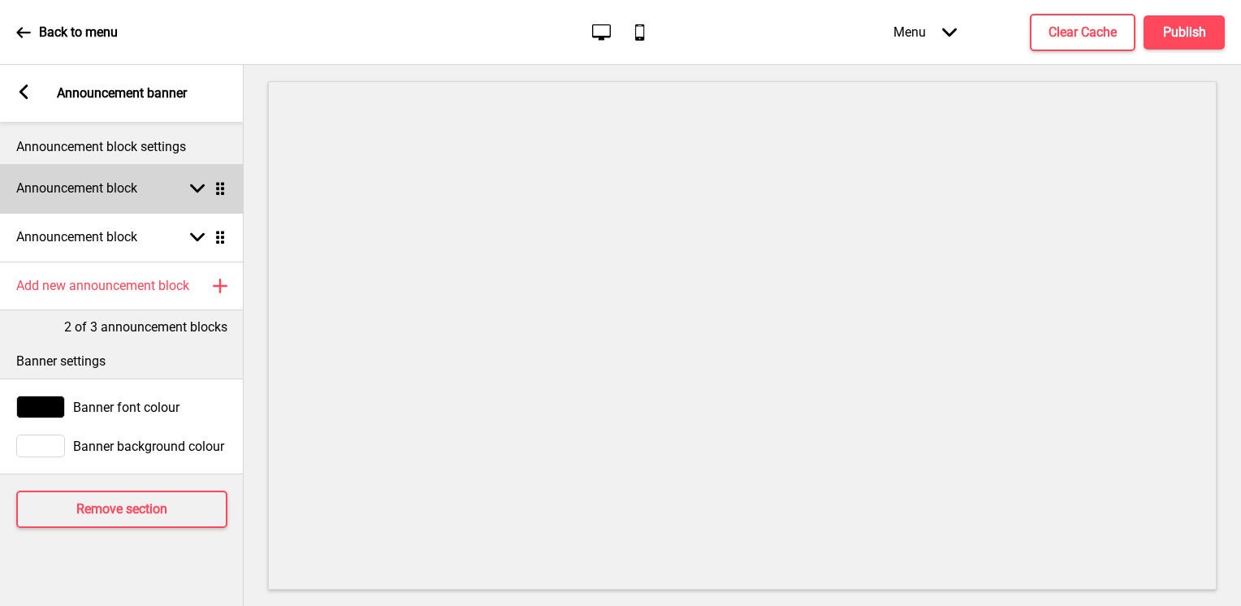
click at [153, 190] on div "Announcement block Arrow down Drag" at bounding box center [122, 188] width 244 height 49
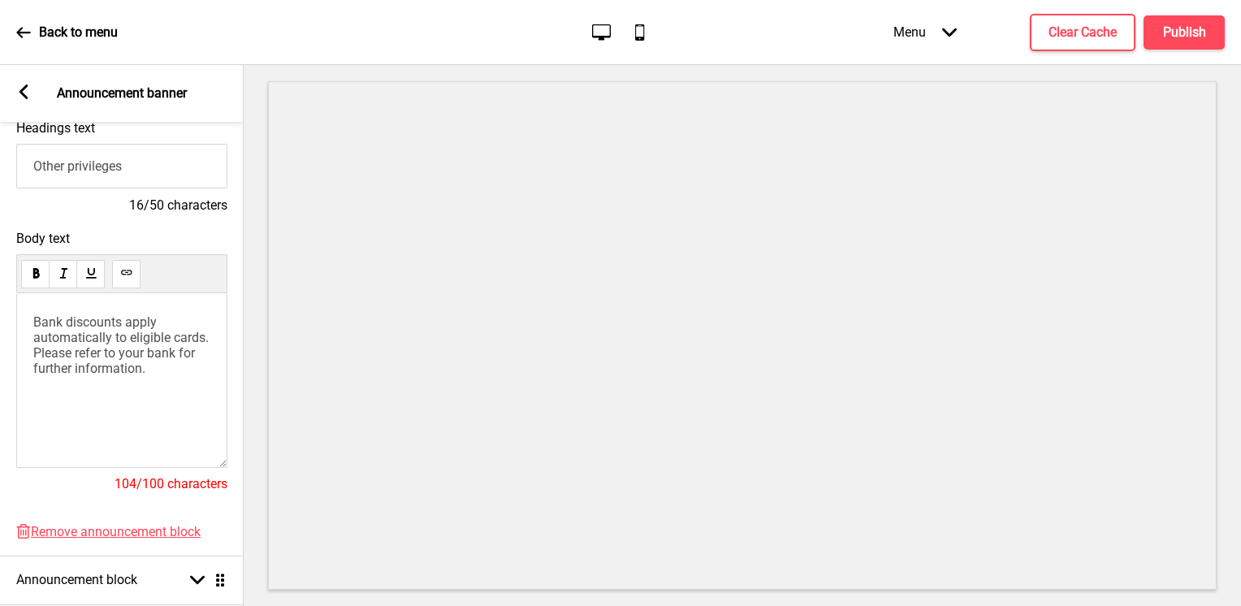
scroll to position [0, 0]
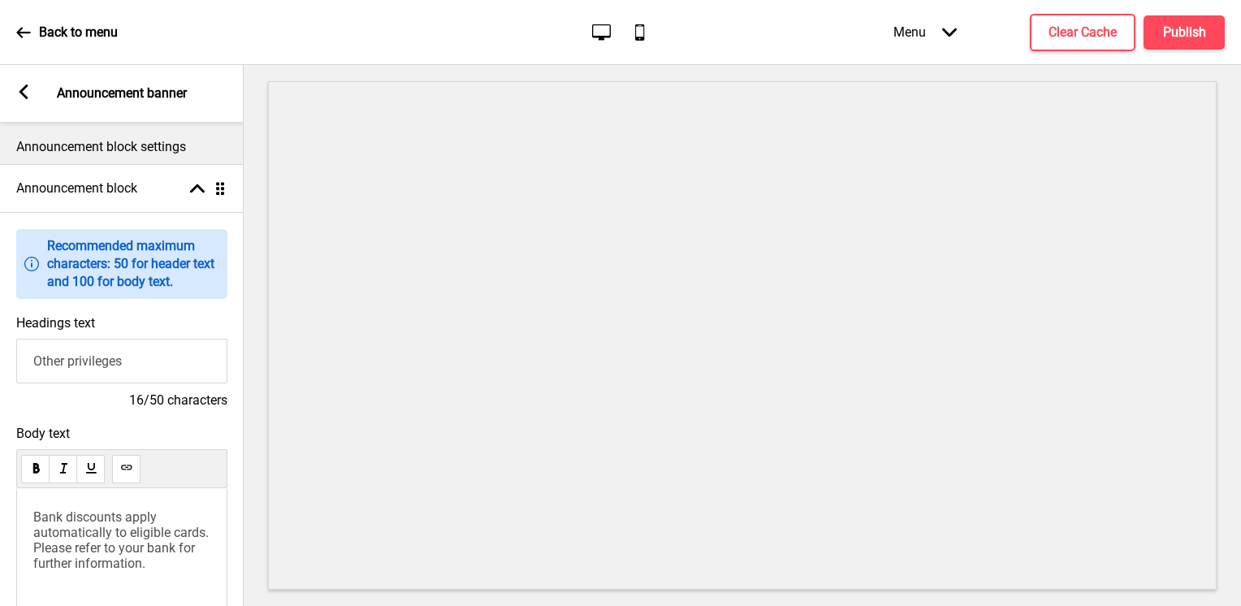
click at [25, 88] on icon at bounding box center [23, 91] width 9 height 15
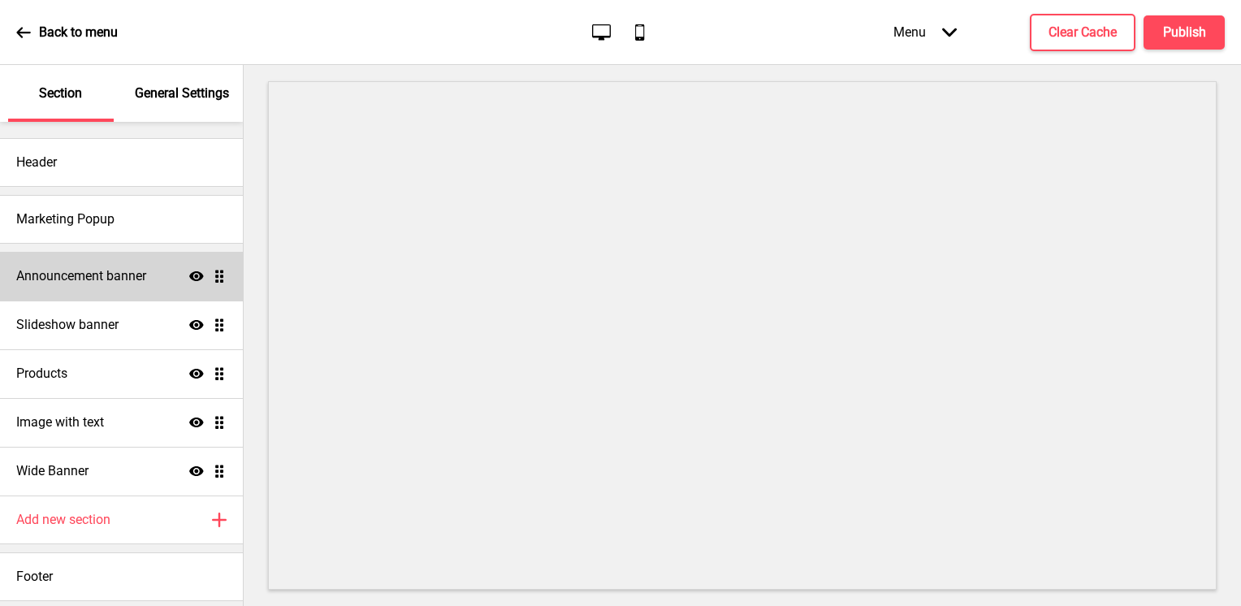
click at [149, 272] on div "Announcement banner Show Drag" at bounding box center [121, 276] width 243 height 49
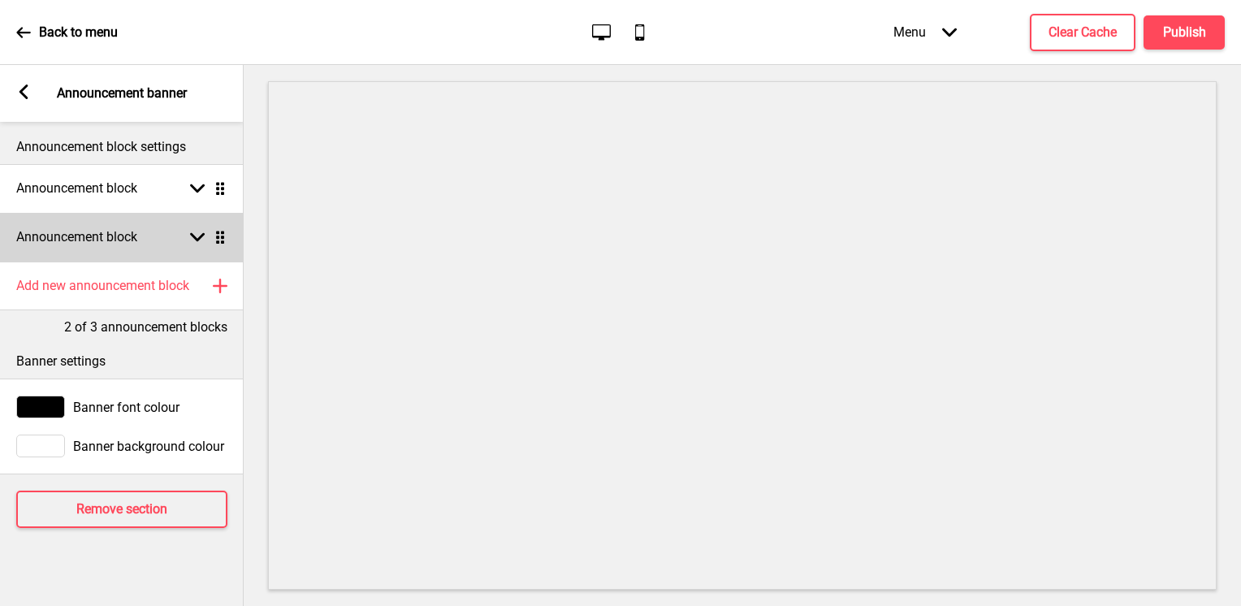
click at [180, 253] on div "Announcement block Arrow down Drag" at bounding box center [122, 237] width 244 height 49
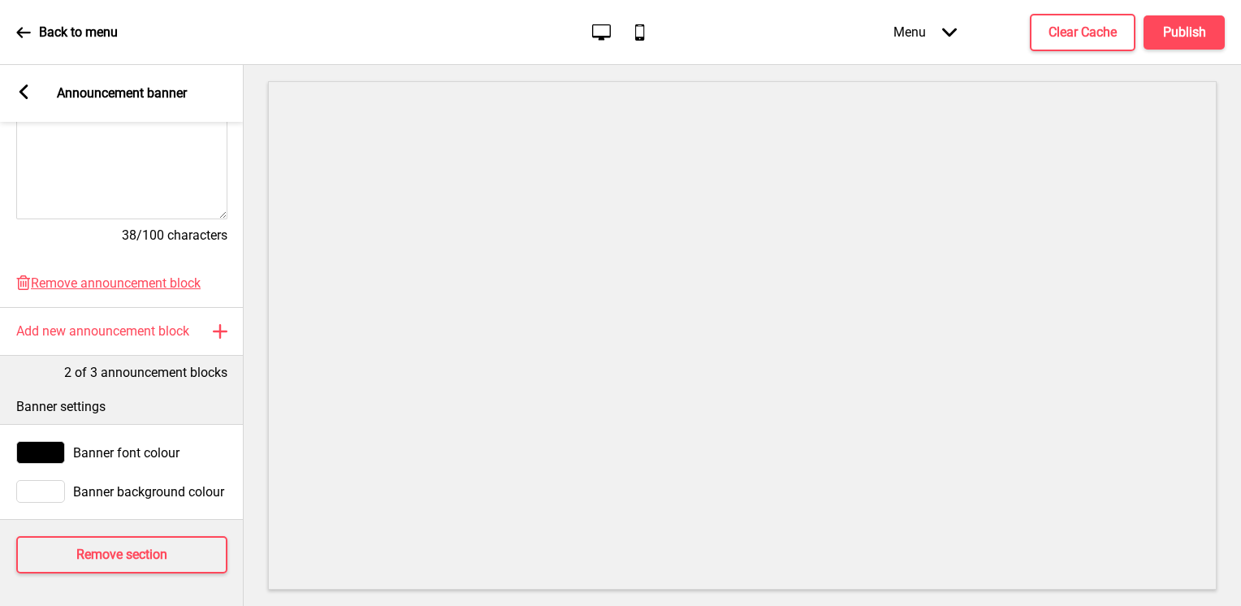
scroll to position [18, 0]
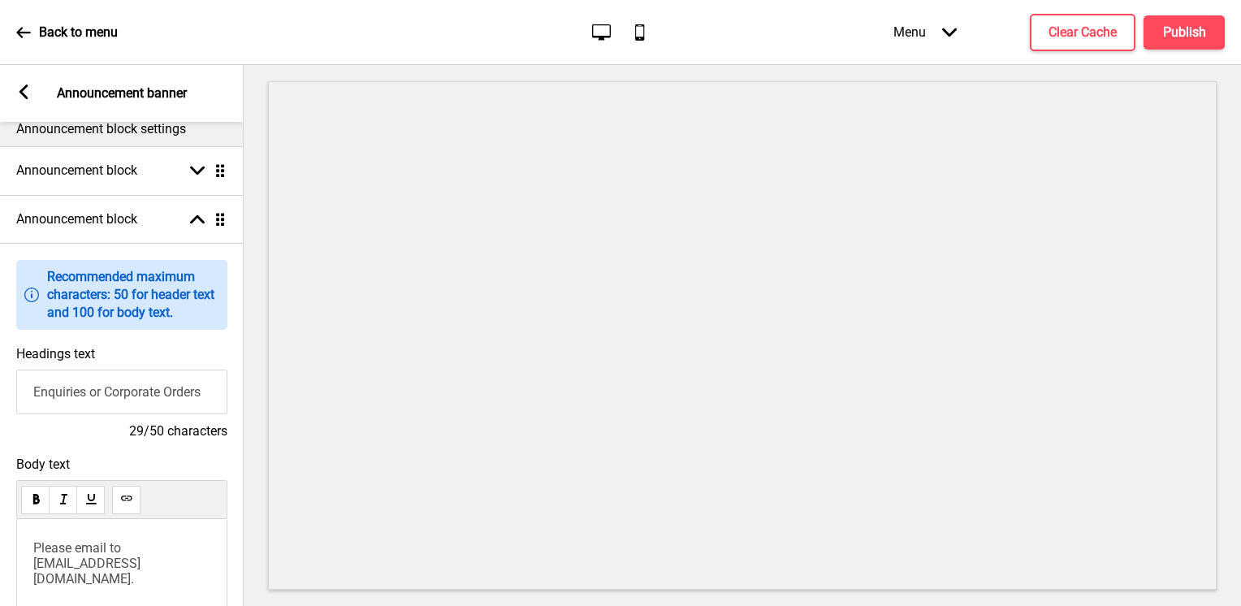
click at [28, 91] on rect at bounding box center [23, 91] width 15 height 15
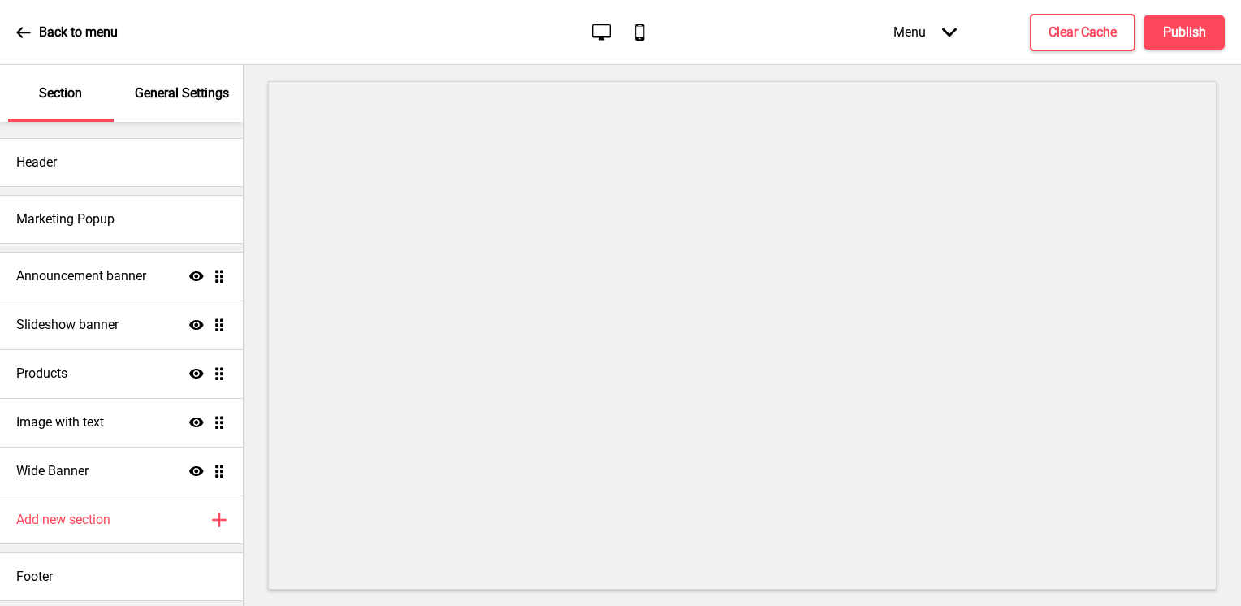
click at [179, 99] on p "General Settings" at bounding box center [182, 93] width 94 height 18
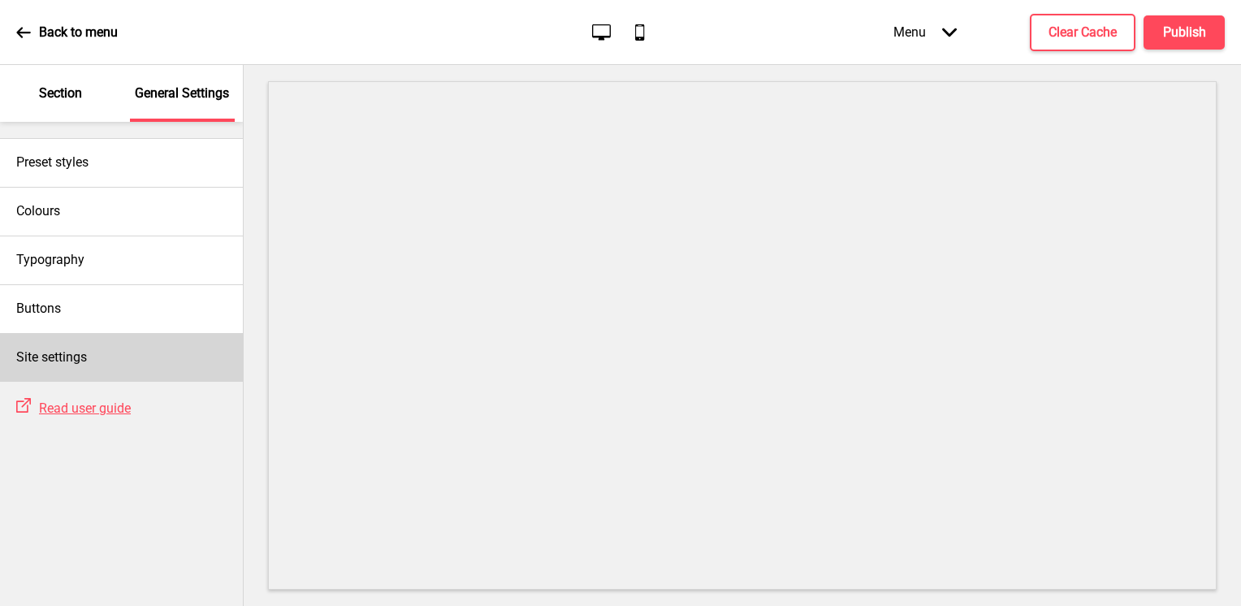
click at [110, 357] on div "Site settings" at bounding box center [121, 357] width 243 height 49
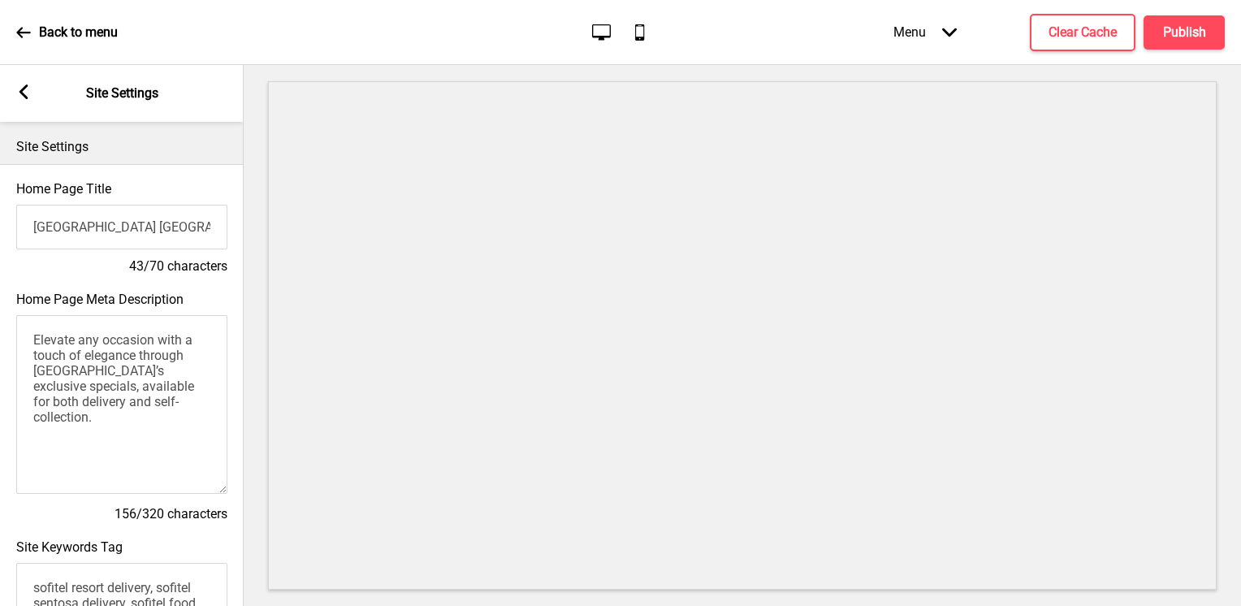
click at [123, 238] on input "[GEOGRAPHIC_DATA] [GEOGRAPHIC_DATA] Online Shop" at bounding box center [121, 227] width 211 height 45
click at [123, 237] on input "[GEOGRAPHIC_DATA] [GEOGRAPHIC_DATA] Online Shop" at bounding box center [121, 227] width 211 height 45
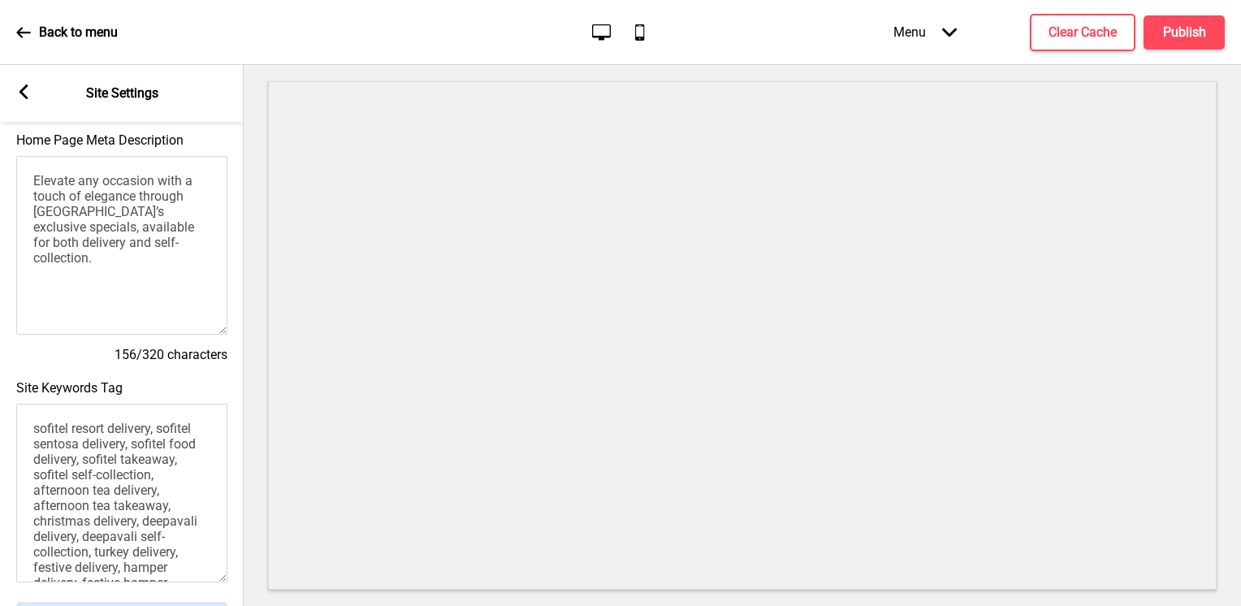
scroll to position [162, 0]
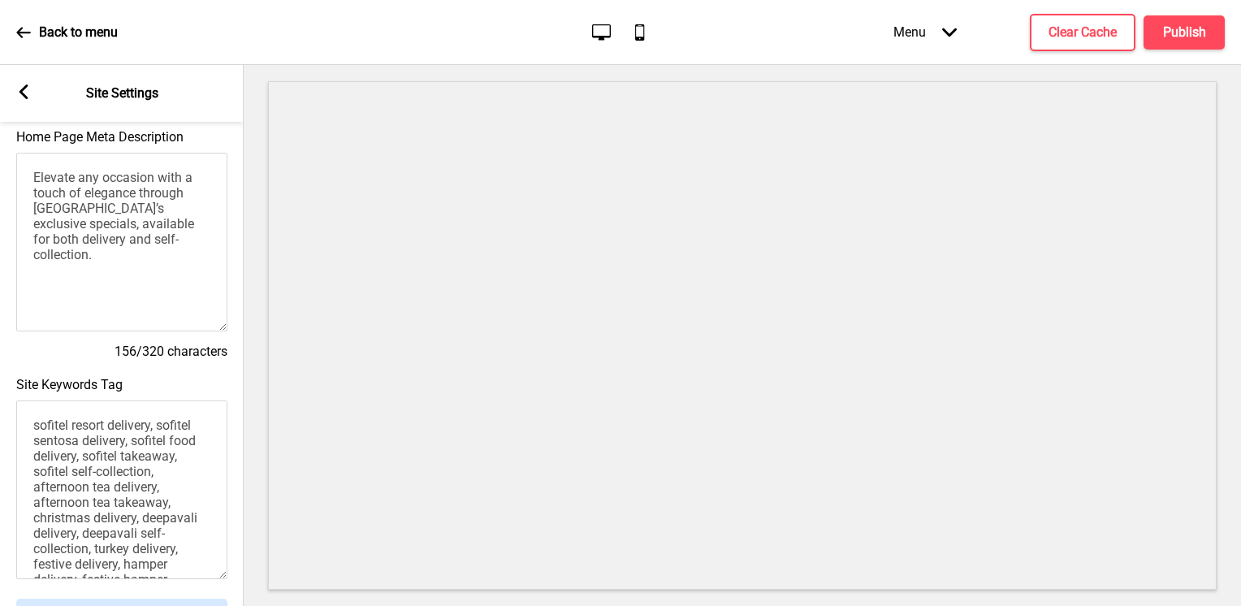
type input "Sofitel Singapore Sentosa"
click at [166, 232] on textarea "Elevate any occasion with a touch of elegance through [GEOGRAPHIC_DATA]’s exclu…" at bounding box center [121, 242] width 211 height 179
click at [102, 222] on textarea "Elevate any occasion with a touch of elegance through [GEOGRAPHIC_DATA]’s exclu…" at bounding box center [121, 242] width 211 height 179
drag, startPoint x: 71, startPoint y: 220, endPoint x: 154, endPoint y: 222, distance: 82.9
click at [156, 222] on textarea "Elevate any occasion with a touch of elegance through [GEOGRAPHIC_DATA]’s exclu…" at bounding box center [121, 242] width 211 height 179
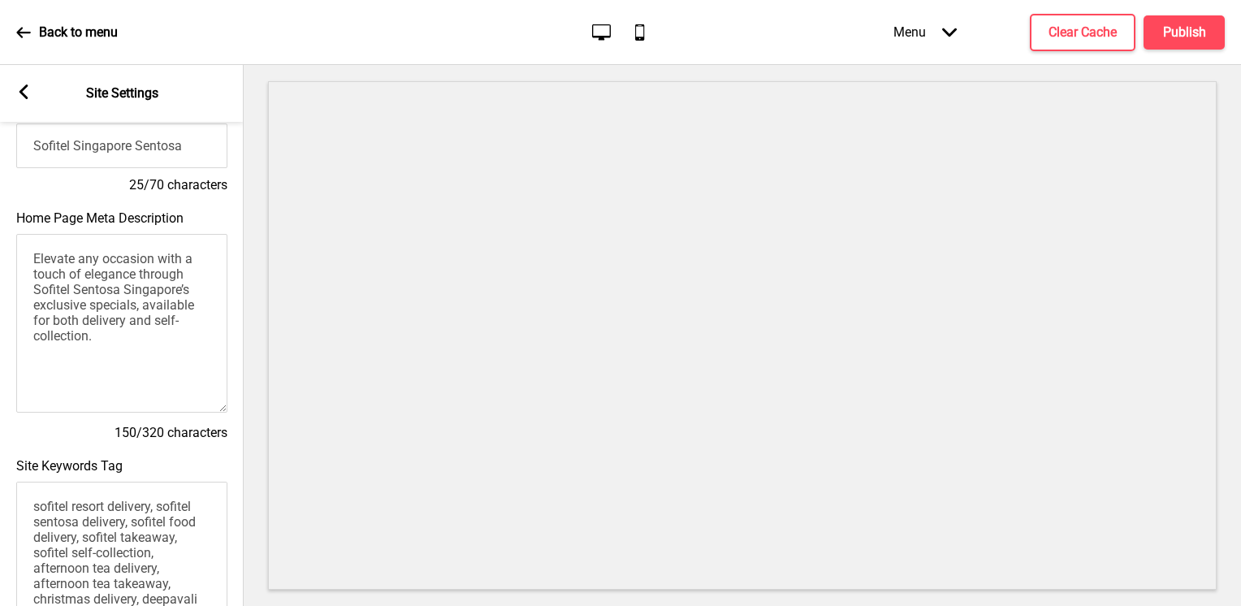
scroll to position [244, 0]
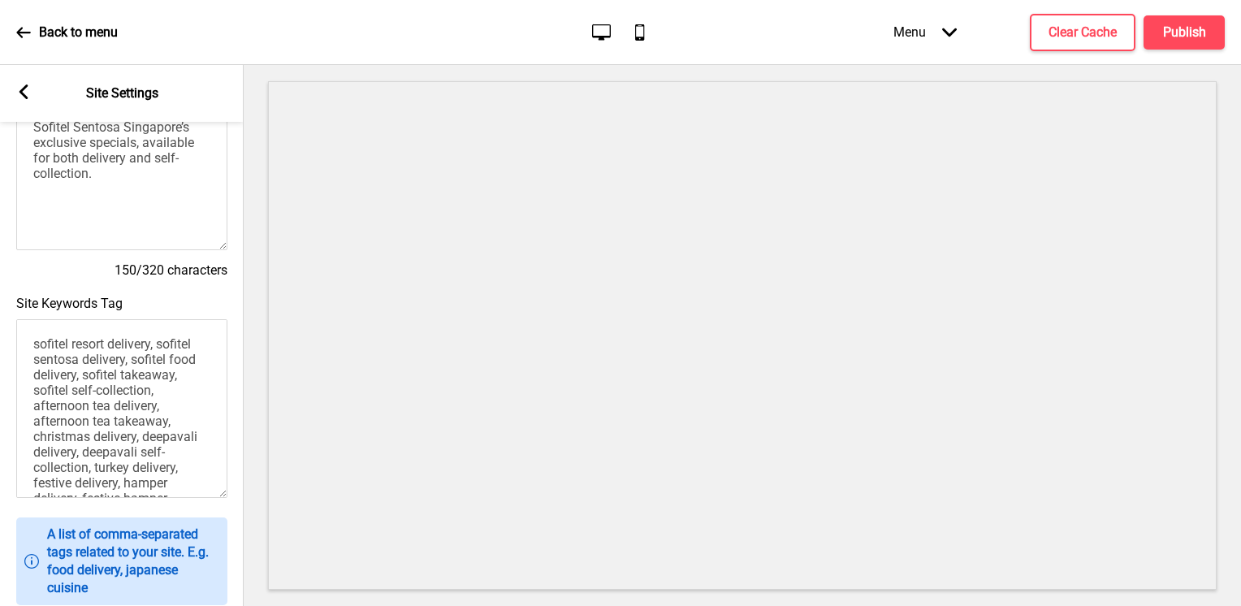
type textarea "Elevate any occasion with a touch of elegance through Sofitel Sentosa Singapore…"
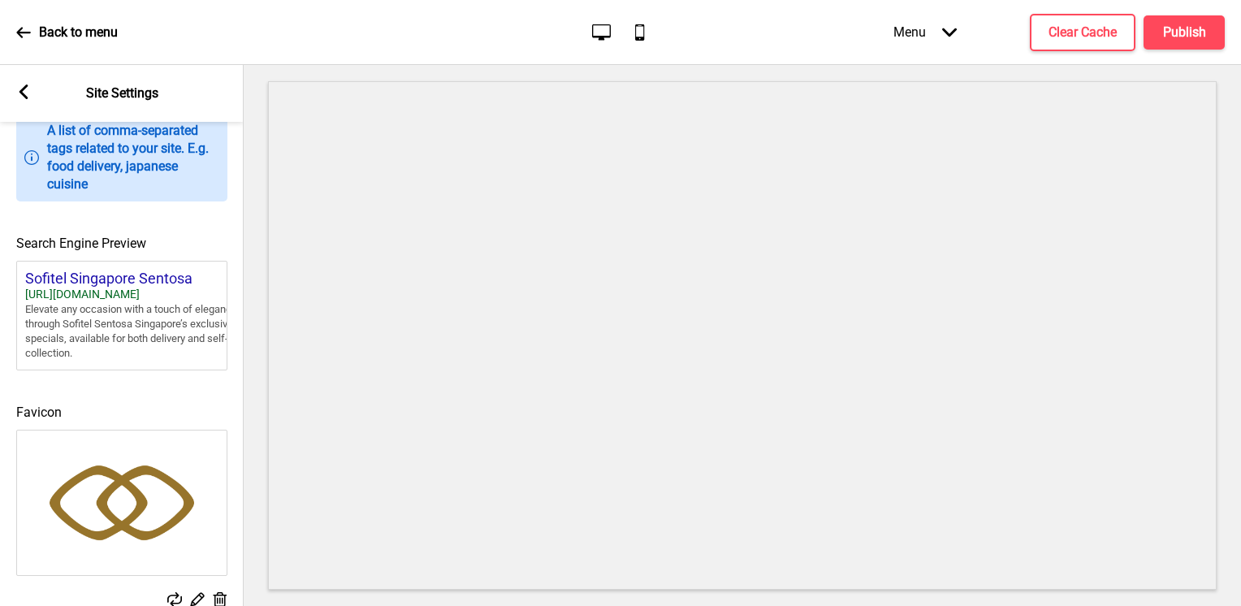
scroll to position [714, 0]
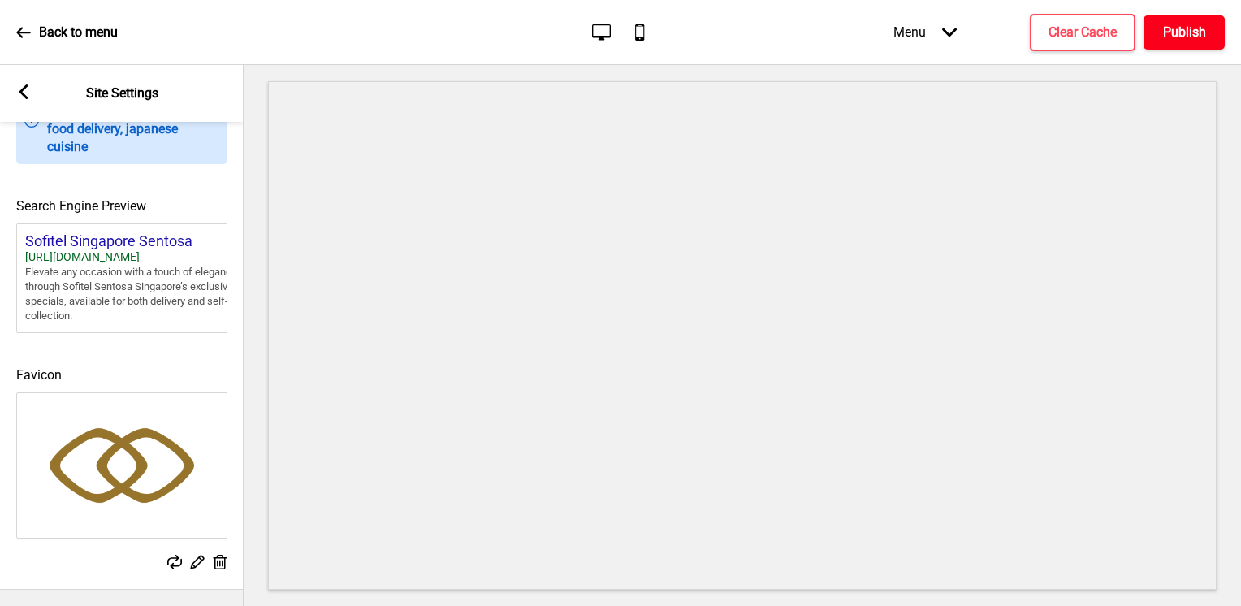
click at [1213, 28] on button "Publish" at bounding box center [1183, 32] width 81 height 34
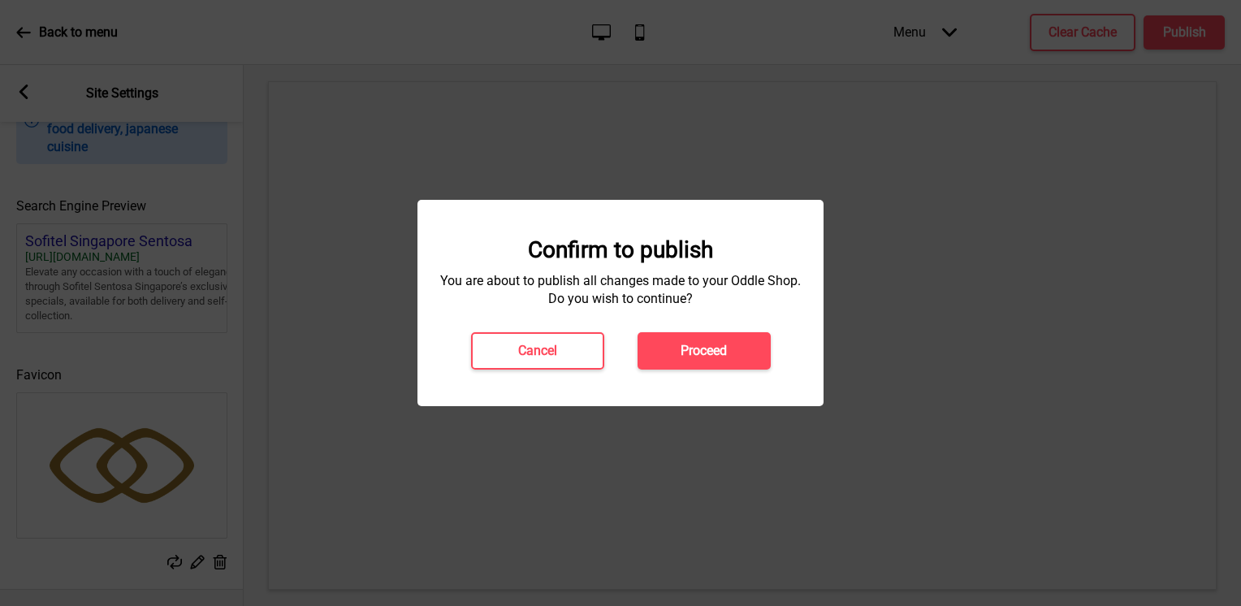
click at [757, 343] on button "Proceed" at bounding box center [703, 350] width 133 height 37
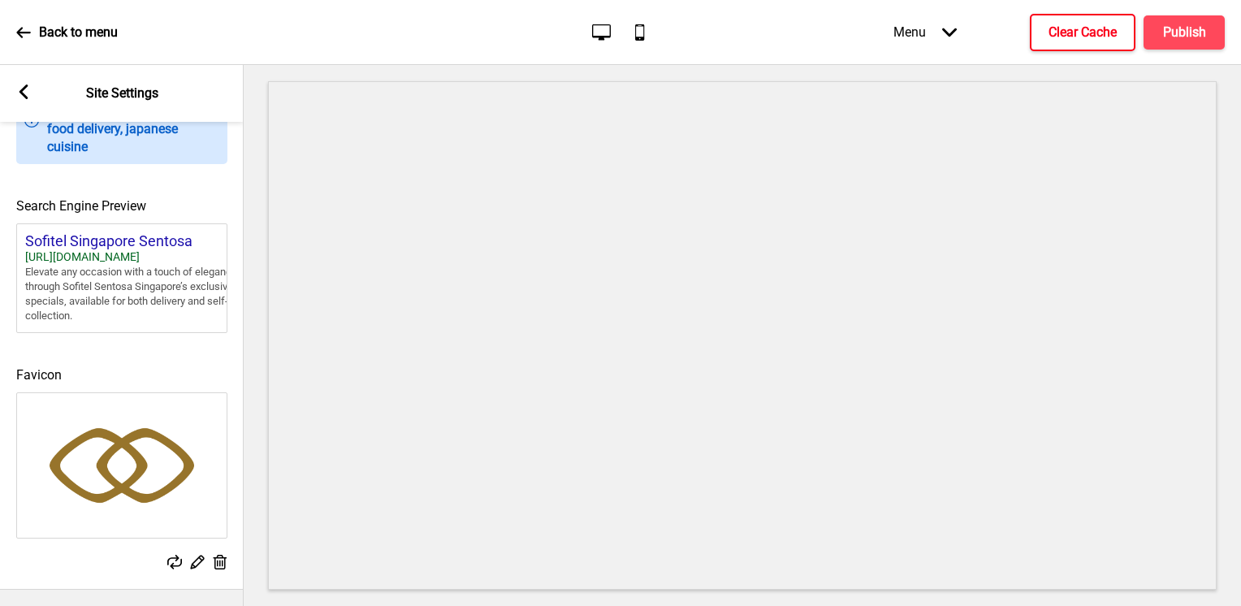
click at [1108, 41] on h4 "Clear Cache" at bounding box center [1082, 33] width 68 height 18
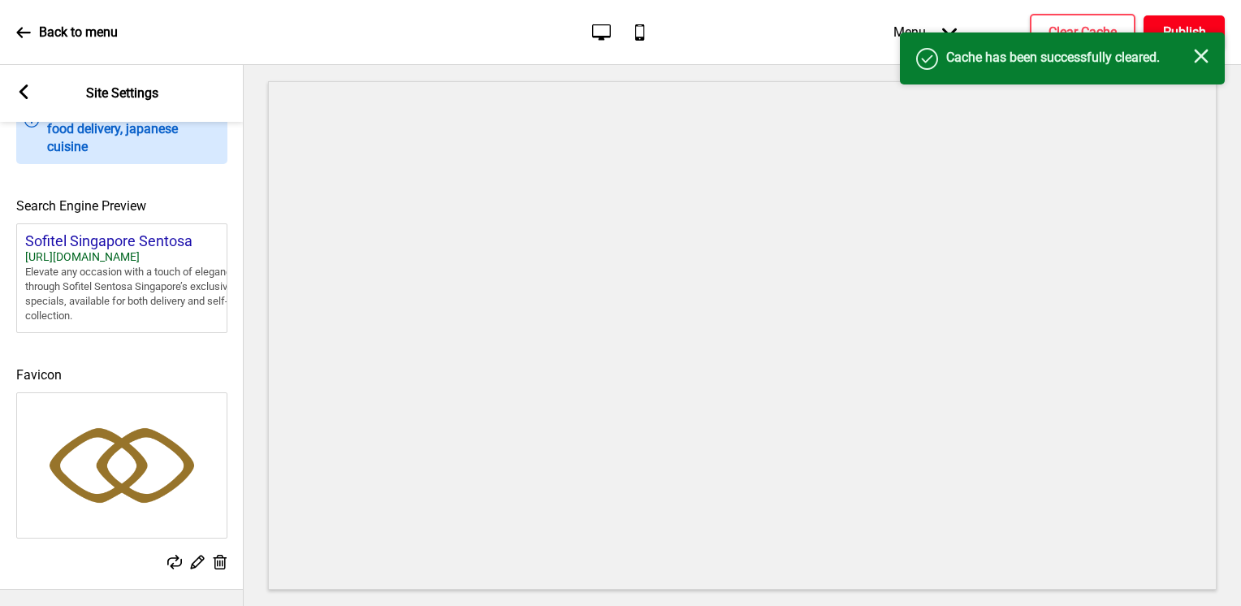
click at [1173, 28] on h4 "Publish" at bounding box center [1184, 33] width 43 height 18
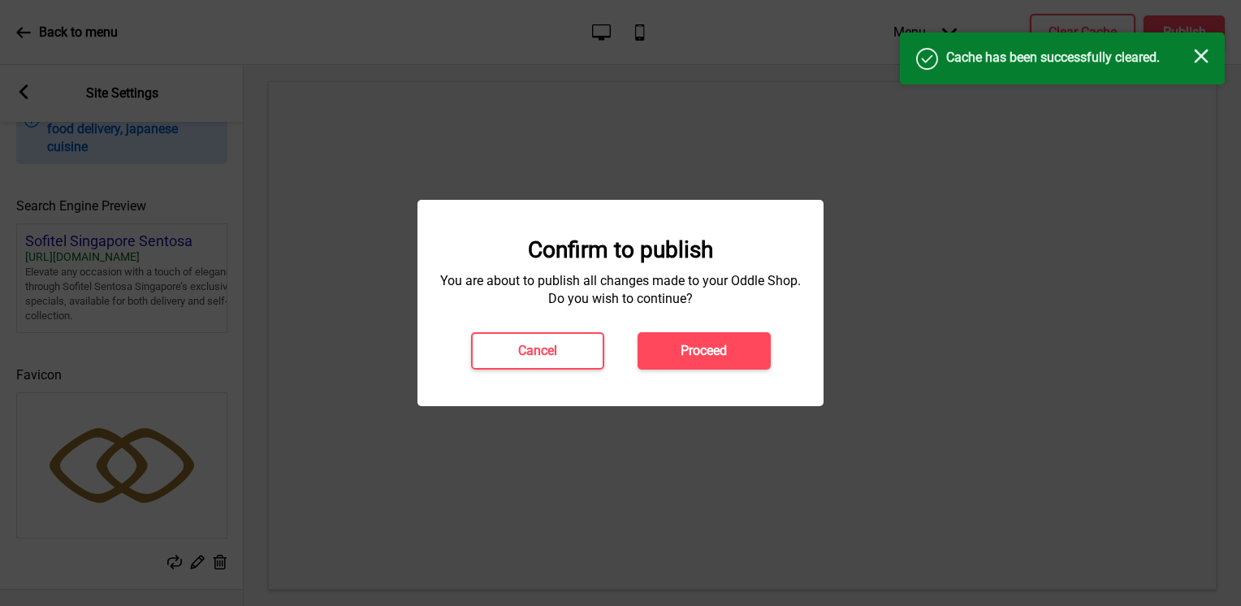
click at [643, 356] on button "Proceed" at bounding box center [703, 350] width 133 height 37
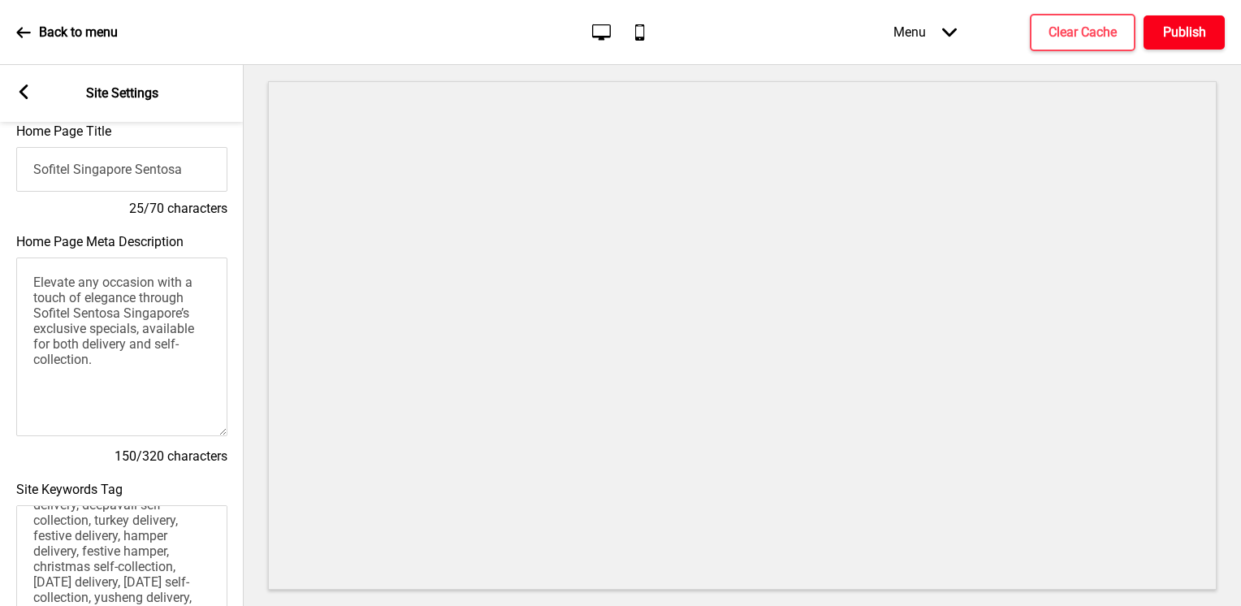
scroll to position [0, 0]
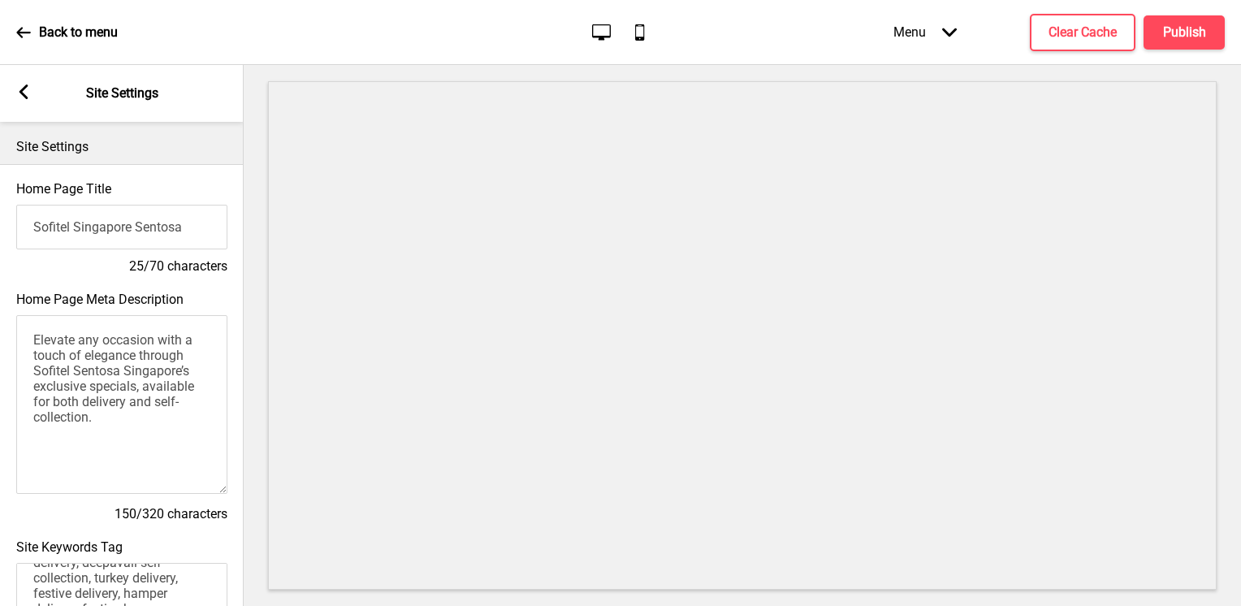
click at [25, 94] on rect at bounding box center [23, 91] width 15 height 15
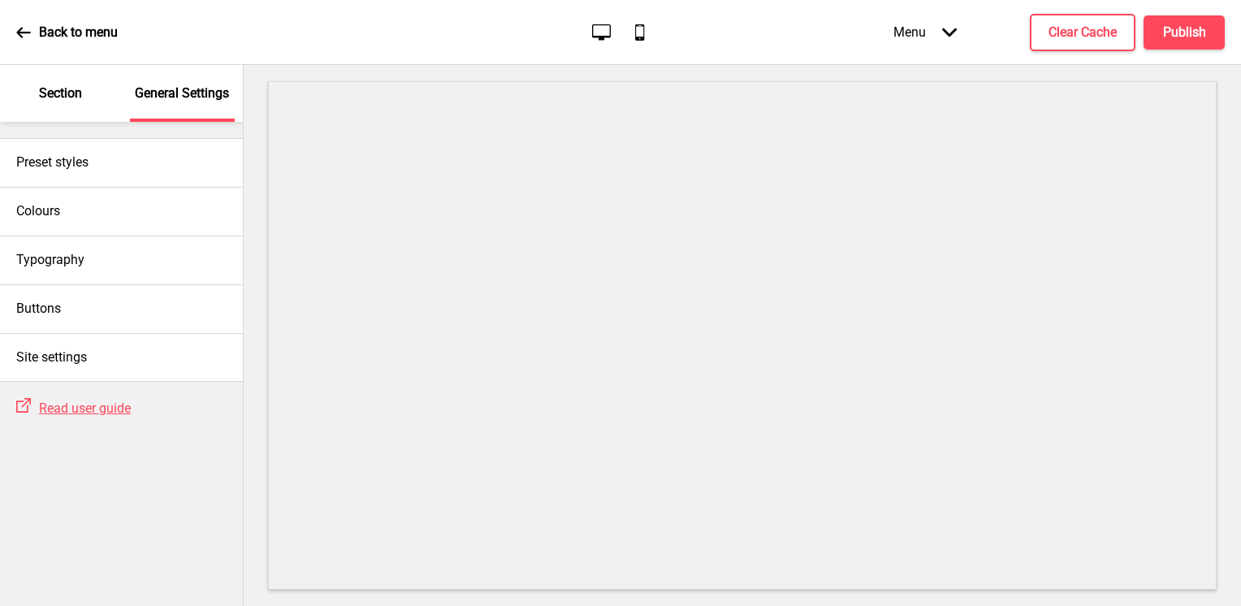
click at [27, 35] on icon at bounding box center [23, 32] width 15 height 15
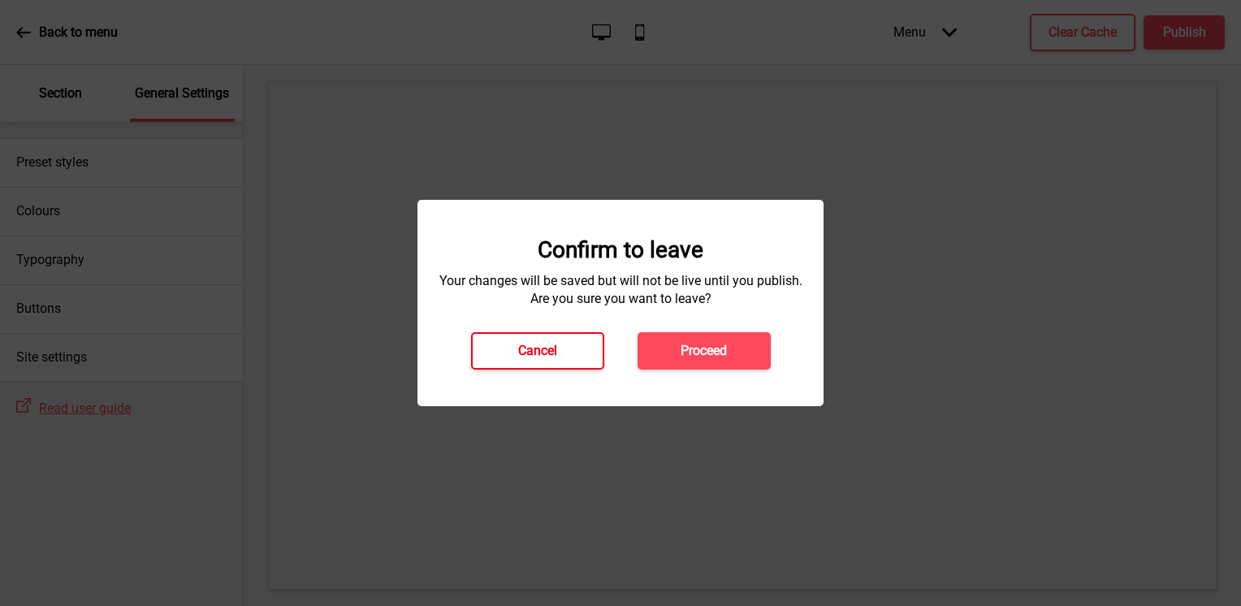
click at [552, 359] on h4 "Cancel" at bounding box center [537, 351] width 39 height 18
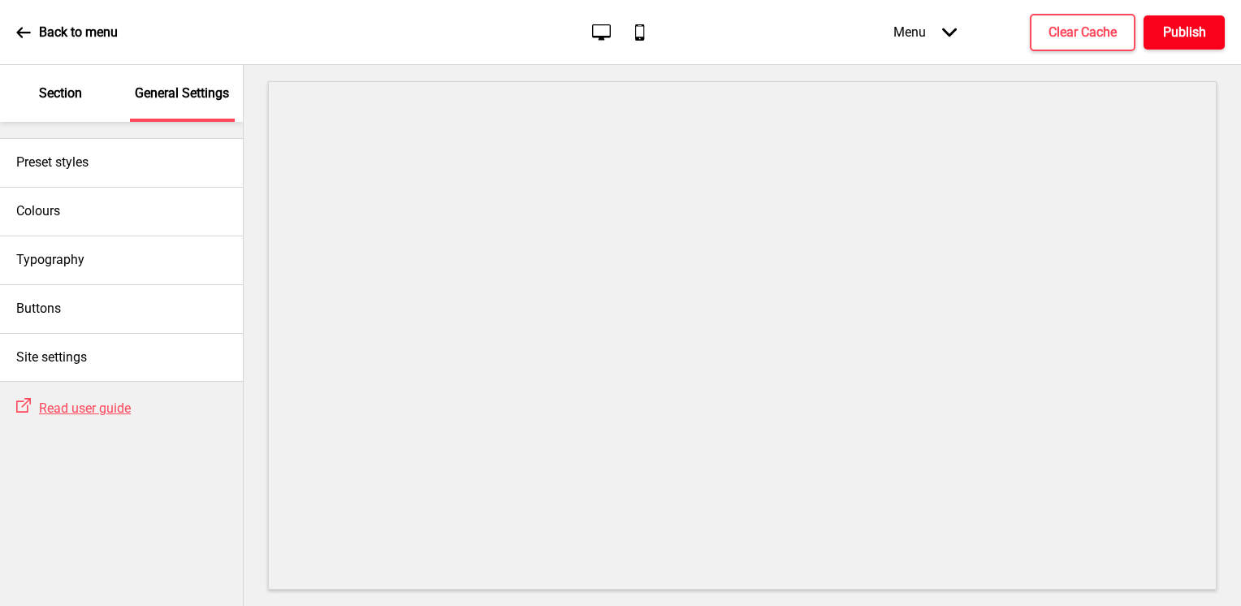
click at [1212, 22] on button "Publish" at bounding box center [1183, 32] width 81 height 34
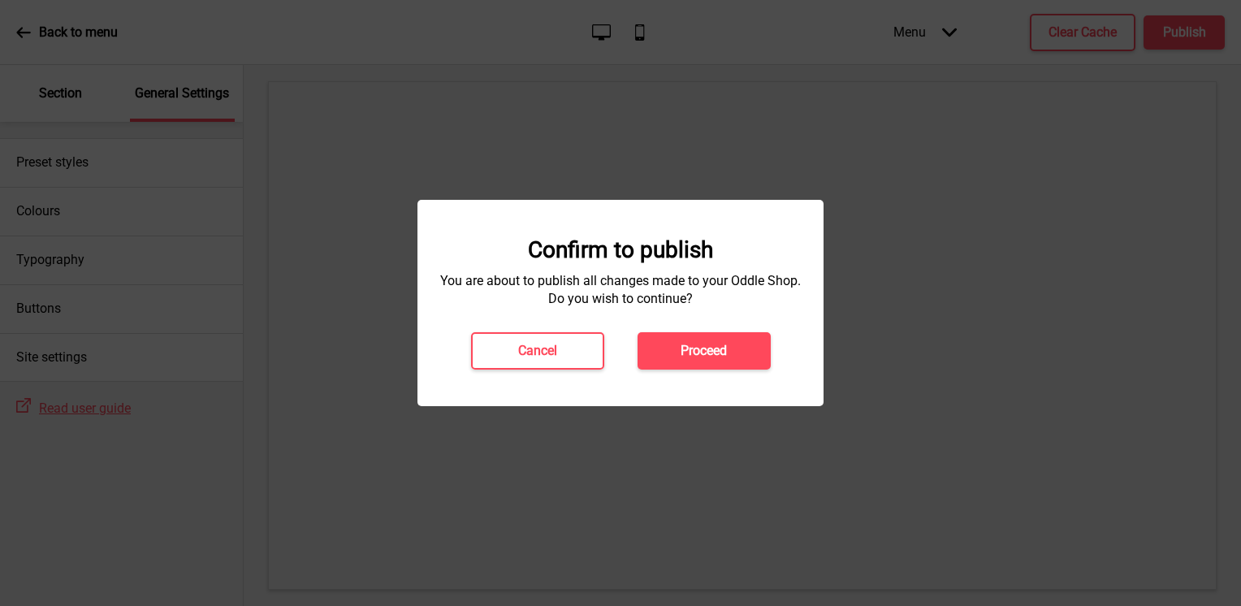
click at [669, 365] on button "Proceed" at bounding box center [703, 350] width 133 height 37
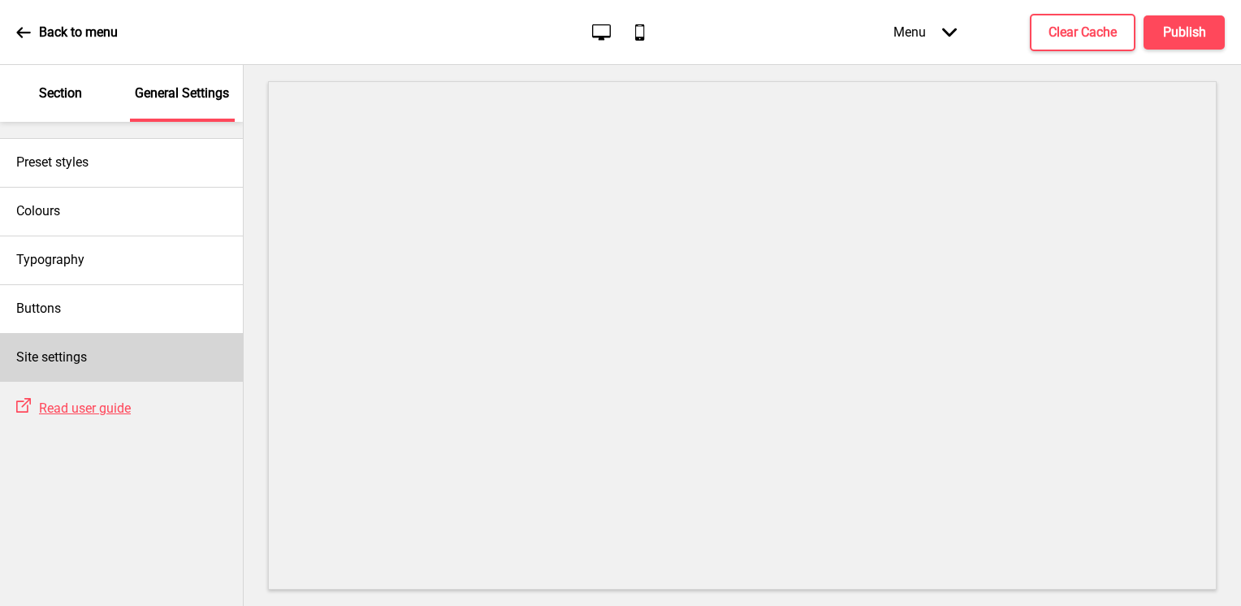
click at [149, 343] on div "Site settings" at bounding box center [121, 357] width 243 height 49
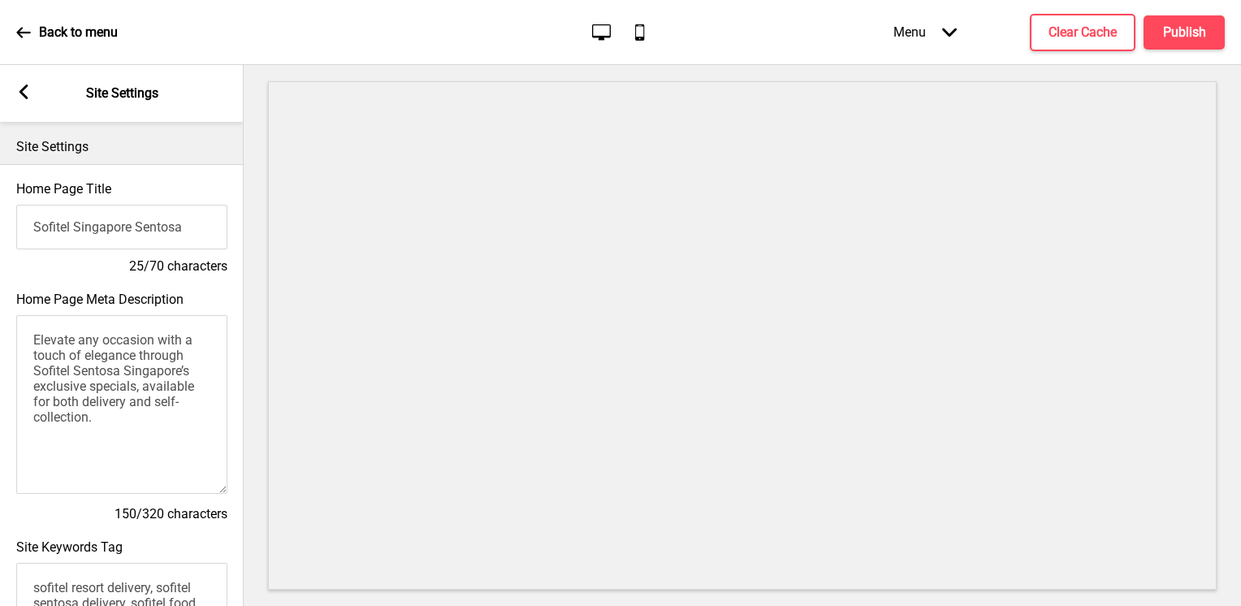
click at [139, 219] on input "Sofitel Singapore Sentosa" at bounding box center [121, 227] width 211 height 45
click at [149, 229] on input "Sofitel Singapore Sentosa" at bounding box center [121, 227] width 211 height 45
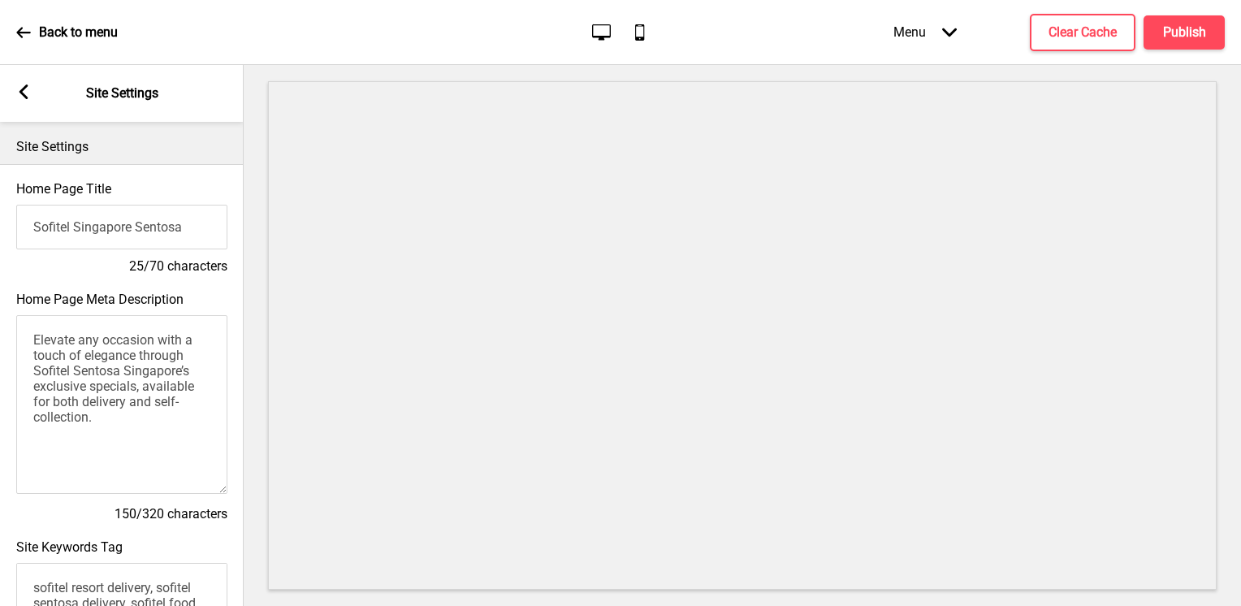
click at [149, 229] on input "Sofitel Singapore Sentosa" at bounding box center [121, 227] width 211 height 45
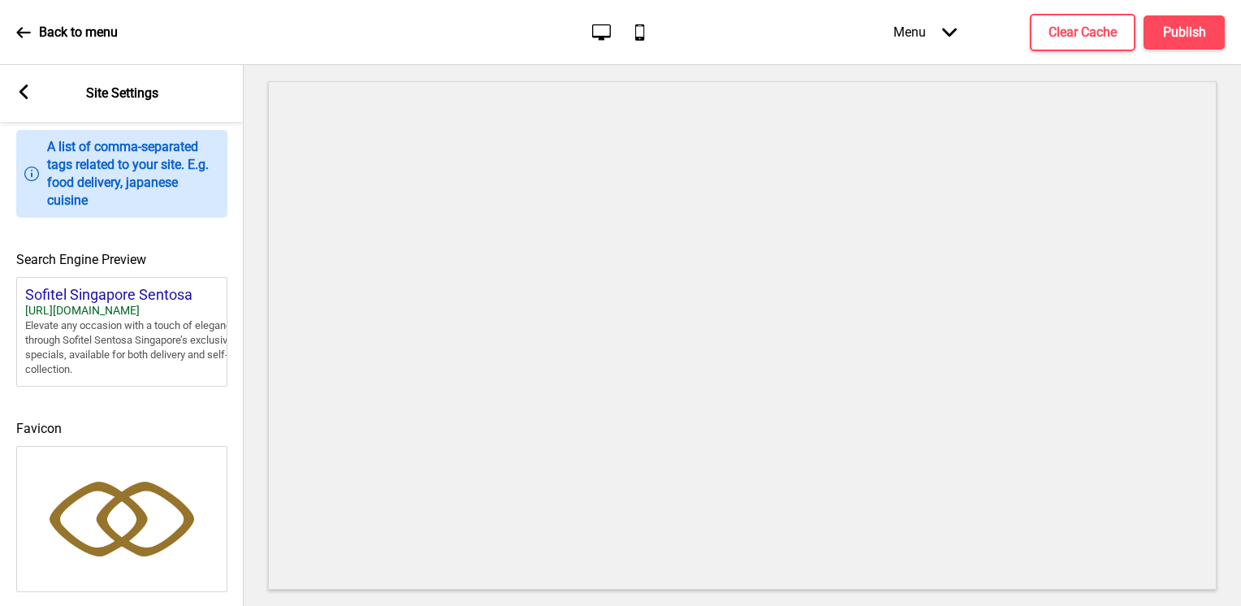
scroll to position [714, 0]
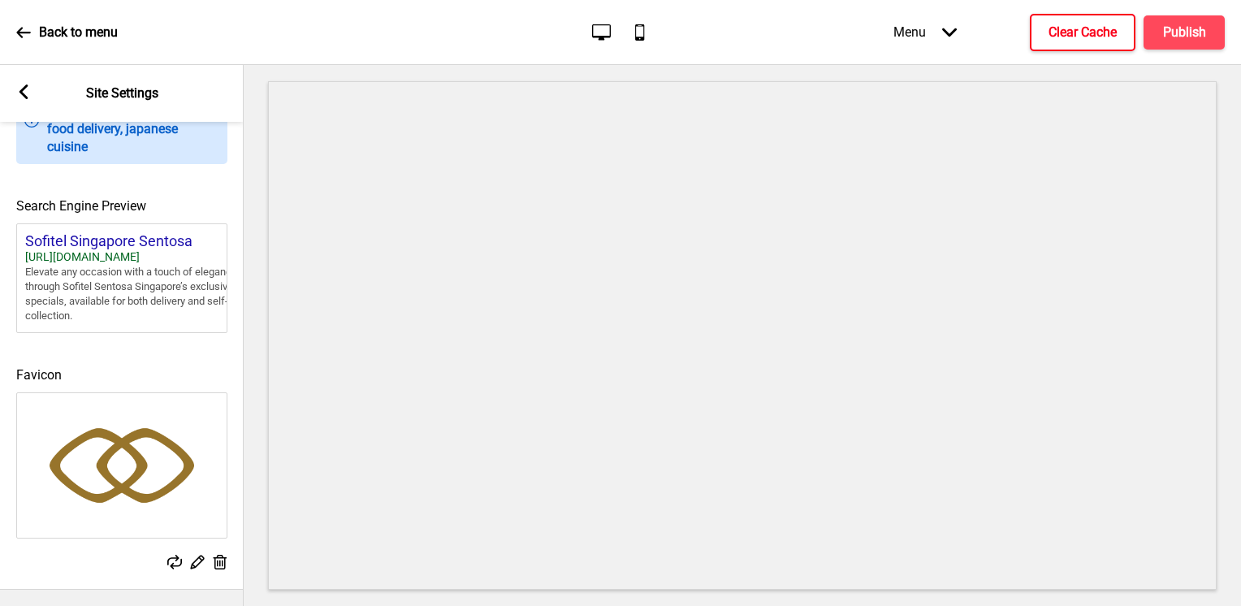
click at [1104, 28] on h4 "Clear Cache" at bounding box center [1082, 33] width 68 height 18
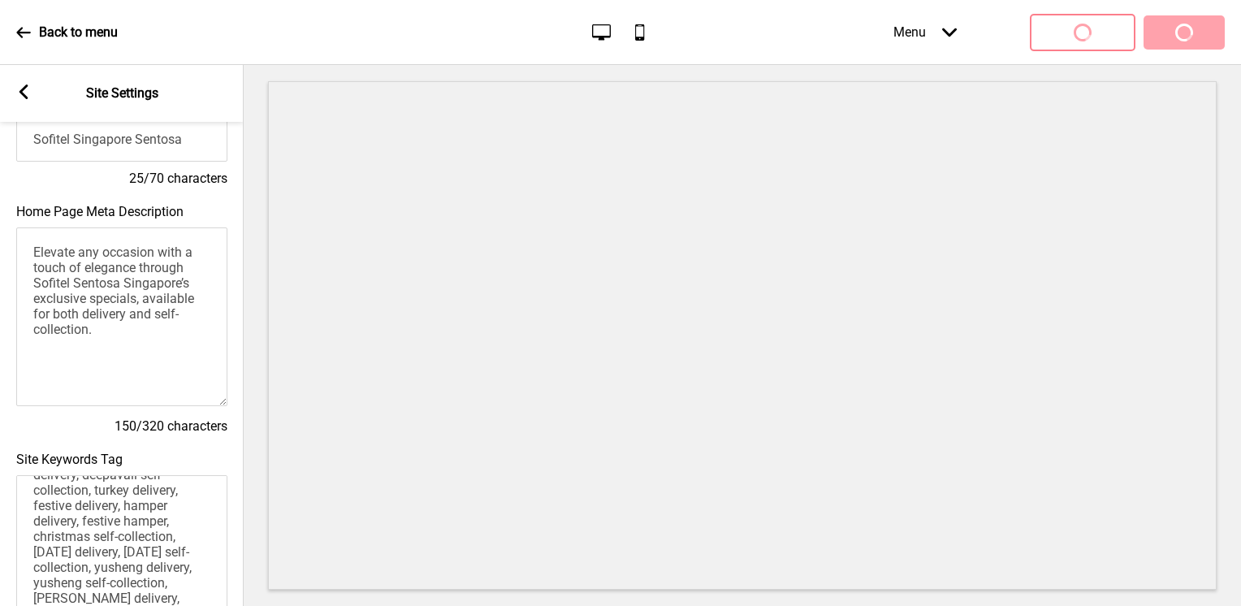
scroll to position [0, 0]
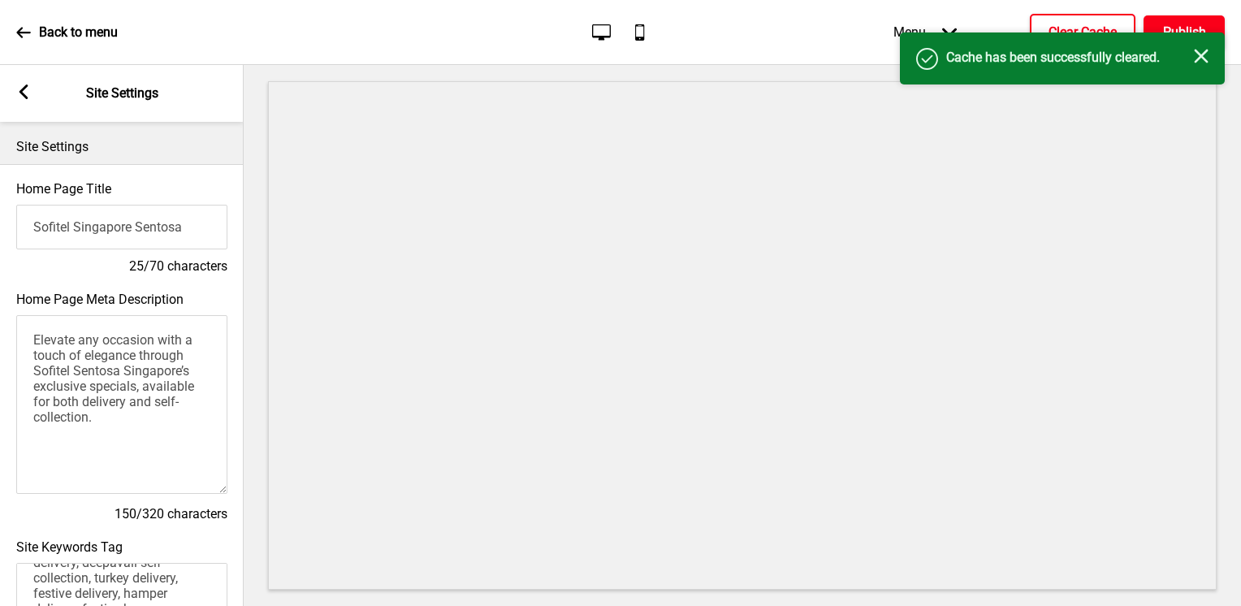
click at [1163, 15] on button "Publish" at bounding box center [1183, 32] width 81 height 34
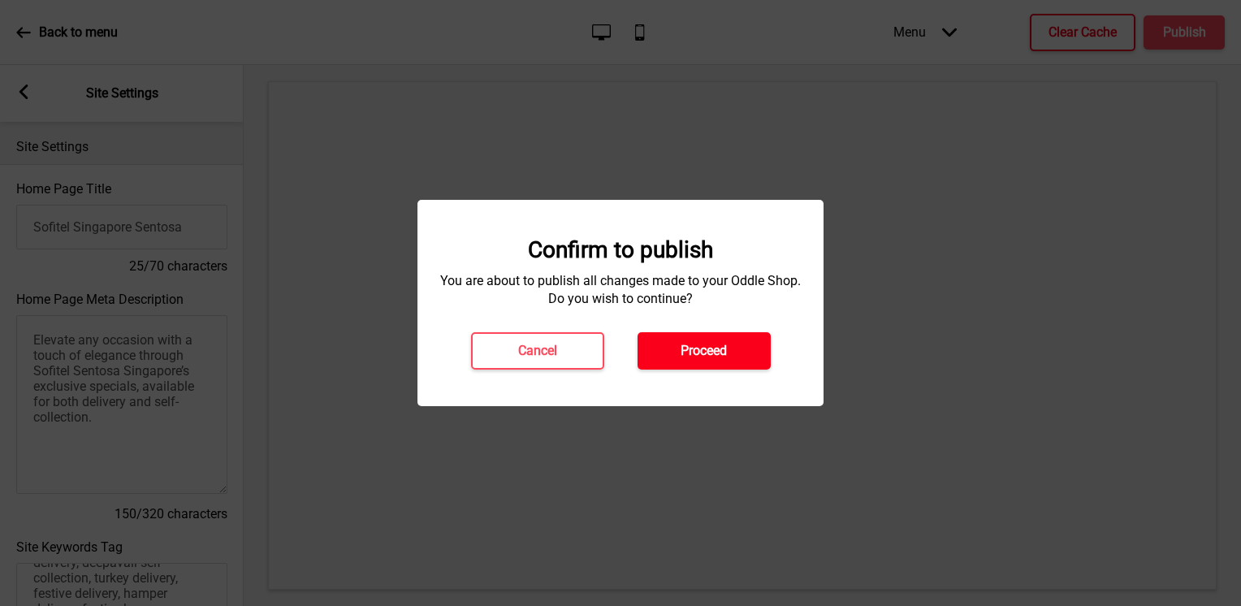
click at [730, 343] on button "Proceed" at bounding box center [703, 350] width 133 height 37
